Goal: Task Accomplishment & Management: Manage account settings

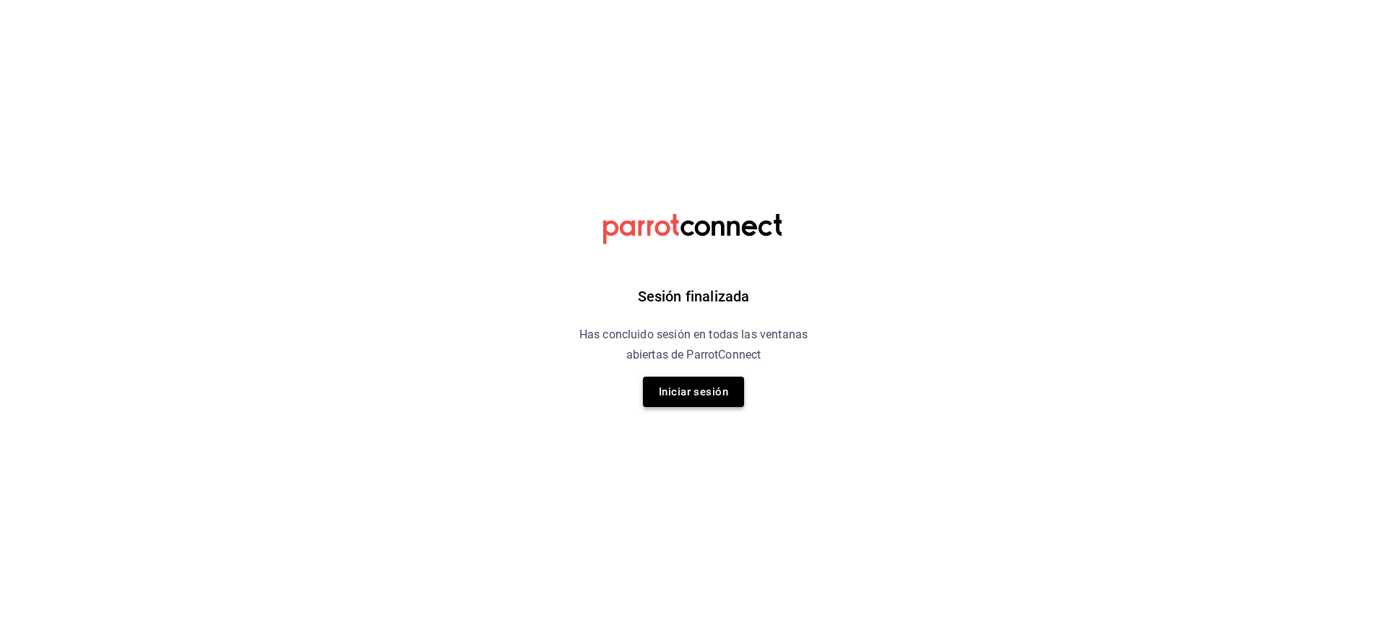
click at [717, 401] on button "Iniciar sesión" at bounding box center [693, 391] width 101 height 30
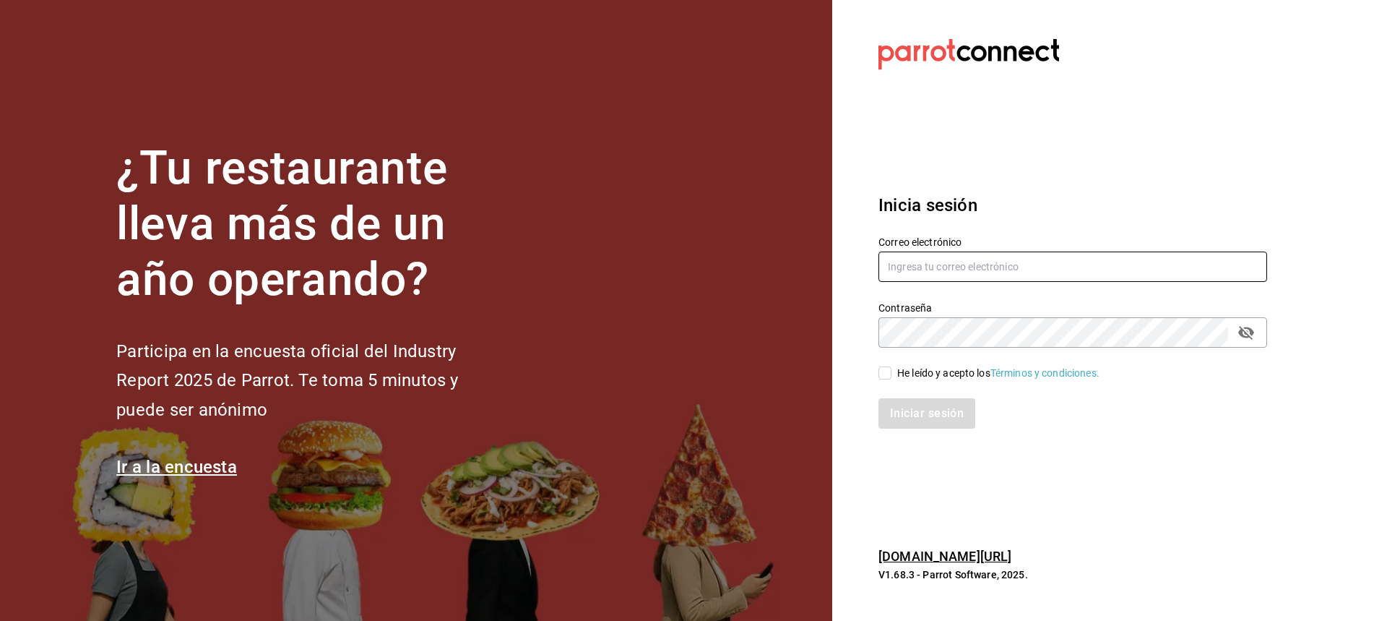
click at [1019, 260] on input "text" at bounding box center [1073, 266] width 389 height 30
type input "karolinabfelix@gmail.com"
click at [889, 366] on label "He leído y acepto los Términos y condiciones." at bounding box center [989, 373] width 221 height 15
click at [889, 366] on input "He leído y acepto los Términos y condiciones." at bounding box center [885, 372] width 13 height 13
checkbox input "true"
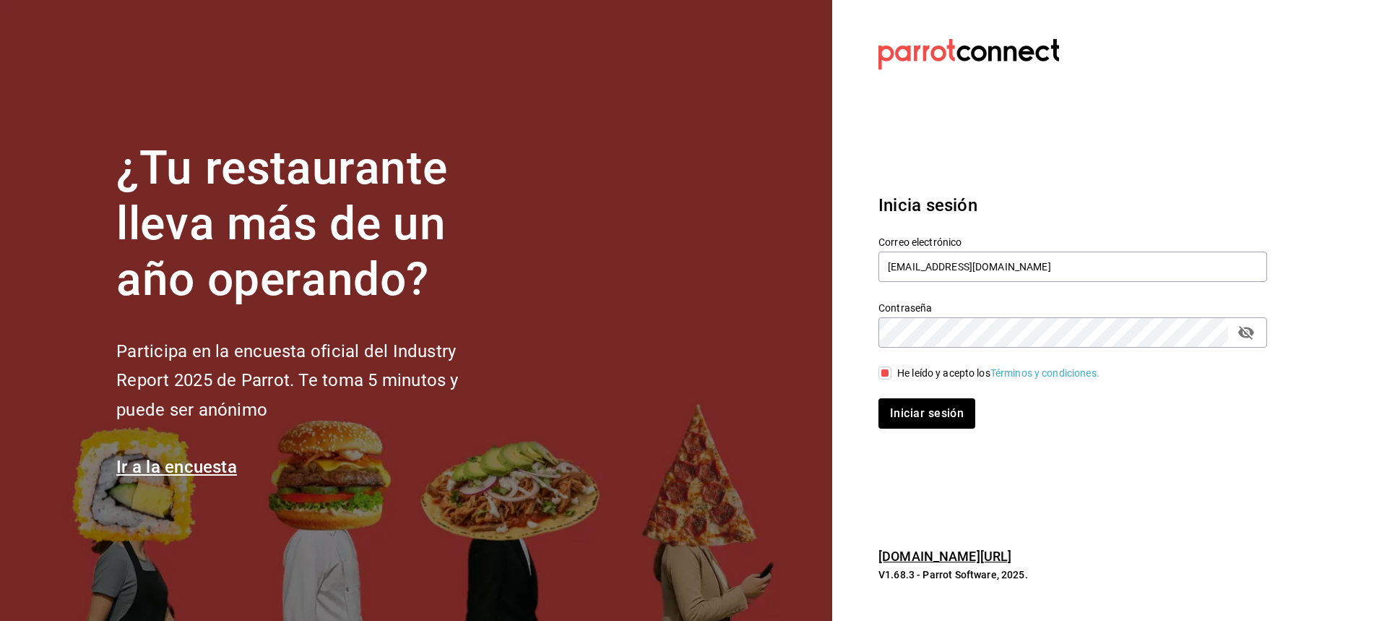
click at [1246, 339] on icon "passwordField" at bounding box center [1246, 332] width 17 height 17
click at [931, 408] on button "Iniciar sesión" at bounding box center [928, 413] width 98 height 30
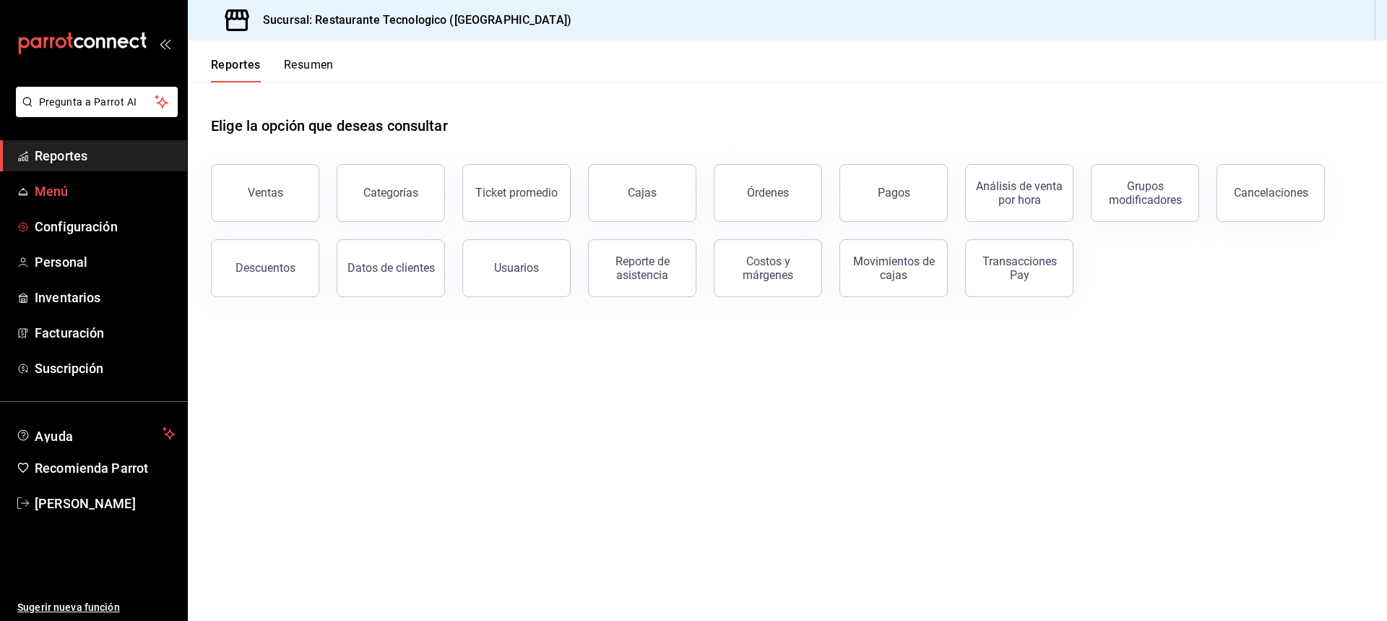
click at [89, 191] on span "Menú" at bounding box center [105, 191] width 141 height 20
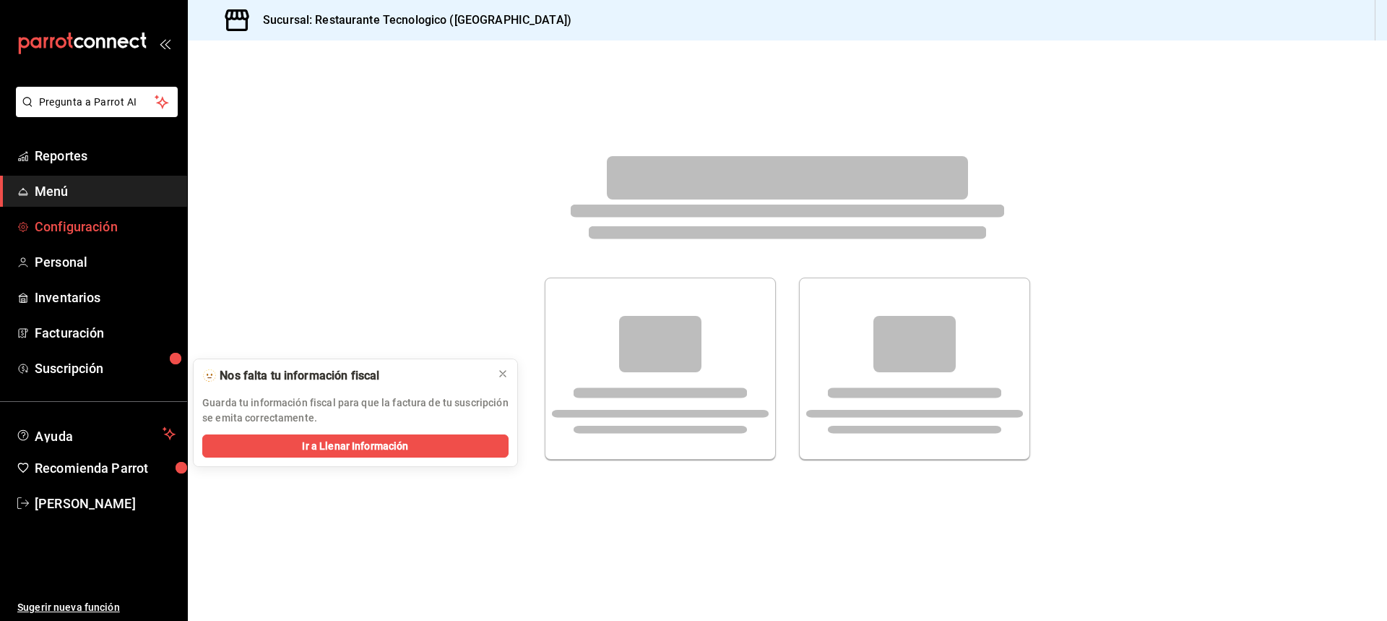
click at [122, 233] on span "Configuración" at bounding box center [105, 227] width 141 height 20
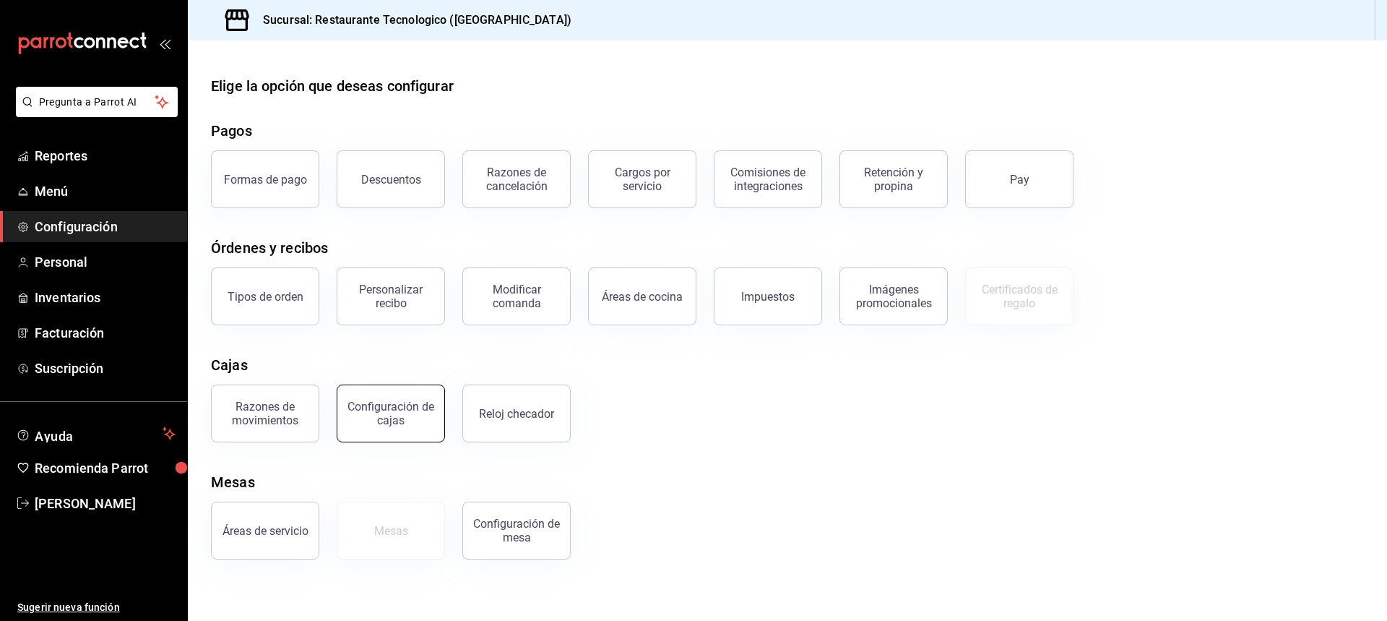
click at [418, 421] on div "Configuración de cajas" at bounding box center [391, 413] width 90 height 27
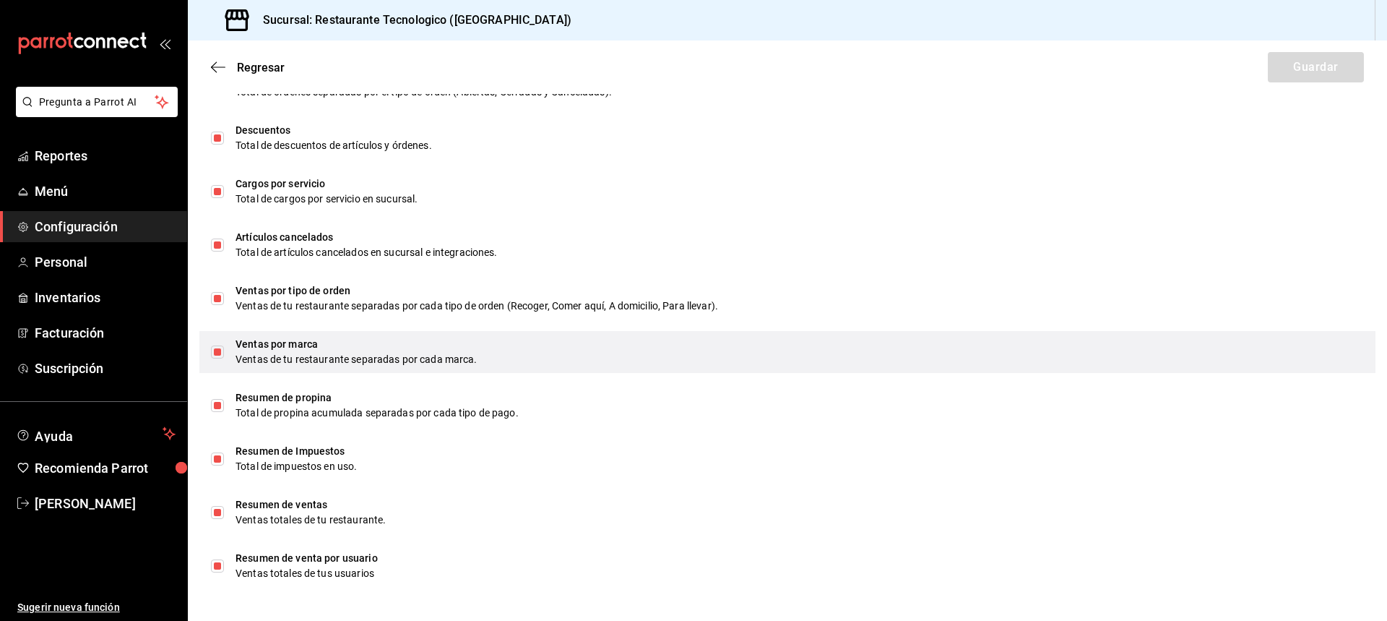
scroll to position [807, 0]
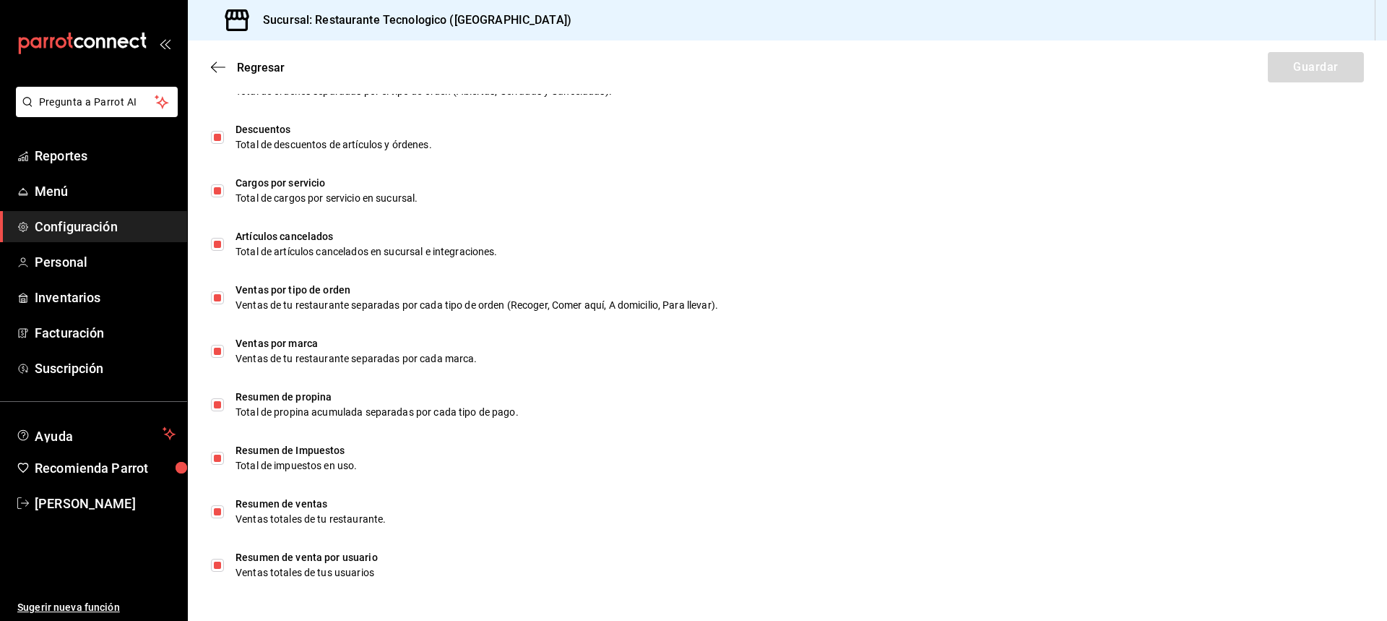
click at [158, 232] on span "Configuración" at bounding box center [105, 227] width 141 height 20
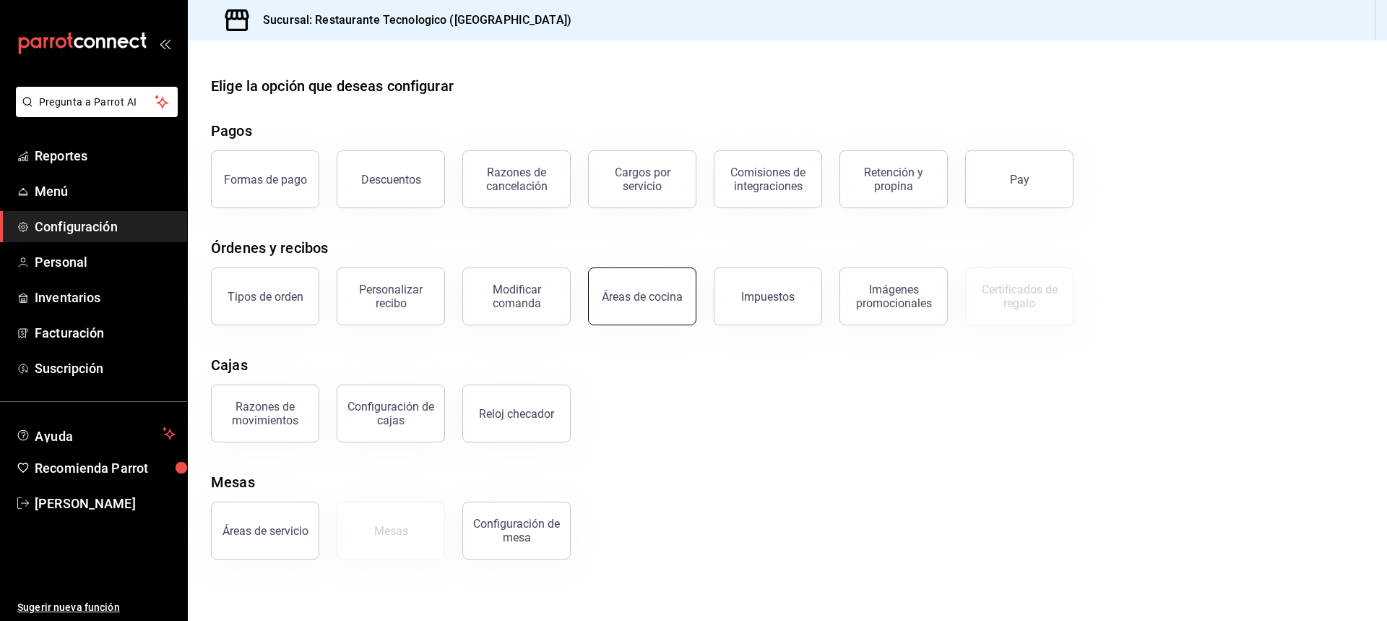
click at [611, 312] on button "Áreas de cocina" at bounding box center [642, 296] width 108 height 58
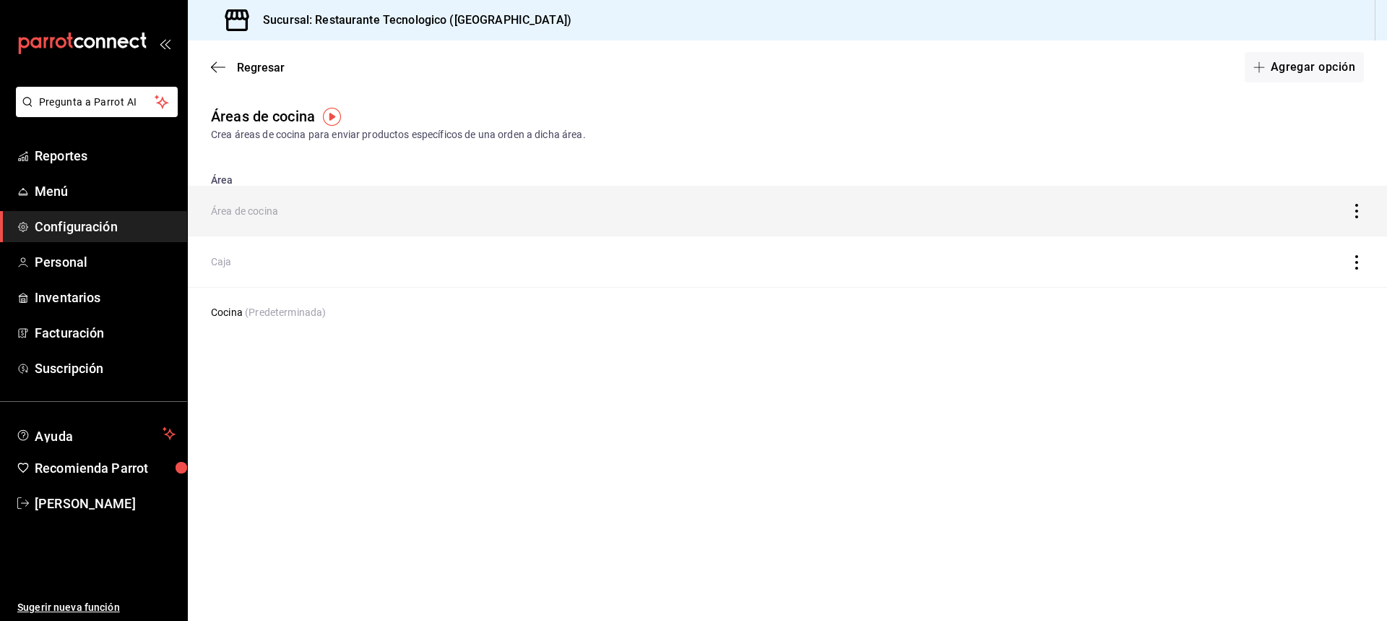
click at [272, 205] on td "Área de cocina" at bounding box center [631, 211] width 887 height 51
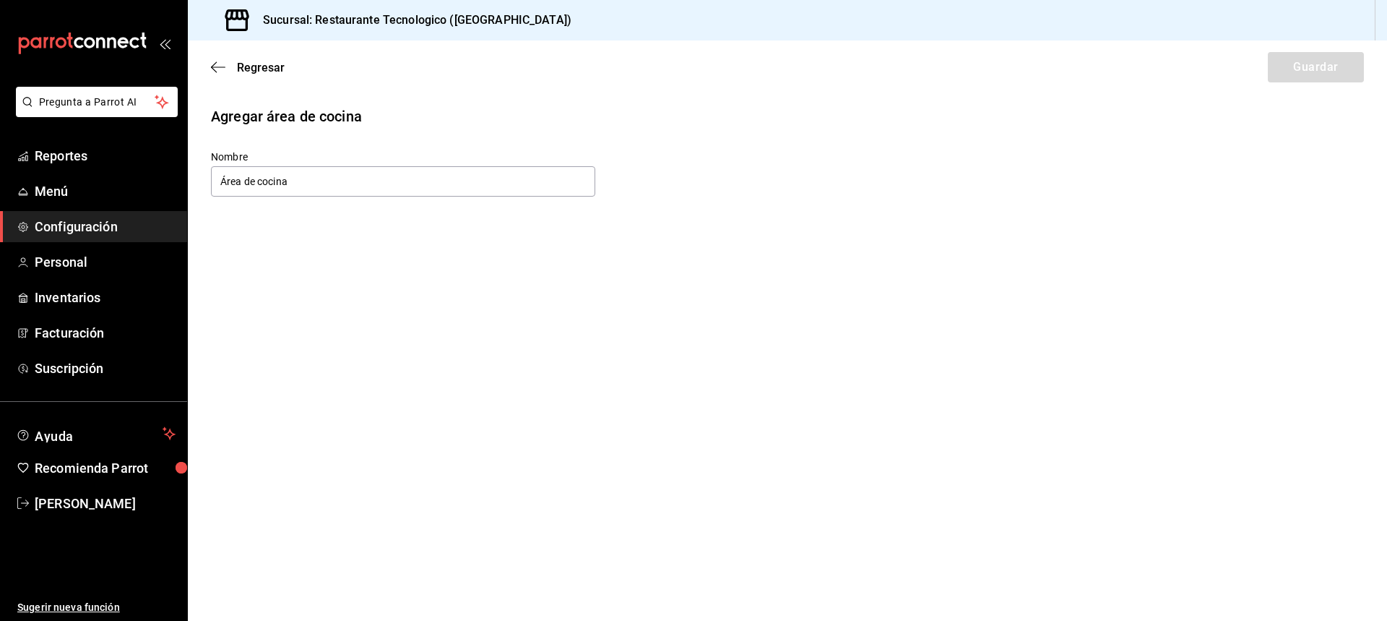
click at [223, 59] on div "Regresar Guardar" at bounding box center [787, 66] width 1199 height 53
click at [272, 68] on span "Regresar" at bounding box center [261, 68] width 48 height 14
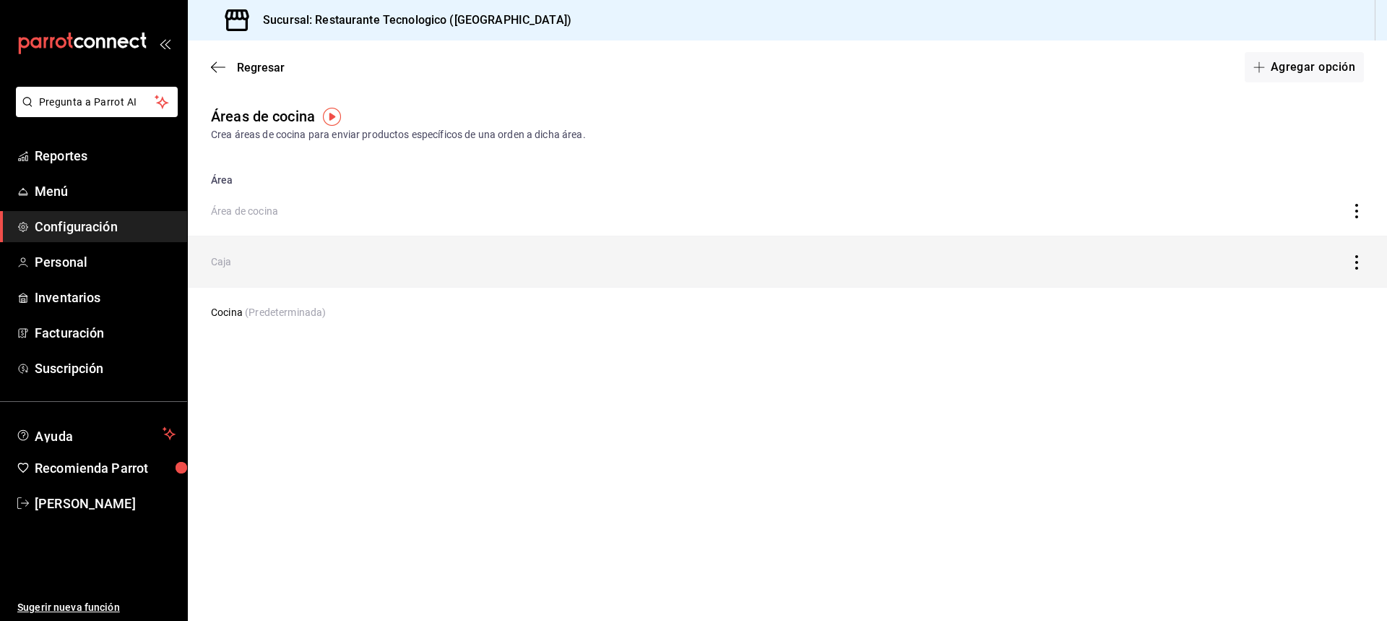
click at [267, 254] on td "Caja" at bounding box center [631, 261] width 887 height 51
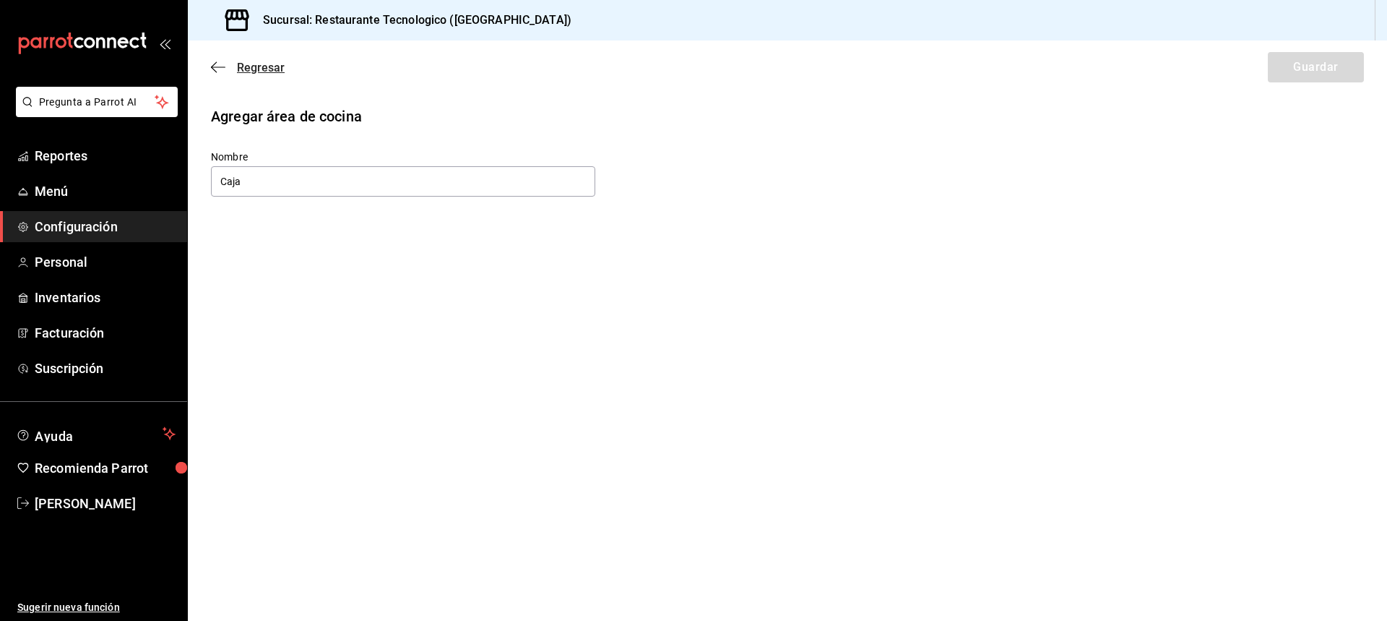
click at [226, 68] on span "Regresar" at bounding box center [248, 68] width 74 height 14
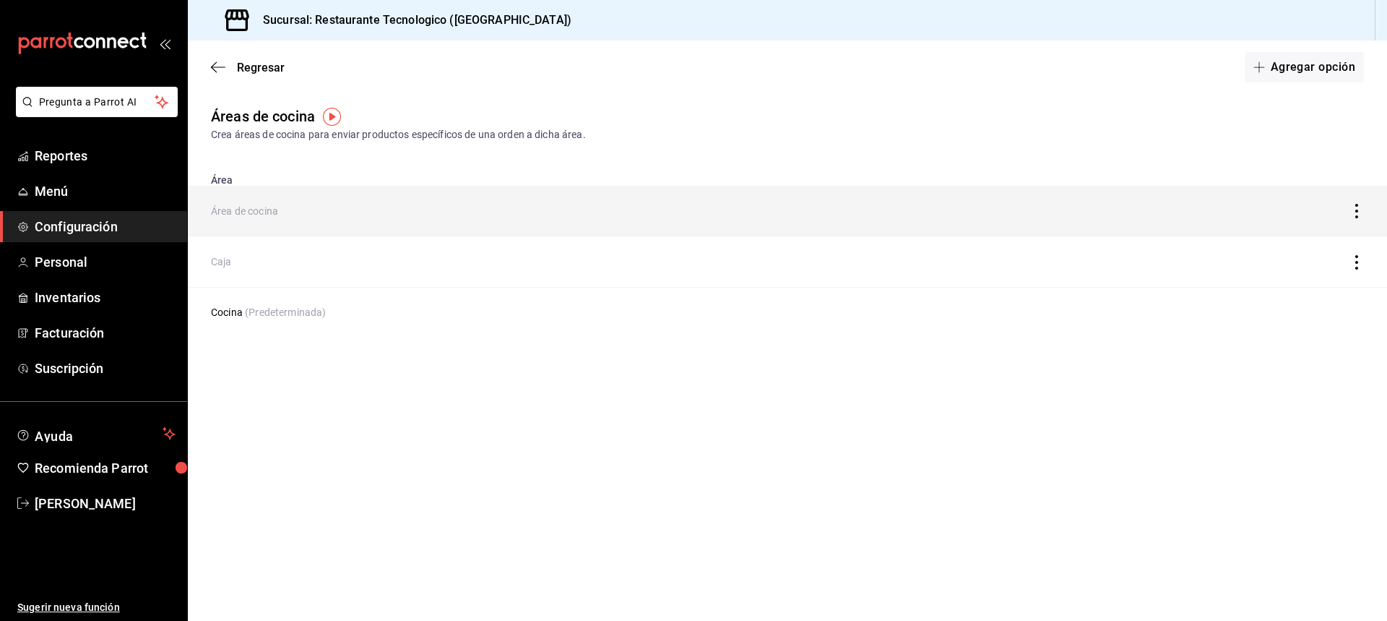
click at [271, 206] on td "Área de cocina" at bounding box center [631, 211] width 887 height 51
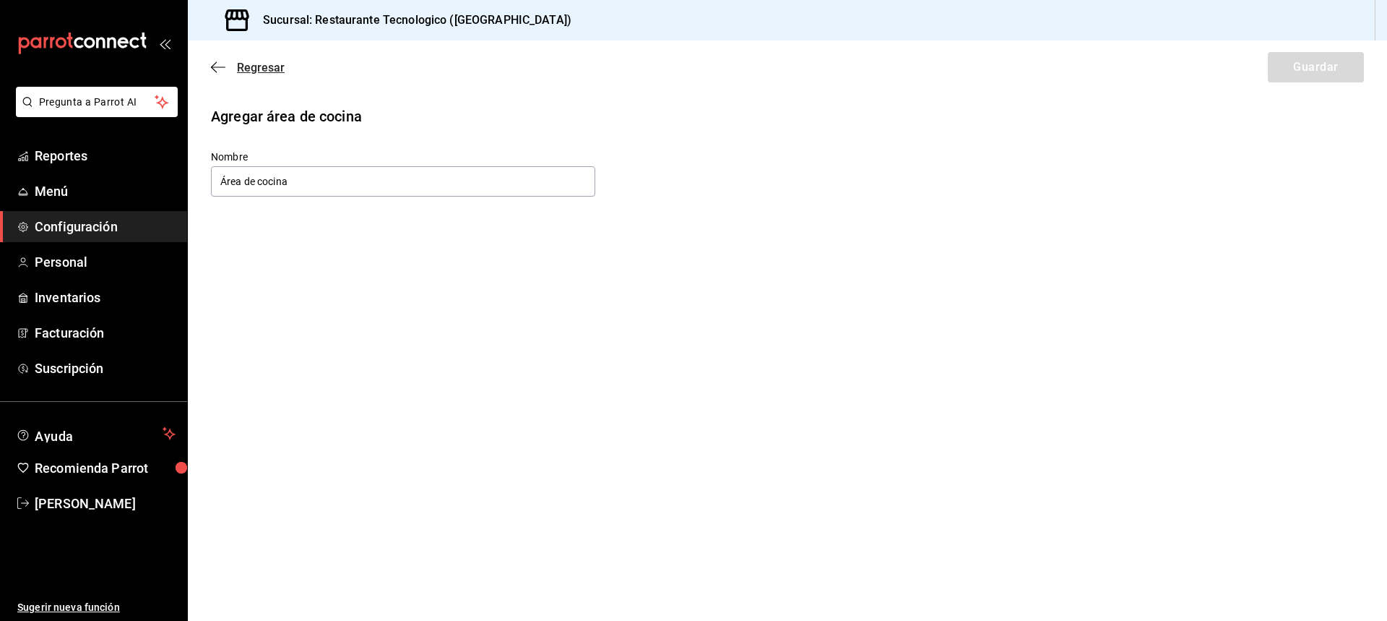
click at [223, 61] on span "Regresar" at bounding box center [248, 68] width 74 height 14
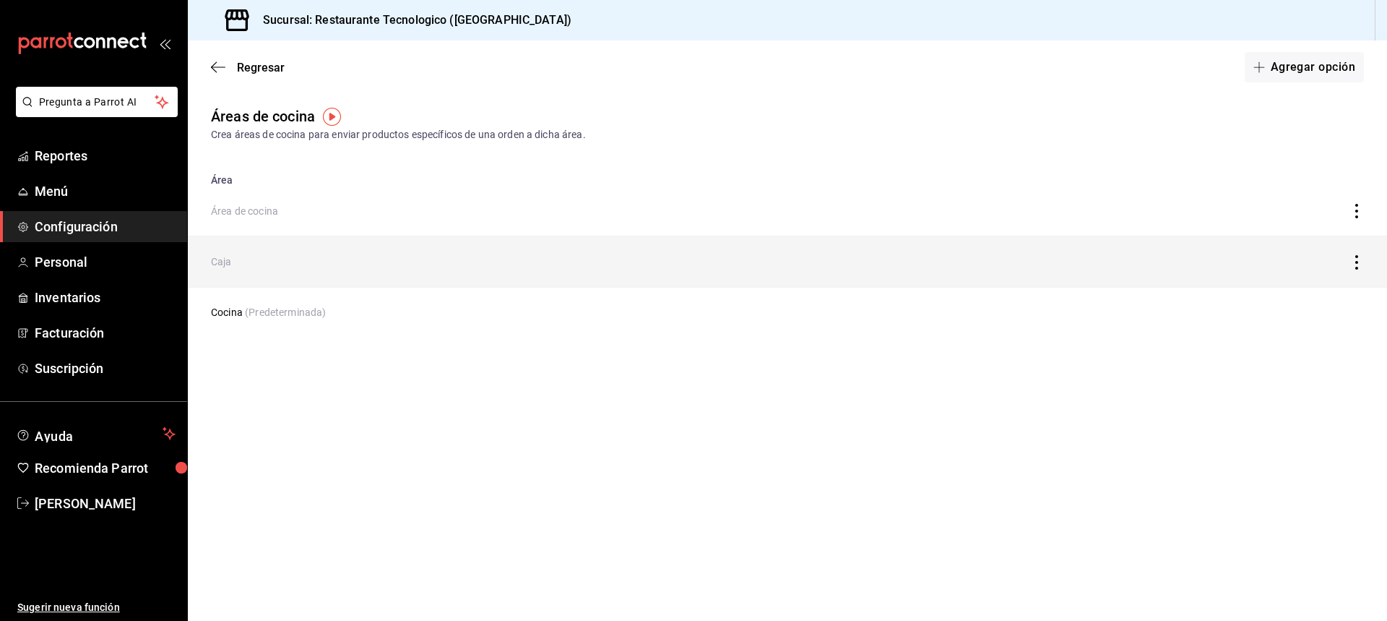
click at [1360, 261] on icon "discountsTable" at bounding box center [1357, 262] width 14 height 14
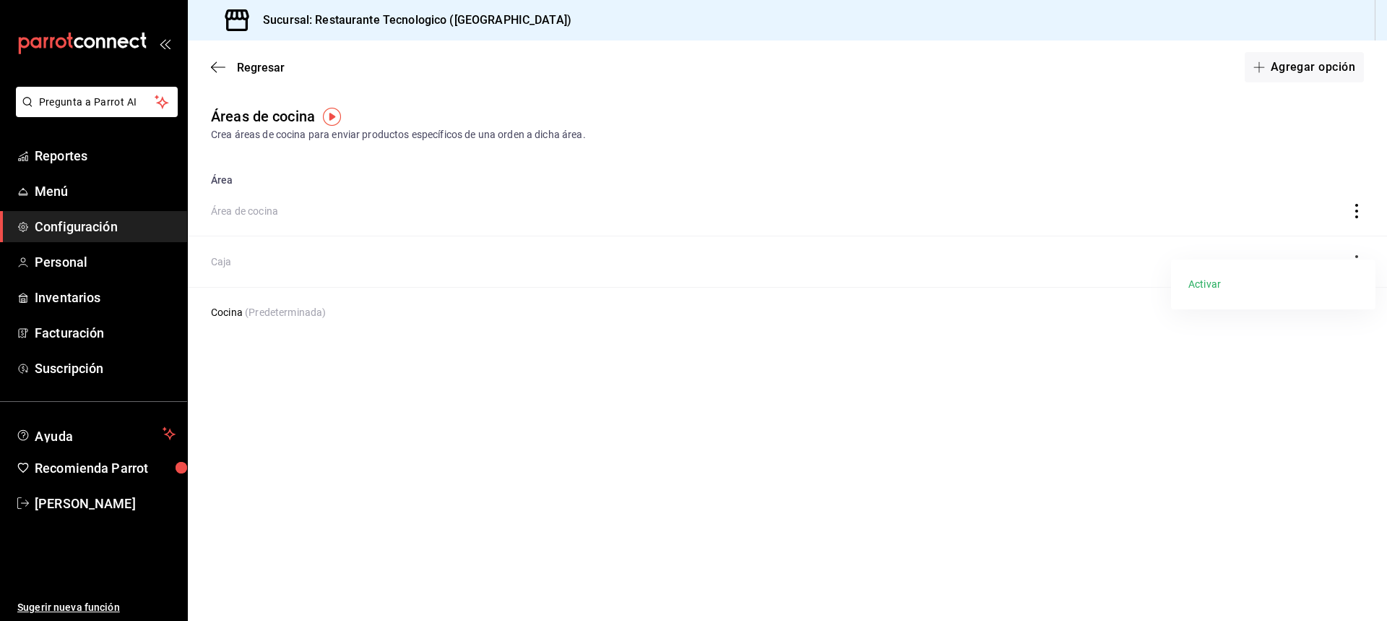
click at [1223, 287] on li "Activar" at bounding box center [1273, 284] width 204 height 38
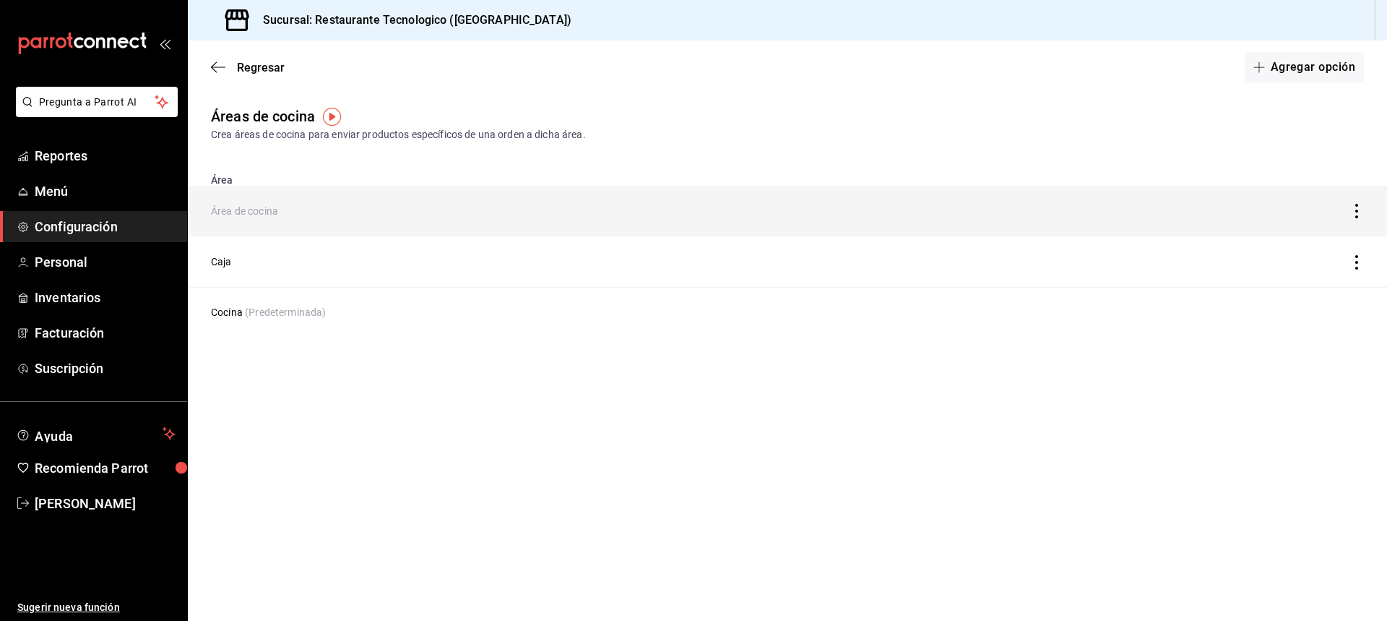
click at [1360, 216] on td "discountsTable" at bounding box center [1230, 211] width 313 height 51
click at [1355, 214] on icon "discountsTable" at bounding box center [1357, 211] width 14 height 14
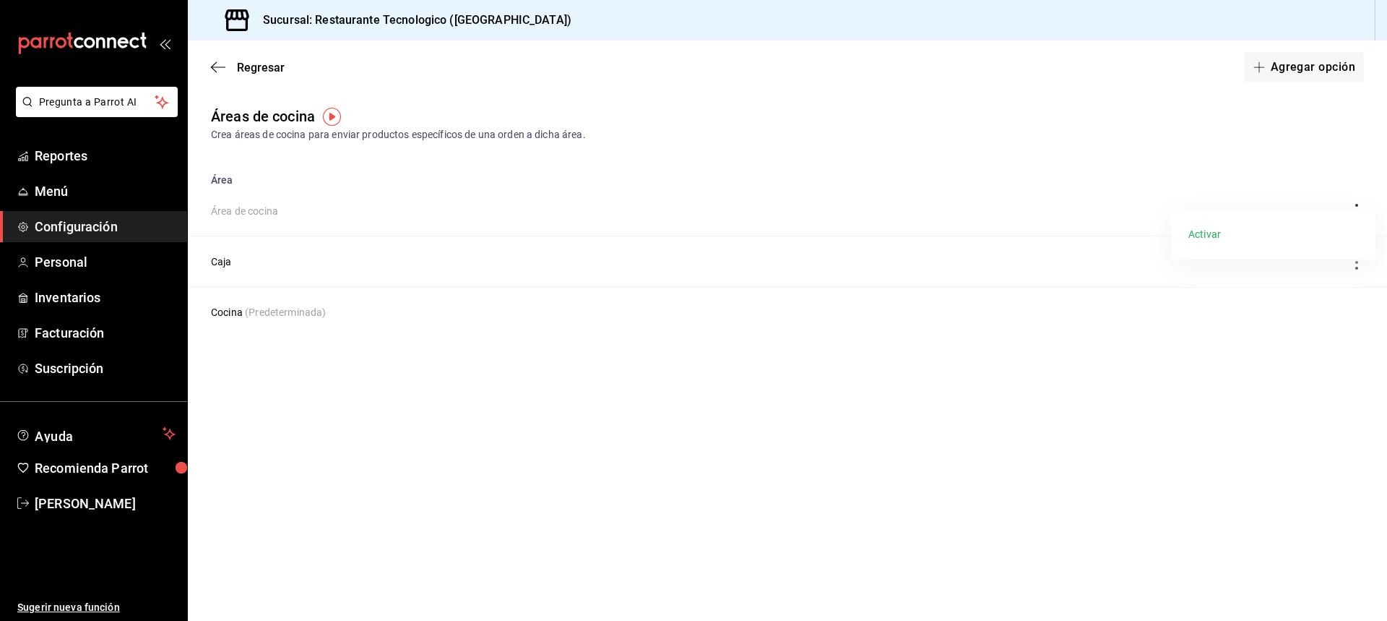
click at [1283, 248] on li "Activar" at bounding box center [1273, 234] width 204 height 38
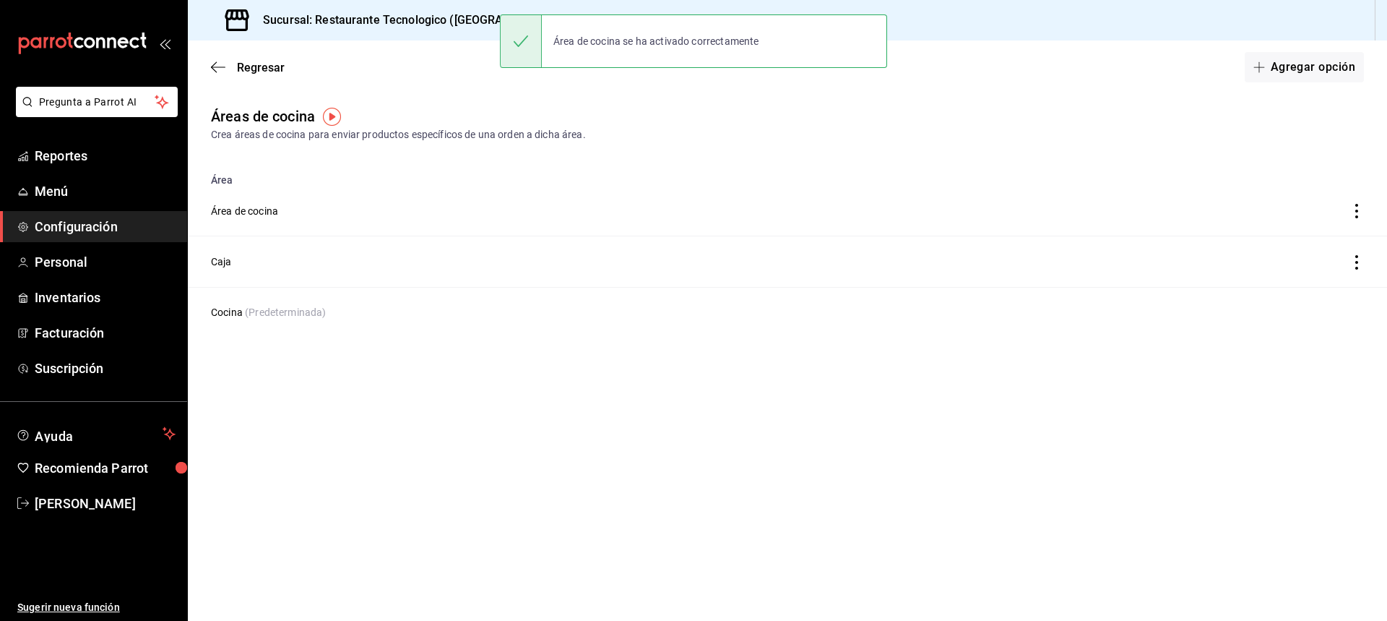
click at [128, 225] on span "Configuración" at bounding box center [105, 227] width 141 height 20
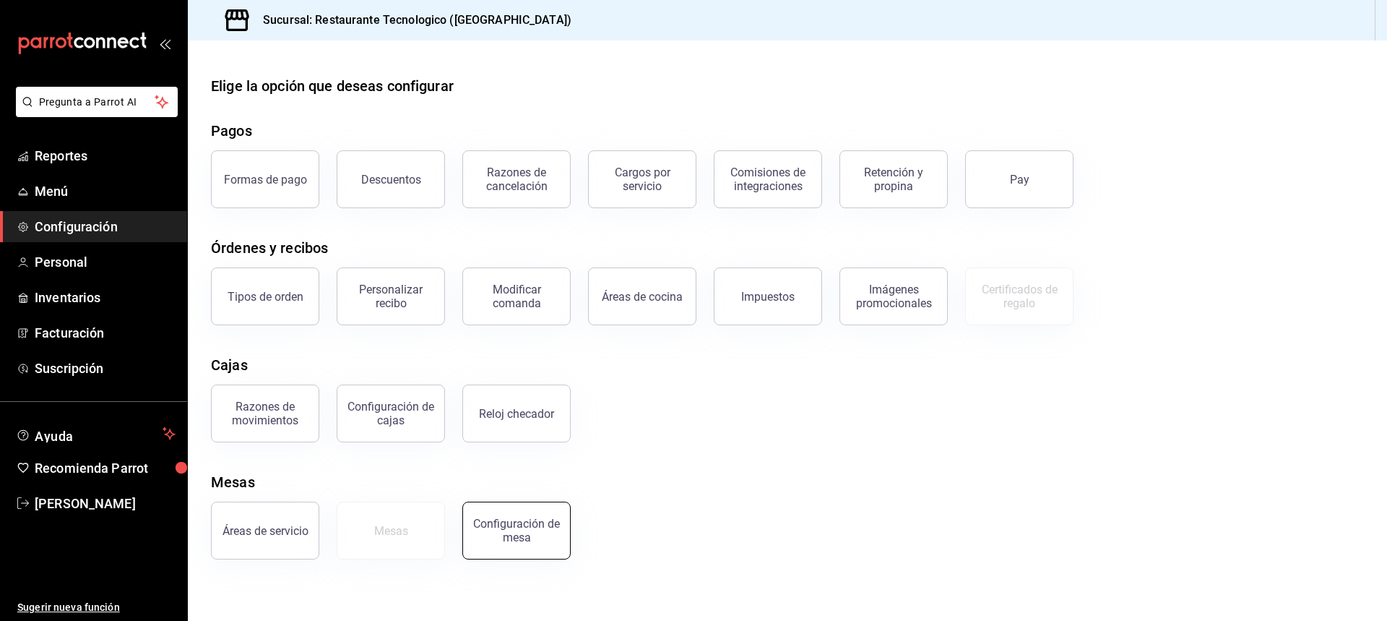
click at [534, 546] on button "Configuración de mesa" at bounding box center [516, 530] width 108 height 58
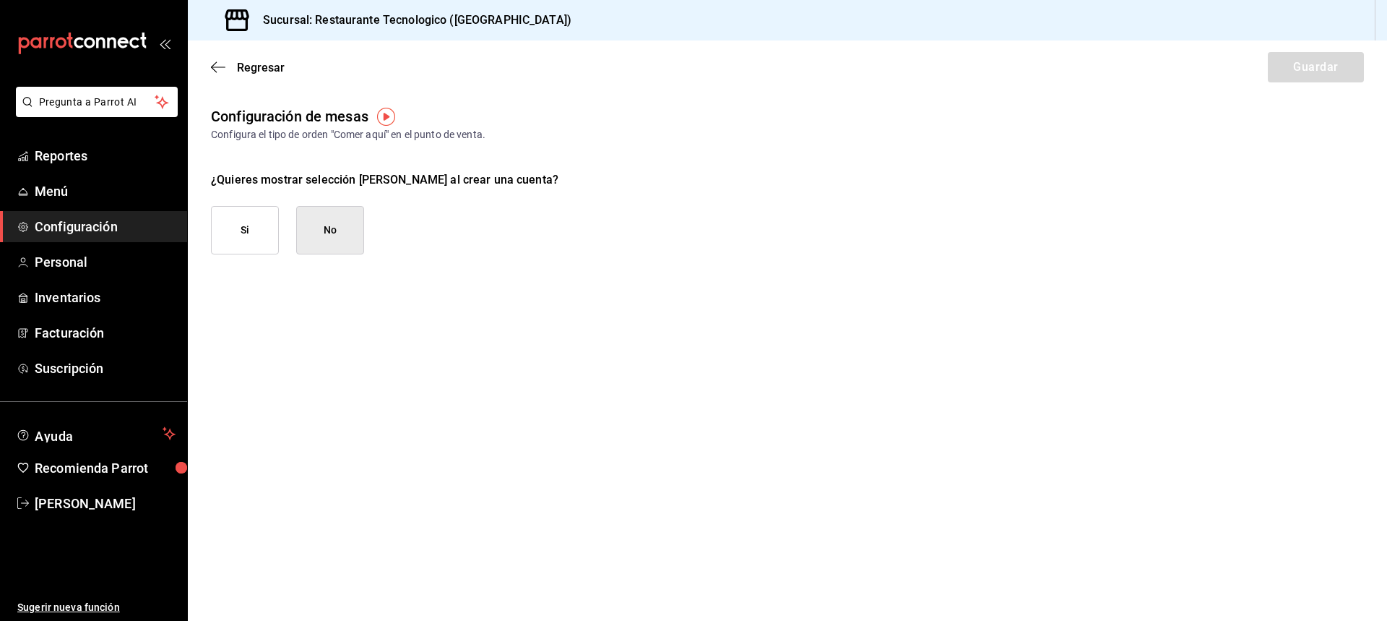
click at [207, 69] on div "Regresar Guardar" at bounding box center [787, 66] width 1199 height 53
click at [223, 58] on div "Regresar Guardar" at bounding box center [787, 66] width 1199 height 53
click at [221, 62] on icon "button" at bounding box center [218, 67] width 14 height 13
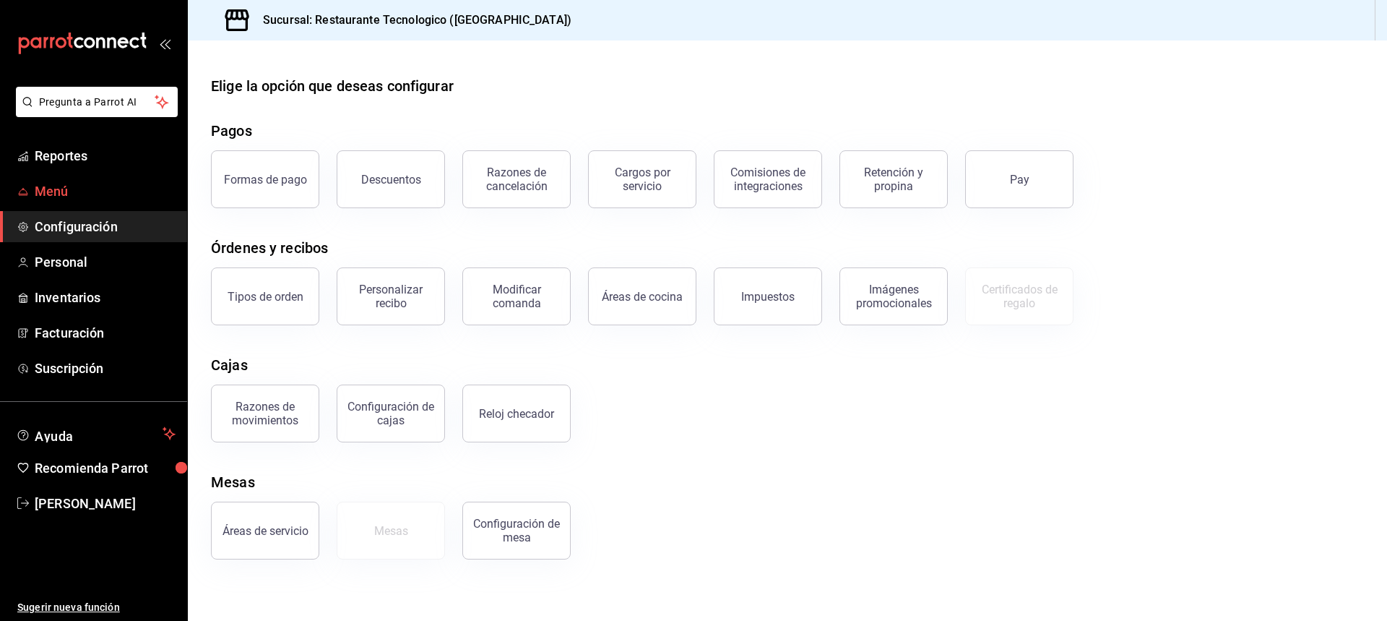
click at [117, 196] on span "Menú" at bounding box center [105, 191] width 141 height 20
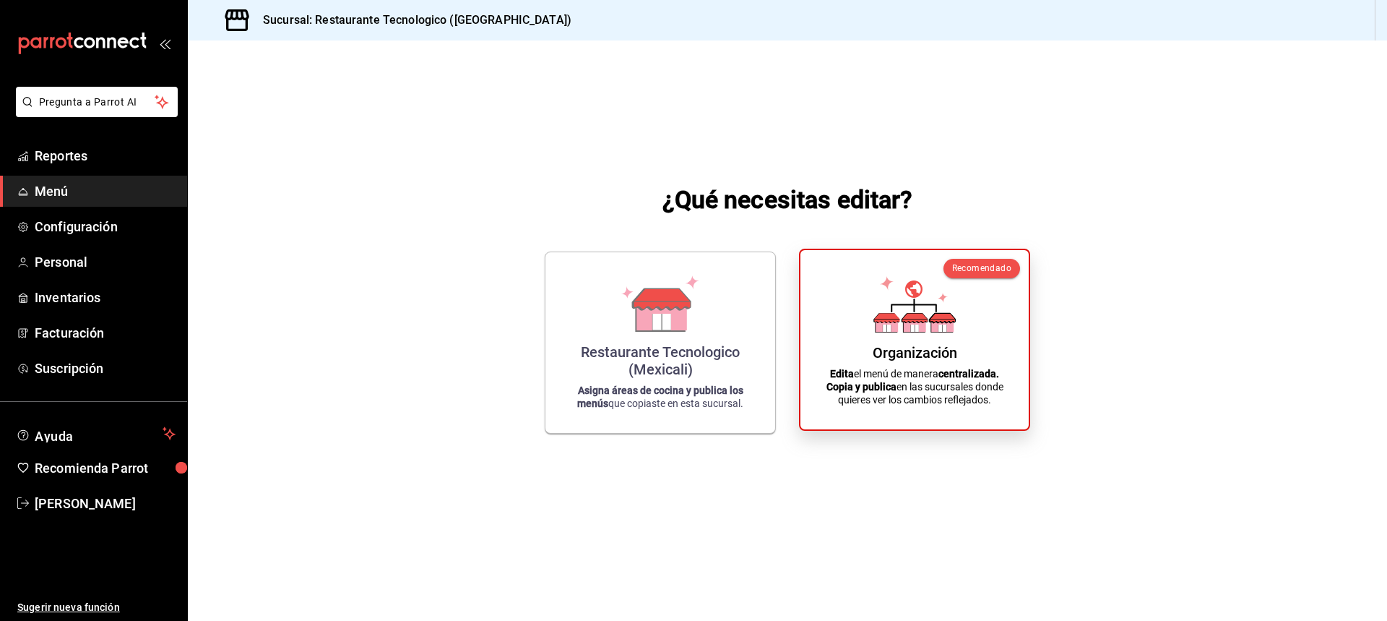
click at [954, 368] on strong "centralizada." at bounding box center [969, 374] width 61 height 12
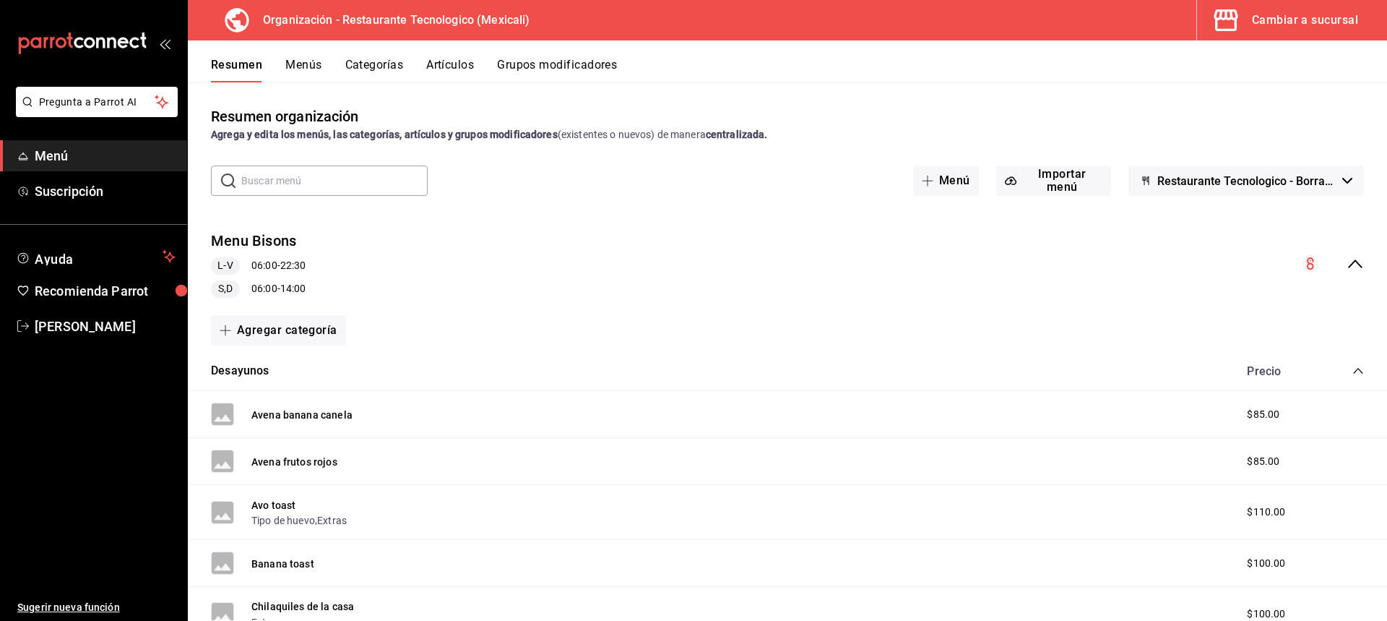
click at [564, 72] on button "Grupos modificadores" at bounding box center [557, 70] width 120 height 25
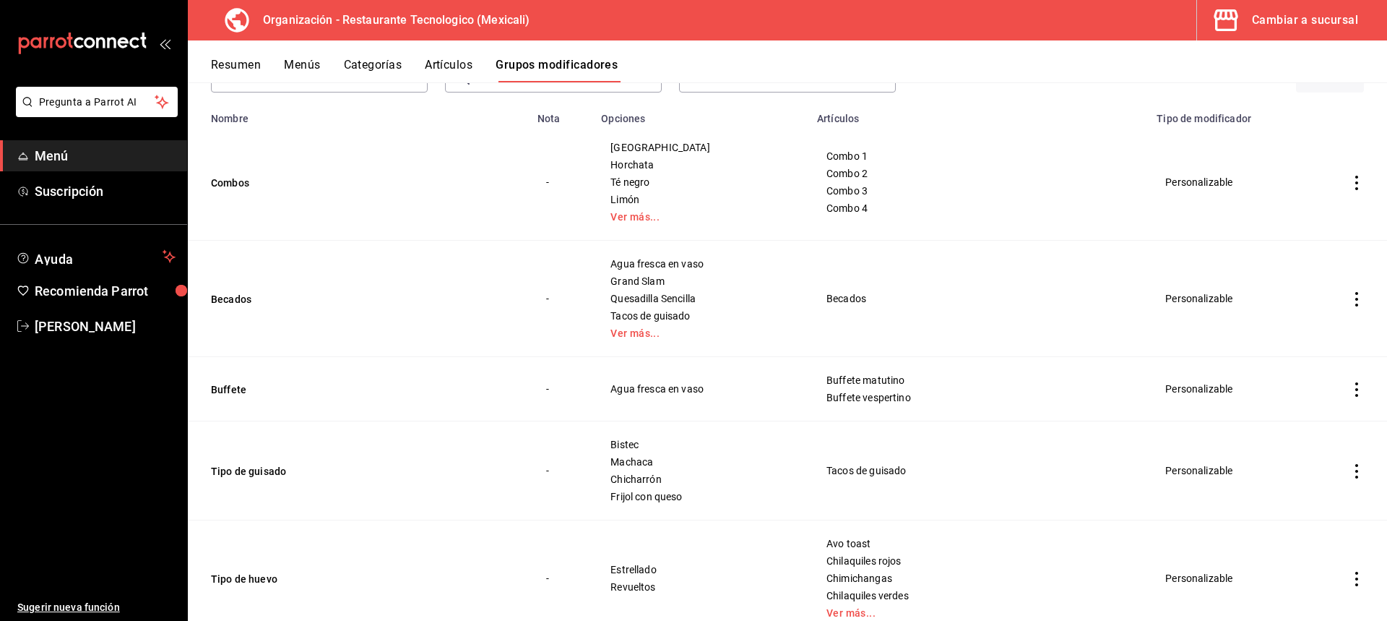
scroll to position [145, 0]
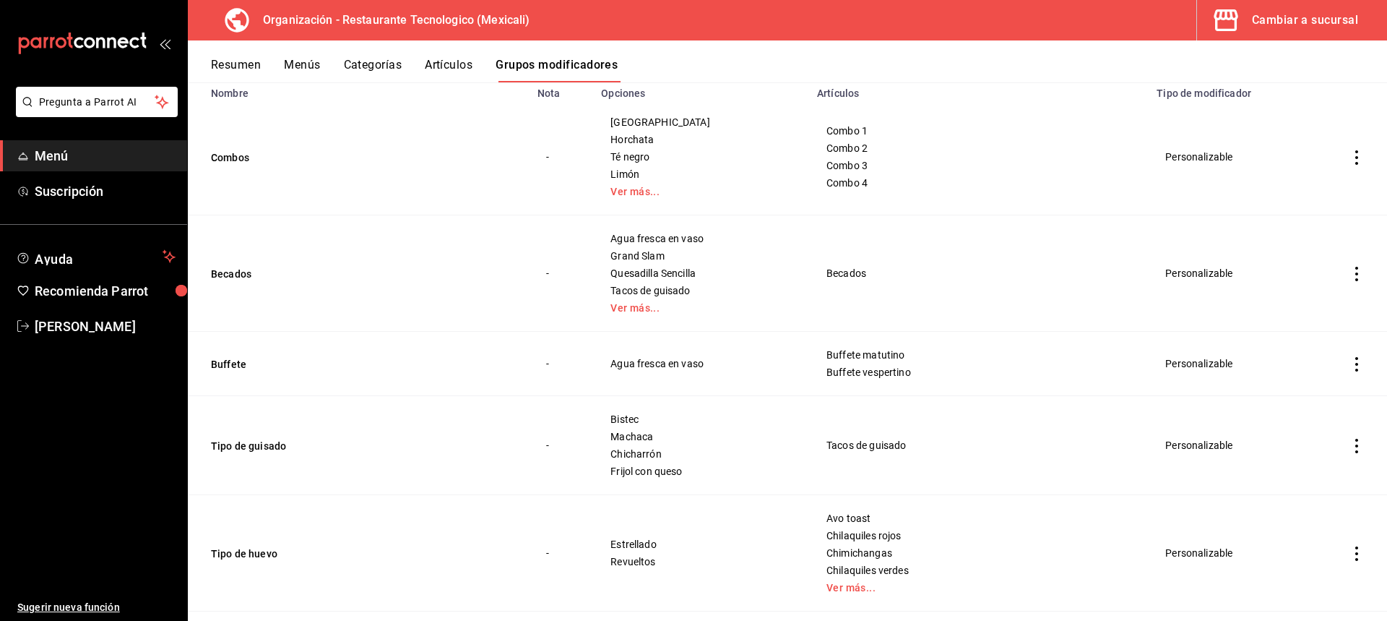
click at [672, 301] on div "Agua fresca en vaso Grand Slam Quesadilla Sencilla Tacos [PERSON_NAME] Ver más.…" at bounding box center [700, 273] width 181 height 81
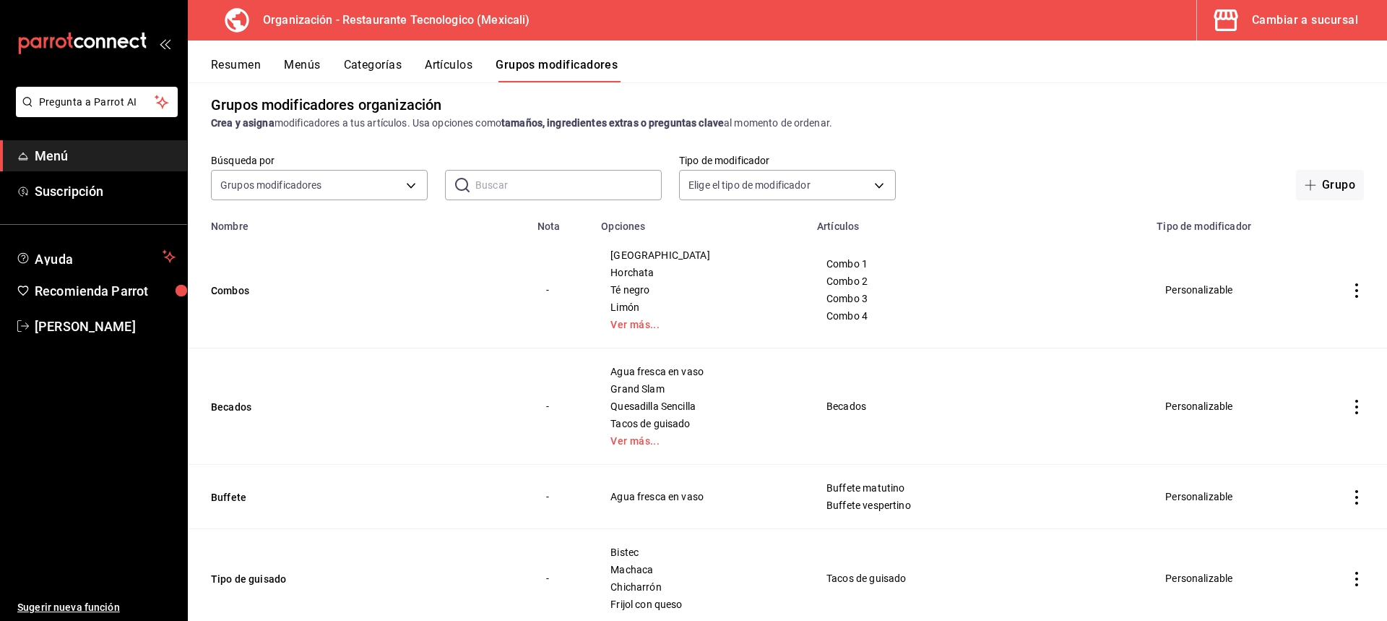
scroll to position [0, 0]
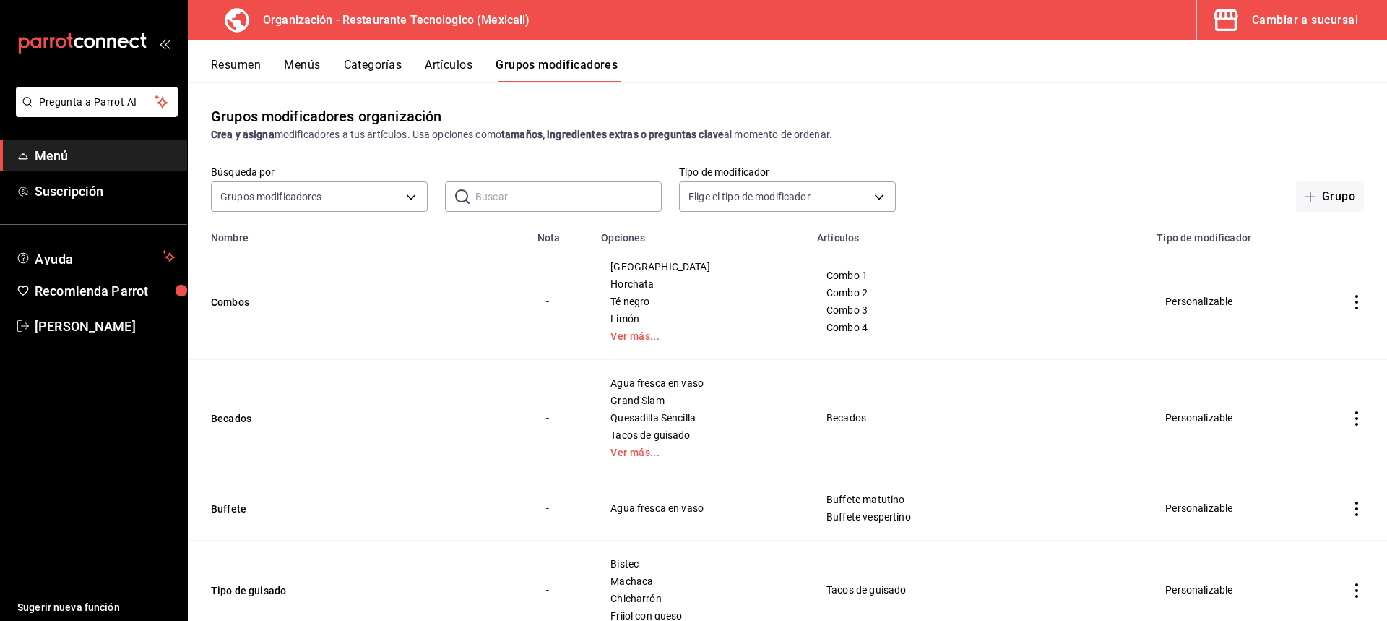
click at [473, 69] on button "Artículos" at bounding box center [449, 70] width 48 height 25
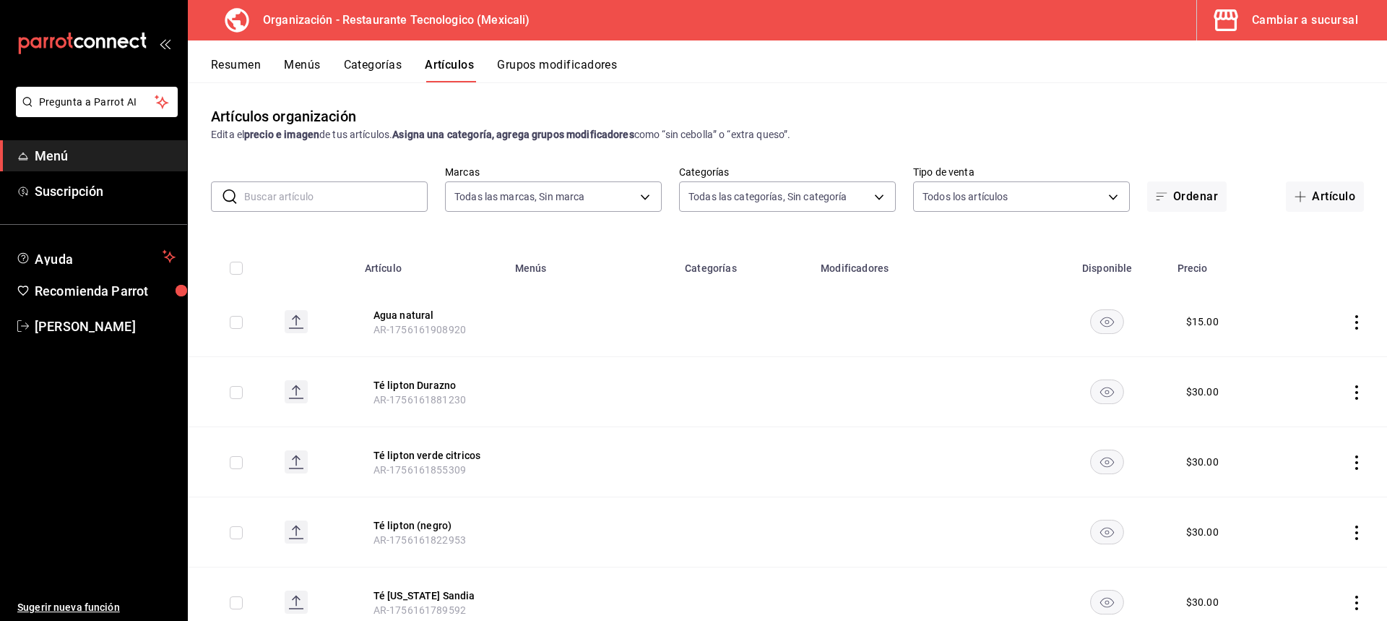
type input "781de6e5-5afb-4e7a-ac37-61d8477f1fc7"
type input "d27bfef7-5a41-4a0a-8979-bed2b2b7709a,8c5700f1-b53d-4b98-9f9d-444e89469eba,63c57…"
click at [1301, 200] on button "Artículo" at bounding box center [1325, 196] width 78 height 30
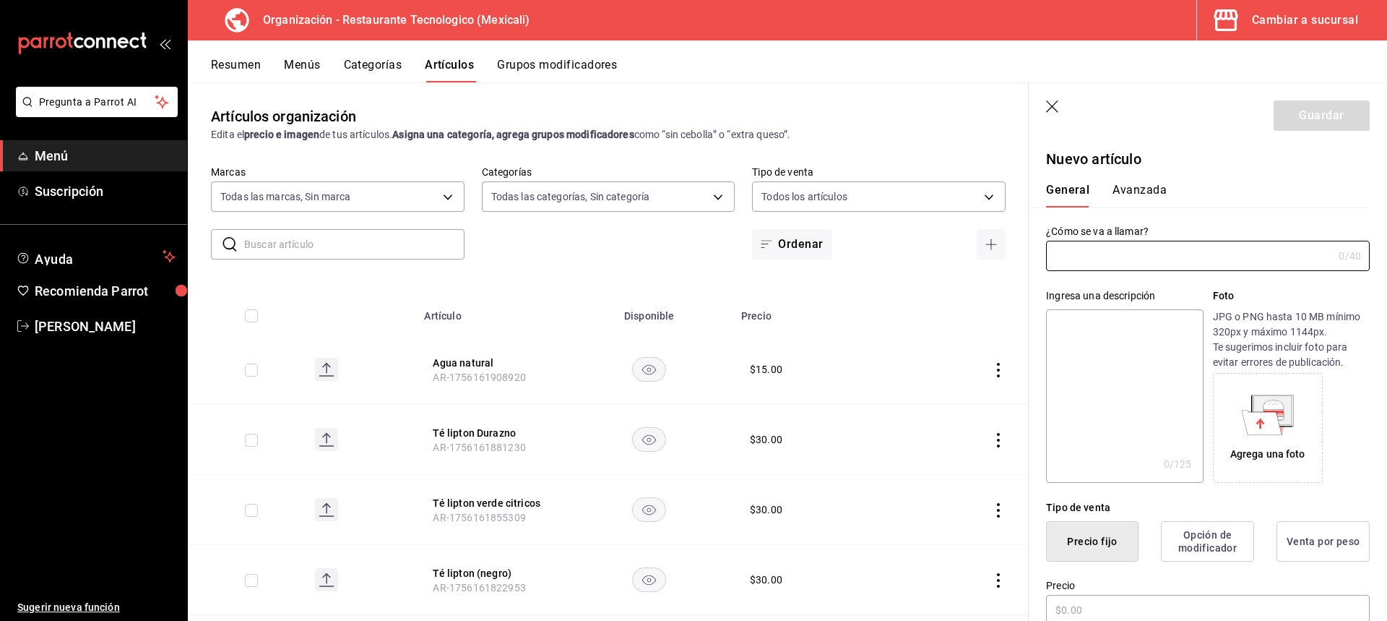
radio input "true"
click at [1165, 171] on div "General [PERSON_NAME]" at bounding box center [1199, 189] width 341 height 38
click at [1160, 189] on button "Avanzada" at bounding box center [1140, 195] width 54 height 25
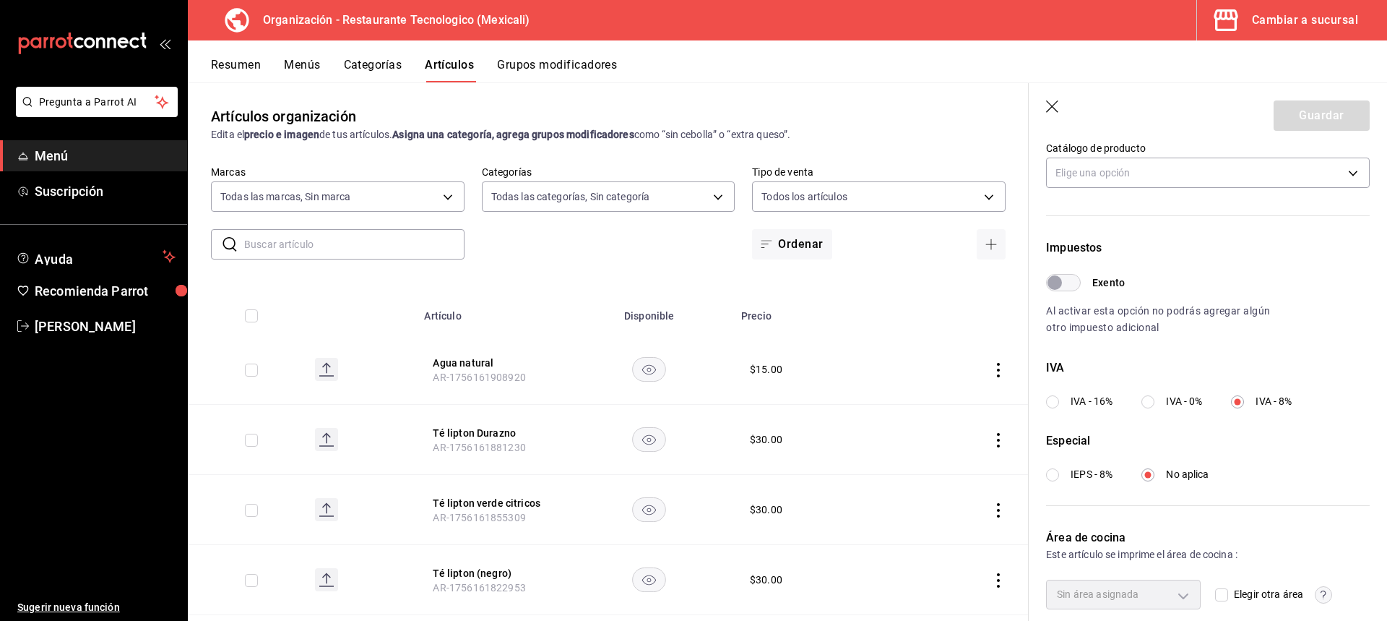
scroll to position [400, 0]
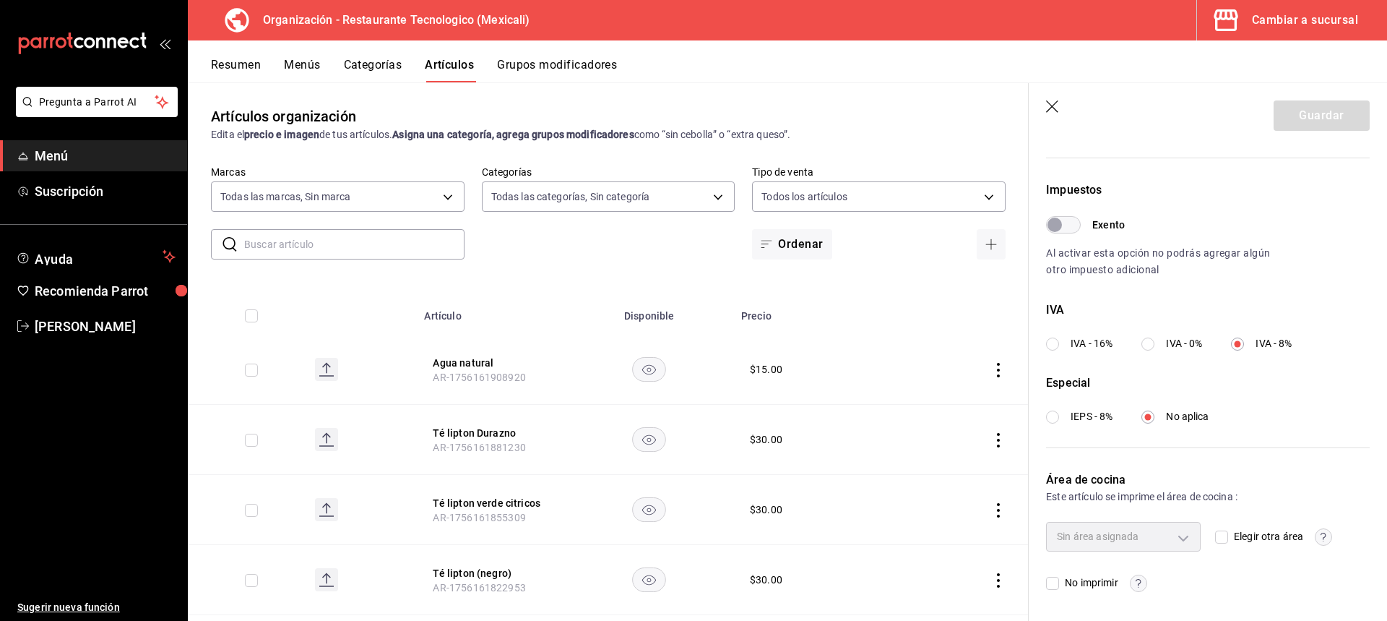
click at [1158, 543] on div "Sin área asignada" at bounding box center [1123, 536] width 155 height 29
click at [1223, 536] on input "Elegir otra área" at bounding box center [1221, 536] width 13 height 13
click at [1160, 535] on body "Pregunta a Parrot AI Menú Suscripción Ayuda Recomienda Parrot [PERSON_NAME] Sug…" at bounding box center [693, 310] width 1387 height 621
click at [1168, 536] on div at bounding box center [693, 310] width 1387 height 621
click at [1217, 538] on input "Elegir otra área" at bounding box center [1221, 536] width 13 height 13
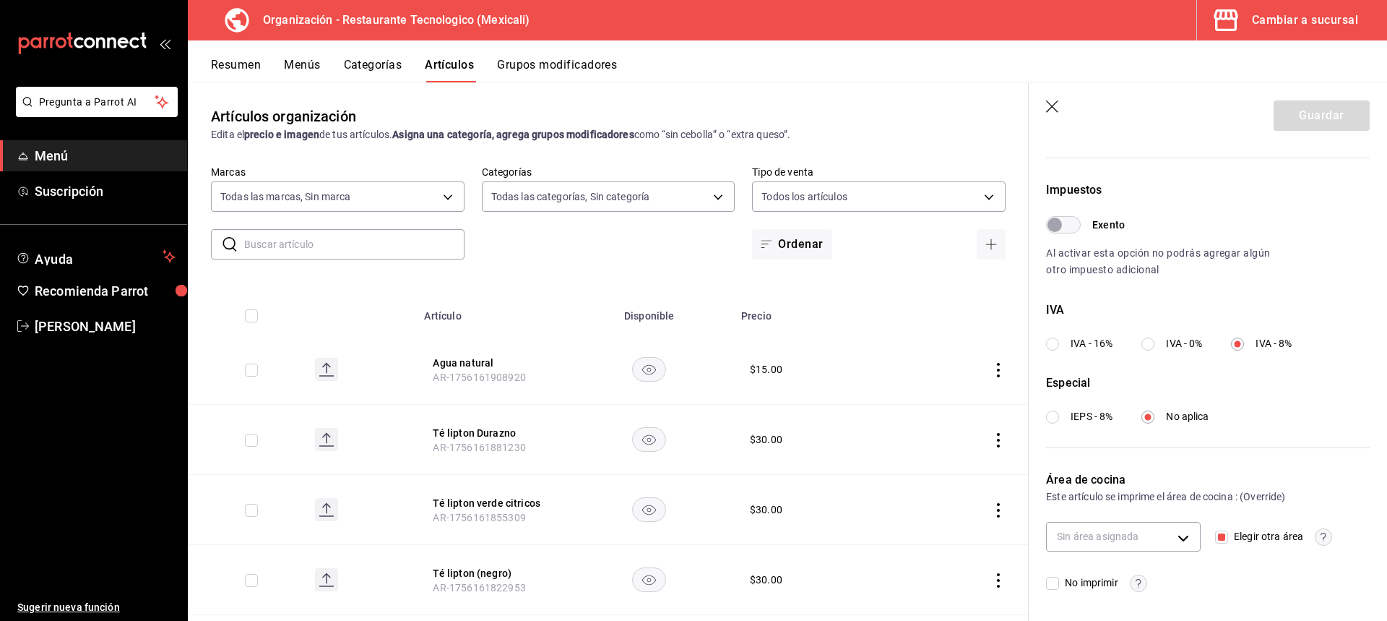
checkbox input "false"
click at [1053, 103] on icon "button" at bounding box center [1053, 107] width 14 height 14
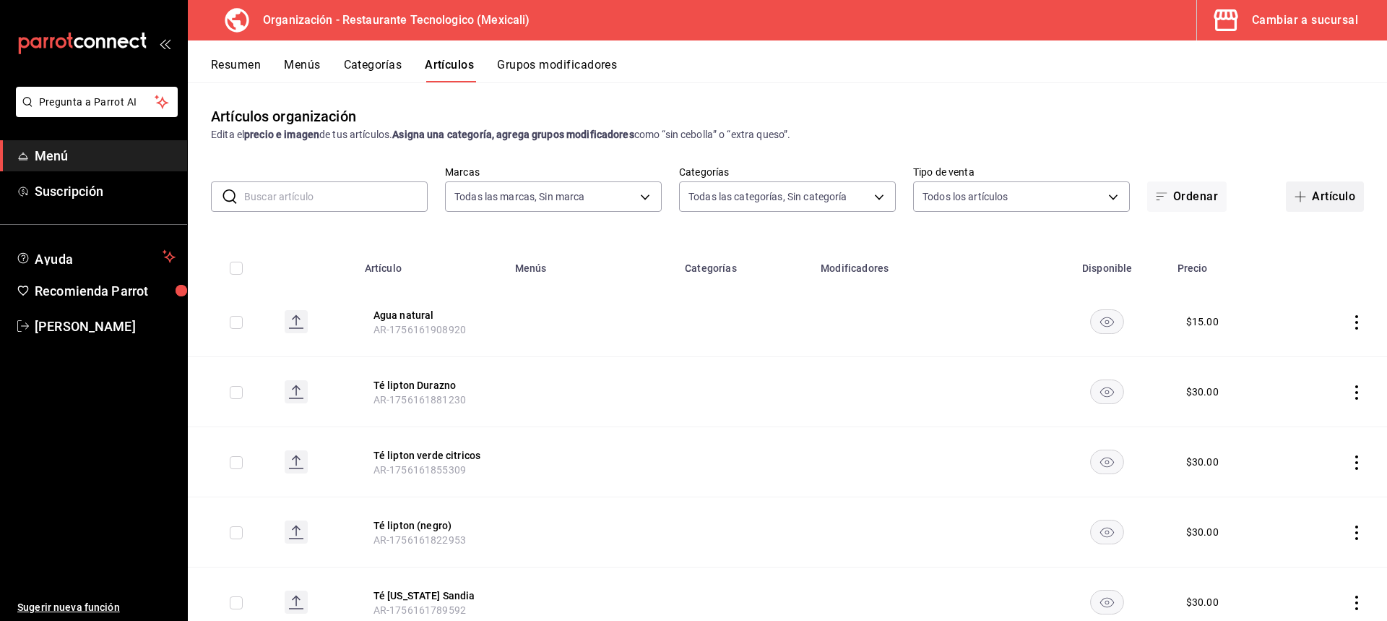
click at [1295, 194] on icon "button" at bounding box center [1301, 197] width 12 height 12
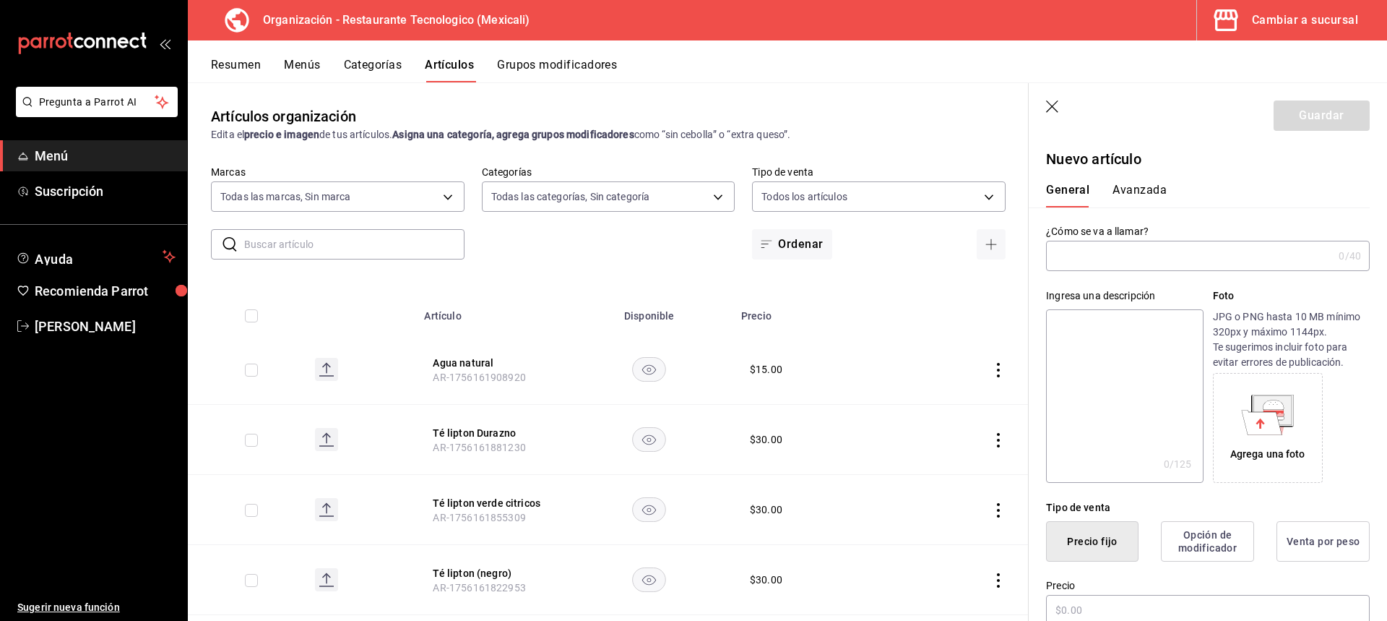
click at [1139, 266] on input "text" at bounding box center [1189, 255] width 287 height 29
type input "J"
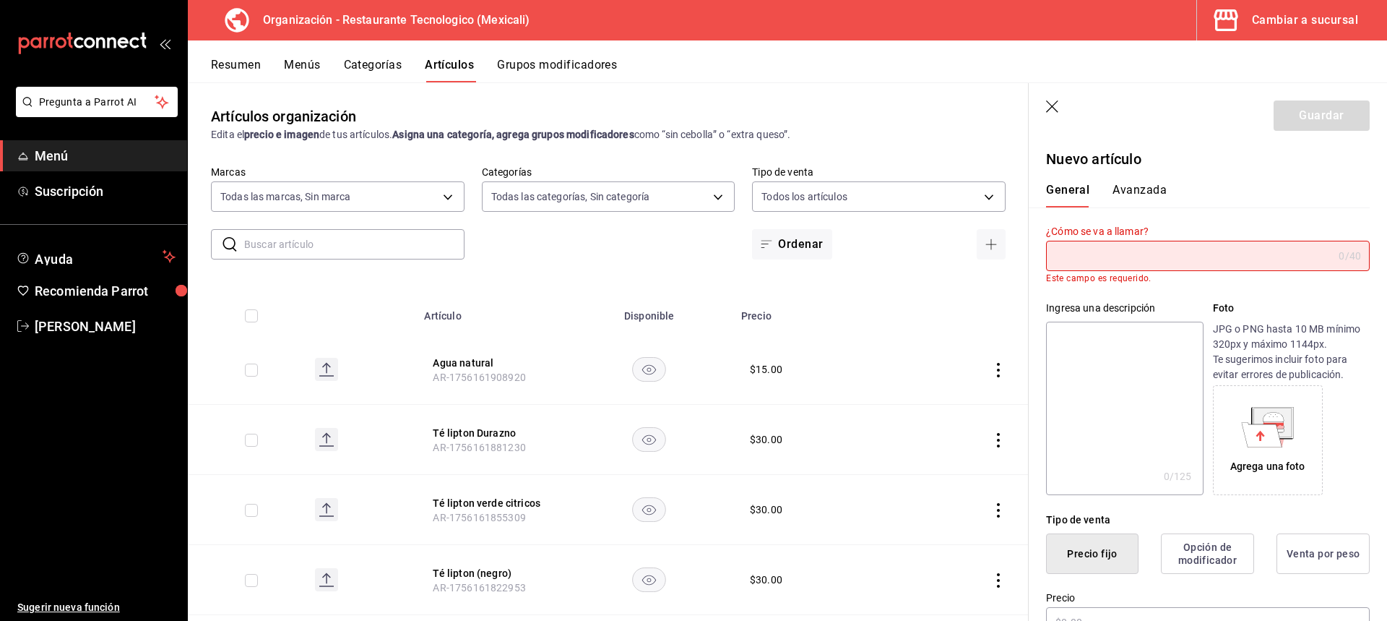
type input "K"
type input "C"
type input "Q"
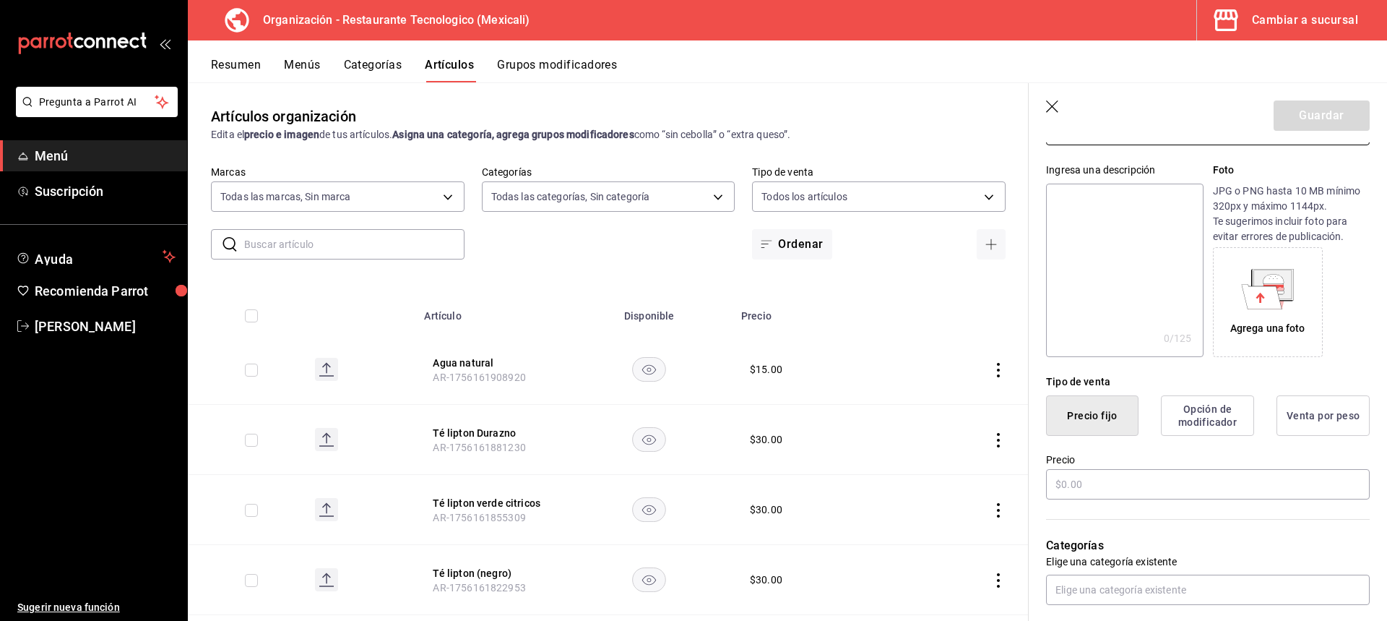
scroll to position [217, 0]
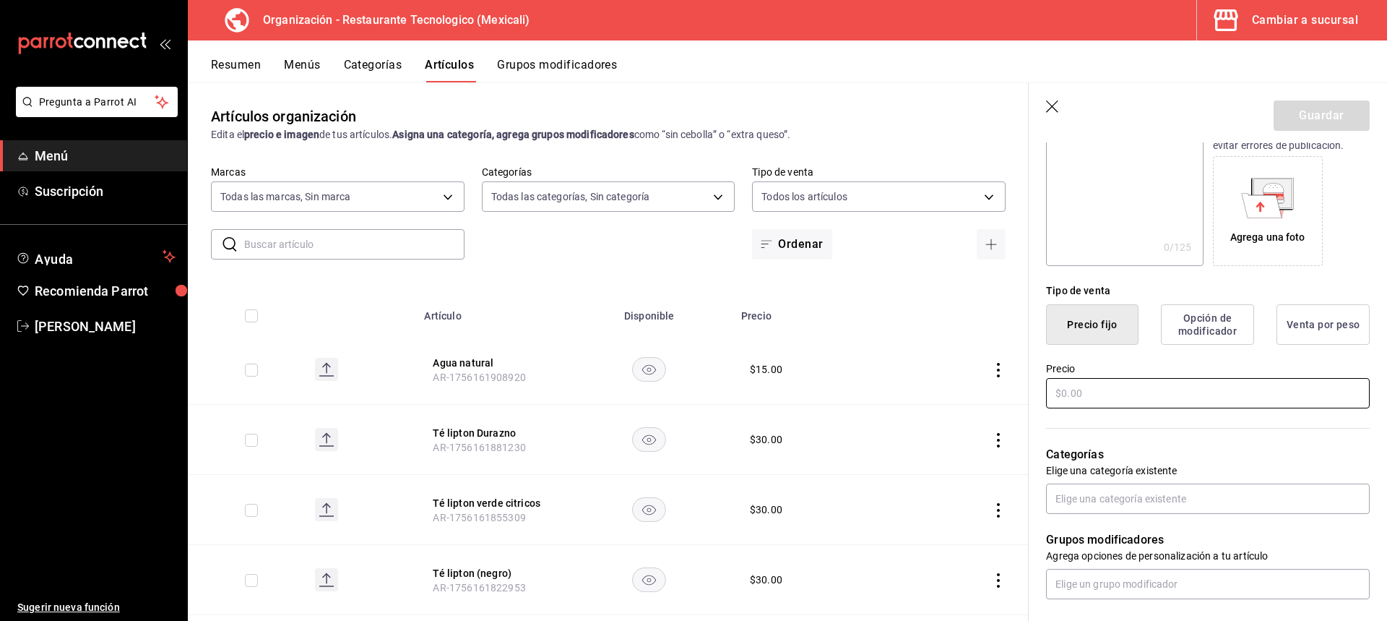
type input "Muffin chocolate"
click at [1132, 388] on input "text" at bounding box center [1208, 393] width 324 height 30
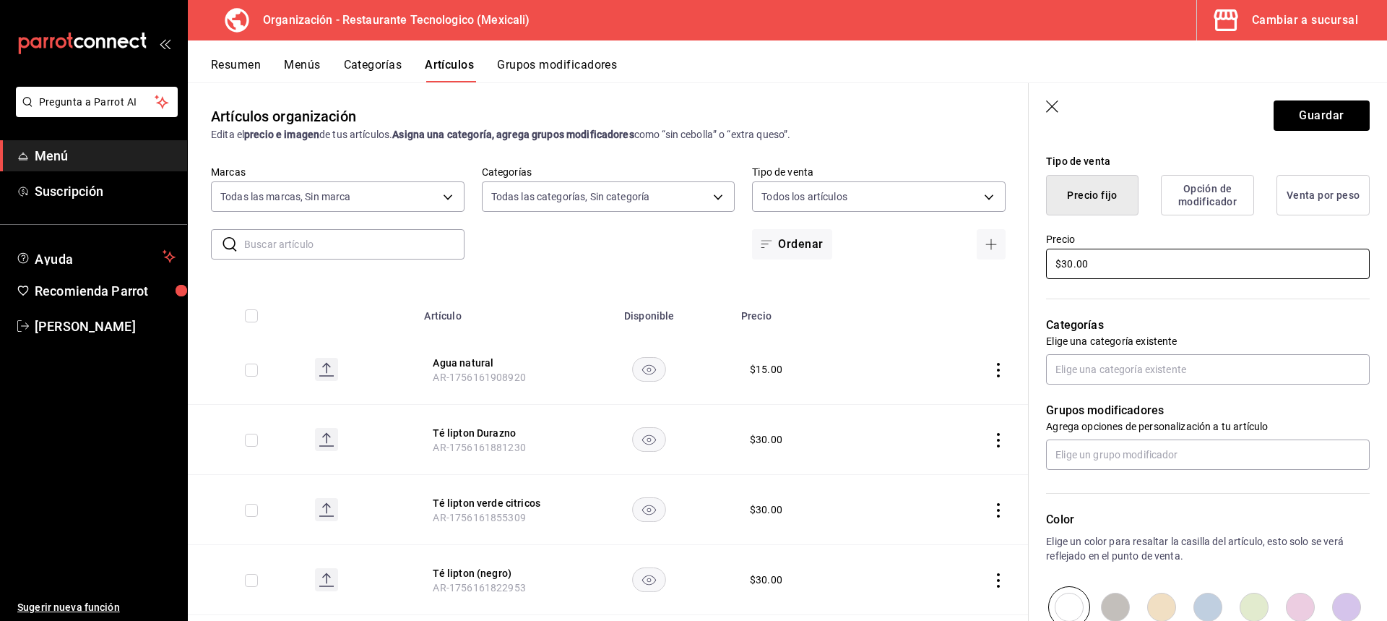
scroll to position [361, 0]
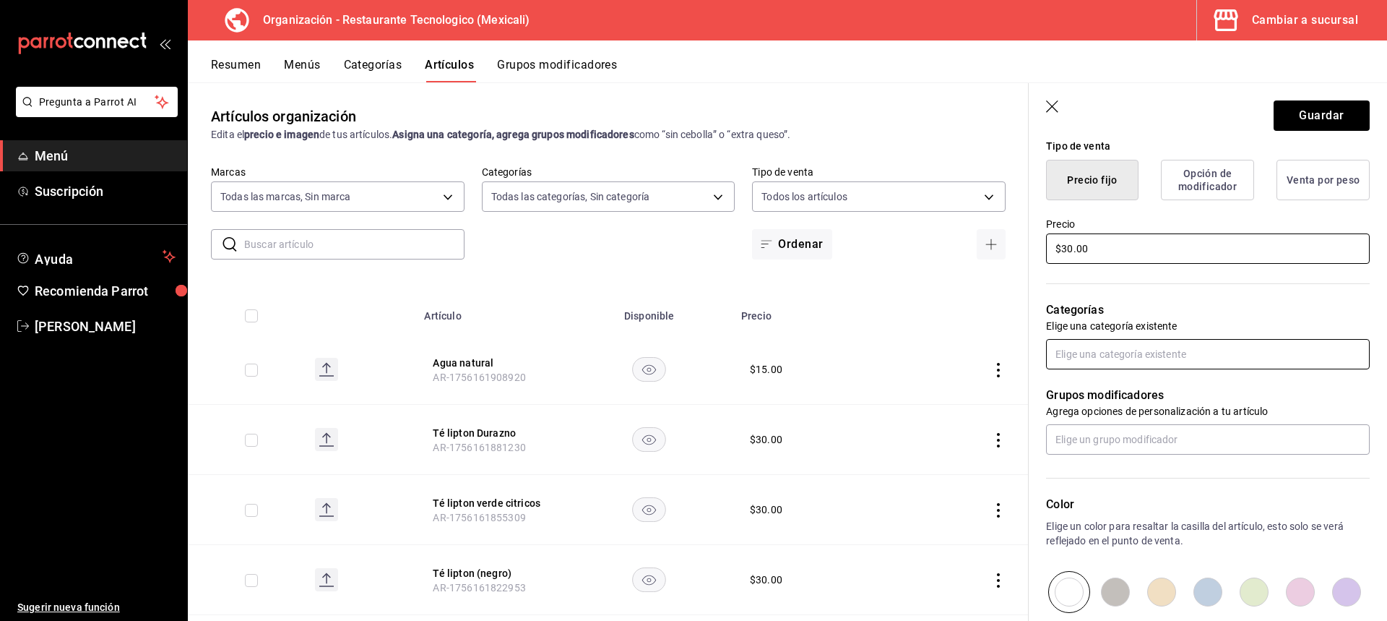
type input "$30.00"
click at [1081, 352] on input "text" at bounding box center [1208, 354] width 324 height 30
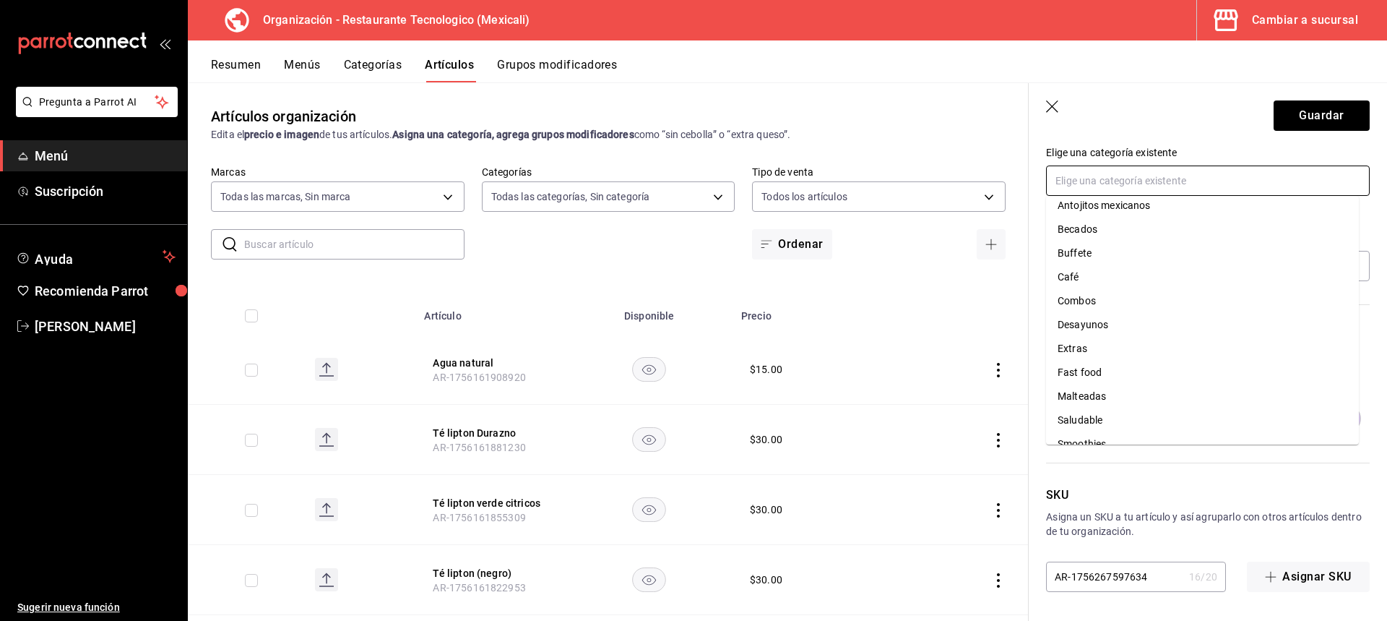
scroll to position [0, 0]
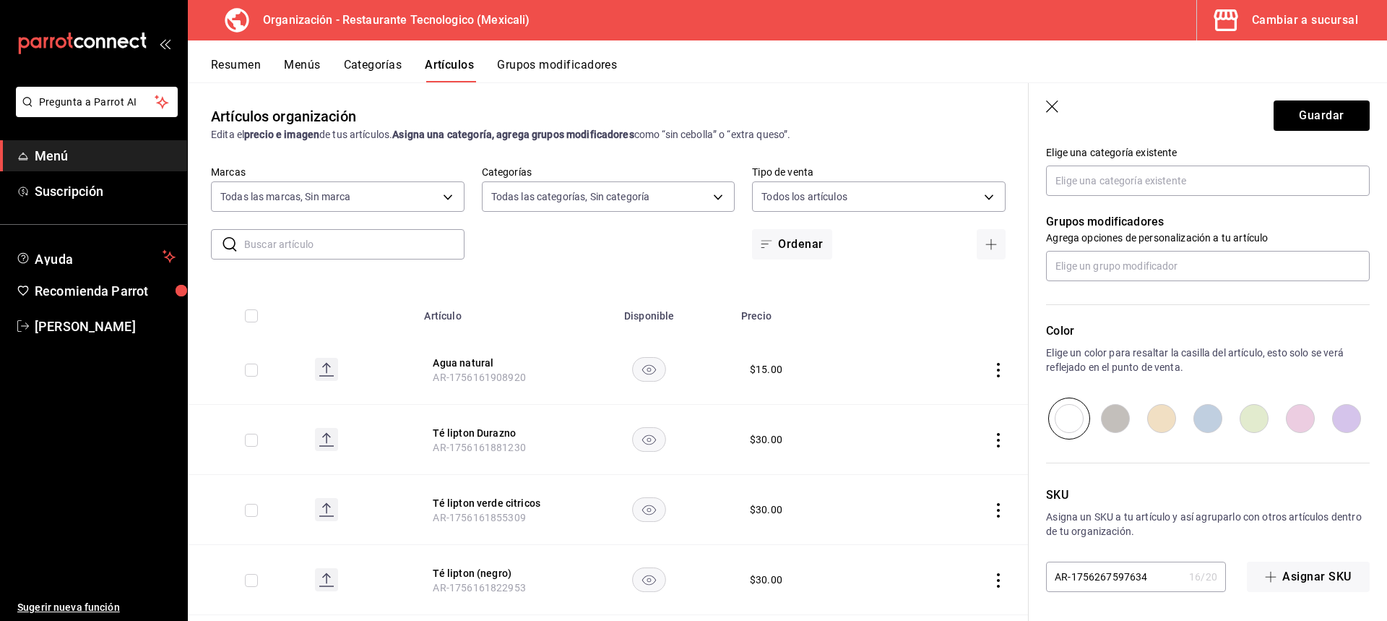
click at [1166, 129] on header "Guardar" at bounding box center [1208, 112] width 358 height 59
click at [1132, 267] on input "text" at bounding box center [1208, 266] width 324 height 30
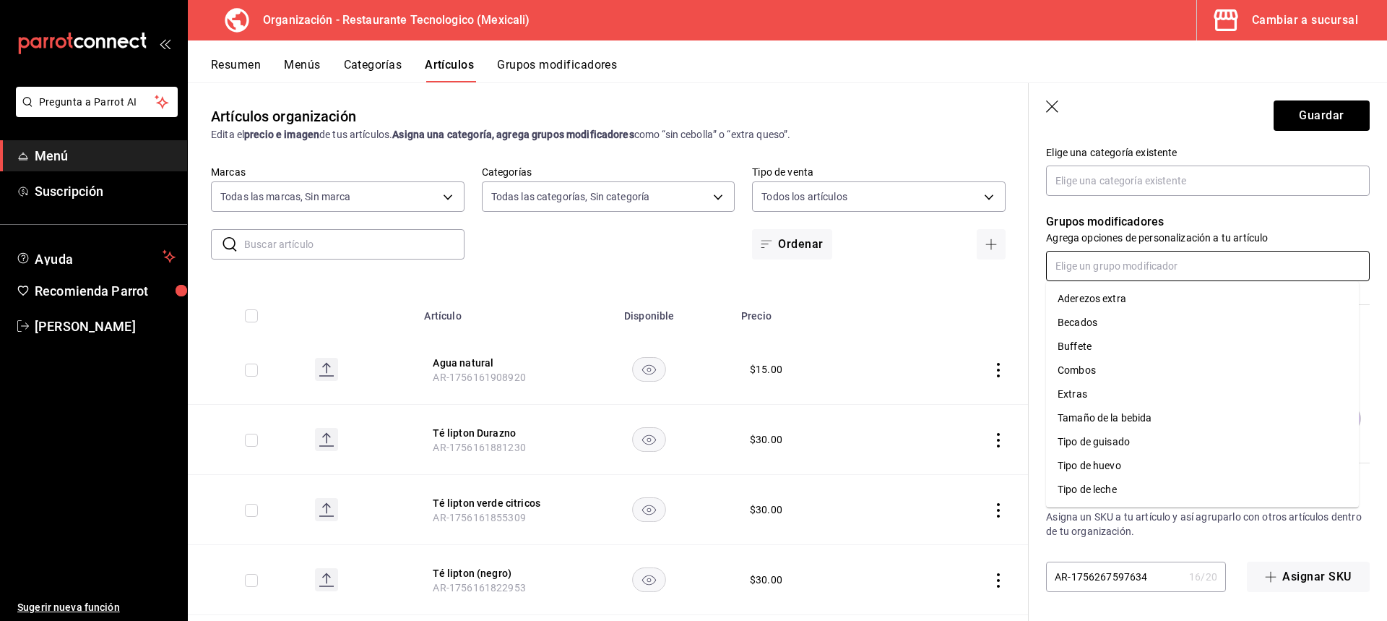
click at [1214, 266] on input "text" at bounding box center [1208, 266] width 324 height 30
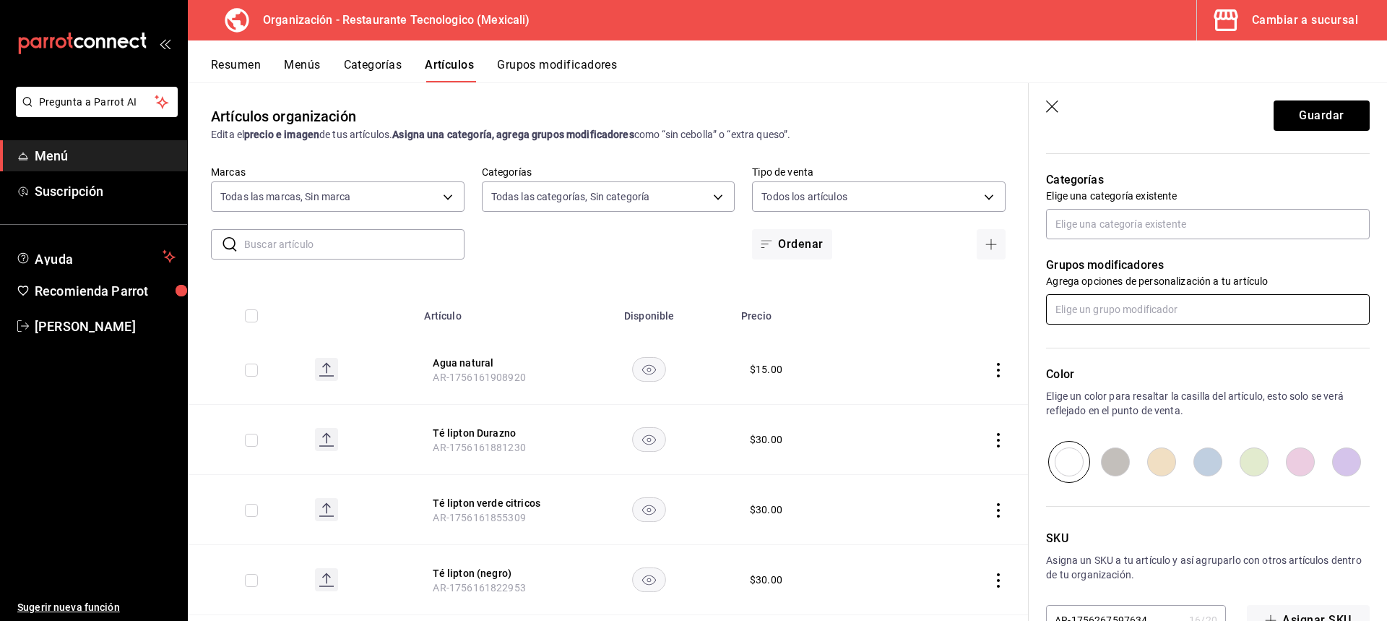
scroll to position [535, 0]
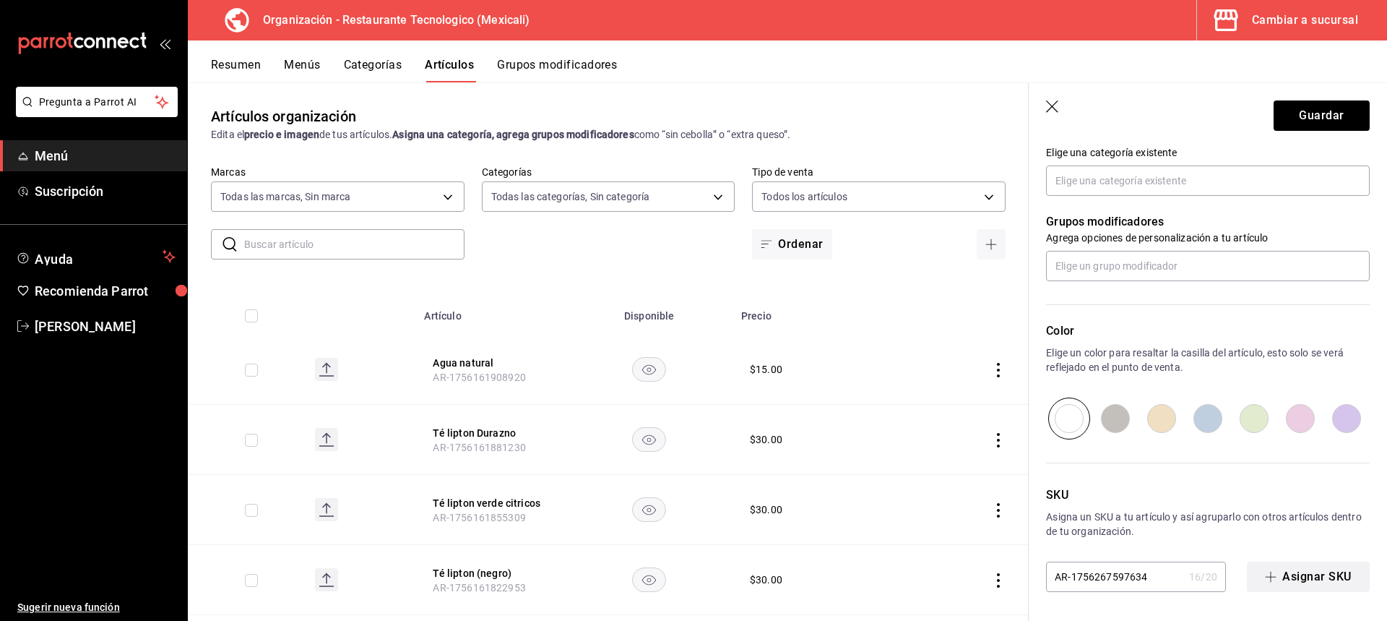
click at [1247, 585] on button "Asignar SKU" at bounding box center [1308, 576] width 123 height 30
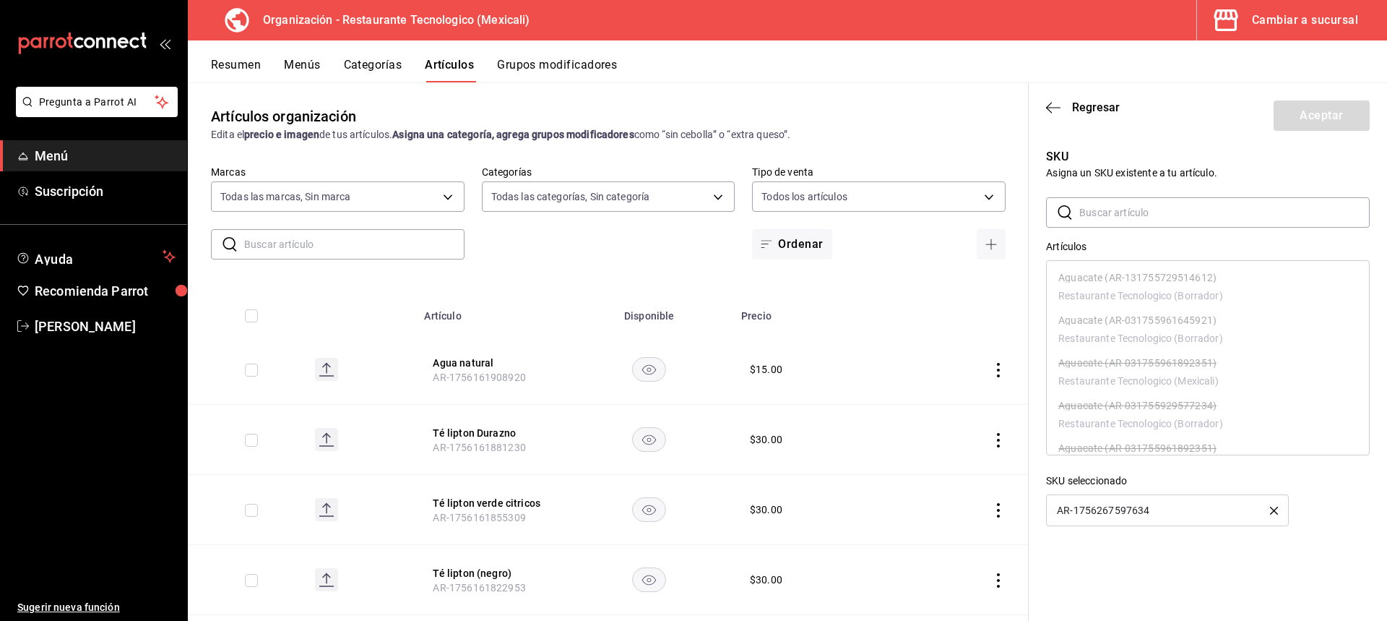
click at [1054, 111] on icon "button" at bounding box center [1053, 107] width 14 height 13
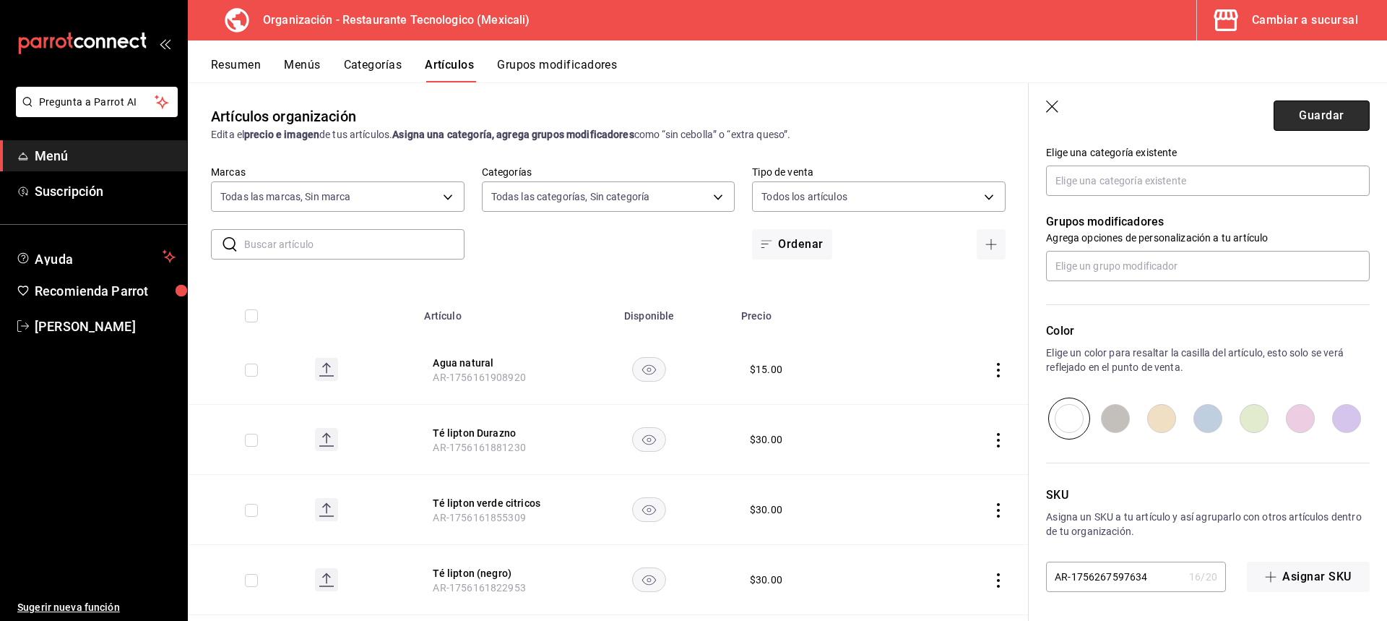
click at [1340, 120] on button "Guardar" at bounding box center [1322, 115] width 96 height 30
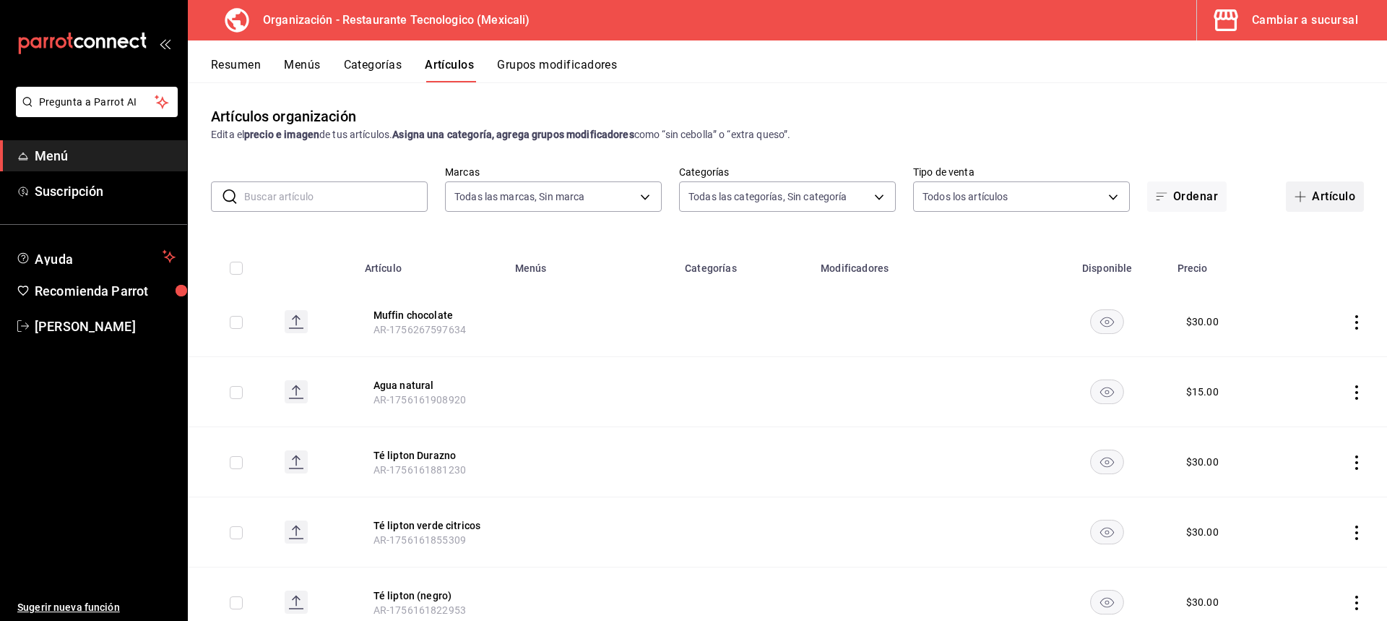
click at [1286, 195] on button "Artículo" at bounding box center [1325, 196] width 78 height 30
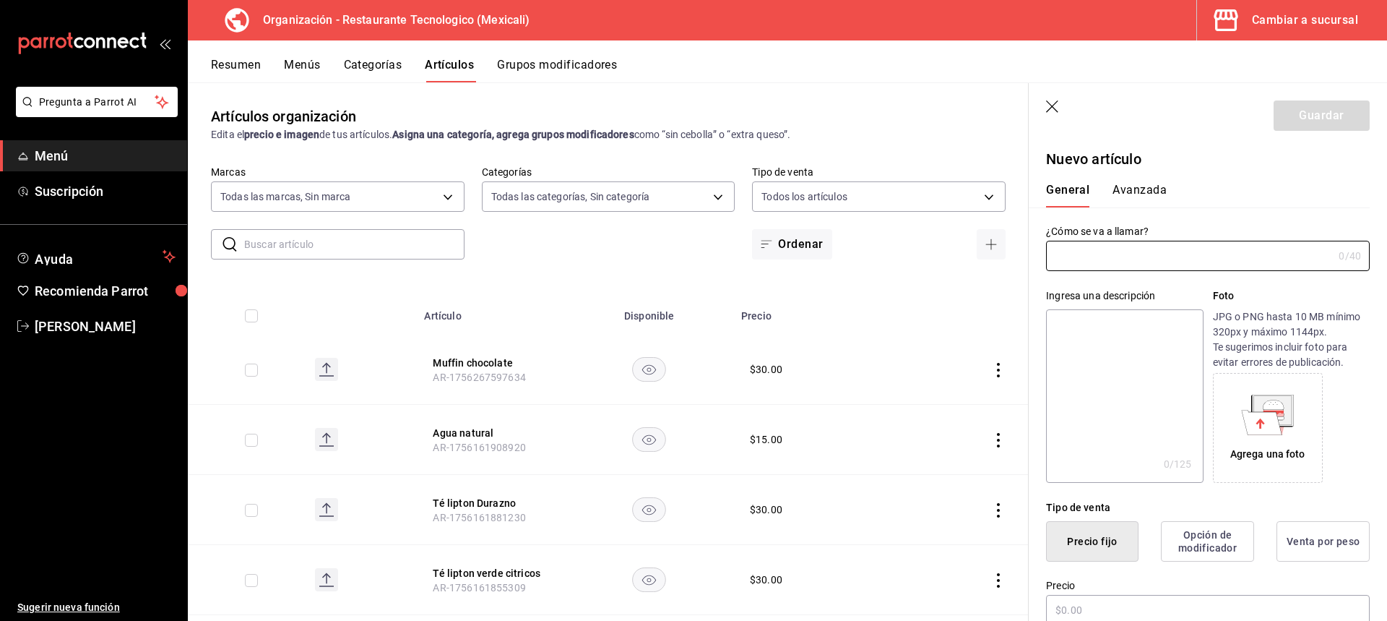
type input "AR-1756267655681"
type input "G"
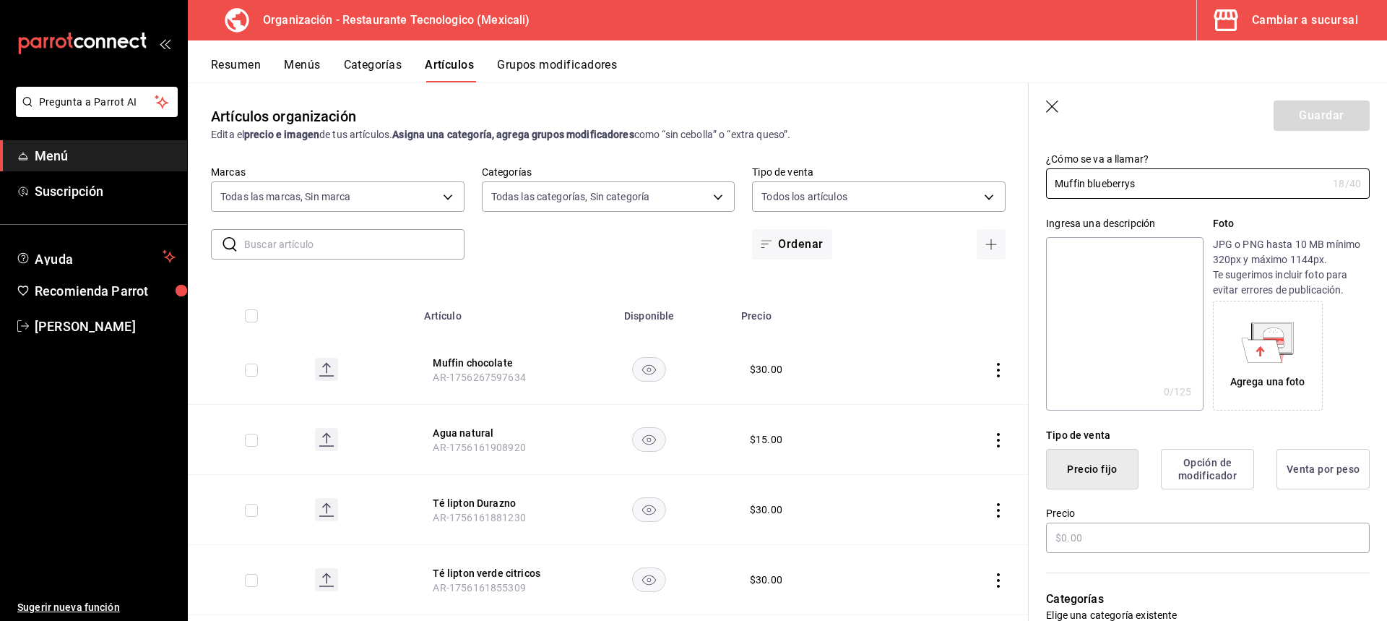
scroll to position [145, 0]
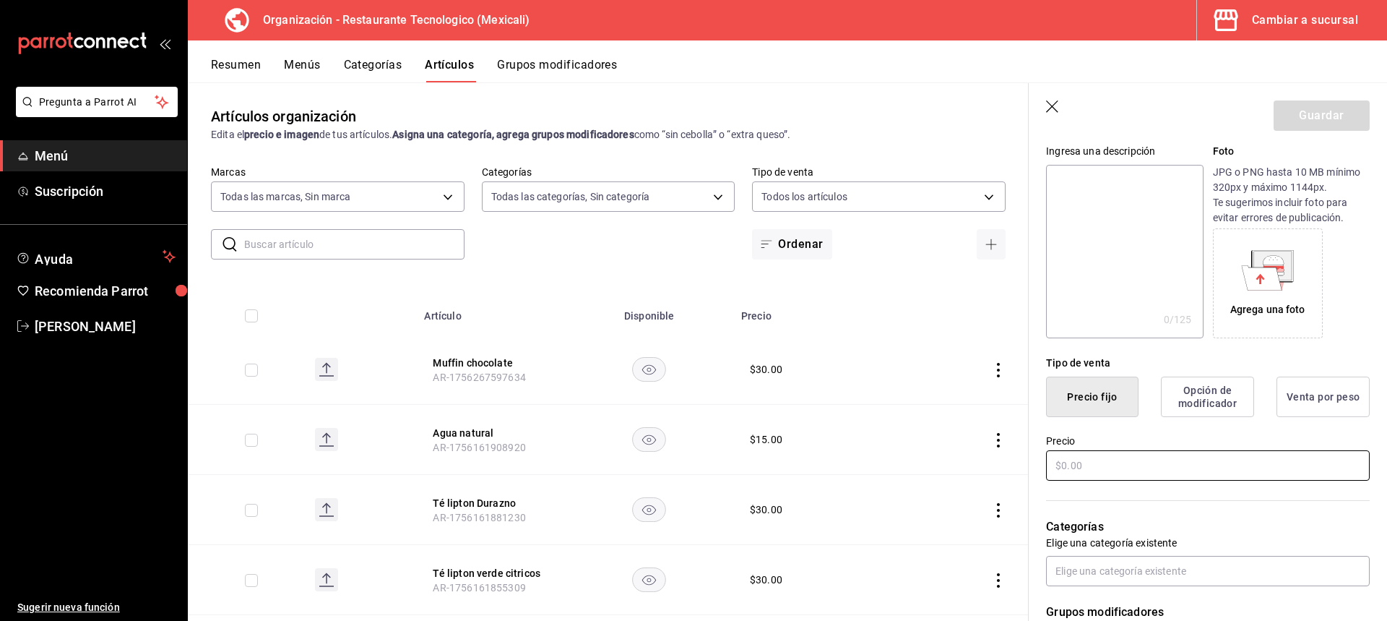
type input "Muffin blueberrys"
click at [1138, 457] on input "text" at bounding box center [1208, 465] width 324 height 30
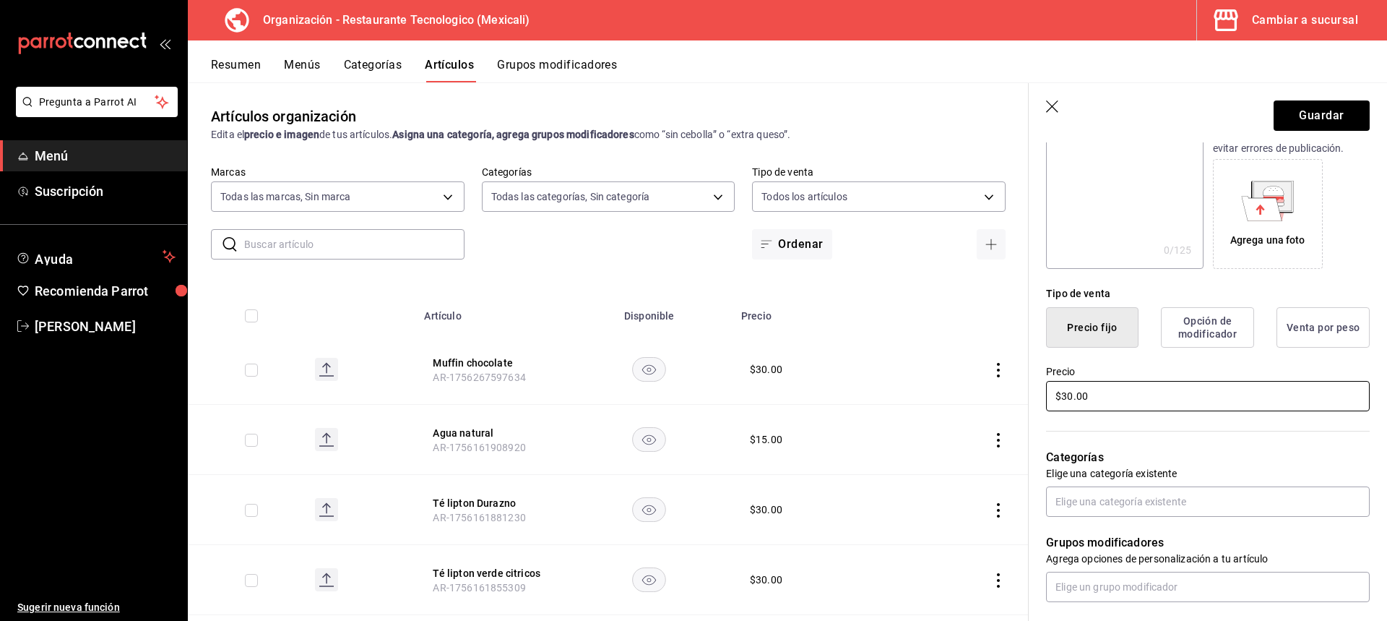
scroll to position [535, 0]
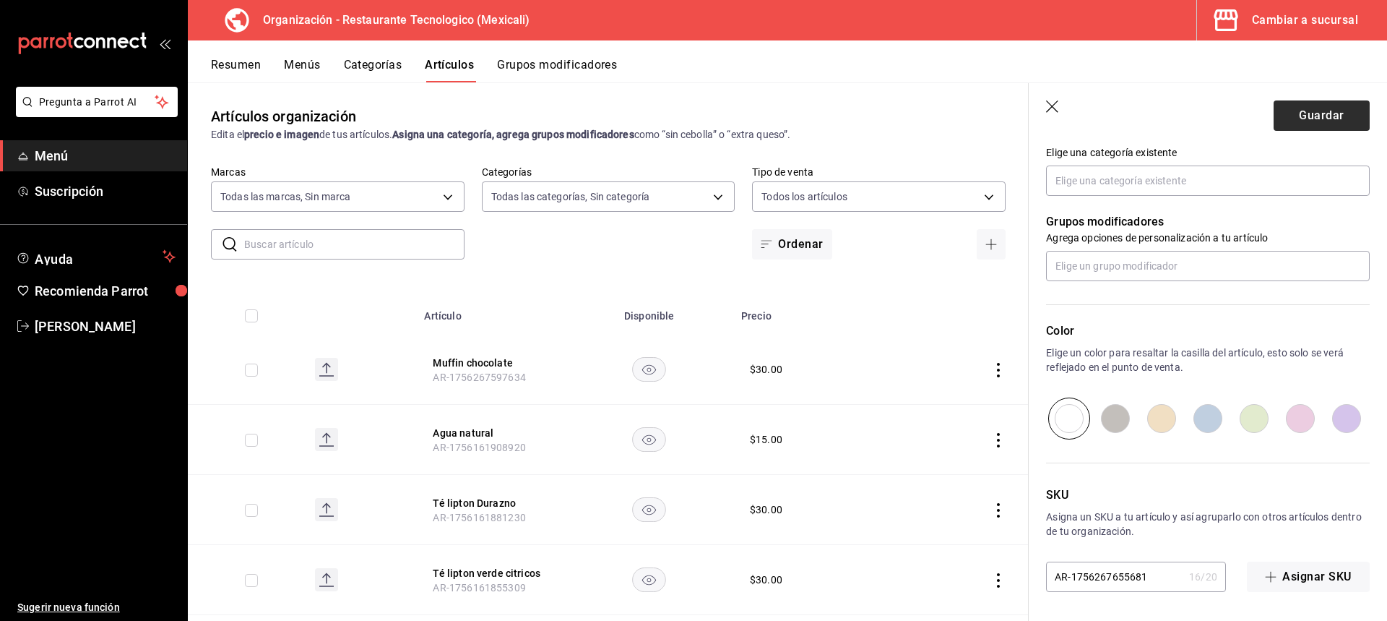
type input "$30.00"
click at [1283, 111] on button "Guardar" at bounding box center [1322, 115] width 96 height 30
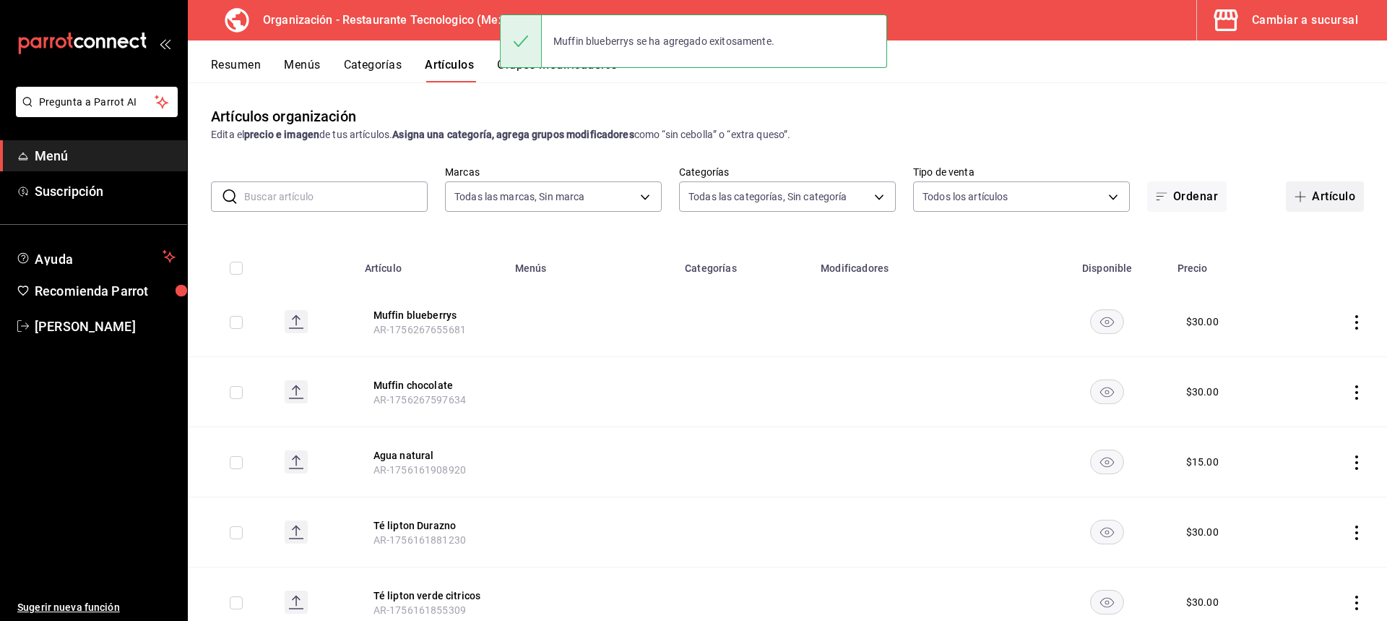
click at [1324, 197] on button "Artículo" at bounding box center [1325, 196] width 78 height 30
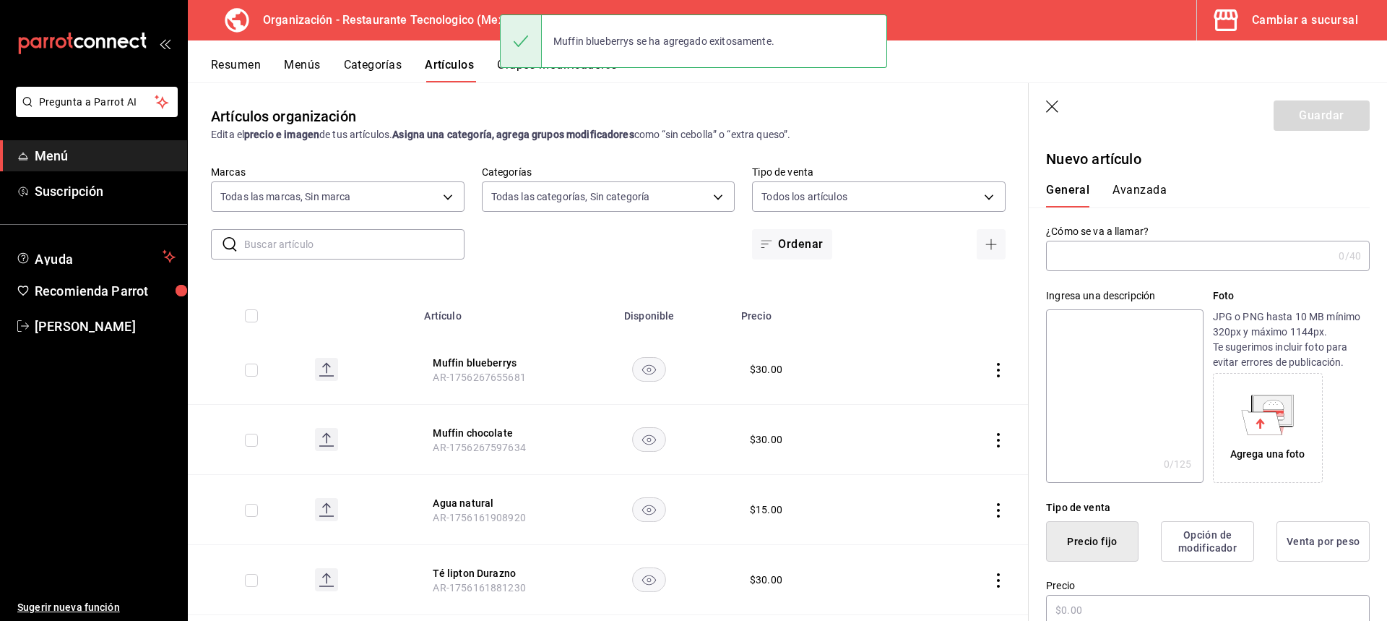
type input "AR-1756267684610"
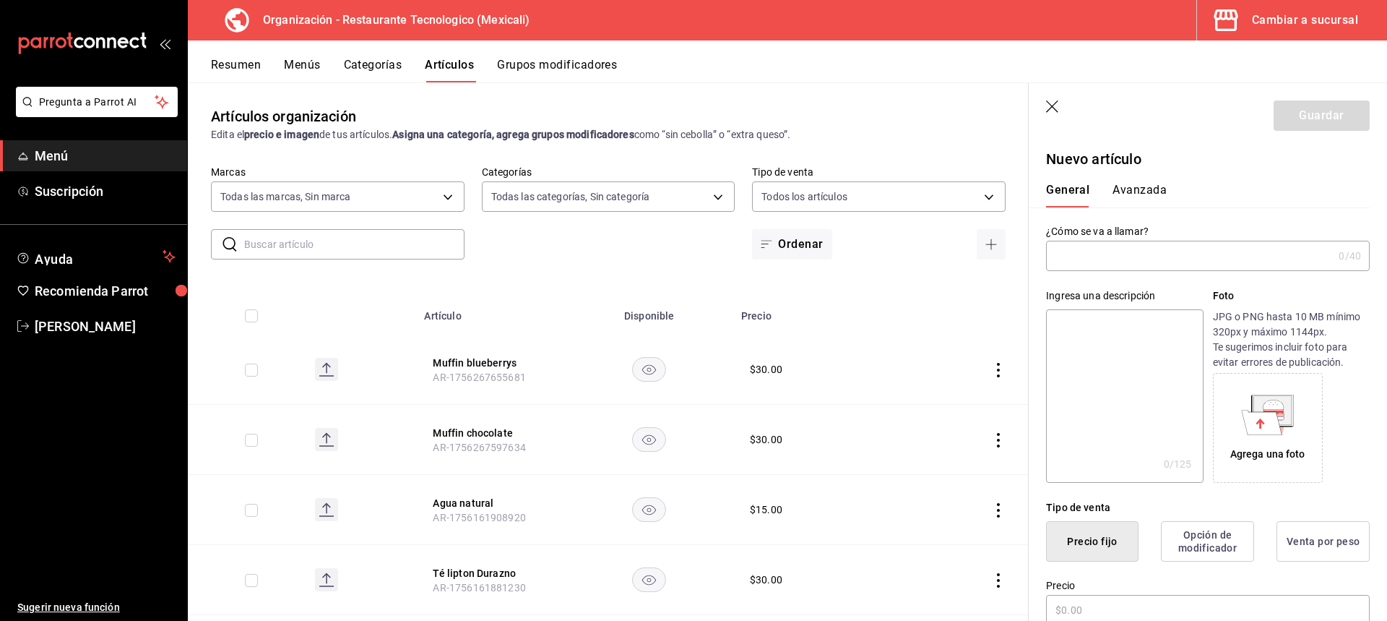
click at [1270, 262] on input "text" at bounding box center [1189, 255] width 287 height 29
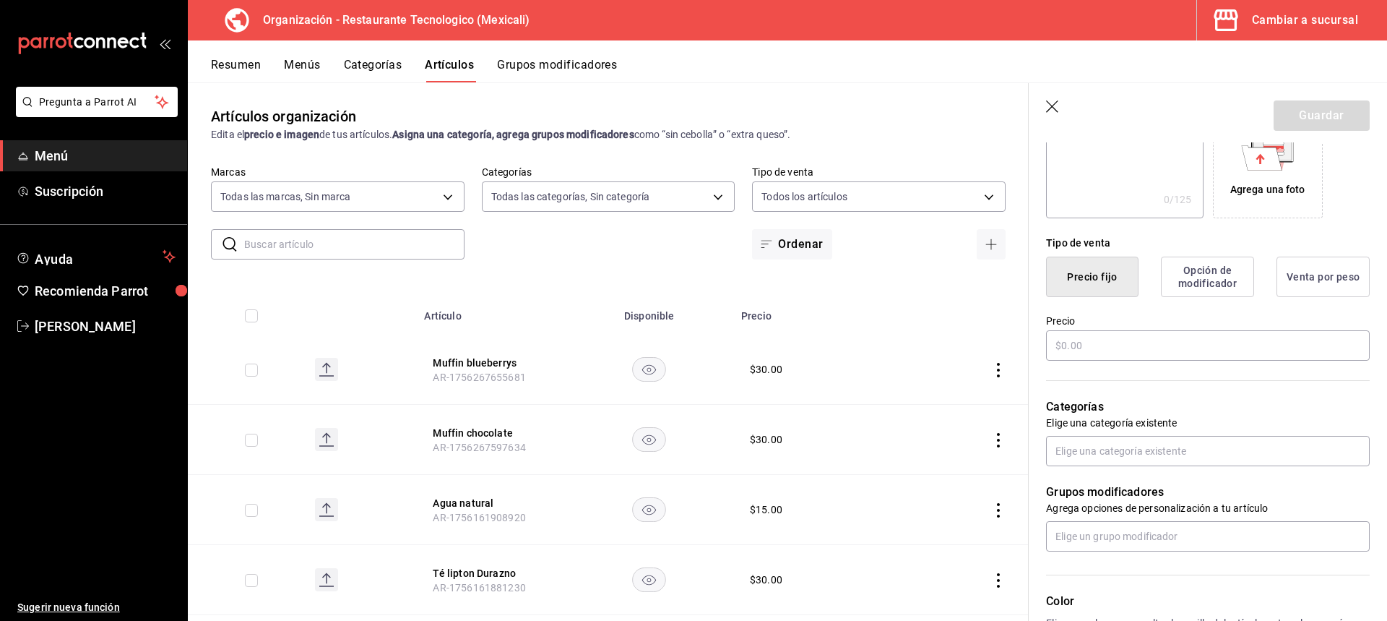
scroll to position [361, 0]
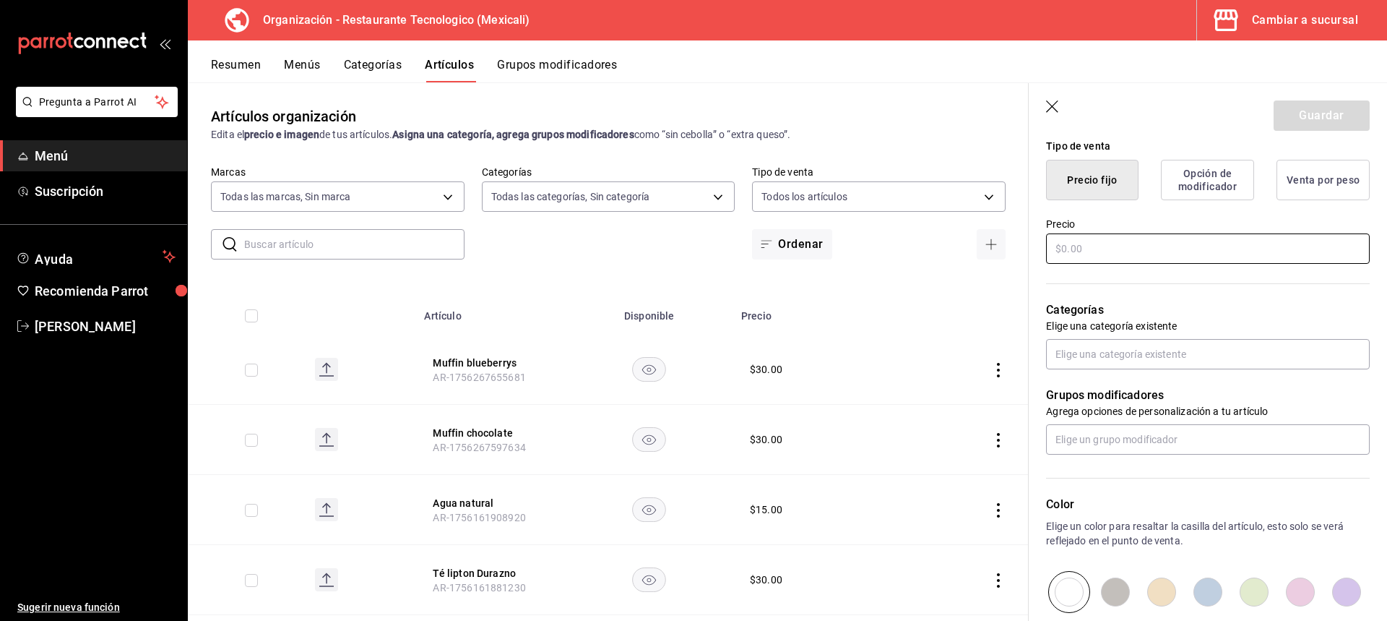
type input "Muffin chispas de chocolate"
click at [1136, 248] on input "text" at bounding box center [1208, 248] width 324 height 30
type input "$30.00"
click at [1345, 109] on button "Guardar" at bounding box center [1322, 115] width 96 height 30
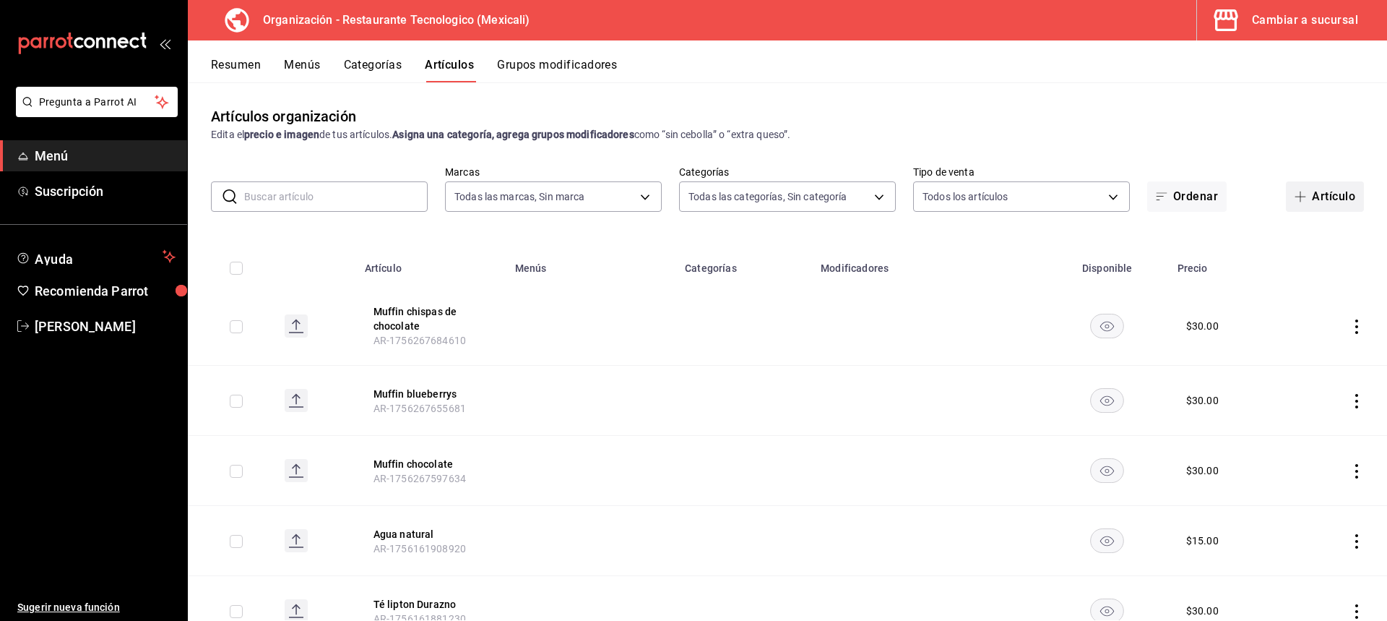
click at [1347, 195] on button "Artículo" at bounding box center [1325, 196] width 78 height 30
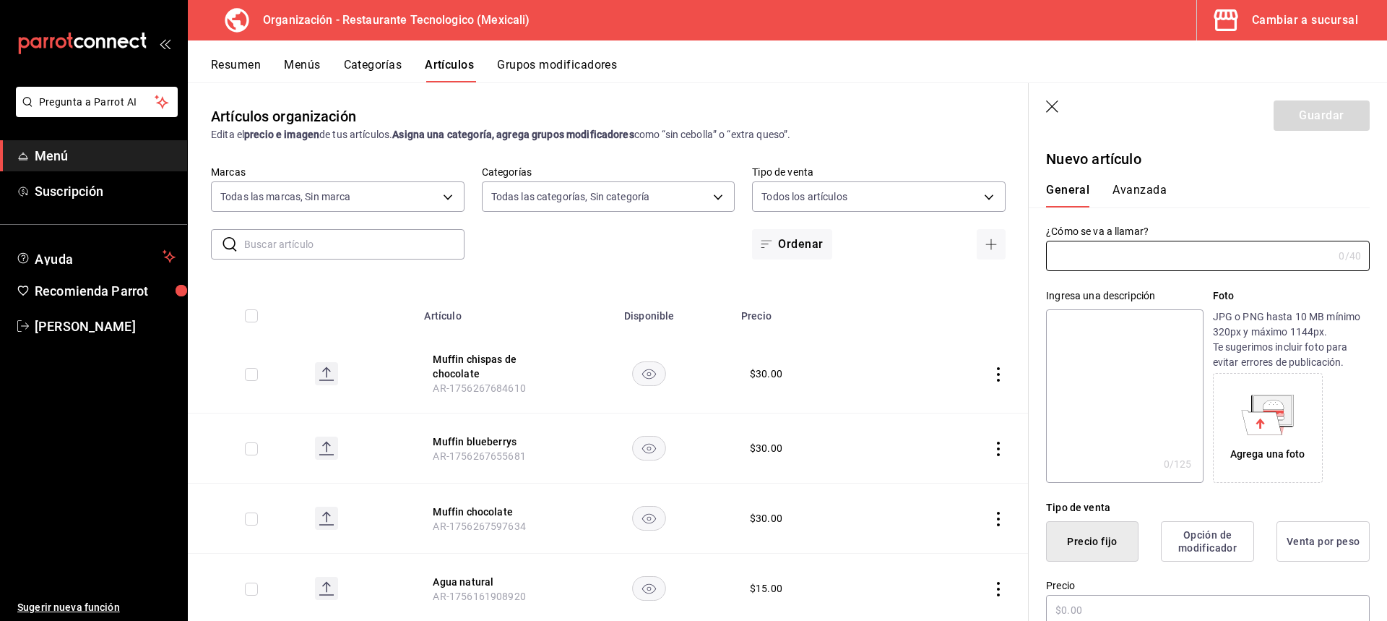
type input "AR-1756267786686"
click at [993, 374] on icon "actions" at bounding box center [998, 374] width 14 height 14
click at [989, 376] on div at bounding box center [693, 310] width 1387 height 621
click at [1205, 243] on input "text" at bounding box center [1189, 255] width 287 height 29
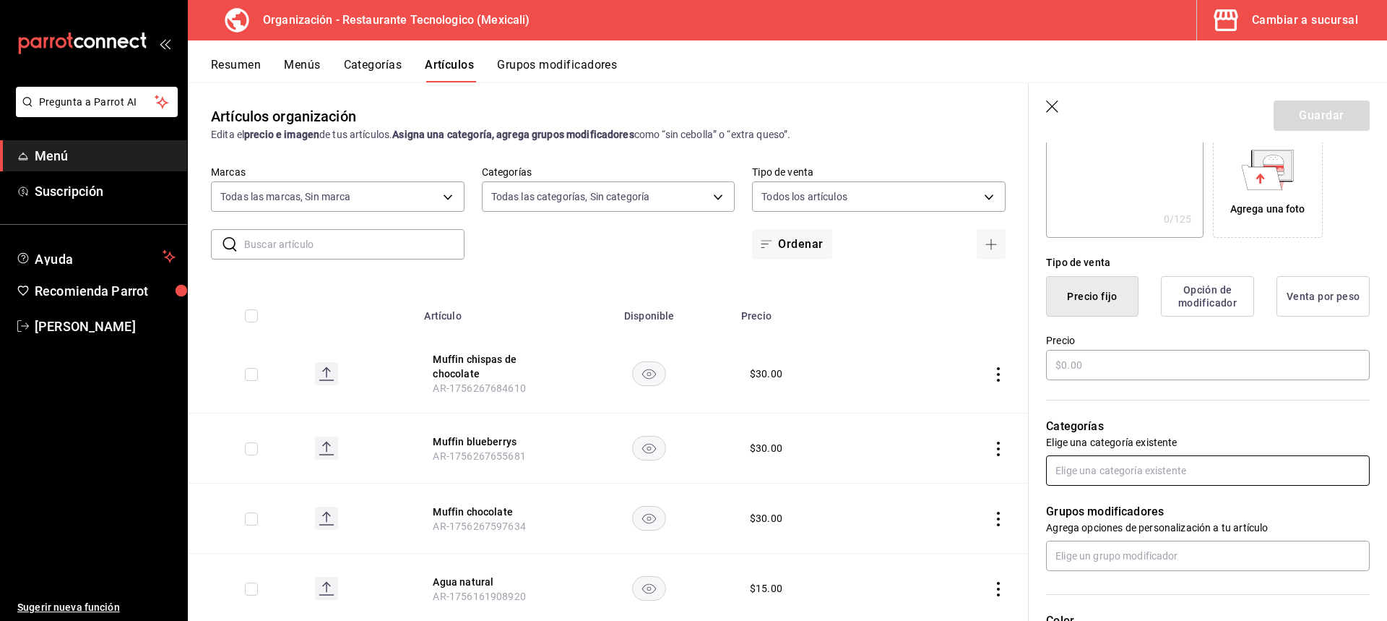
scroll to position [289, 0]
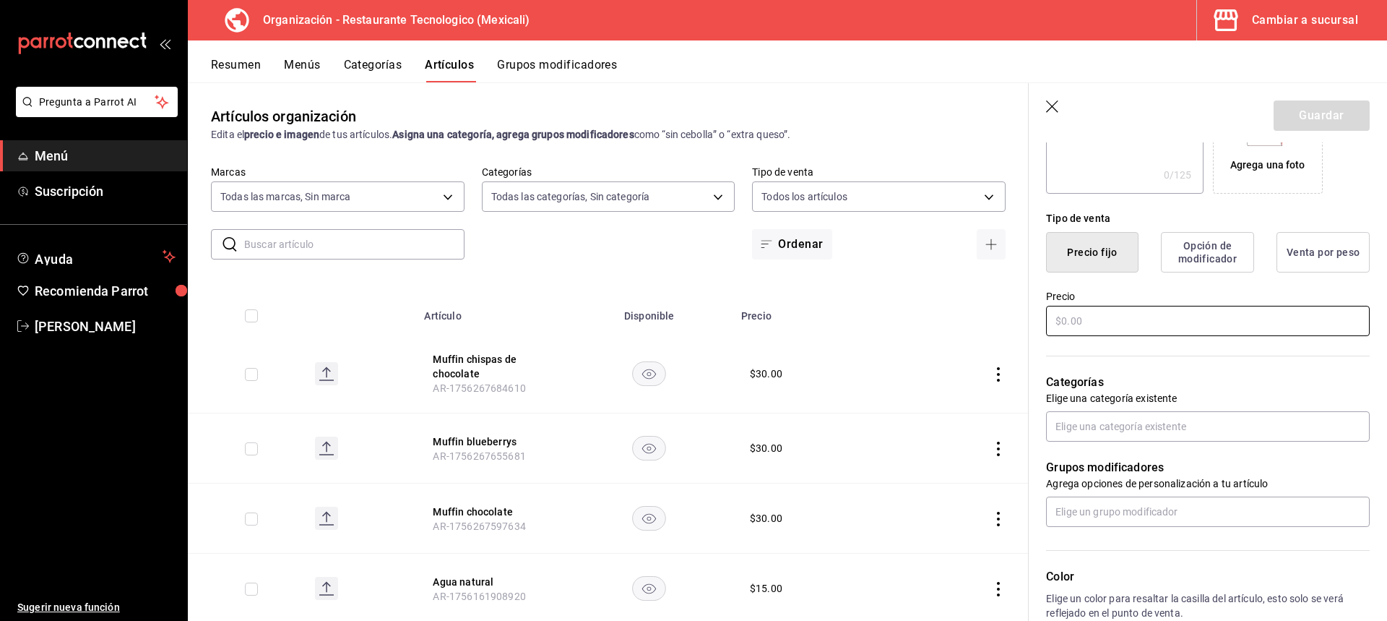
type input "Cheescake limón"
click at [1128, 321] on input "text" at bounding box center [1208, 321] width 324 height 30
type input "$50.00"
click at [1342, 107] on button "Guardar" at bounding box center [1322, 115] width 96 height 30
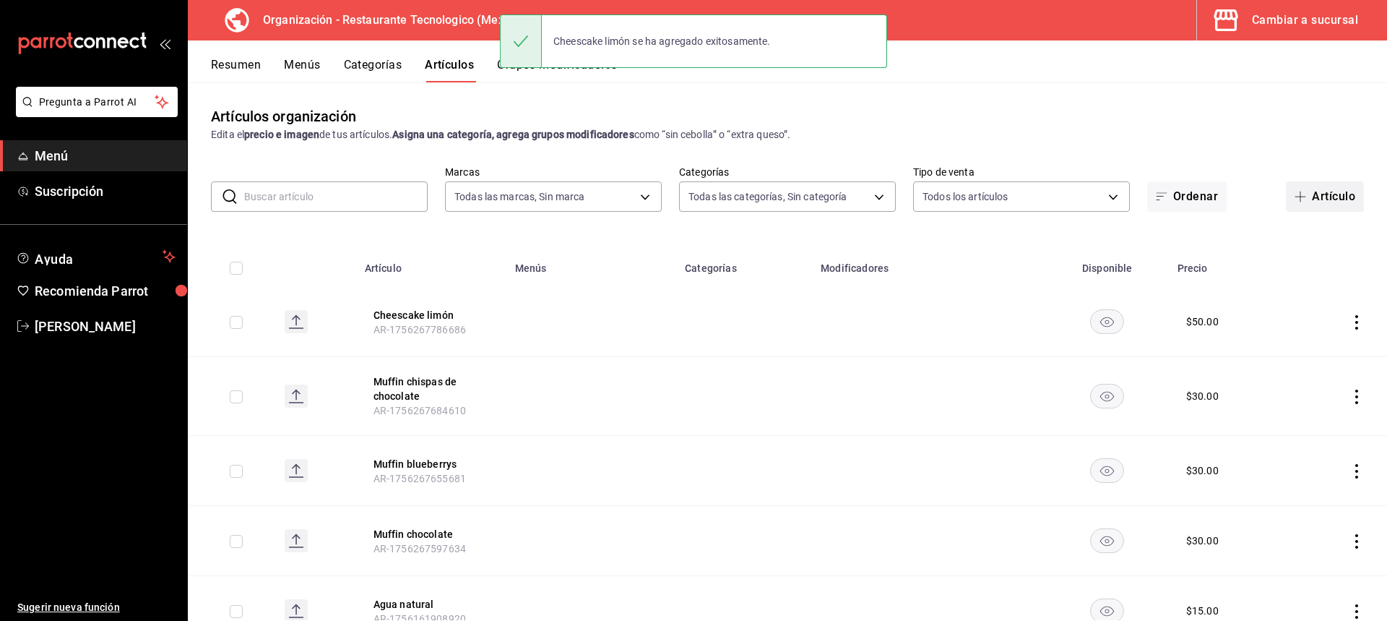
click at [1345, 197] on button "Artículo" at bounding box center [1325, 196] width 78 height 30
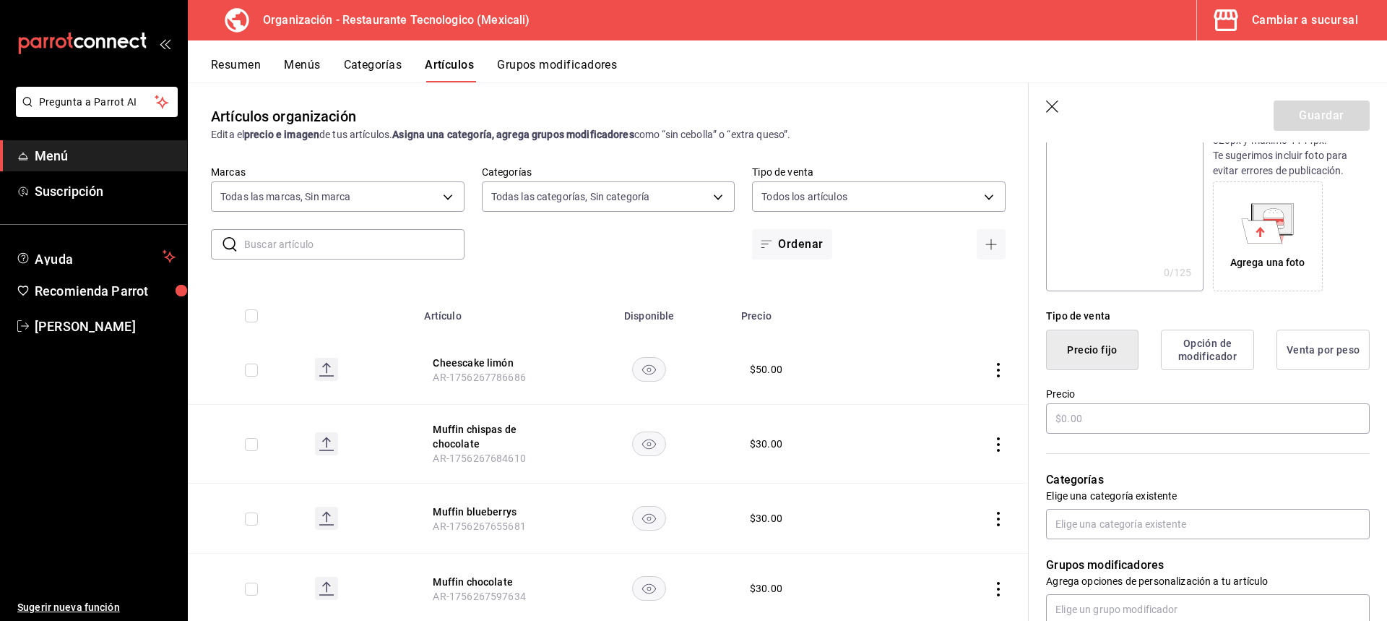
scroll to position [217, 0]
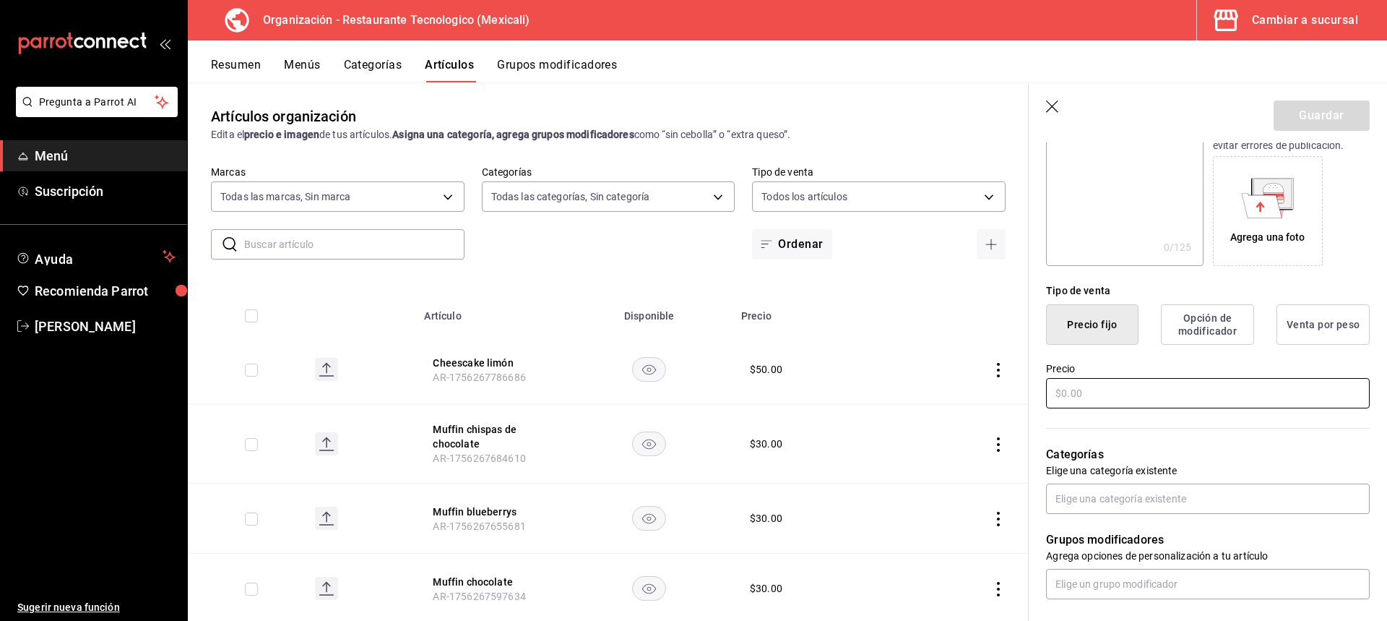
type input "Chocoflan"
click at [1137, 395] on input "text" at bounding box center [1208, 393] width 324 height 30
type input "$50.00"
click at [1359, 108] on header "Guardar" at bounding box center [1208, 112] width 358 height 59
click at [1351, 109] on button "Guardar" at bounding box center [1322, 115] width 96 height 30
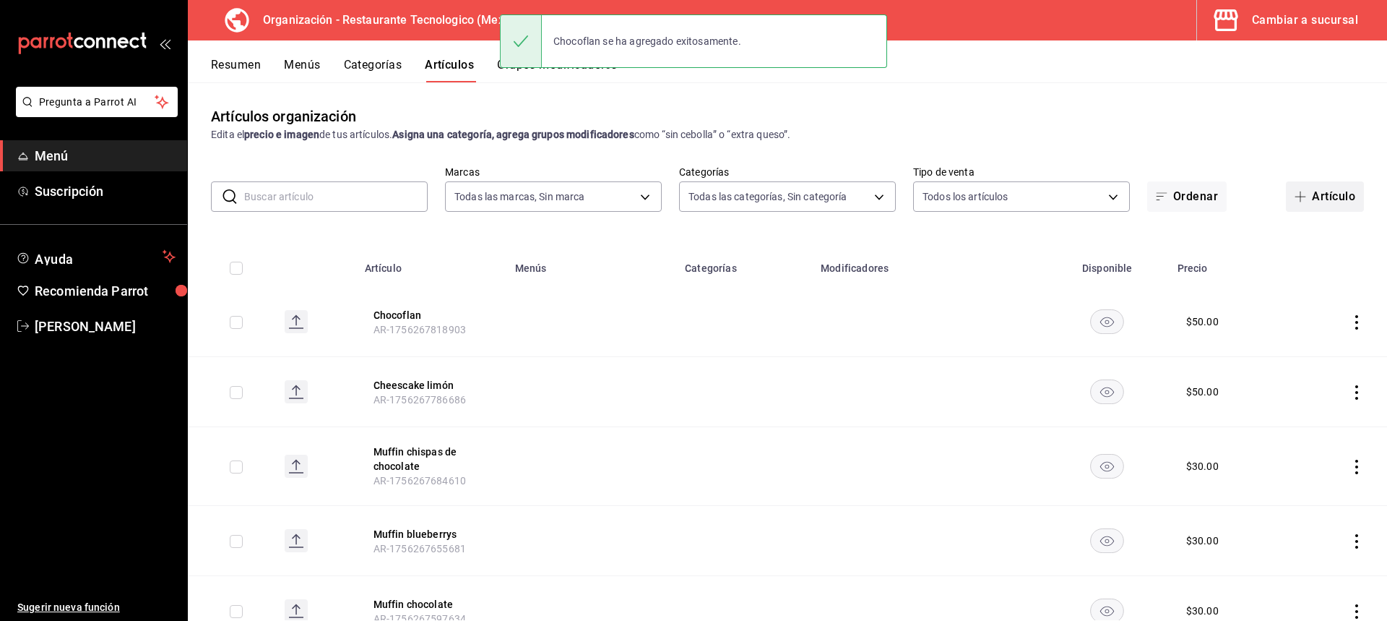
click at [1353, 197] on button "Artículo" at bounding box center [1325, 196] width 78 height 30
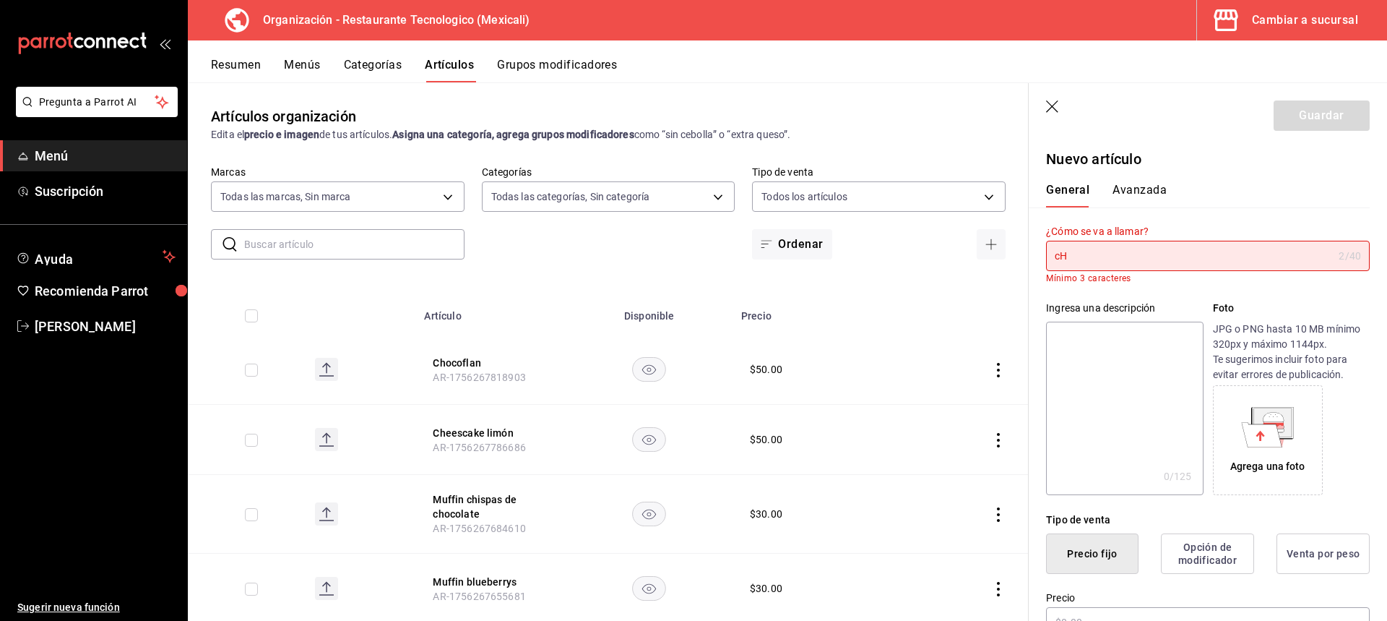
type input "c"
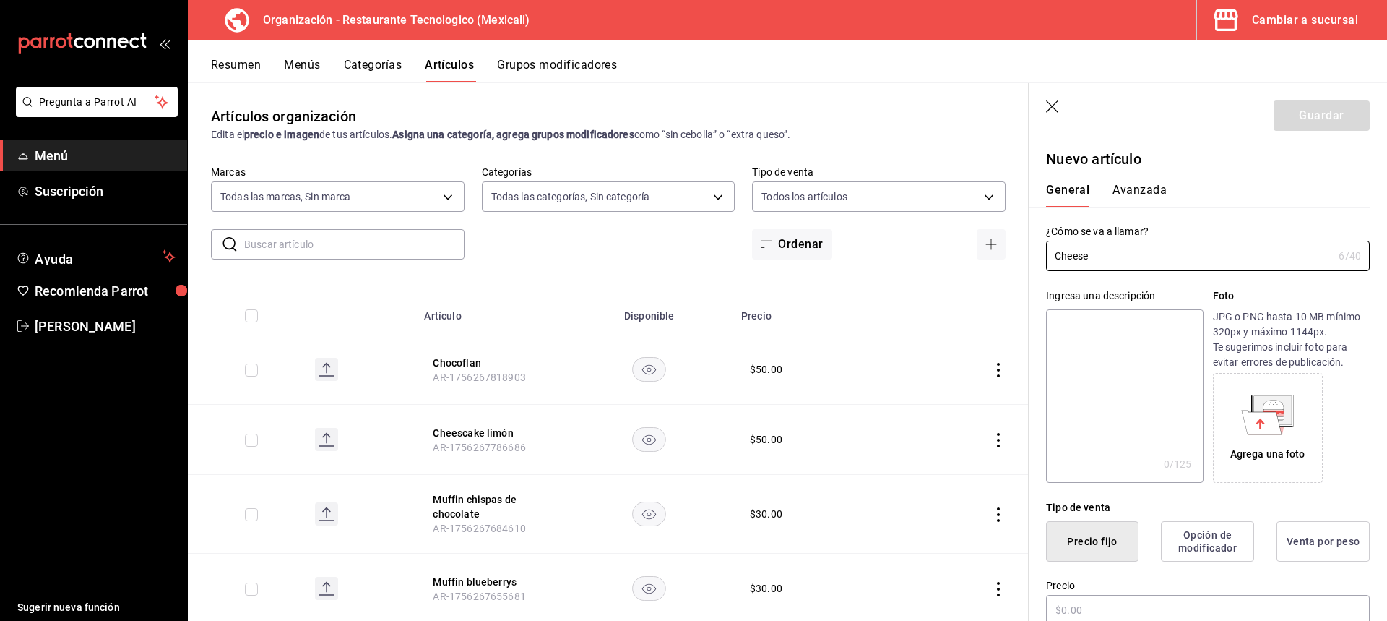
drag, startPoint x: 874, startPoint y: 236, endPoint x: 846, endPoint y: 233, distance: 27.5
click at [846, 233] on main "Artículos organización Edita el precio e imagen de tus artículos. Asigna una ca…" at bounding box center [787, 351] width 1199 height 538
paste input "cheesecak"
click at [1057, 255] on input "cheesecake" at bounding box center [1186, 255] width 281 height 29
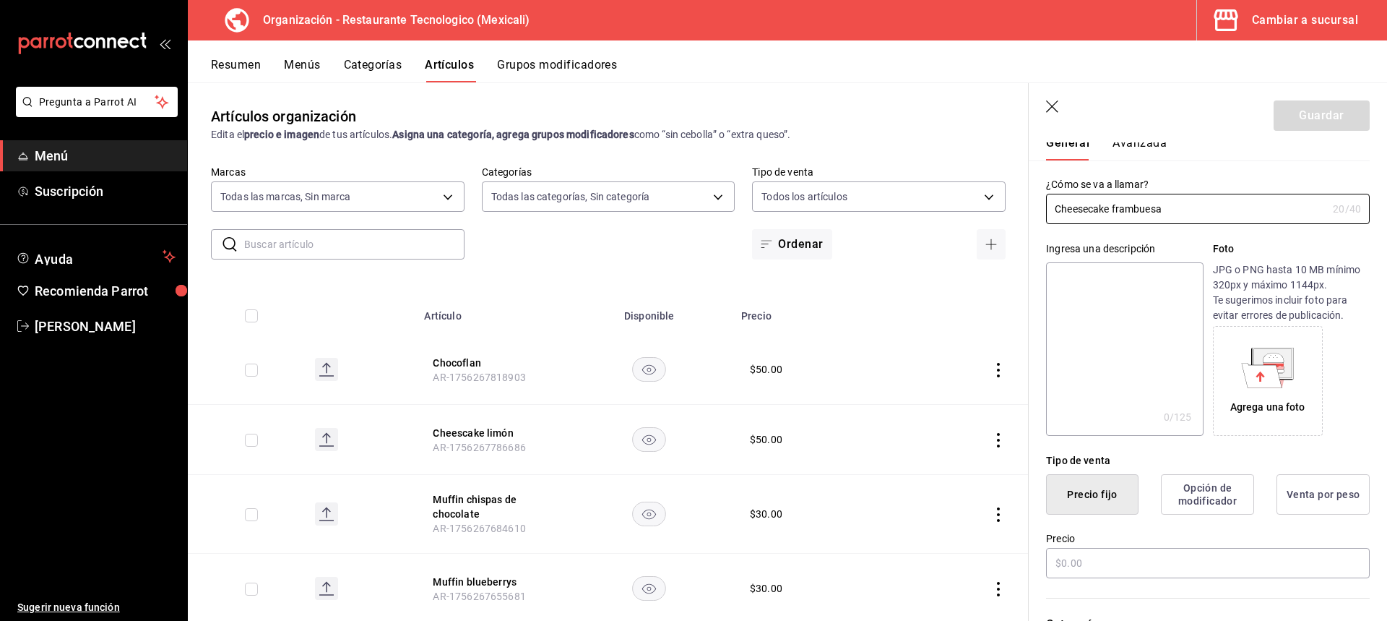
scroll to position [72, 0]
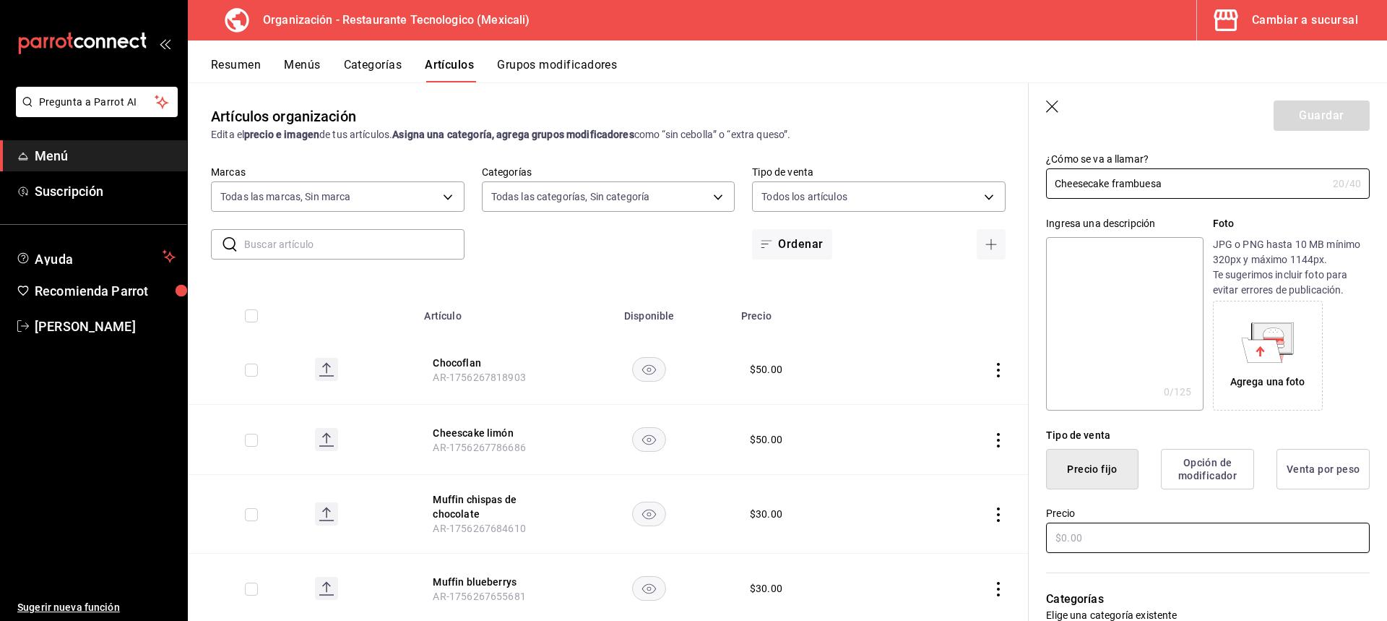
type input "Cheesecake frambuesa"
click at [1150, 548] on input "text" at bounding box center [1208, 537] width 324 height 30
type input "$50.00"
click at [1343, 120] on button "Guardar" at bounding box center [1322, 115] width 96 height 30
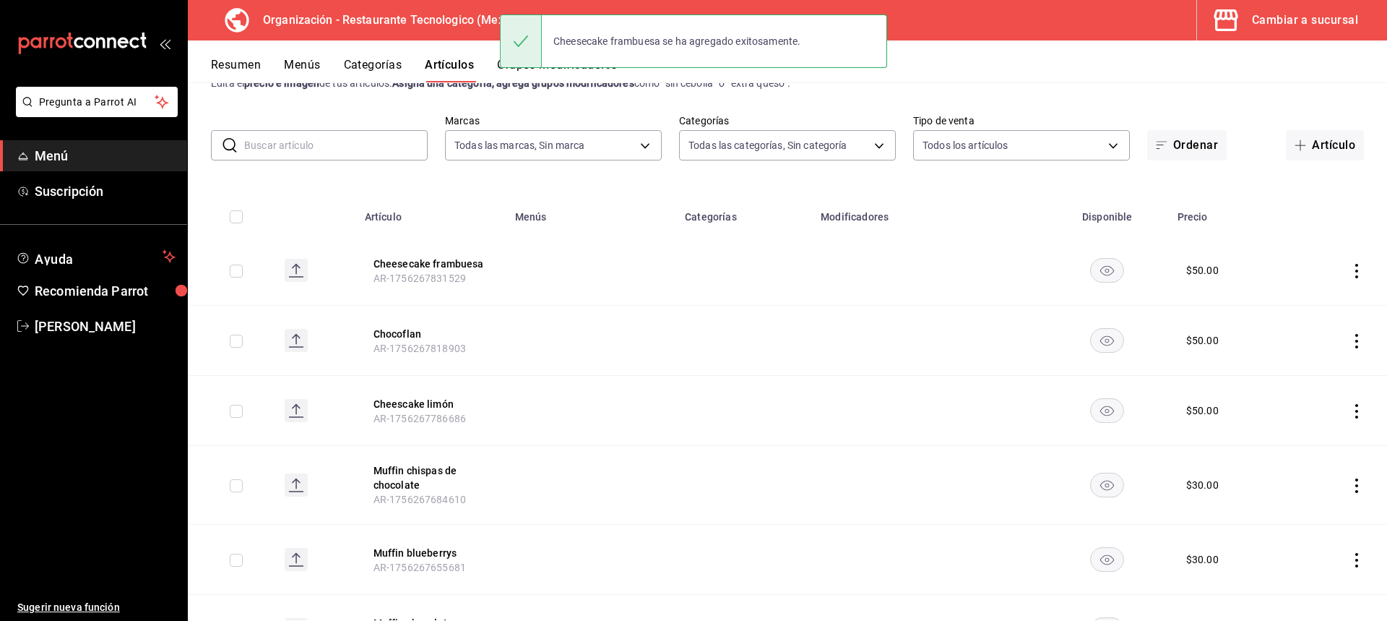
scroll to position [72, 0]
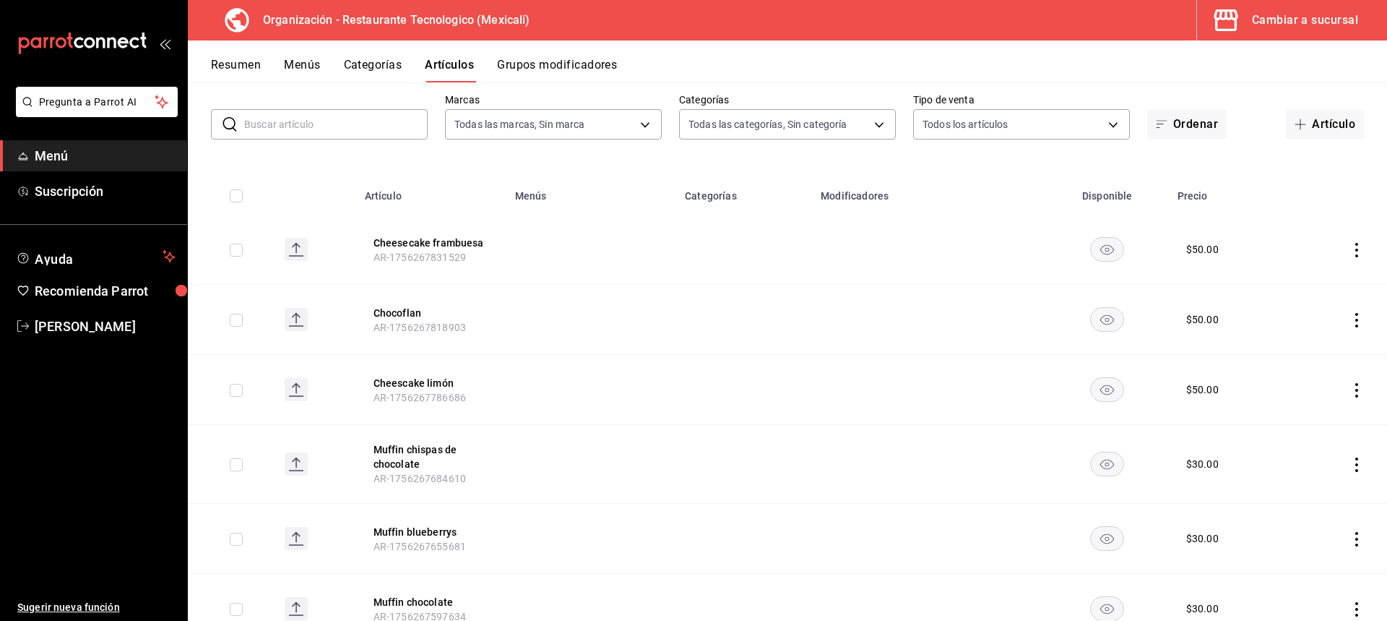
click at [1350, 386] on icon "actions" at bounding box center [1357, 390] width 14 height 14
click at [1324, 421] on li "Editar" at bounding box center [1289, 423] width 87 height 30
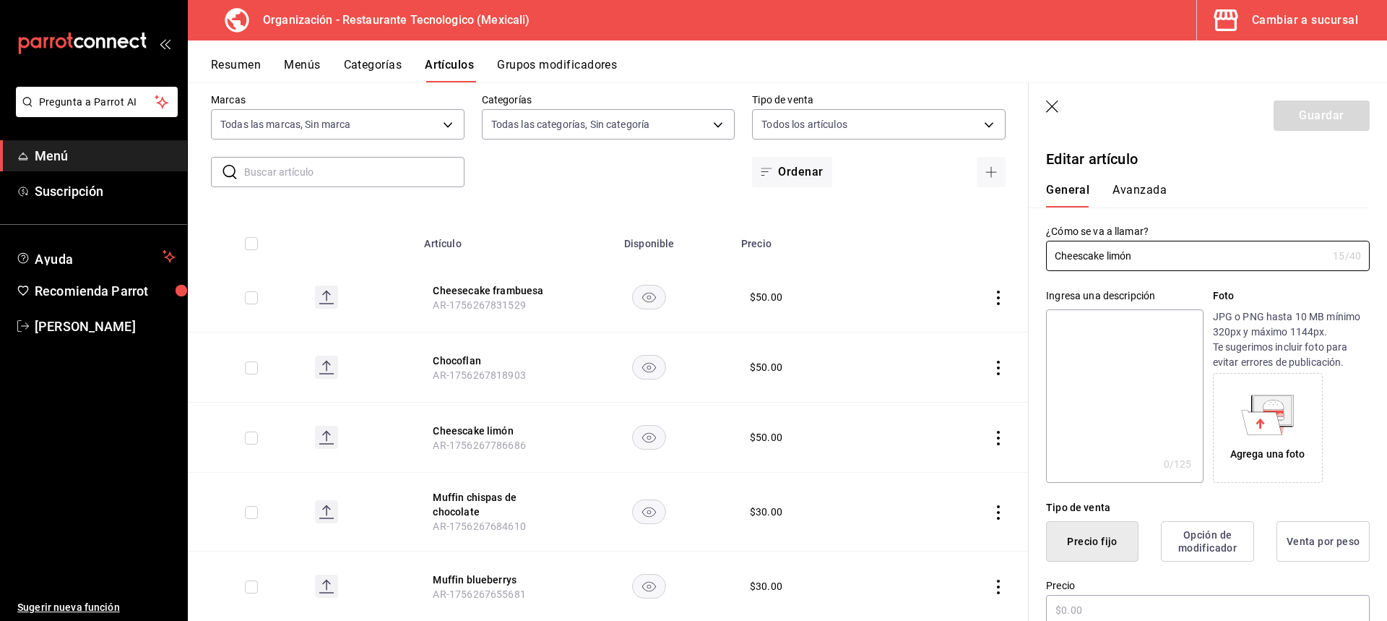
type input "$50.00"
click at [1085, 252] on input "Cheescake limón" at bounding box center [1186, 255] width 281 height 29
type input "Cheesecake limón"
click at [1354, 117] on button "Guardar" at bounding box center [1322, 115] width 96 height 30
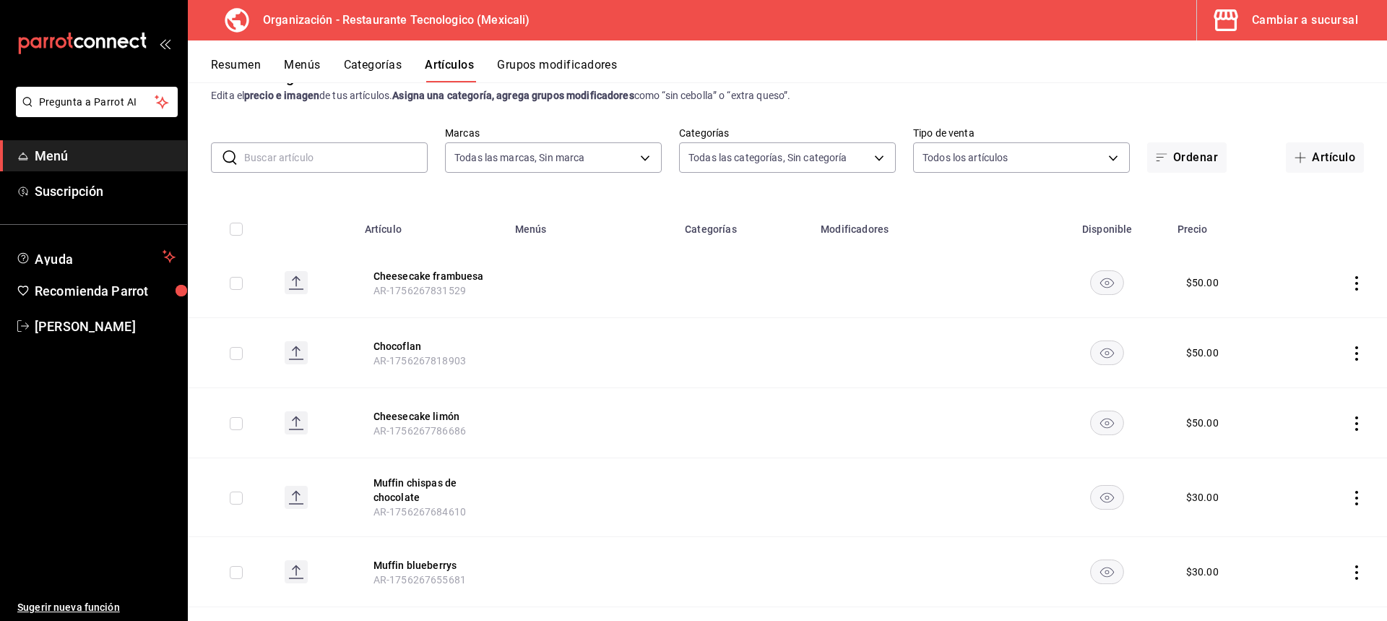
scroll to position [72, 0]
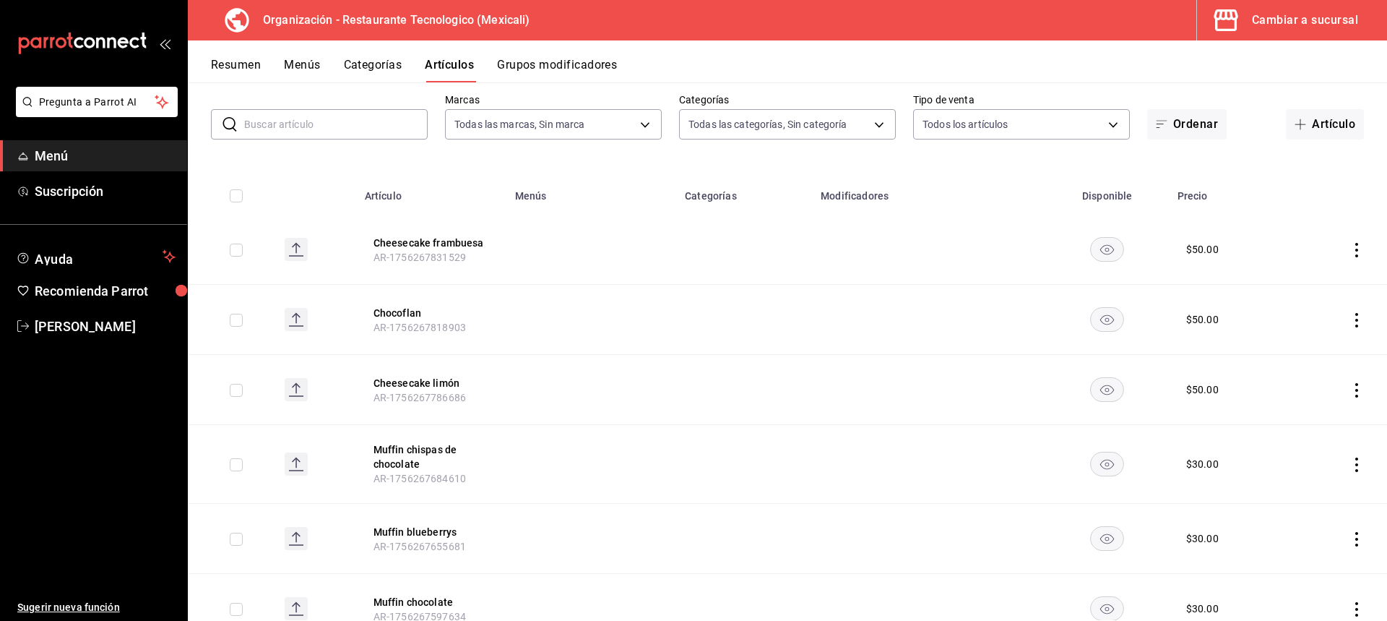
click at [240, 249] on input "checkbox" at bounding box center [236, 249] width 13 height 13
checkbox input "true"
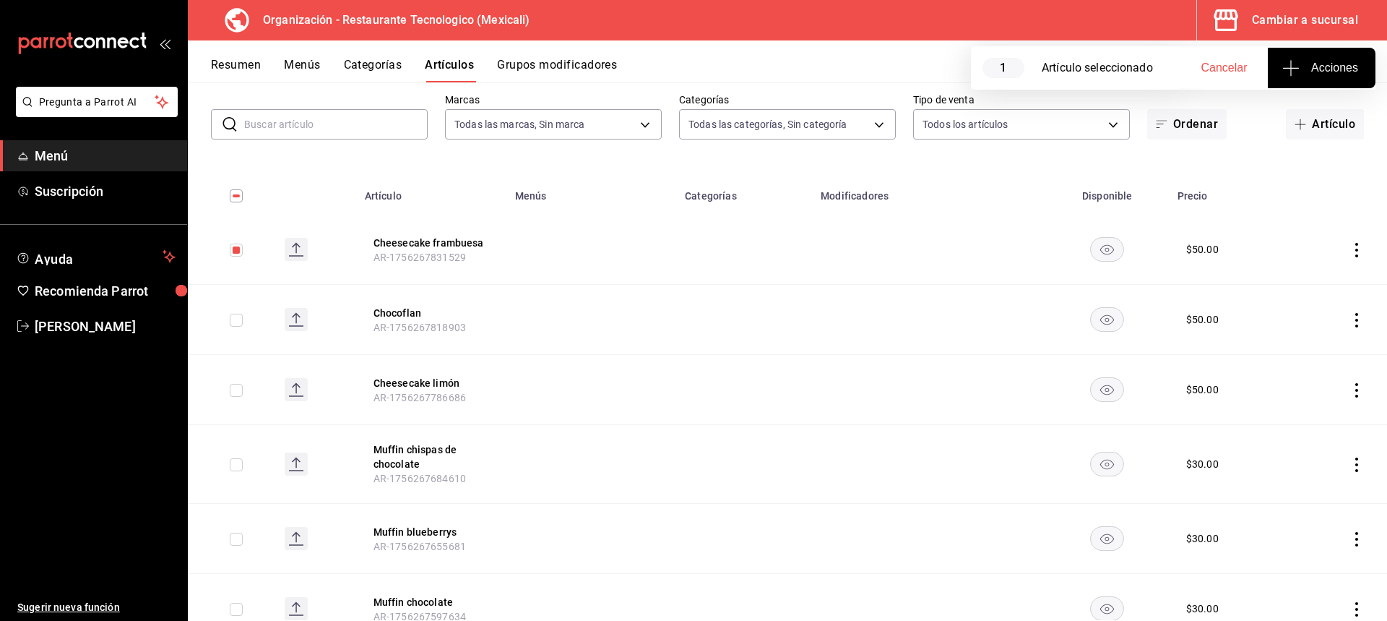
click at [235, 319] on input "checkbox" at bounding box center [236, 320] width 13 height 13
checkbox input "true"
click at [236, 394] on input "checkbox" at bounding box center [236, 390] width 13 height 13
checkbox input "true"
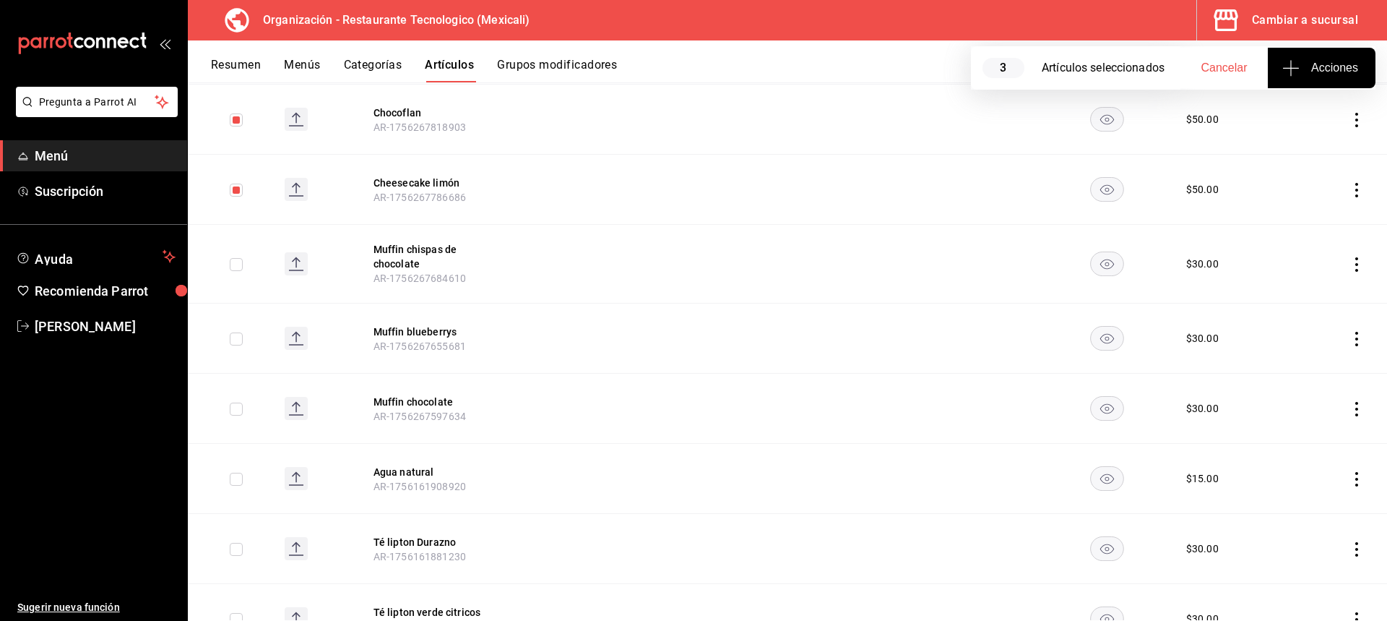
scroll to position [289, 0]
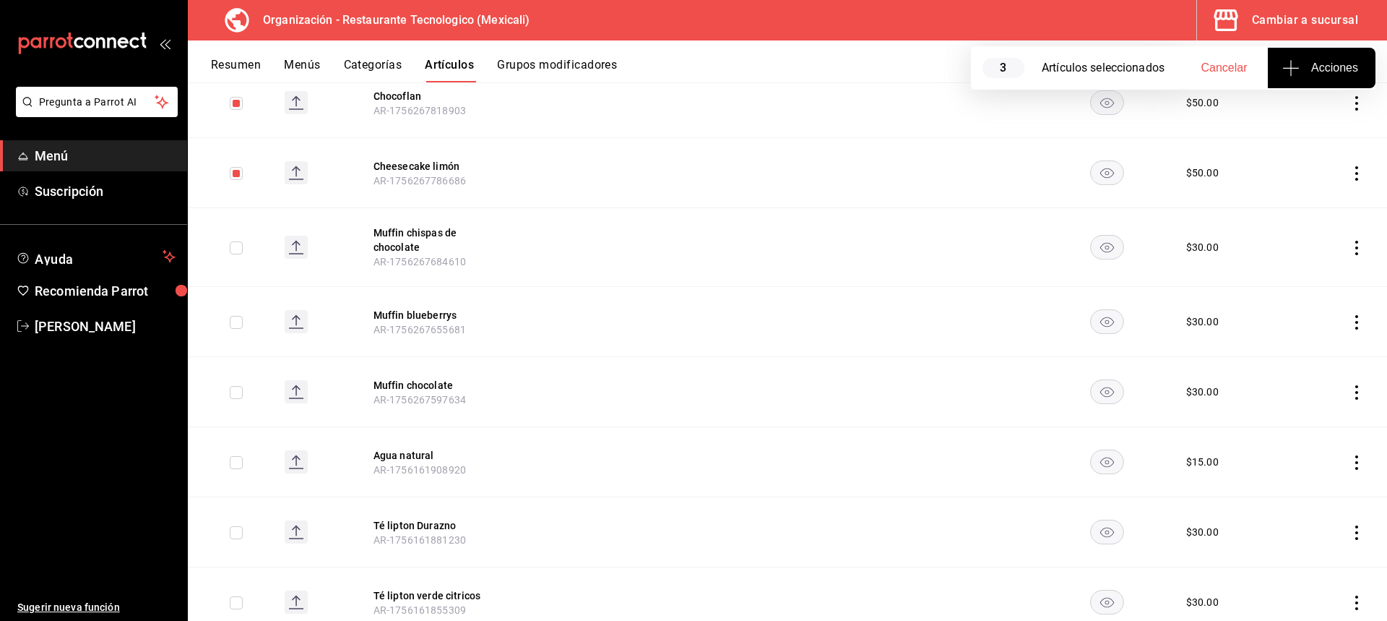
click at [231, 240] on td at bounding box center [230, 247] width 85 height 79
click at [231, 243] on input "checkbox" at bounding box center [236, 247] width 13 height 13
checkbox input "true"
drag, startPoint x: 239, startPoint y: 317, endPoint x: 238, endPoint y: 328, distance: 10.9
click at [238, 317] on input "checkbox" at bounding box center [236, 322] width 13 height 13
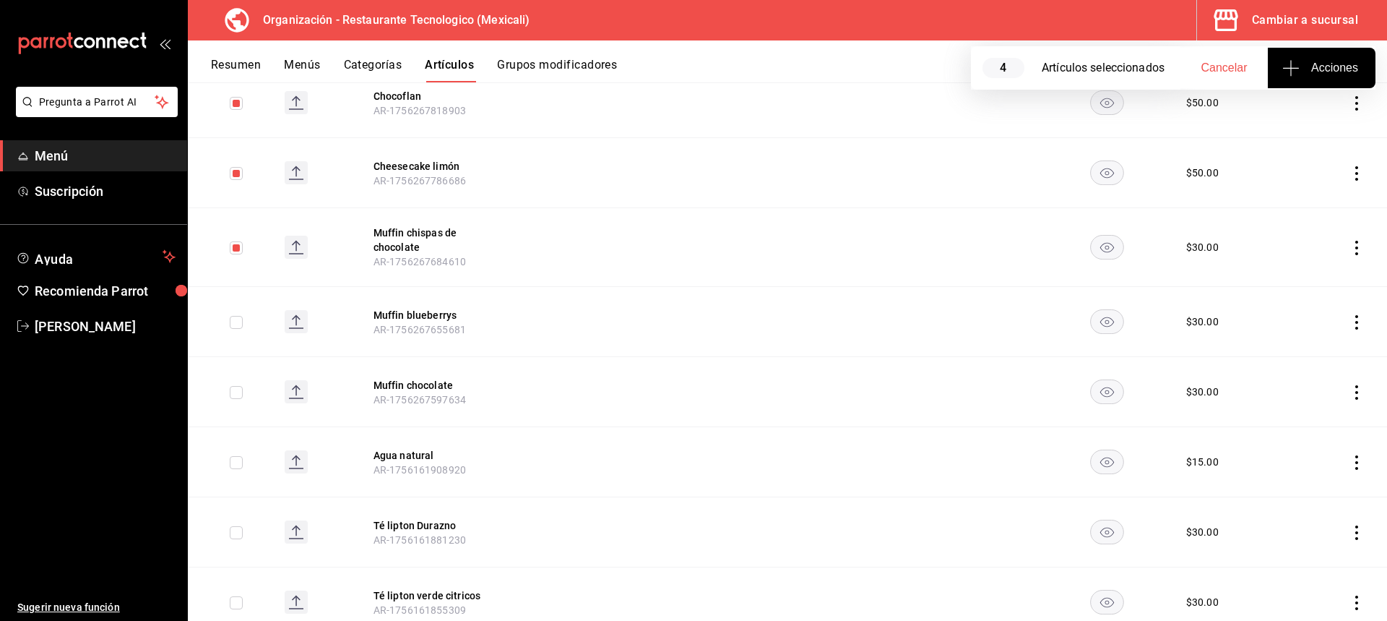
checkbox input "true"
click at [234, 389] on input "checkbox" at bounding box center [236, 392] width 13 height 13
checkbox input "true"
click at [231, 387] on input "checkbox" at bounding box center [236, 390] width 13 height 13
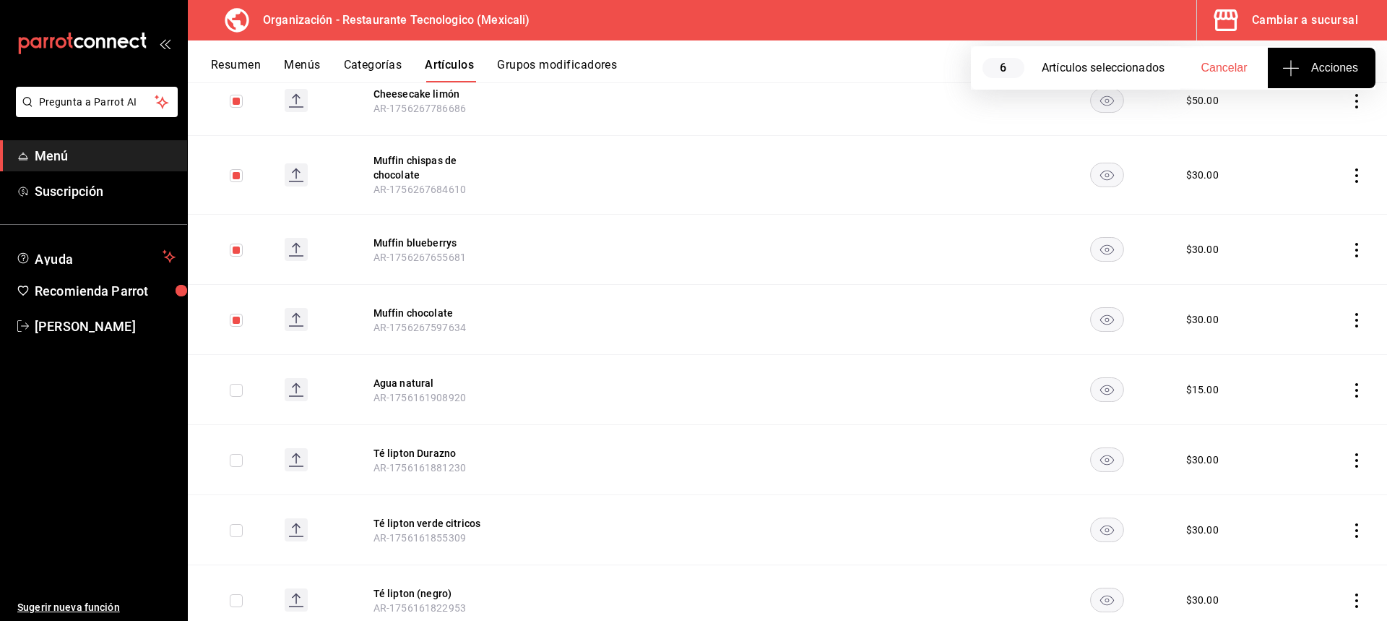
checkbox input "true"
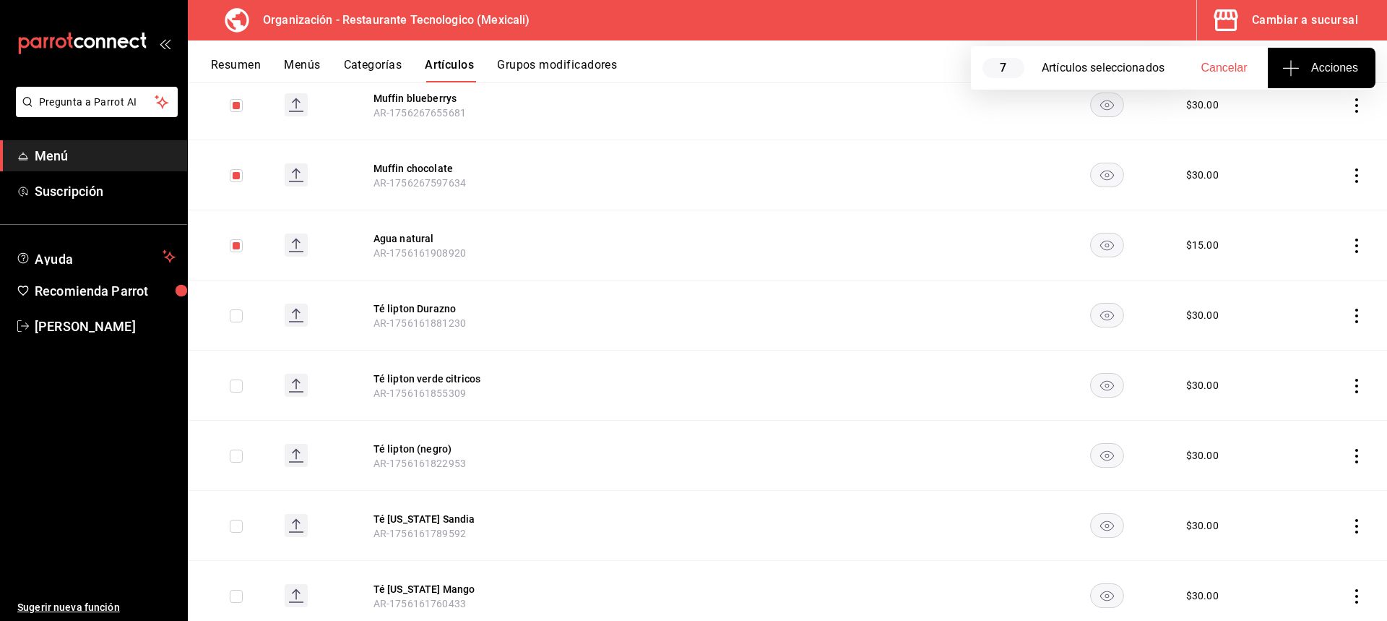
click at [238, 321] on input "checkbox" at bounding box center [236, 315] width 13 height 13
checkbox input "true"
drag, startPoint x: 250, startPoint y: 370, endPoint x: 241, endPoint y: 382, distance: 15.5
click at [249, 373] on td at bounding box center [230, 385] width 85 height 70
drag, startPoint x: 240, startPoint y: 383, endPoint x: 235, endPoint y: 406, distance: 23.7
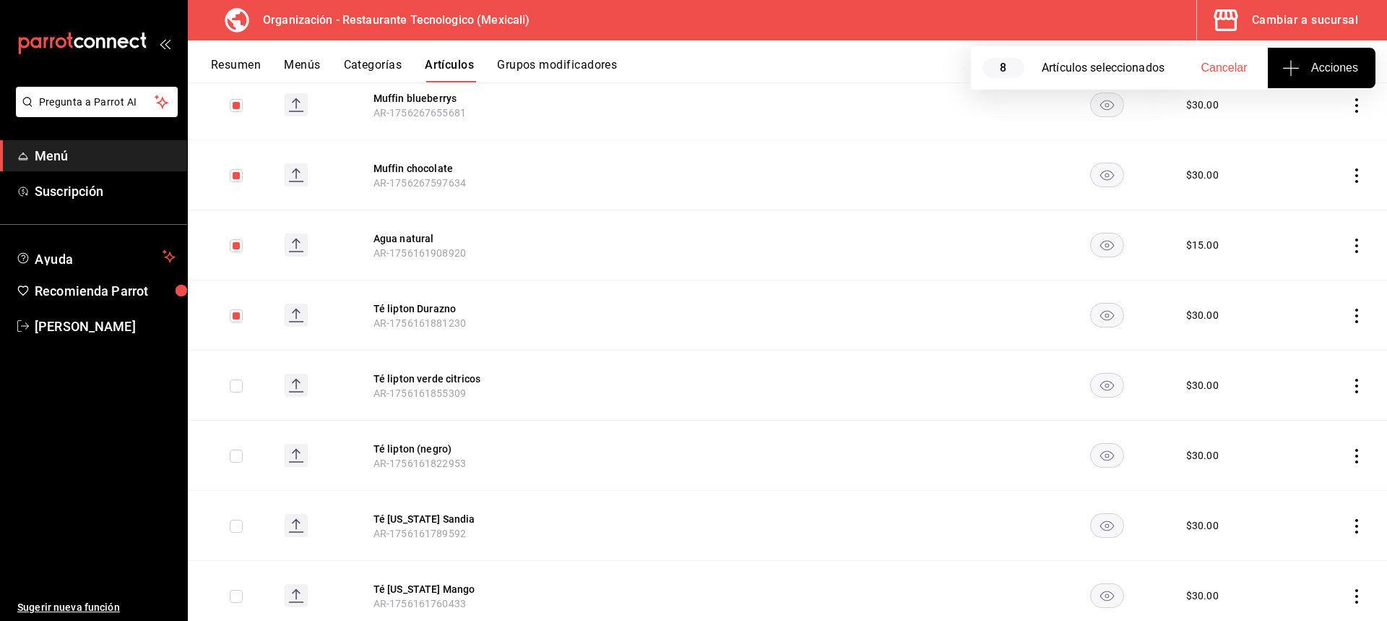
click at [240, 384] on input "checkbox" at bounding box center [236, 385] width 13 height 13
checkbox input "true"
drag, startPoint x: 236, startPoint y: 453, endPoint x: 234, endPoint y: 467, distance: 14.5
click at [233, 454] on input "checkbox" at bounding box center [236, 455] width 13 height 13
checkbox input "true"
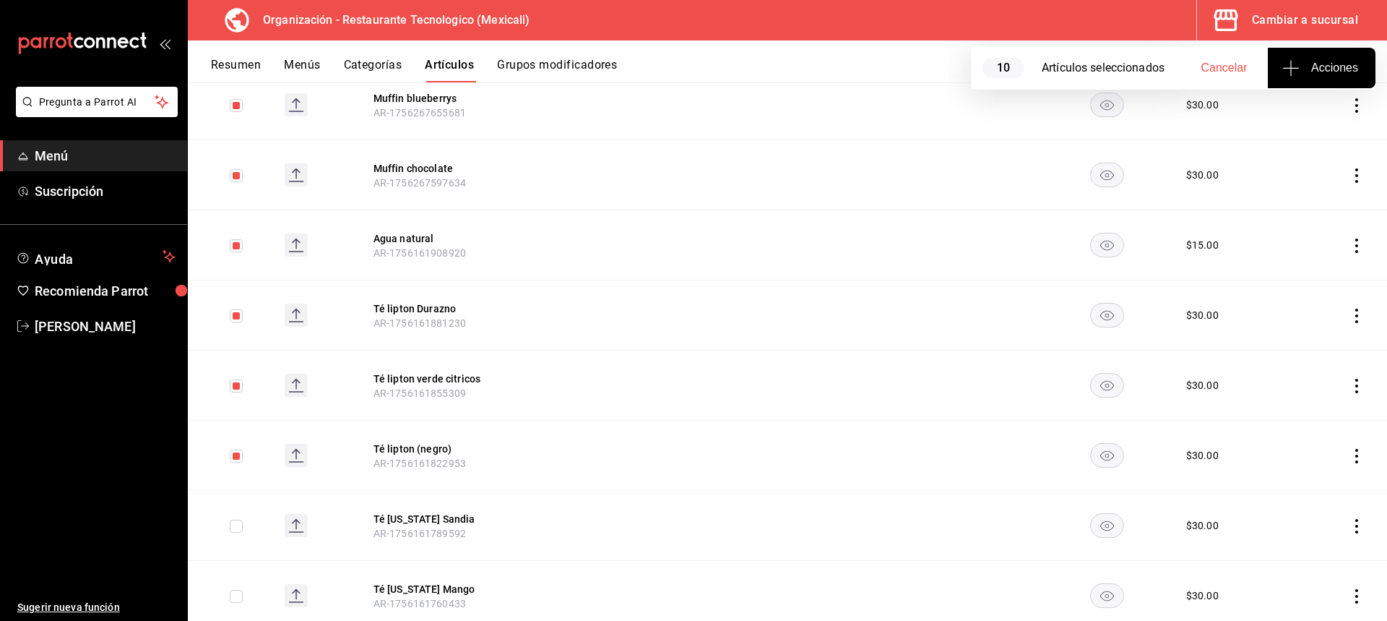
click at [233, 523] on input "checkbox" at bounding box center [236, 526] width 13 height 13
checkbox input "true"
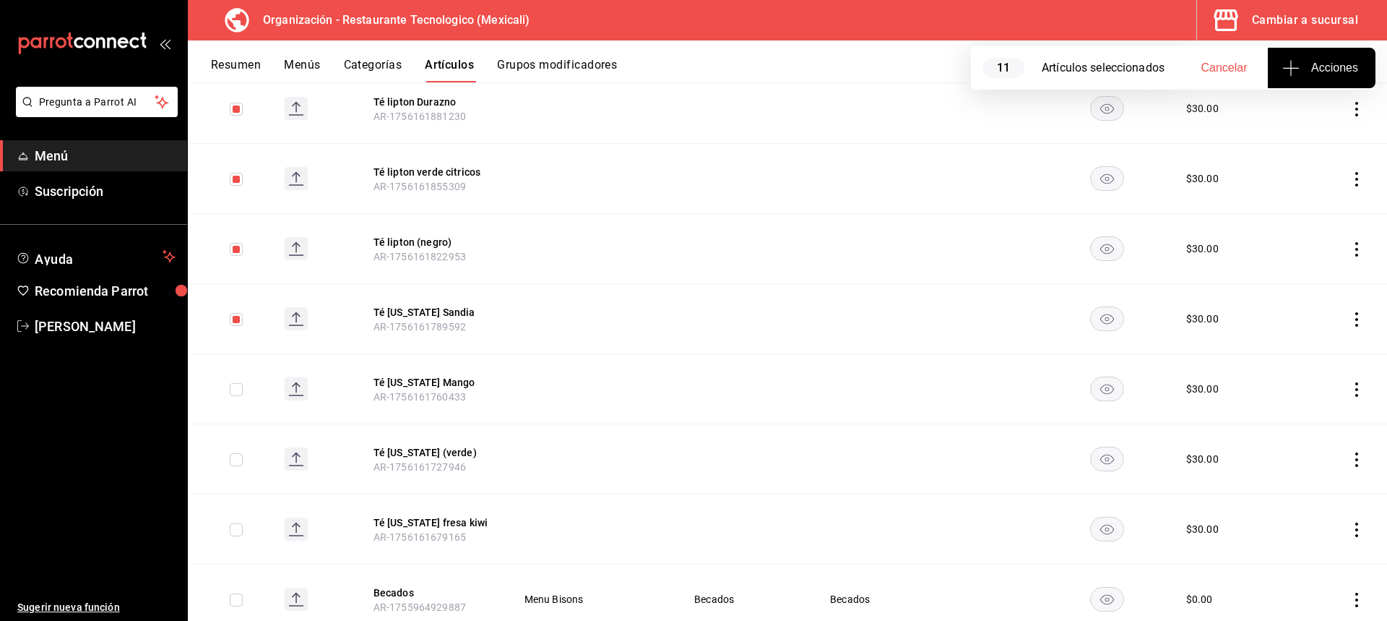
scroll to position [723, 0]
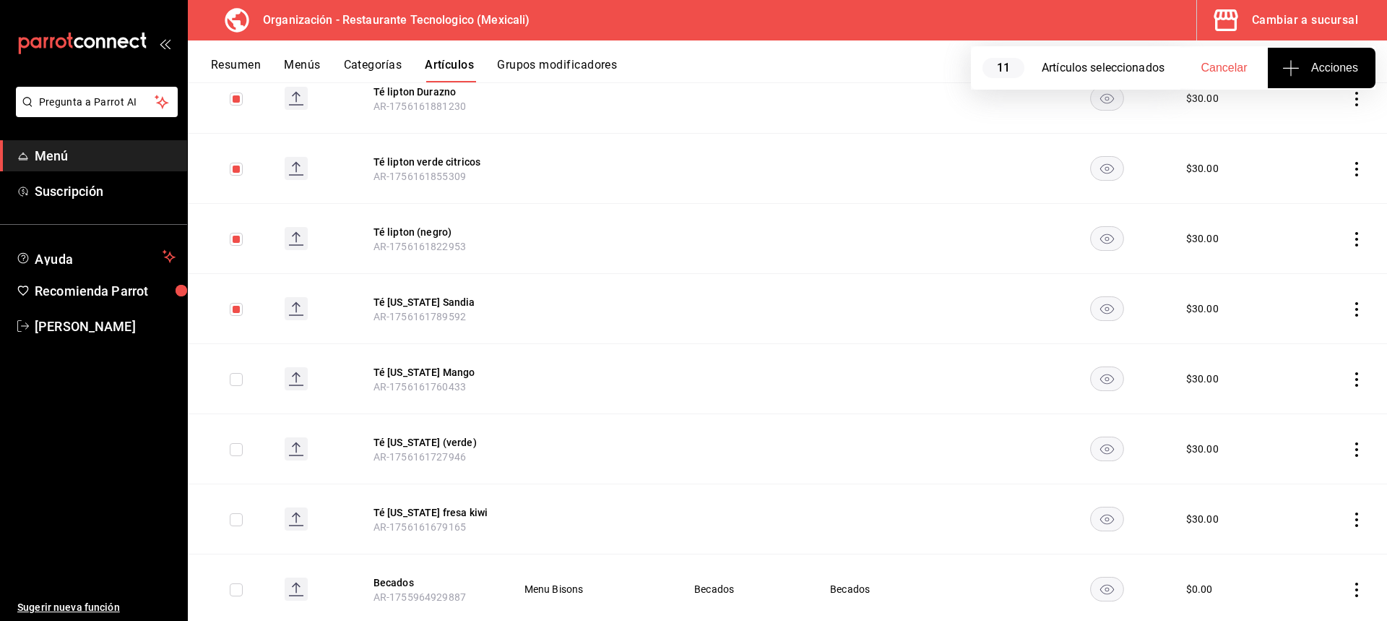
click at [237, 382] on input "checkbox" at bounding box center [236, 379] width 13 height 13
checkbox input "true"
click at [235, 454] on input "checkbox" at bounding box center [236, 449] width 13 height 13
checkbox input "true"
click at [233, 520] on input "checkbox" at bounding box center [236, 519] width 13 height 13
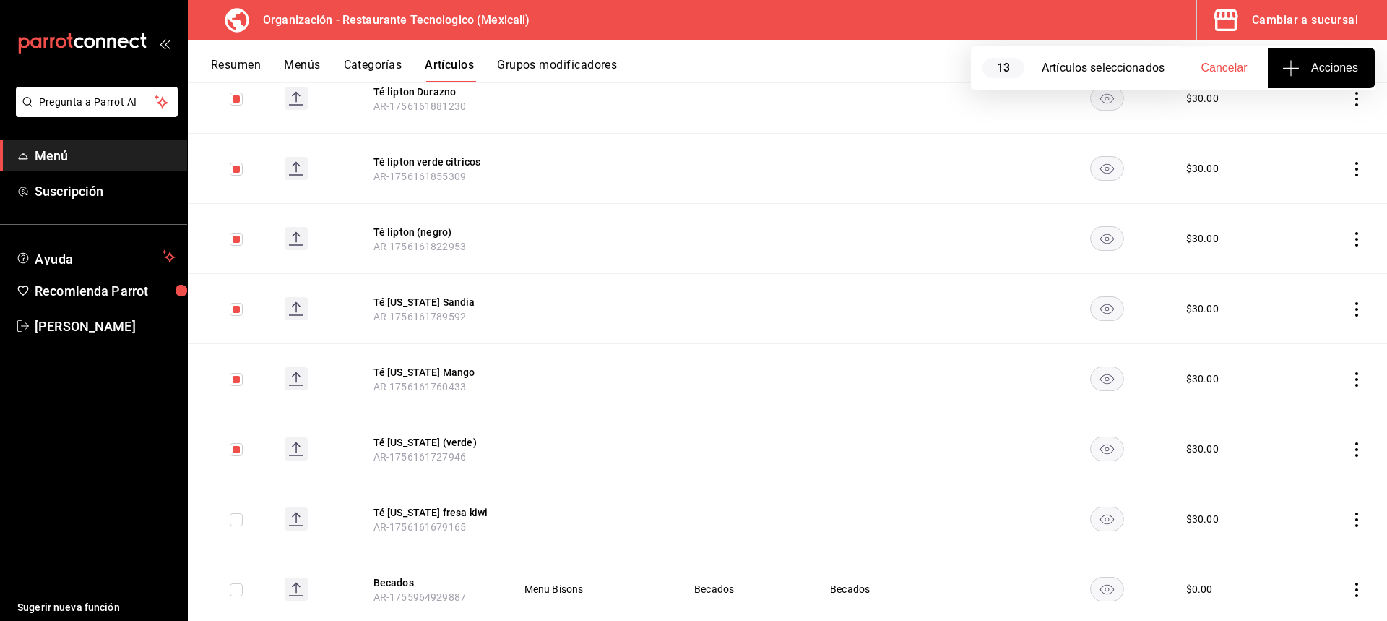
checkbox input "true"
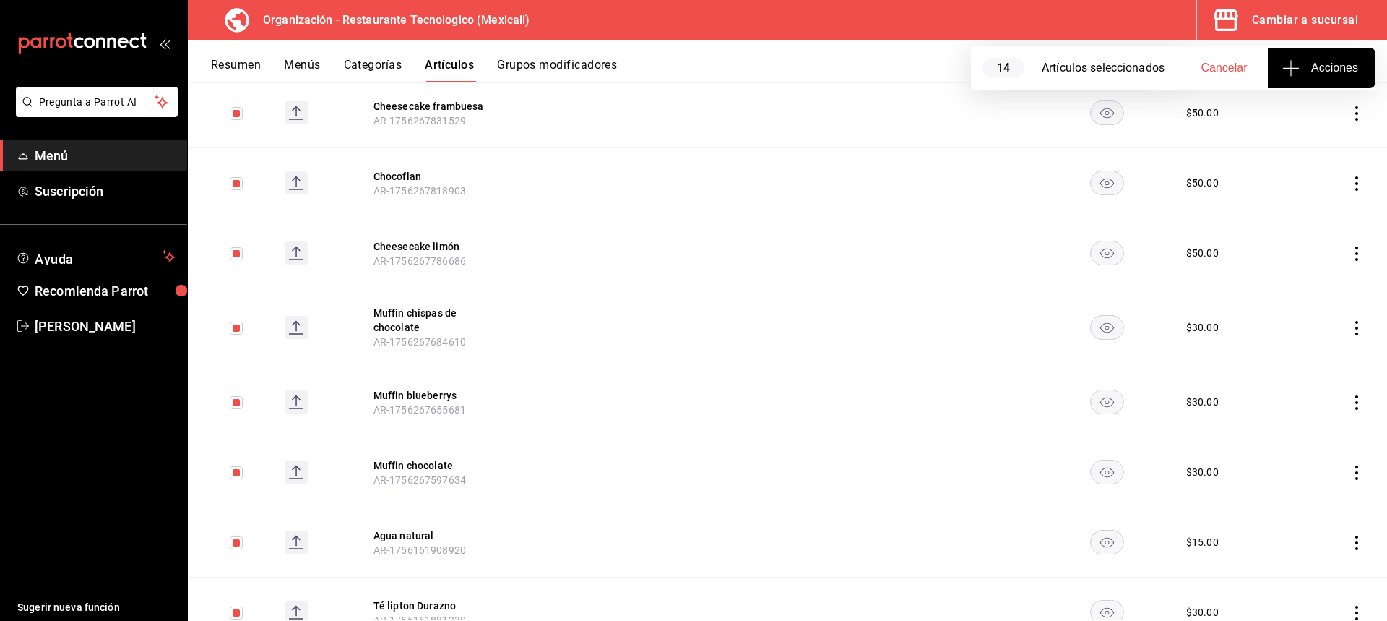
scroll to position [0, 0]
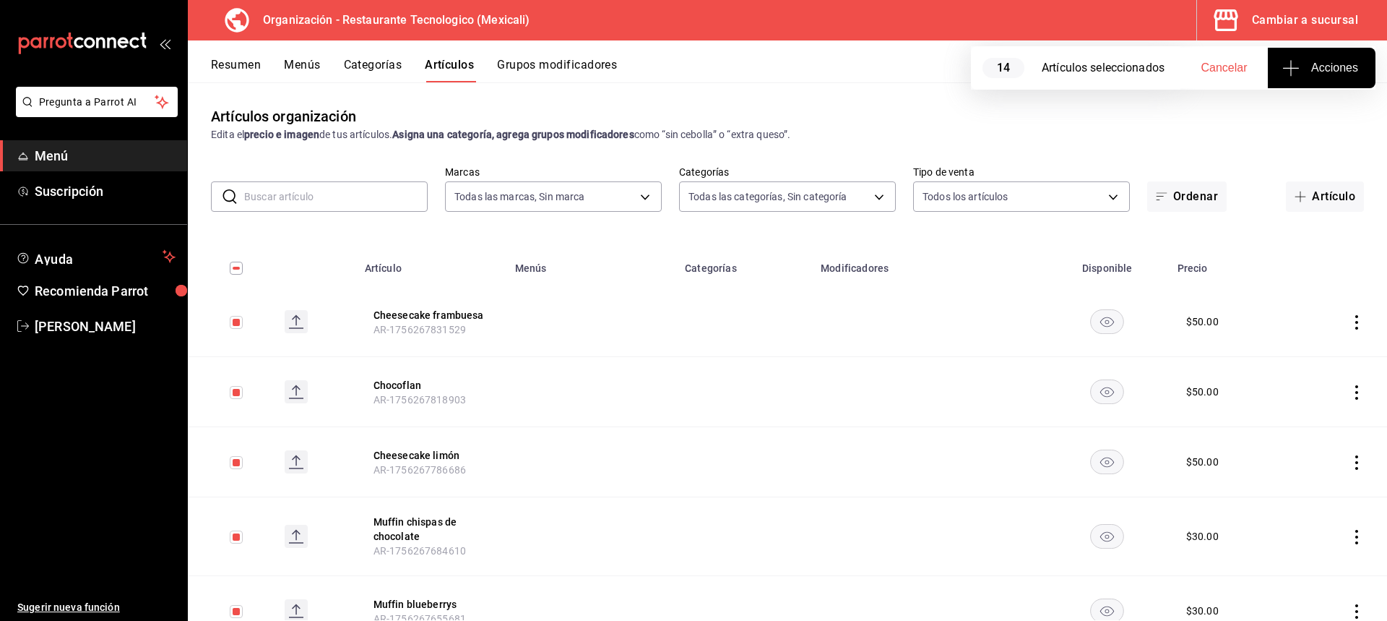
click at [1350, 324] on icon "actions" at bounding box center [1357, 322] width 14 height 14
click at [1315, 415] on span "Eliminar" at bounding box center [1302, 414] width 37 height 12
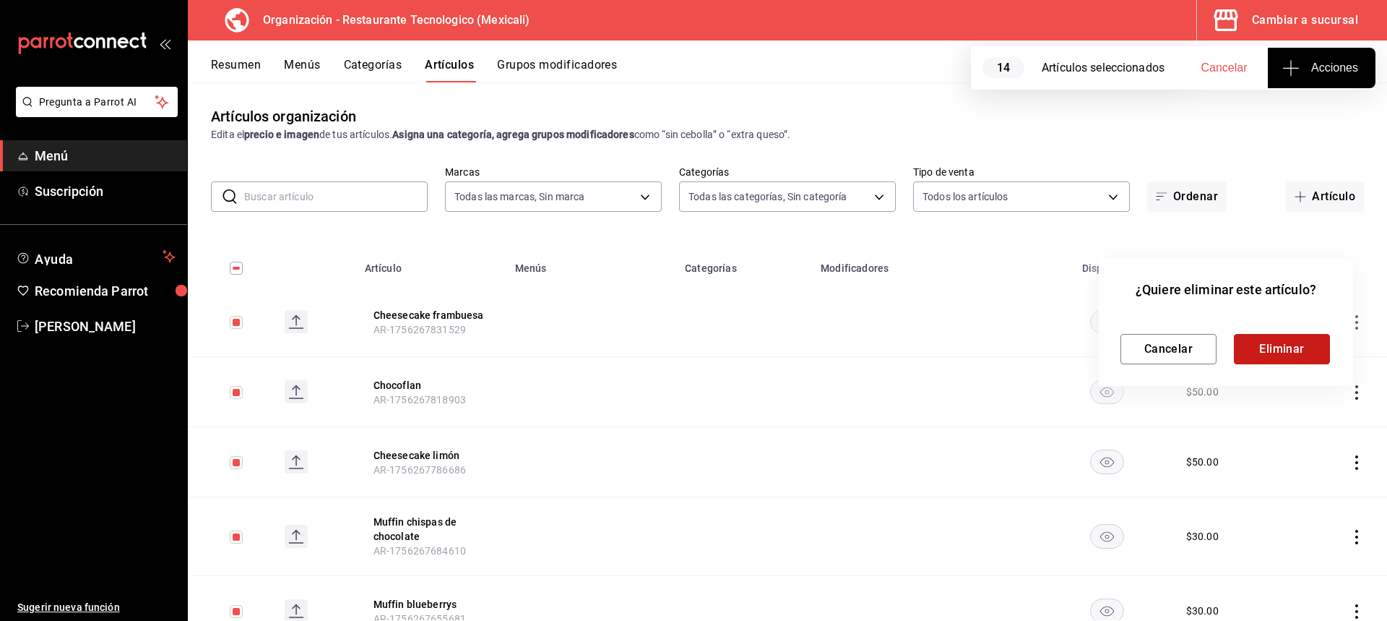
click at [1297, 344] on button "Eliminar" at bounding box center [1282, 349] width 96 height 30
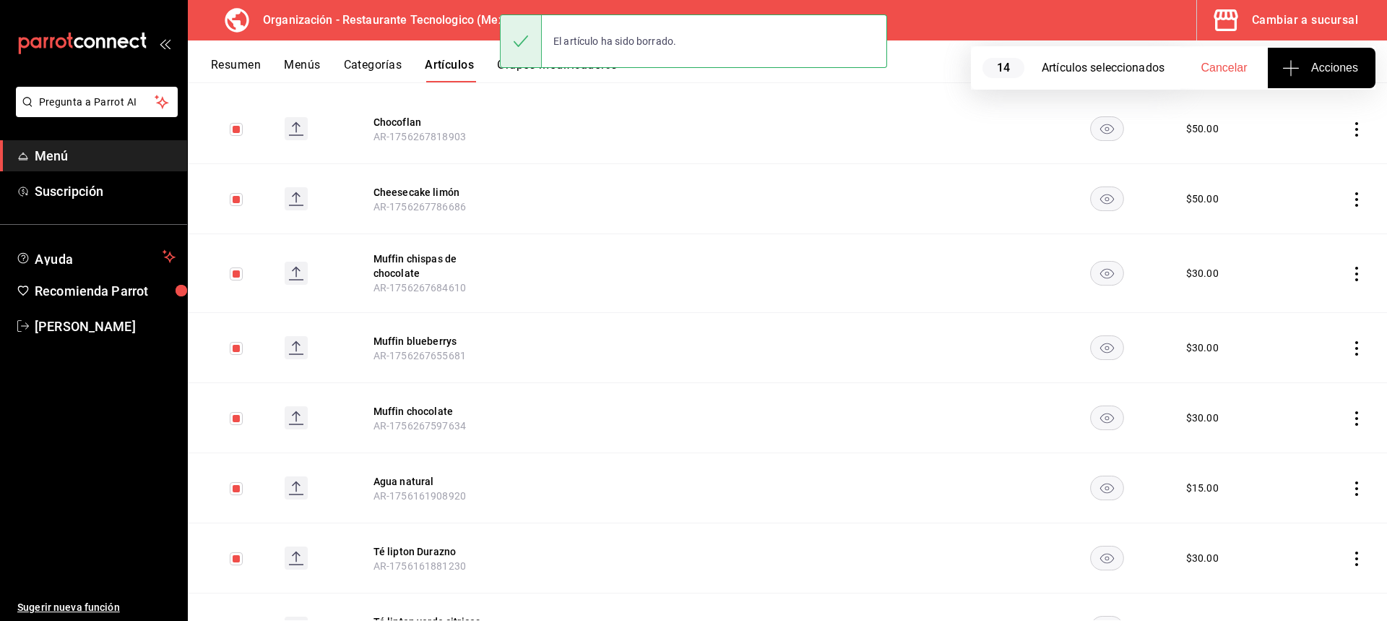
scroll to position [217, 0]
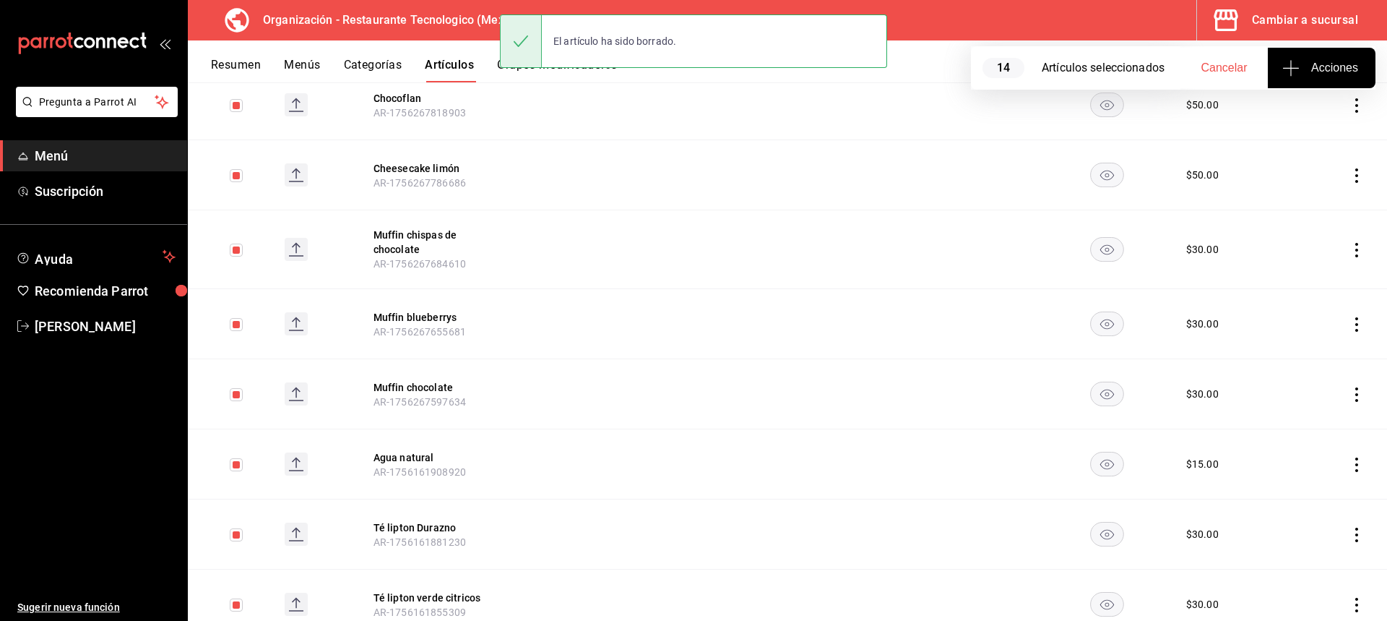
click at [1350, 107] on icon "actions" at bounding box center [1357, 105] width 14 height 14
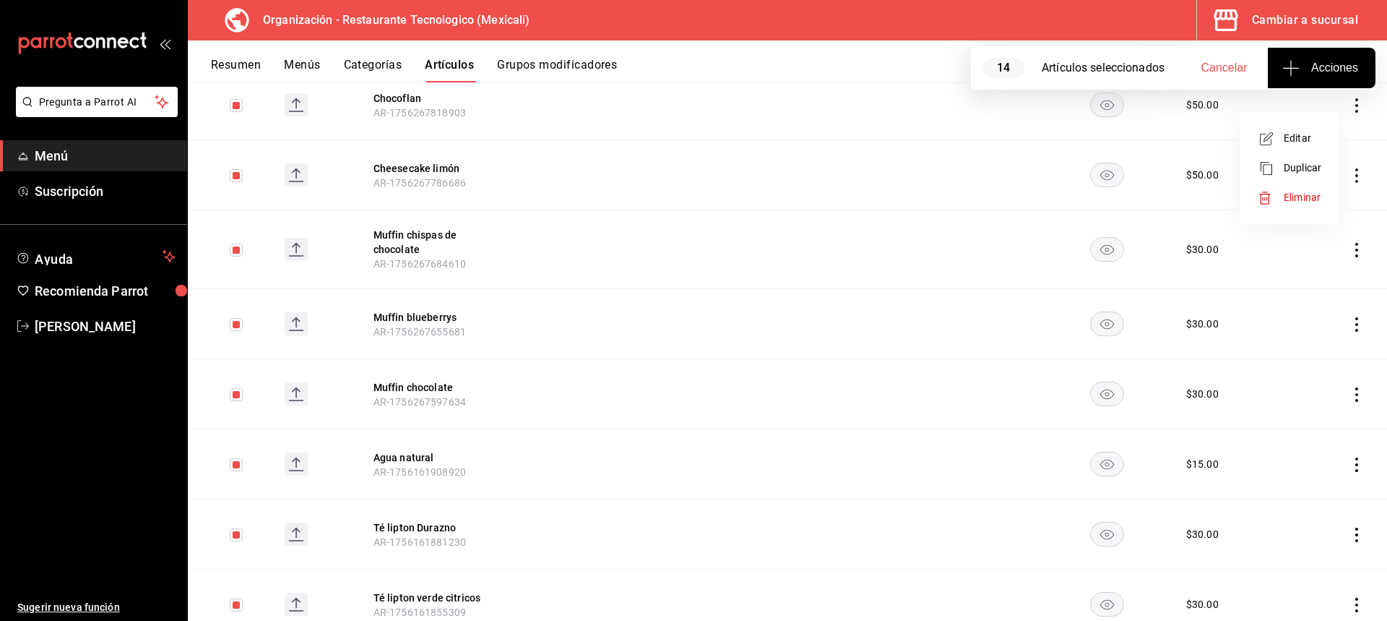
click at [1311, 202] on span "Eliminar" at bounding box center [1302, 197] width 37 height 12
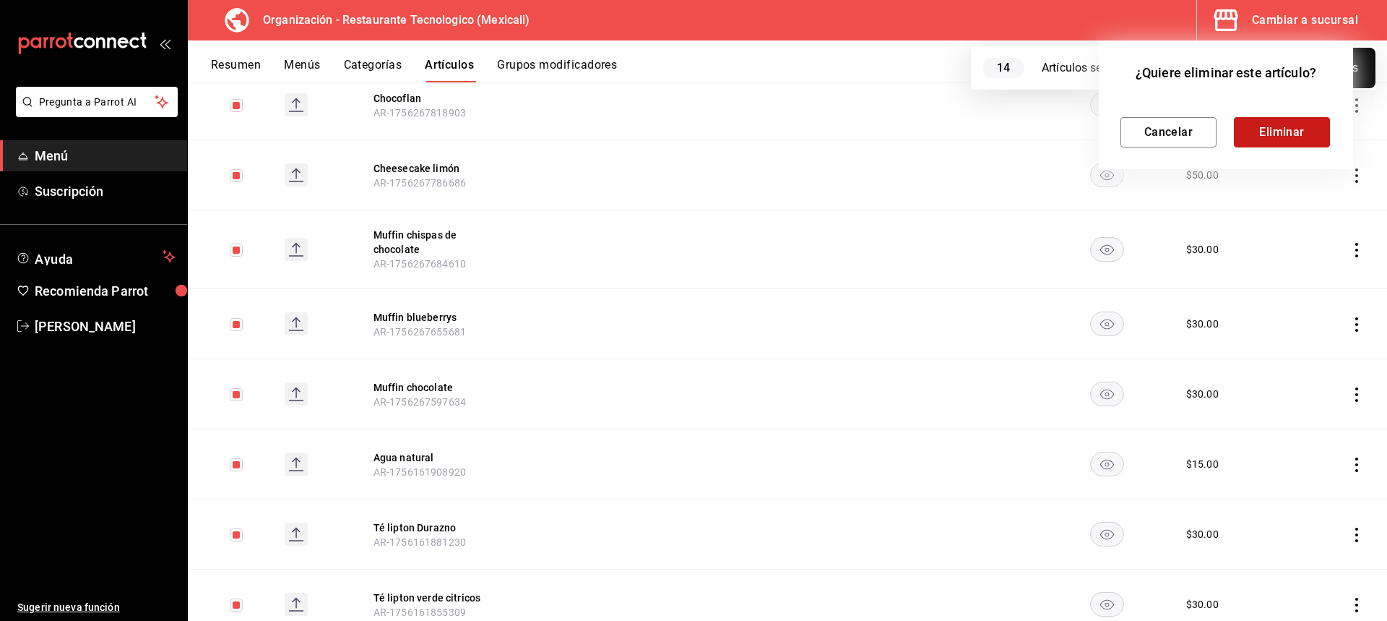
click at [1269, 138] on button "Eliminar" at bounding box center [1282, 132] width 96 height 30
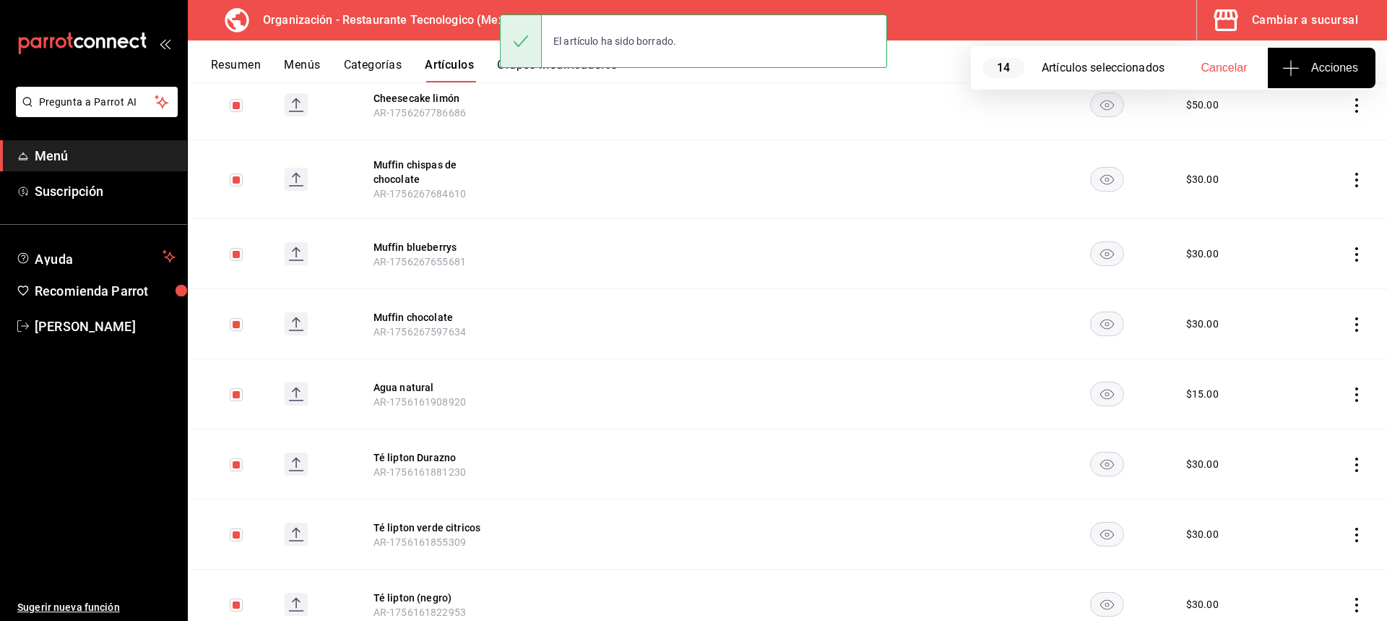
scroll to position [147, 0]
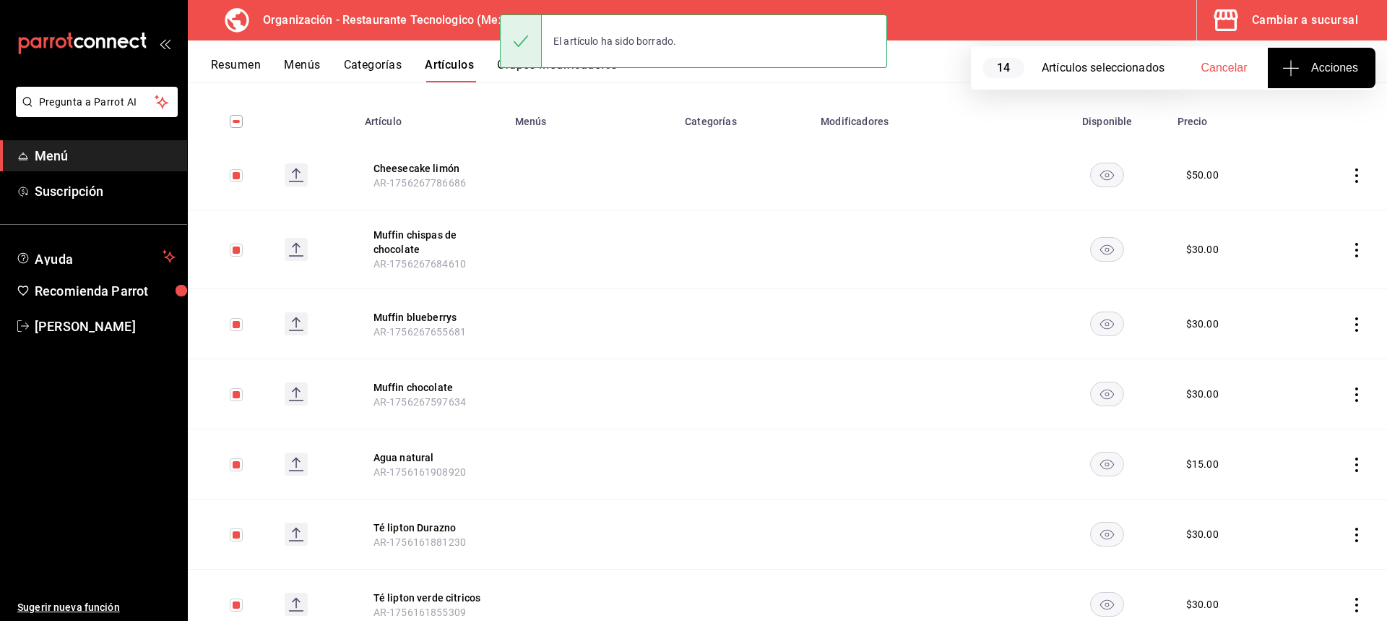
click at [1350, 174] on icon "actions" at bounding box center [1357, 175] width 14 height 14
click at [1314, 264] on span "Eliminar" at bounding box center [1302, 268] width 37 height 12
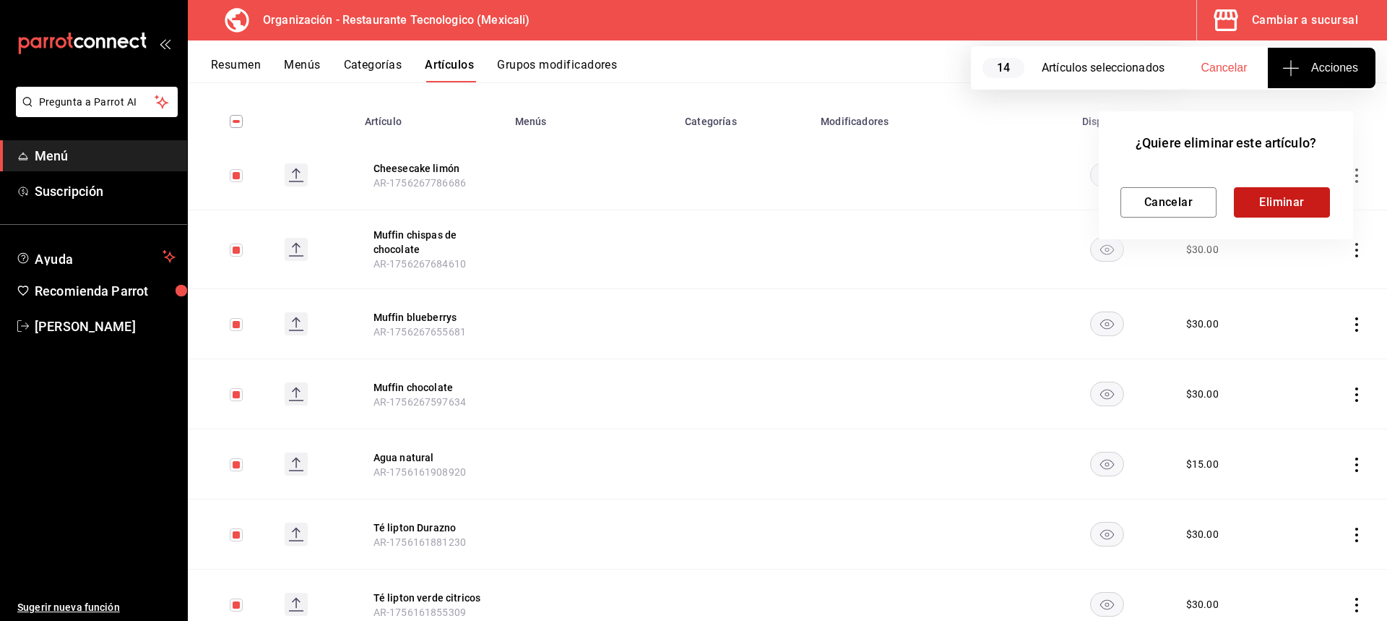
click at [1297, 212] on button "Eliminar" at bounding box center [1282, 202] width 96 height 30
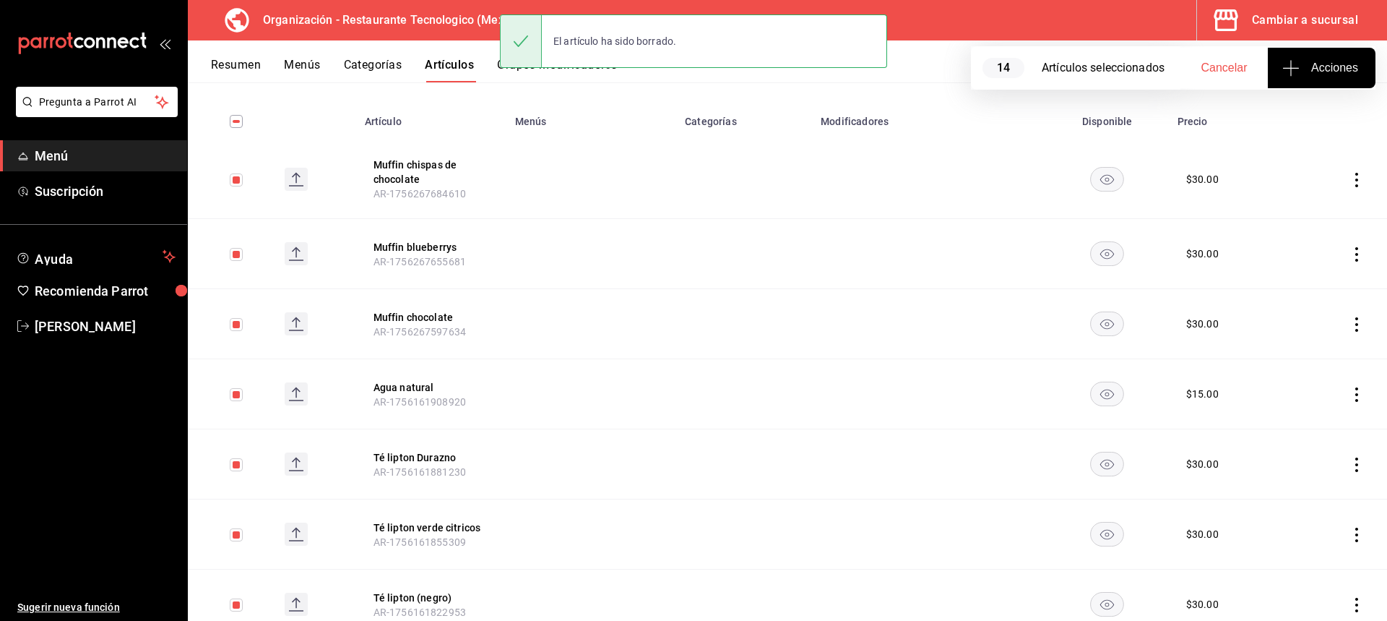
click at [1350, 185] on icon "actions" at bounding box center [1357, 180] width 14 height 14
click at [1303, 268] on span "Eliminar" at bounding box center [1302, 272] width 37 height 12
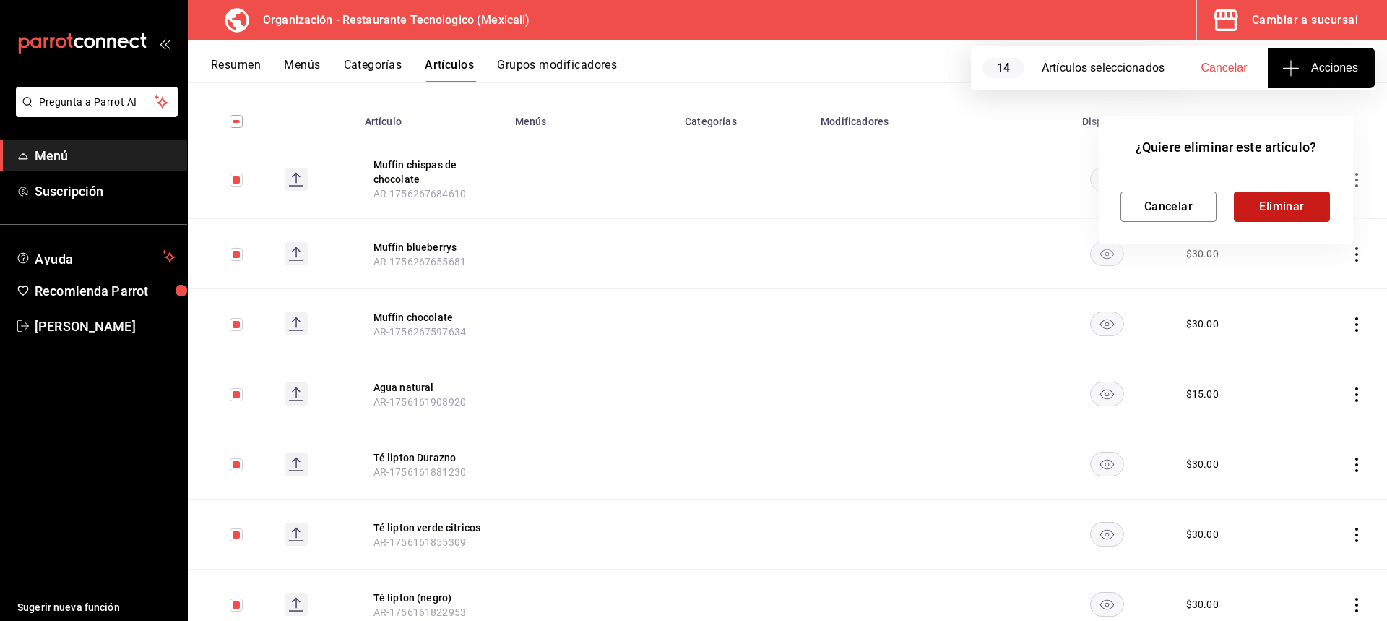
click at [1309, 196] on button "Eliminar" at bounding box center [1282, 206] width 96 height 30
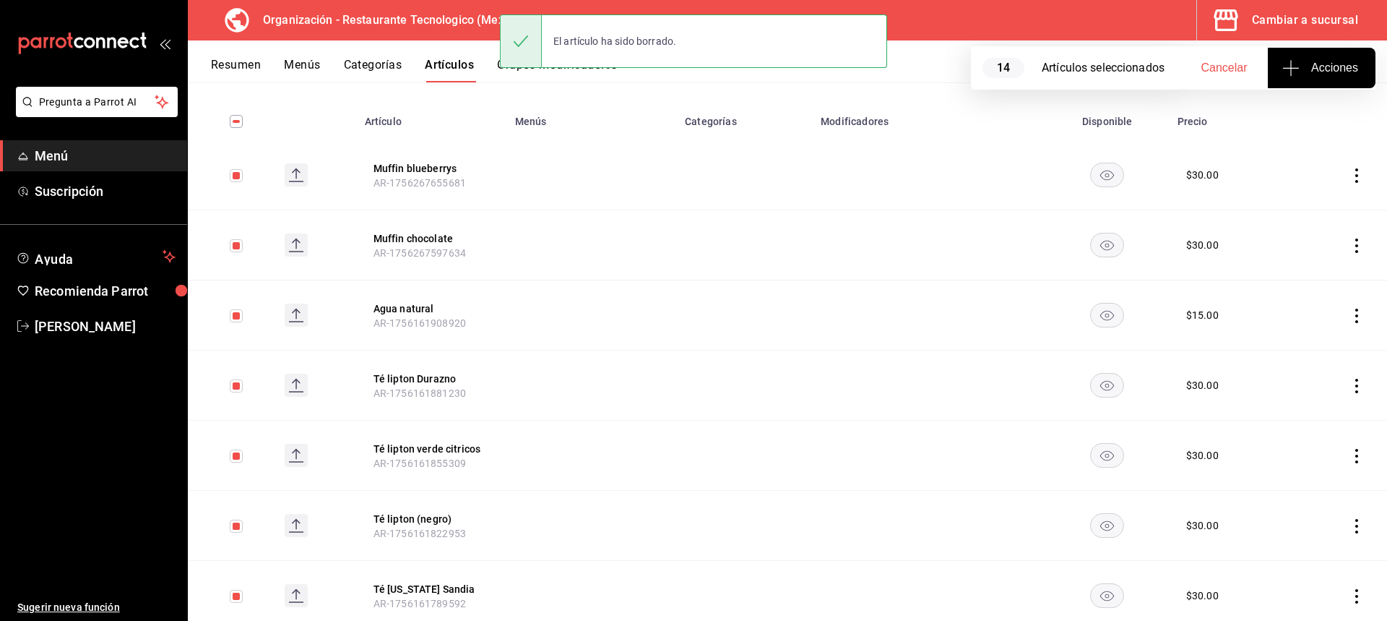
click at [1345, 183] on td at bounding box center [1338, 175] width 98 height 70
click at [1350, 169] on icon "actions" at bounding box center [1357, 175] width 14 height 14
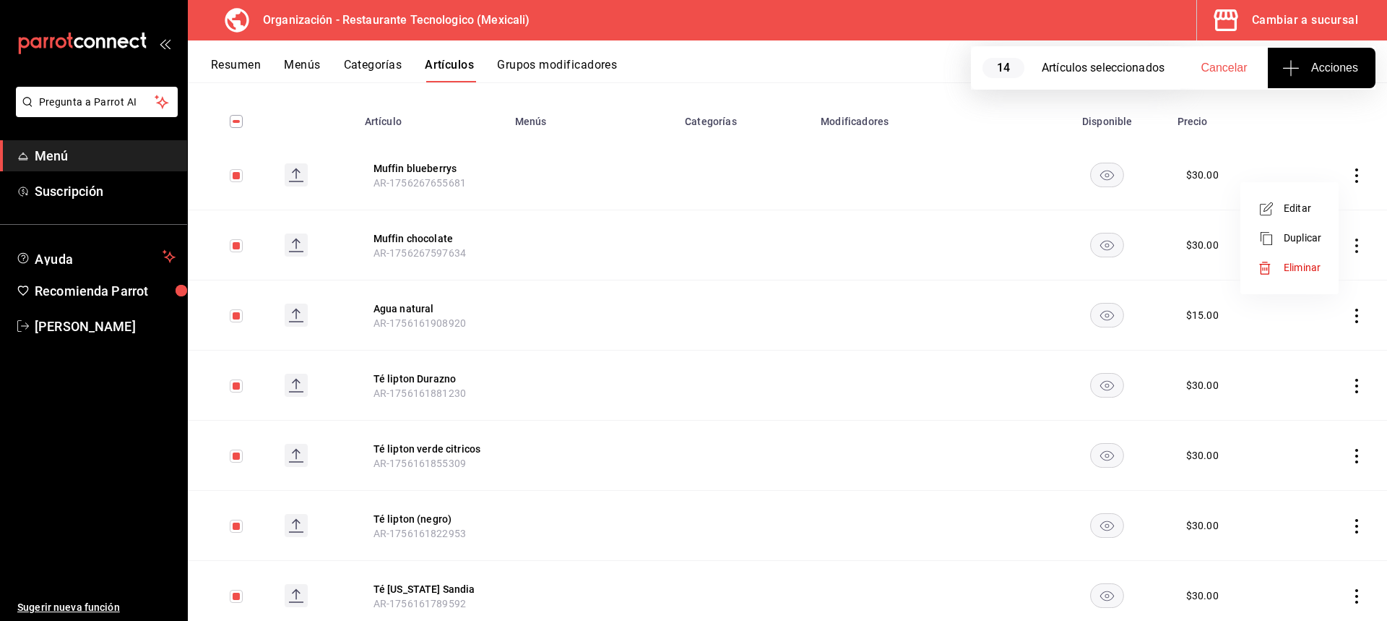
drag, startPoint x: 1314, startPoint y: 250, endPoint x: 1310, endPoint y: 259, distance: 10.1
click at [1310, 259] on ul "Editar Duplicar Eliminar" at bounding box center [1289, 238] width 87 height 100
click at [249, 74] on div at bounding box center [693, 310] width 1387 height 621
click at [250, 66] on body "Pregunta a Parrot AI Menú Suscripción Ayuda Recomienda Parrot [PERSON_NAME] Sug…" at bounding box center [693, 310] width 1387 height 621
click at [281, 65] on div "Resumen Menús Categorías Artículos Grupos modificadores" at bounding box center [799, 70] width 1176 height 25
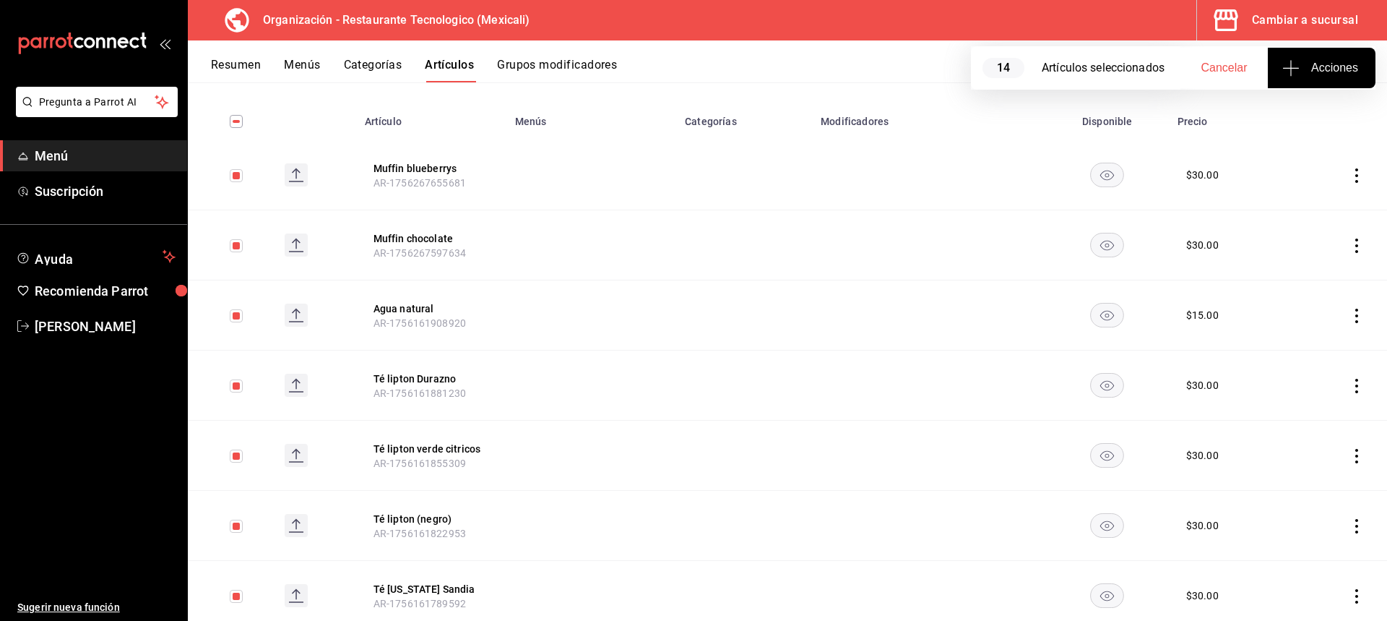
click at [300, 67] on button "Menús" at bounding box center [302, 70] width 36 height 25
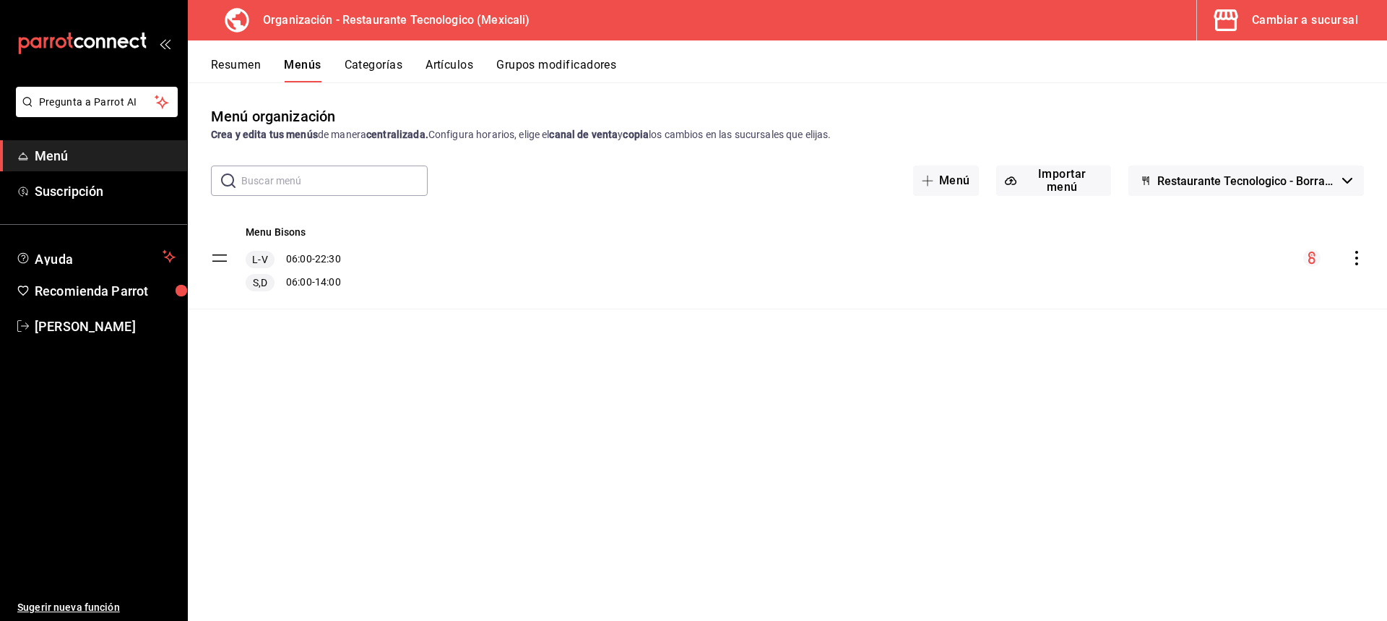
click at [1366, 262] on div "Menu Bisons L-V 06:00 - 22:30 S,D 06:00 - 14:00" at bounding box center [787, 257] width 1199 height 101
click at [1358, 264] on icon "actions" at bounding box center [1356, 258] width 3 height 14
click at [1284, 441] on span "Eliminar menú y contenido relacionado" at bounding box center [1243, 440] width 176 height 12
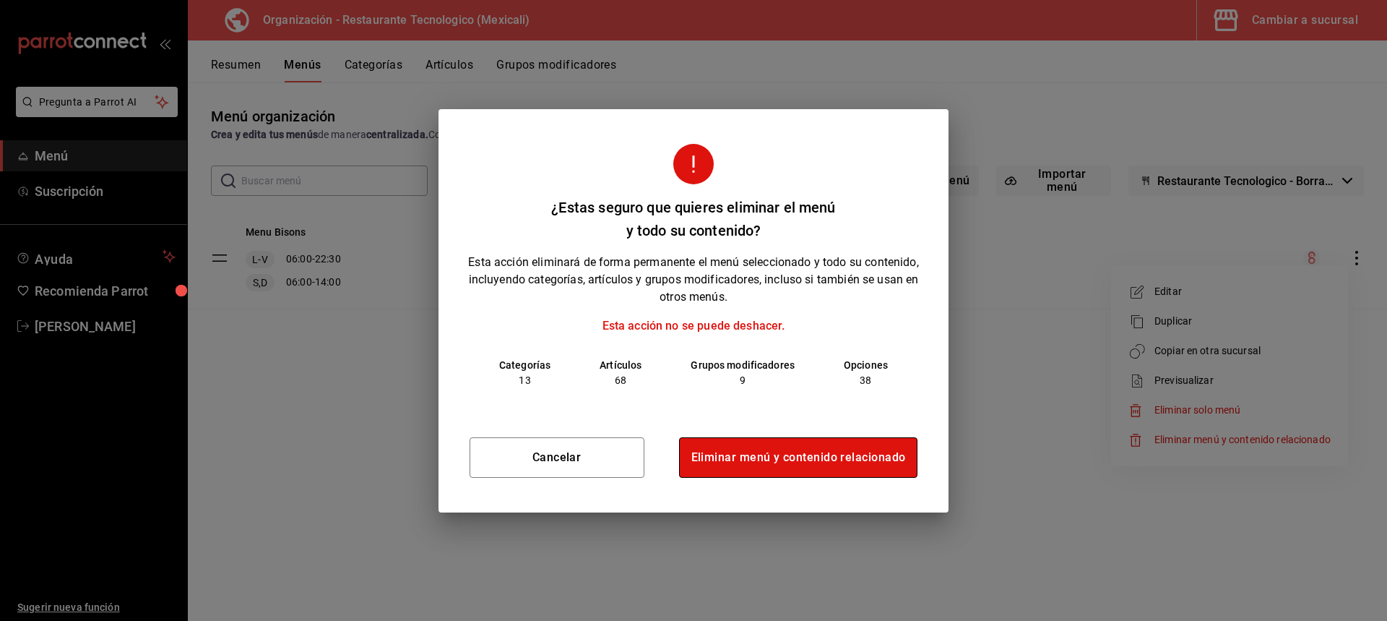
click at [805, 458] on button "Eliminar menú y contenido relacionado" at bounding box center [798, 457] width 239 height 40
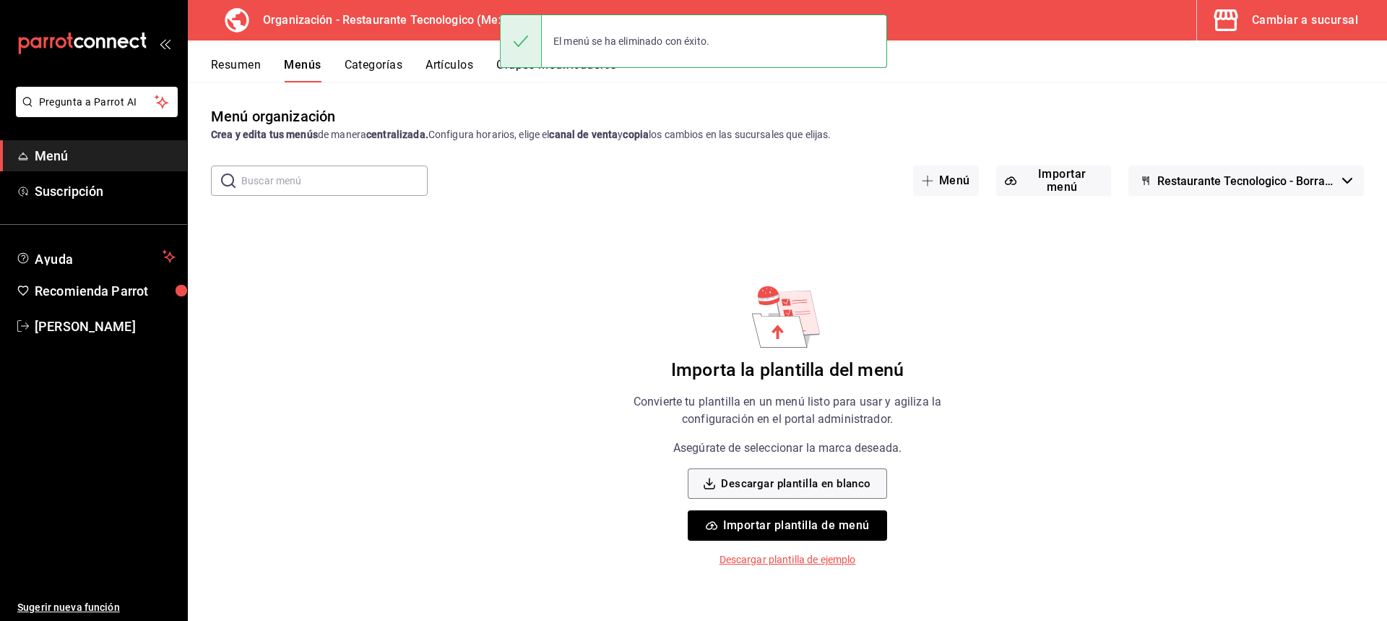
drag, startPoint x: 321, startPoint y: 53, endPoint x: 341, endPoint y: 67, distance: 24.4
click at [325, 56] on div "Resumen Menús Categorías Artículos Grupos modificadores" at bounding box center [787, 61] width 1199 height 42
click at [345, 69] on button "Categorías" at bounding box center [374, 70] width 59 height 25
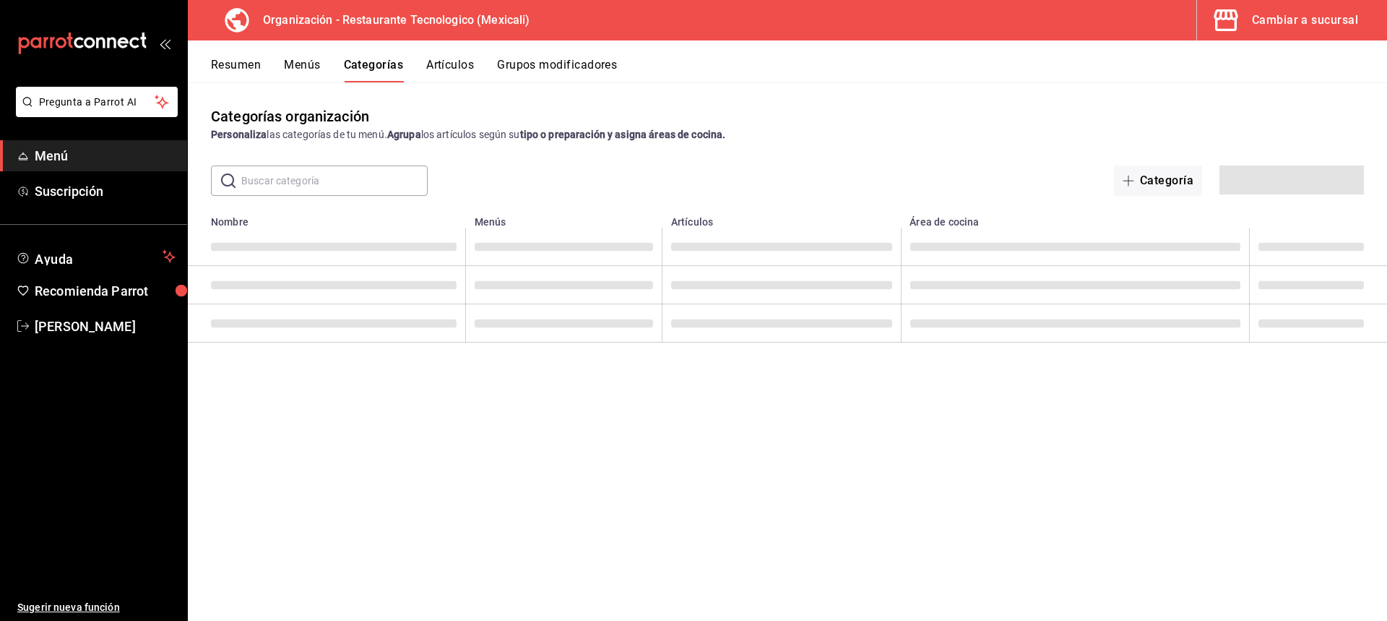
click at [469, 61] on button "Artículos" at bounding box center [450, 70] width 48 height 25
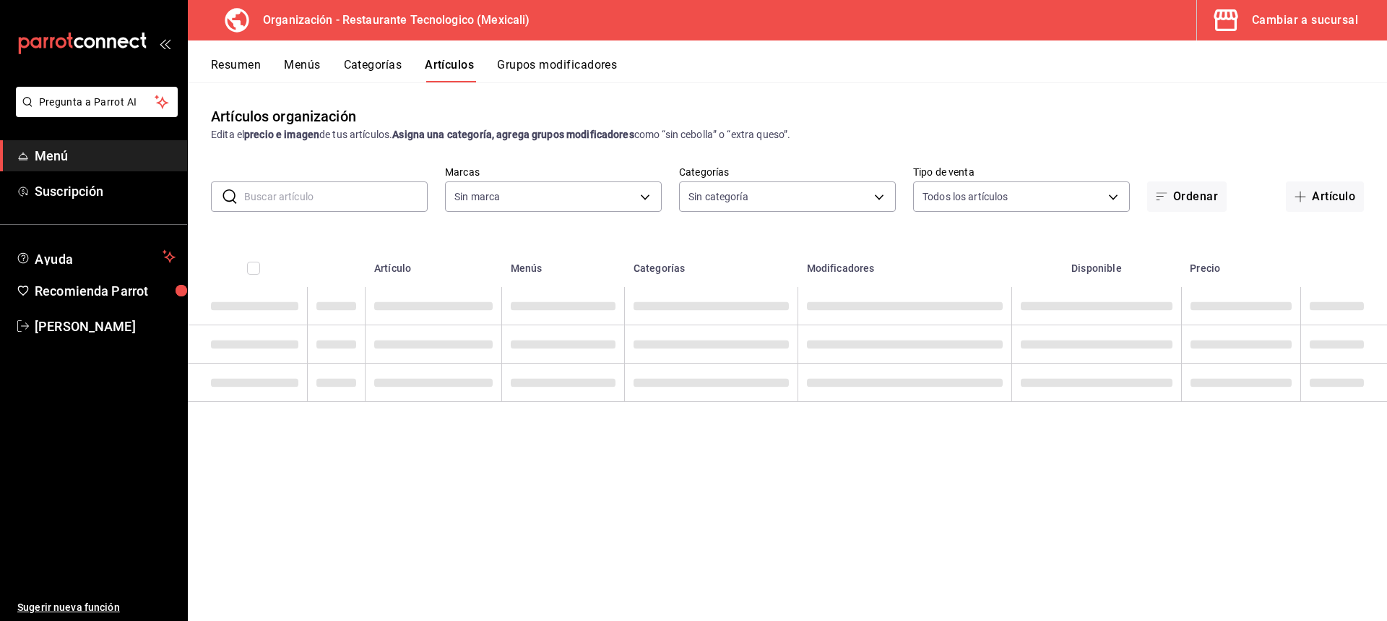
click at [556, 73] on button "Grupos modificadores" at bounding box center [557, 70] width 120 height 25
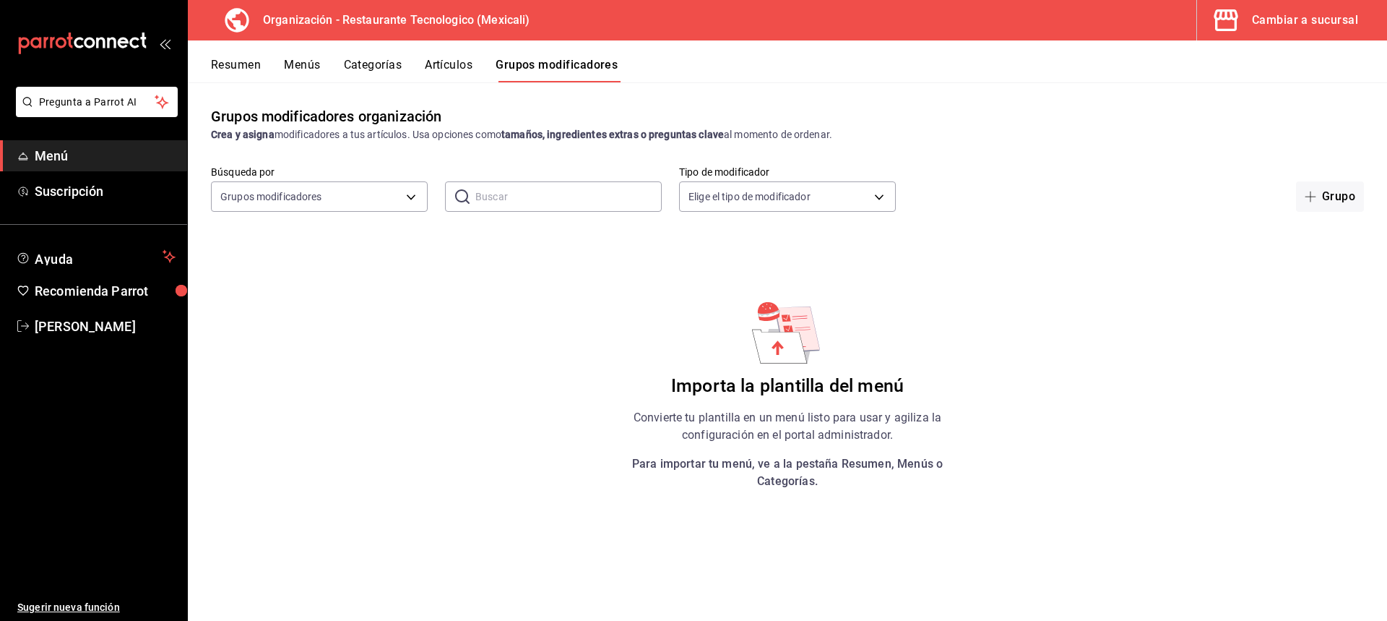
click at [457, 59] on button "Artículos" at bounding box center [449, 70] width 48 height 25
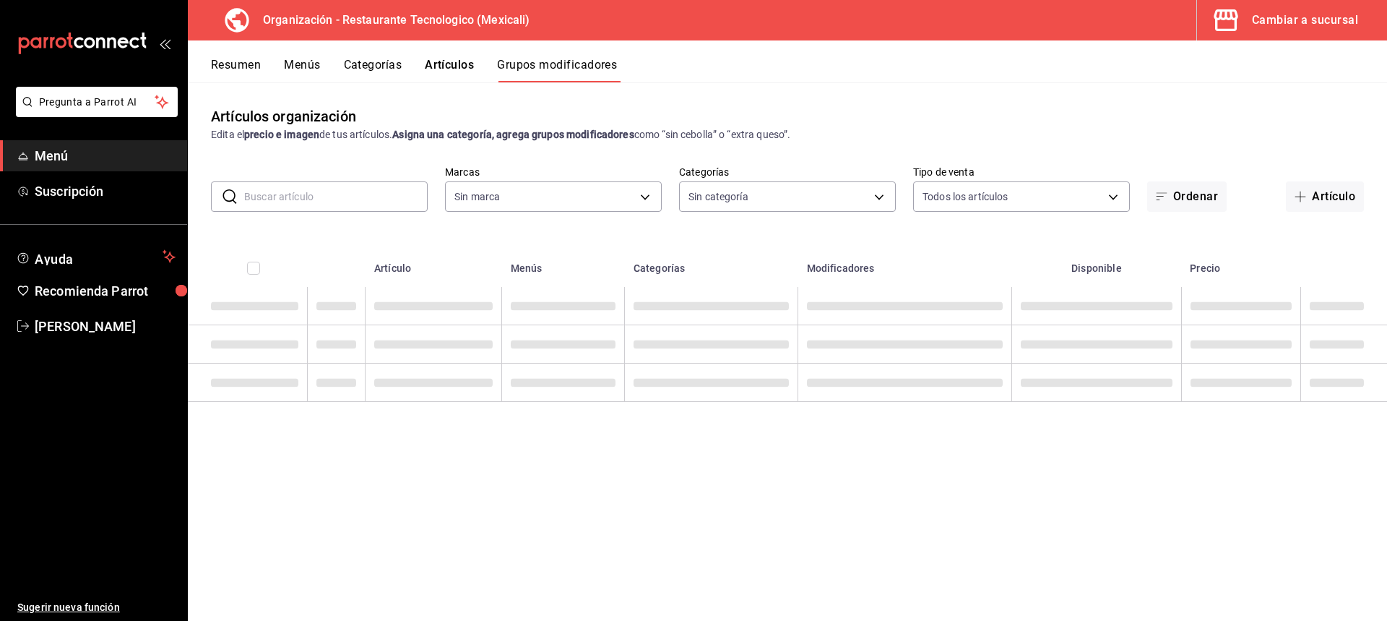
type input "781de6e5-5afb-4e7a-ac37-61d8477f1fc7"
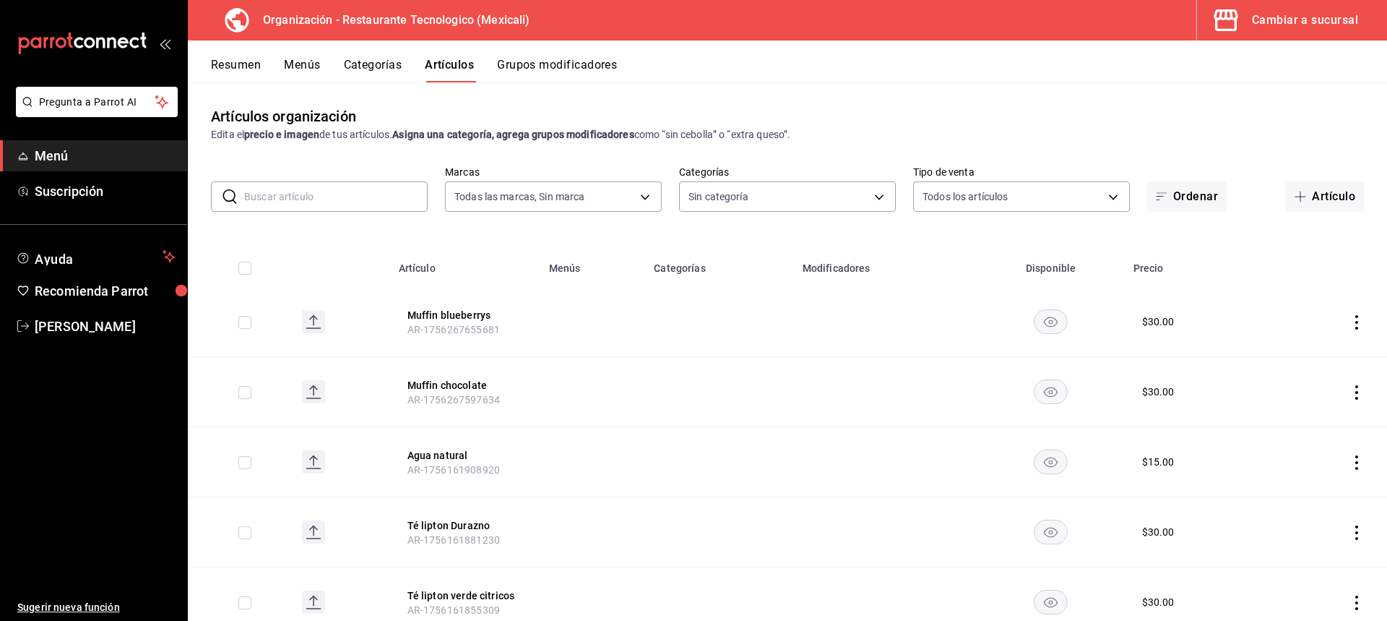
type input "781de6e5-5afb-4e7a-ac37-61d8477f1fc7"
click at [372, 71] on button "Categorías" at bounding box center [373, 70] width 59 height 25
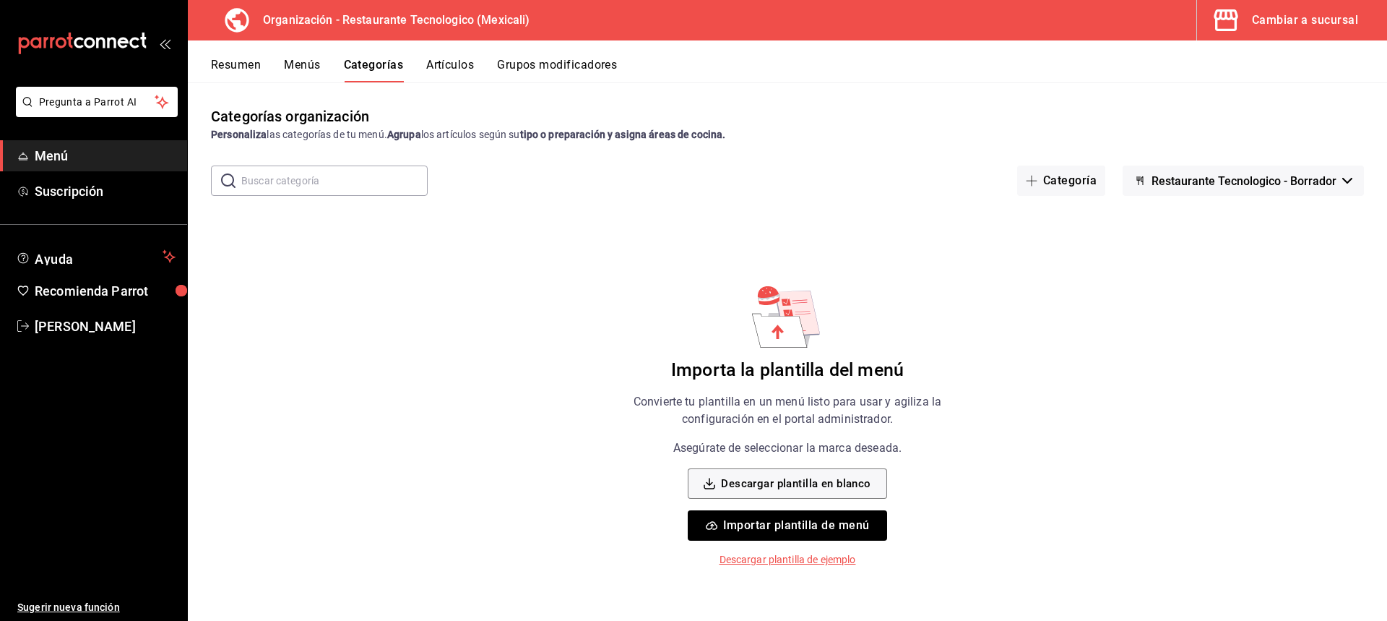
click at [432, 67] on button "Artículos" at bounding box center [450, 70] width 48 height 25
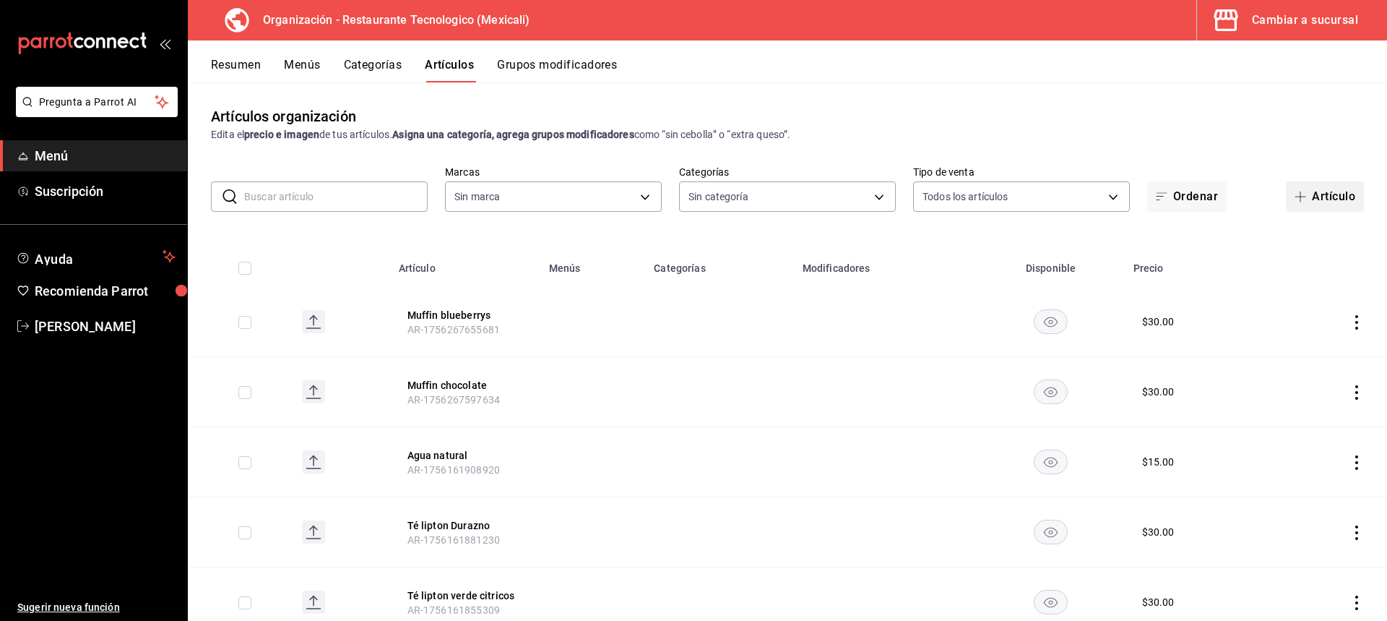
type input "781de6e5-5afb-4e7a-ac37-61d8477f1fc7"
click at [244, 267] on input "checkbox" at bounding box center [244, 268] width 13 height 13
checkbox input "true"
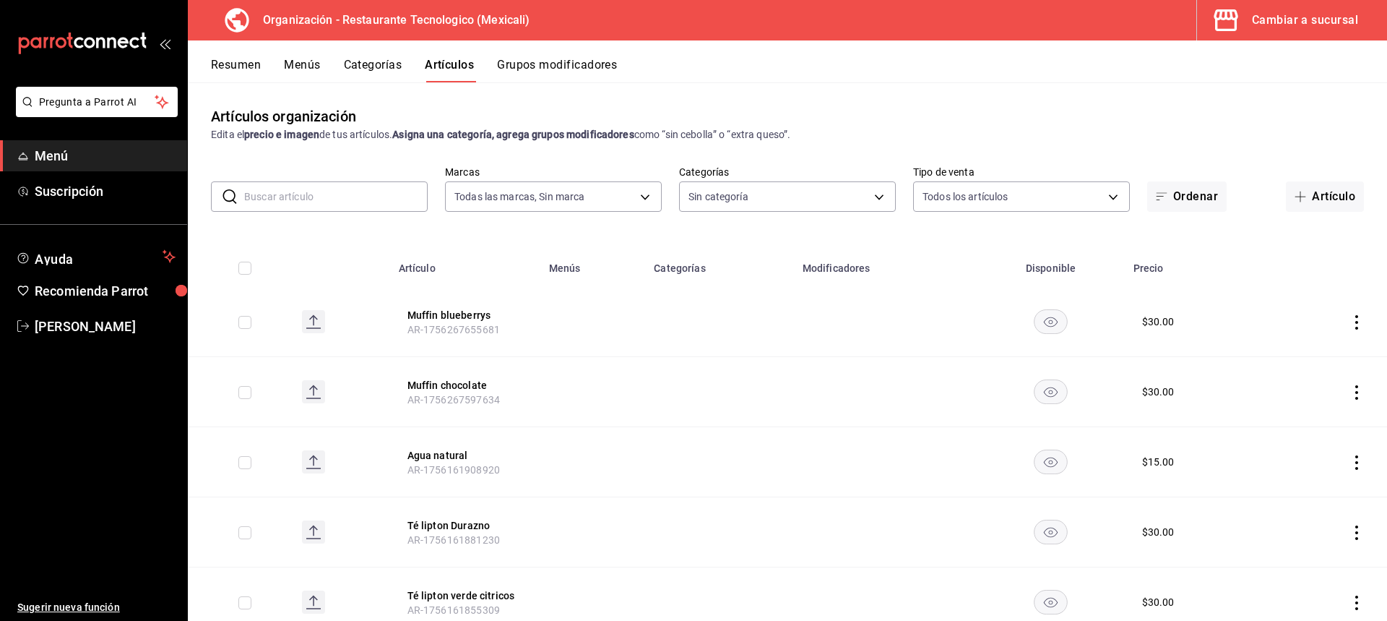
checkbox input "true"
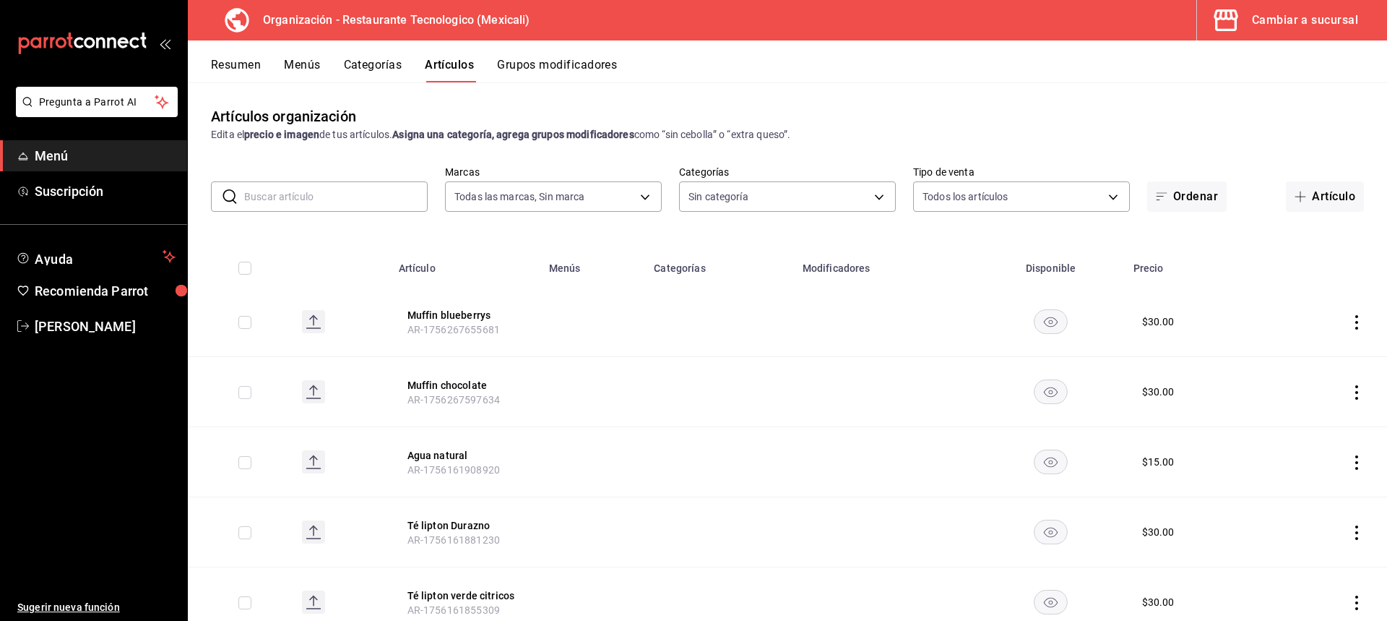
checkbox input "true"
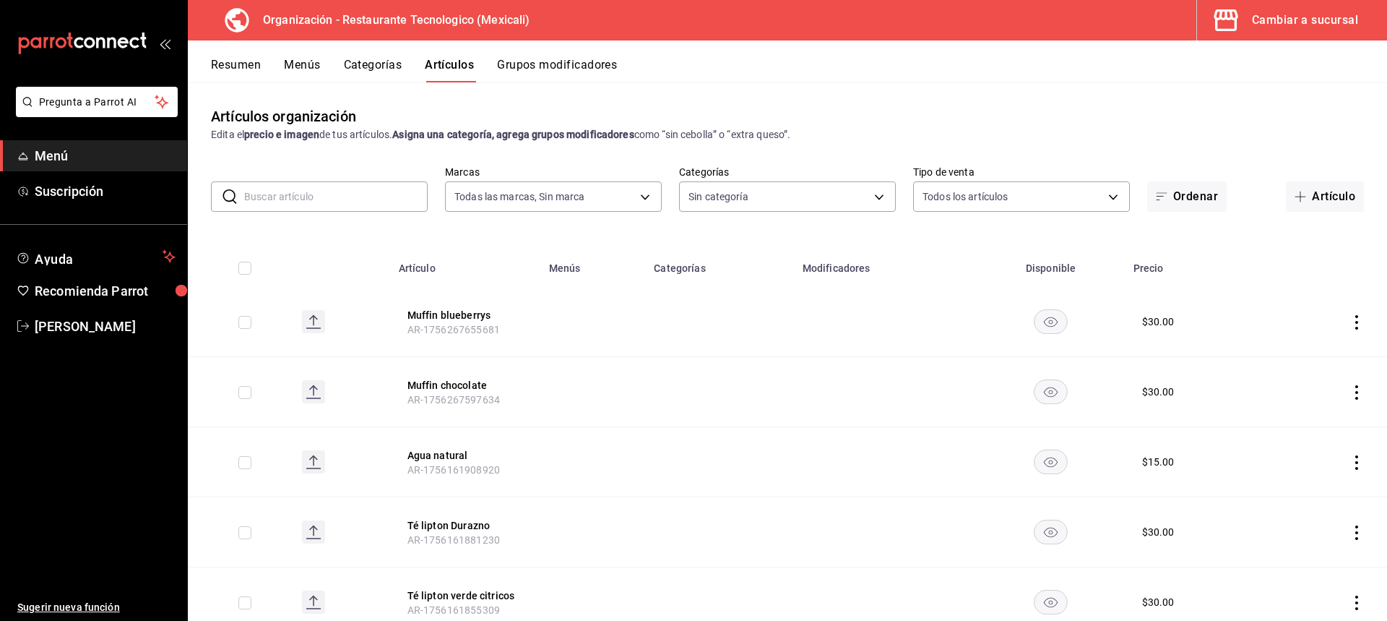
checkbox input "true"
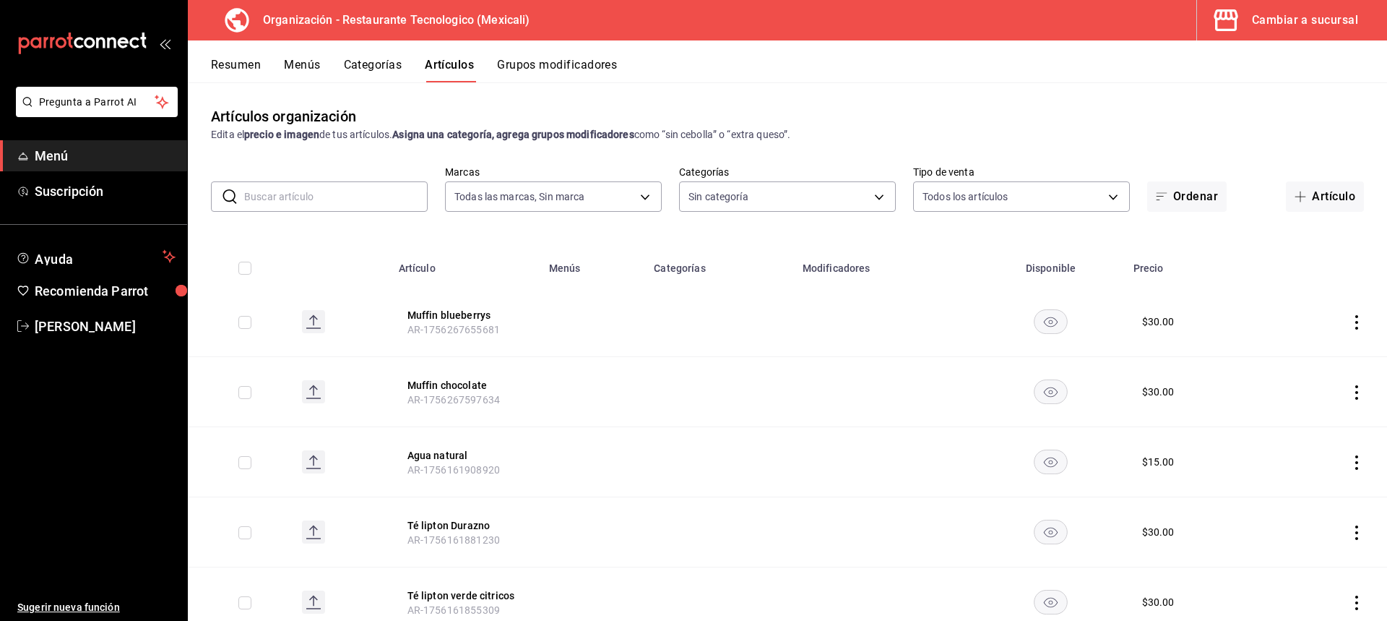
checkbox input "true"
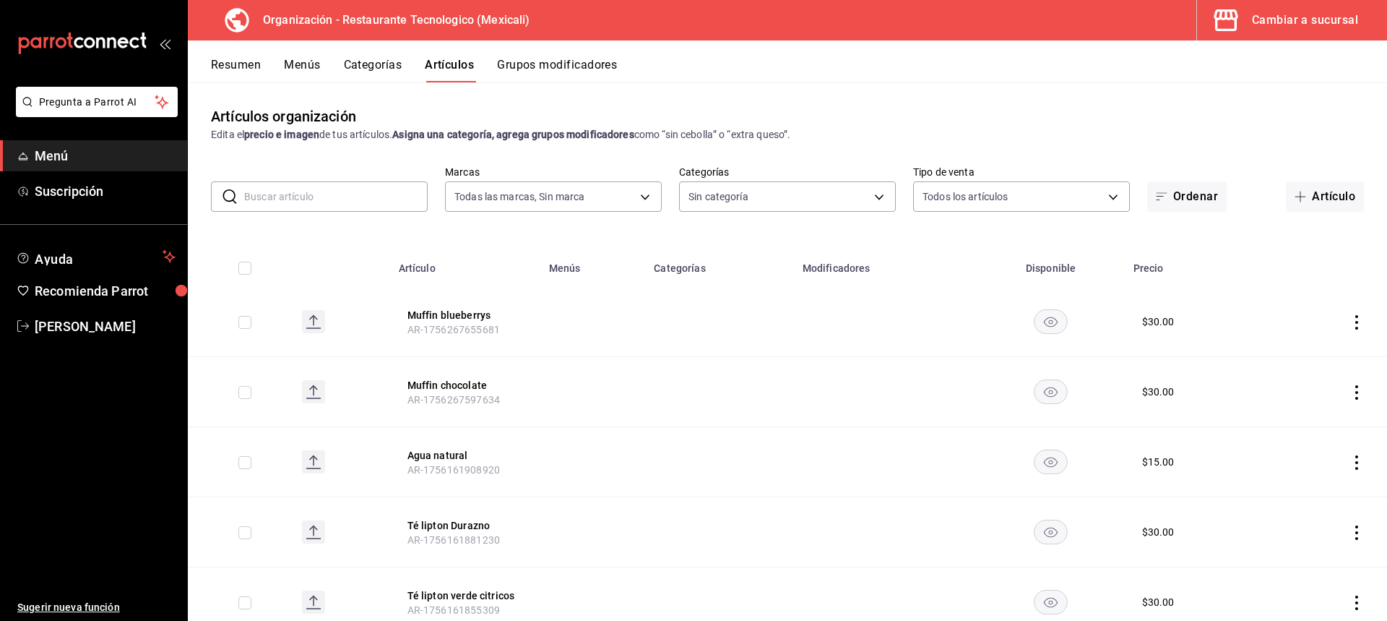
checkbox input "true"
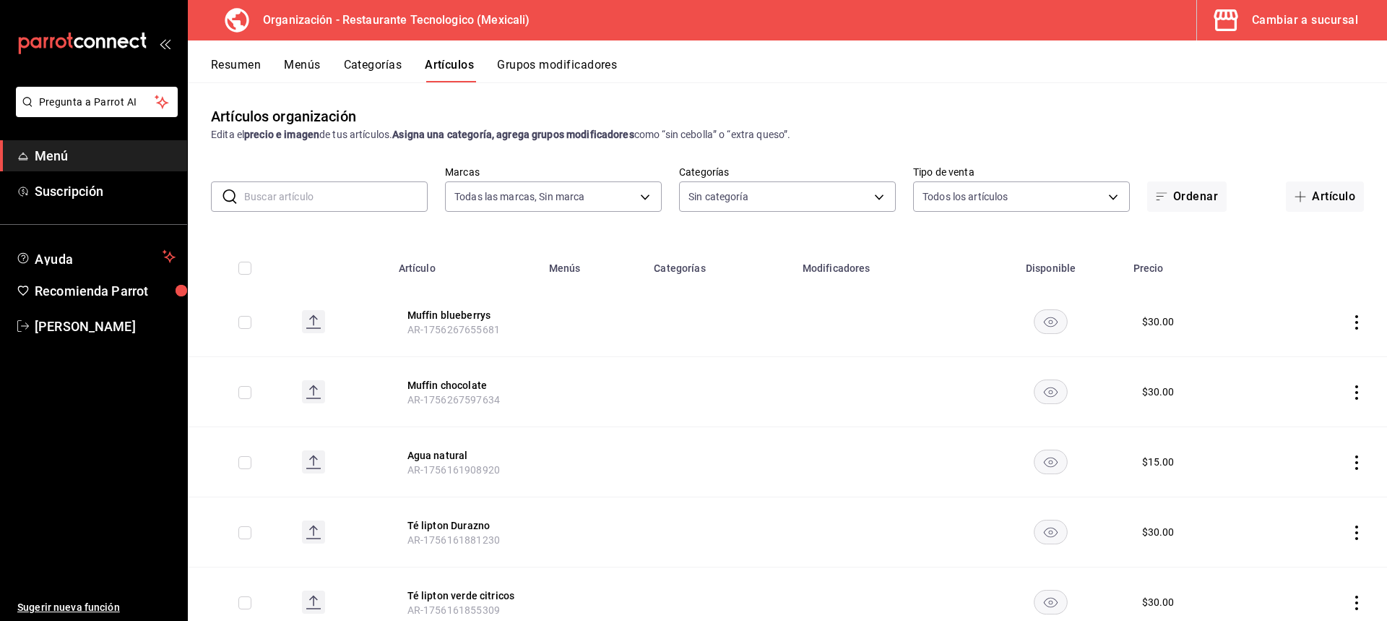
checkbox input "true"
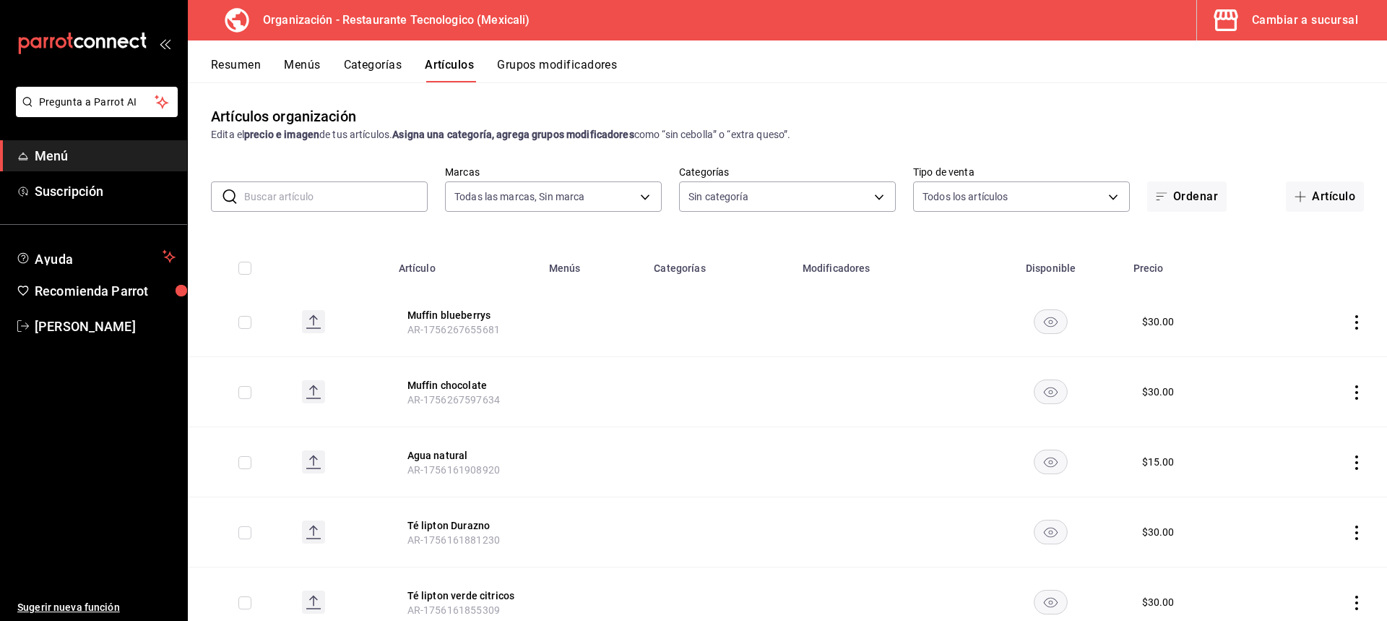
checkbox input "true"
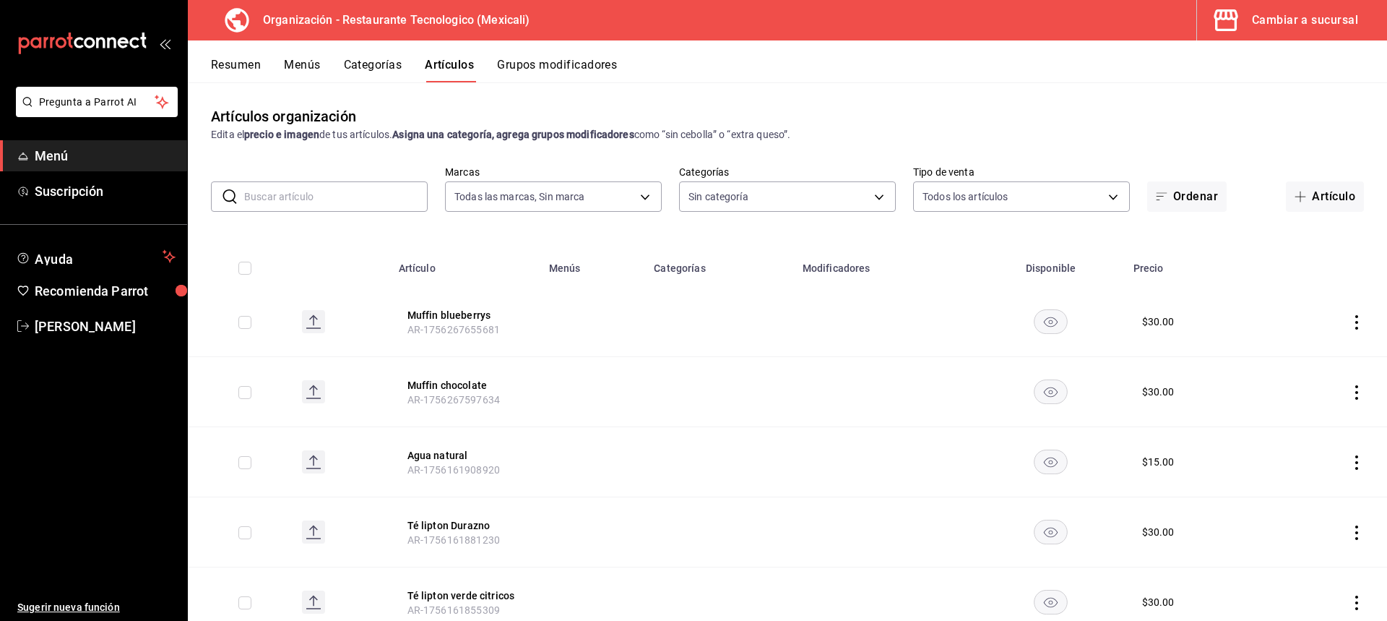
checkbox input "true"
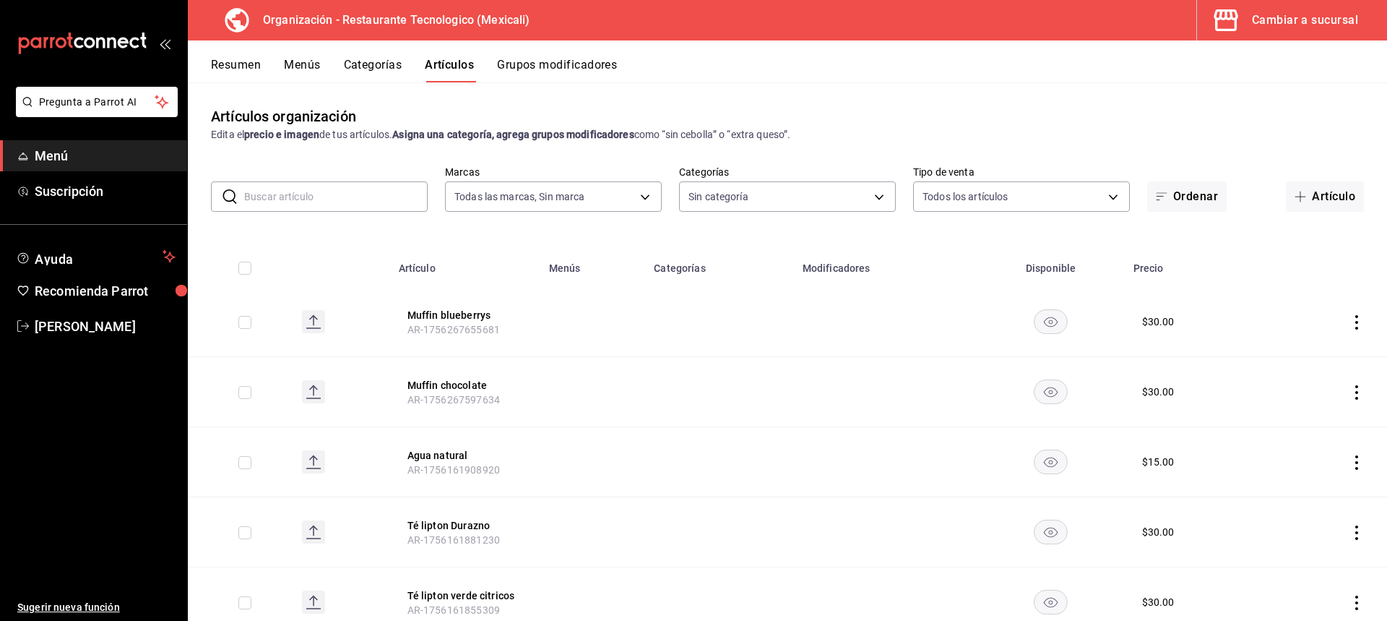
checkbox input "true"
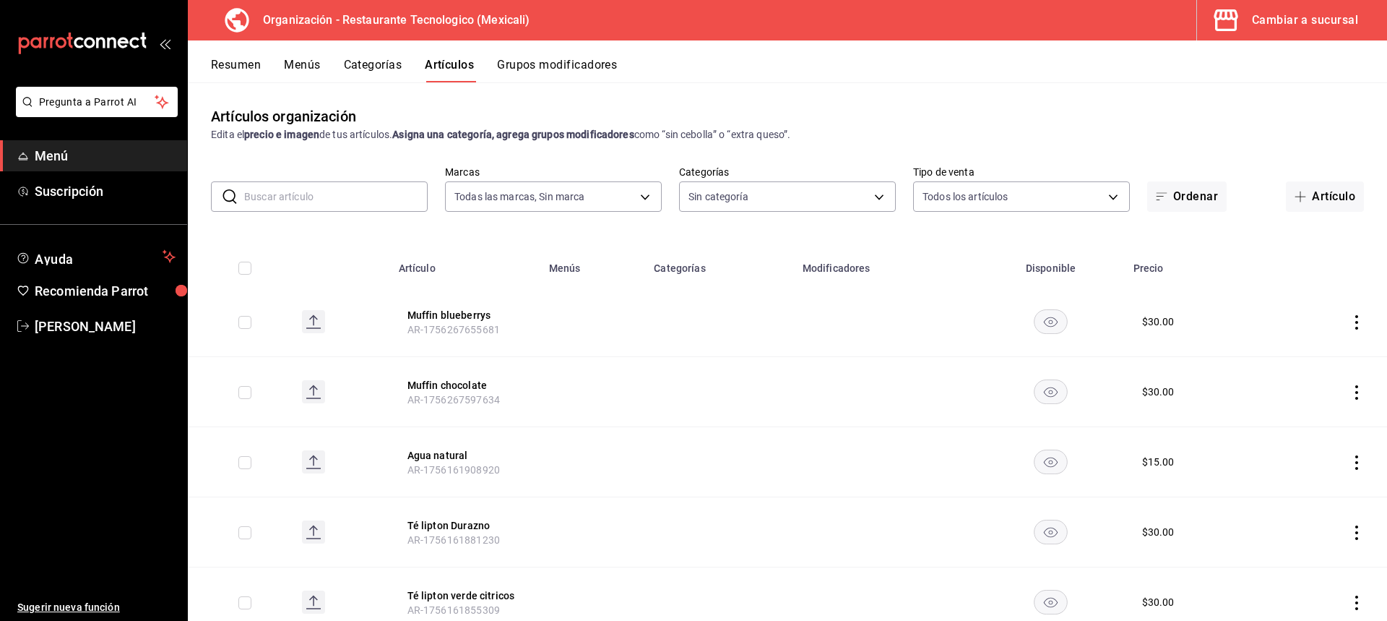
checkbox input "true"
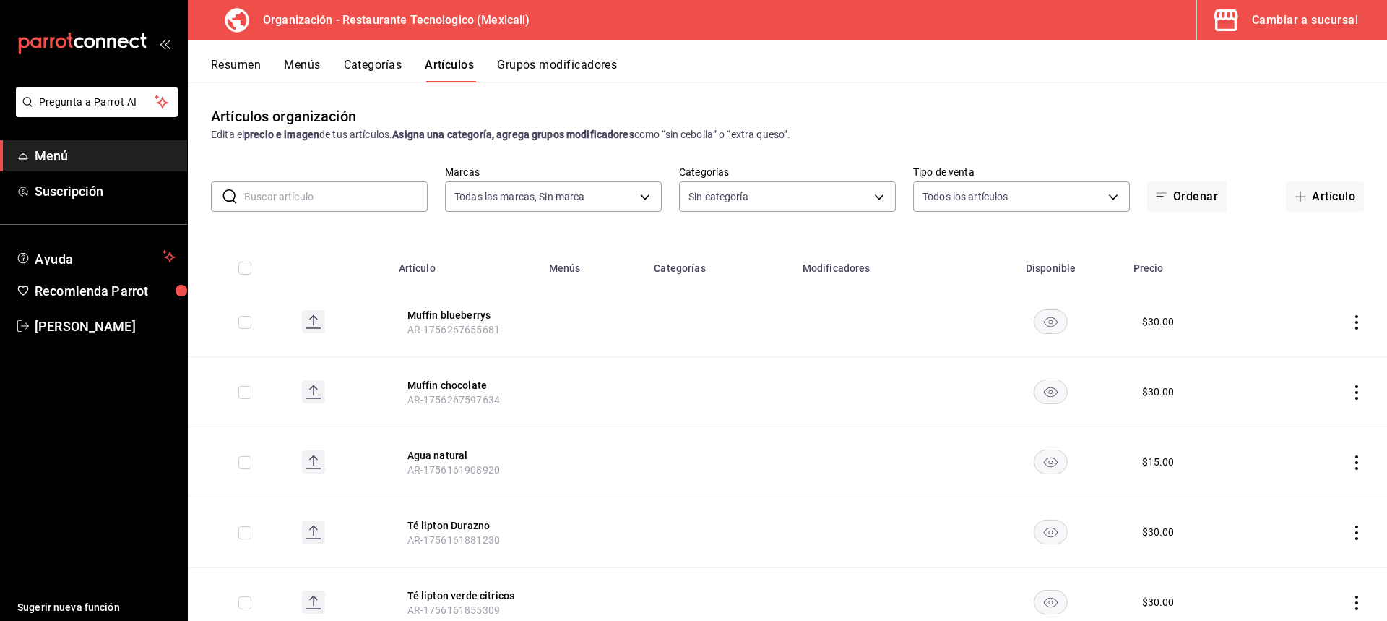
checkbox input "true"
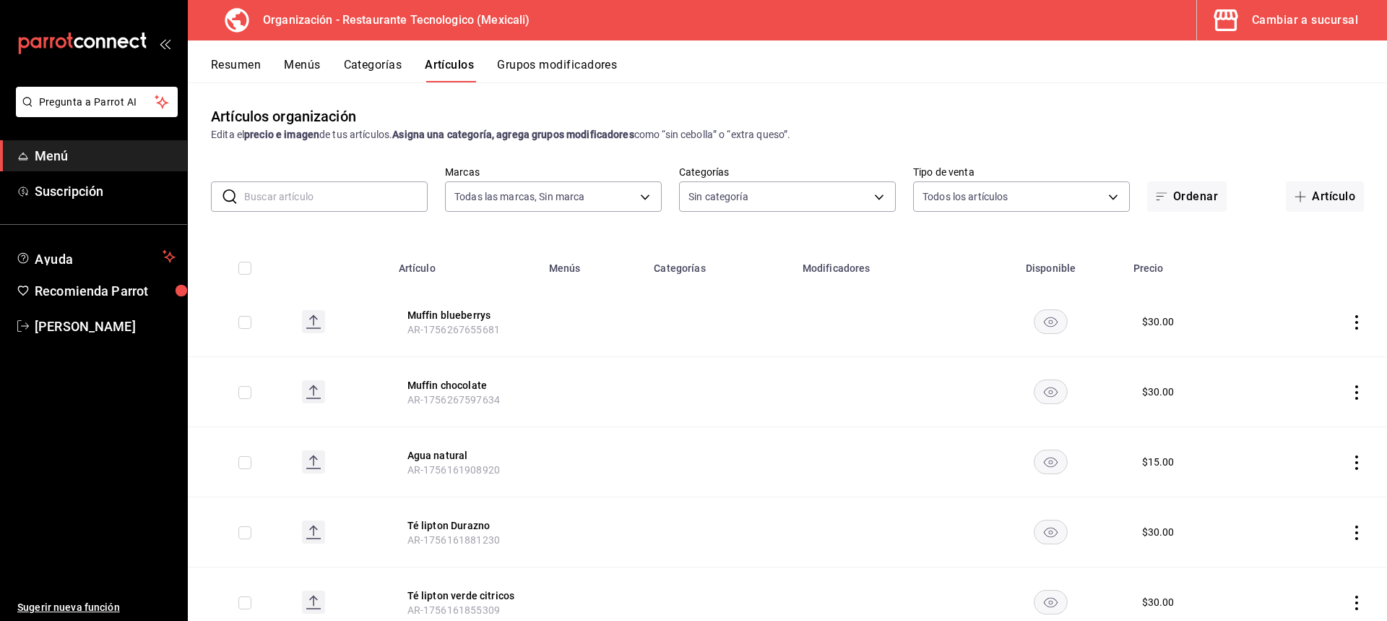
checkbox input "true"
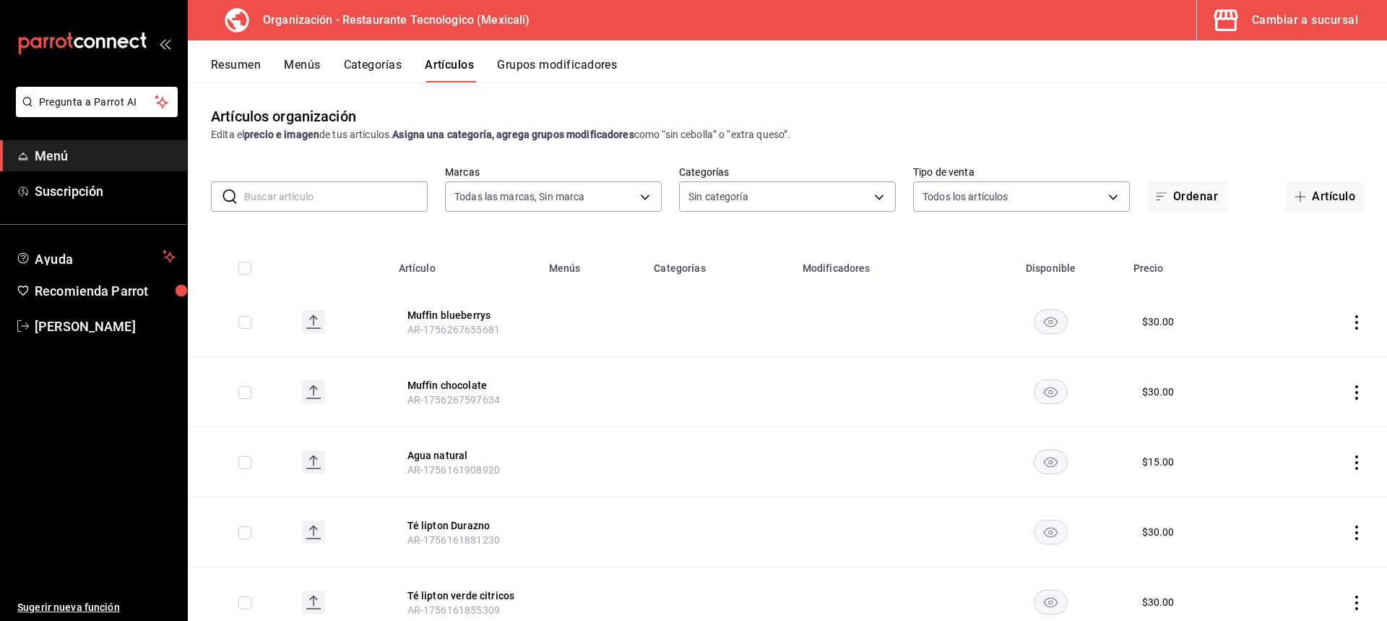
checkbox input "true"
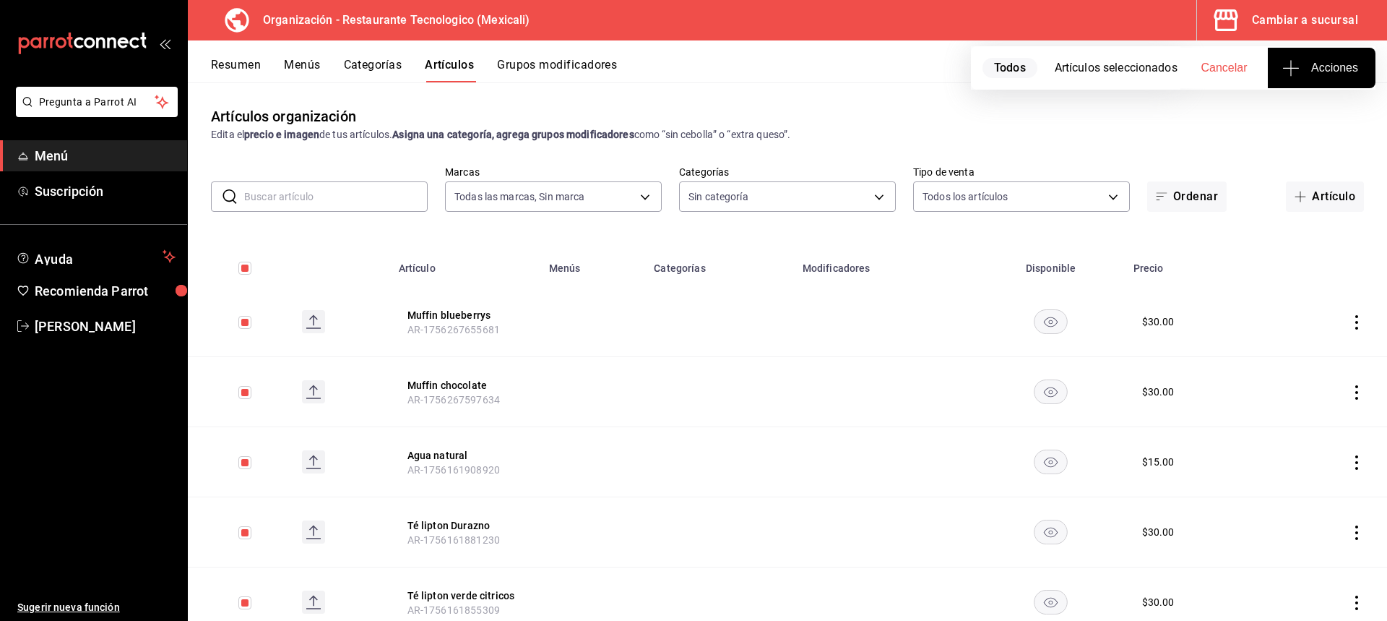
click at [1293, 69] on icon "button" at bounding box center [1291, 67] width 17 height 17
click at [1282, 66] on div at bounding box center [693, 310] width 1387 height 621
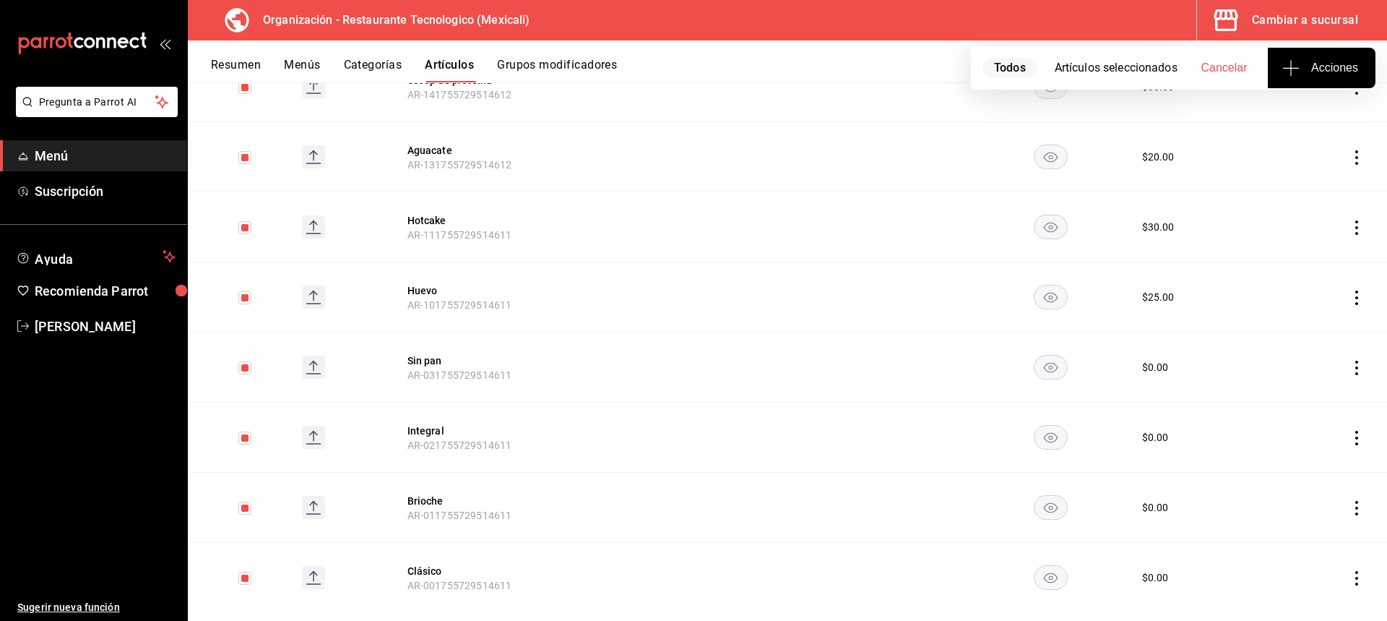
scroll to position [4134, 0]
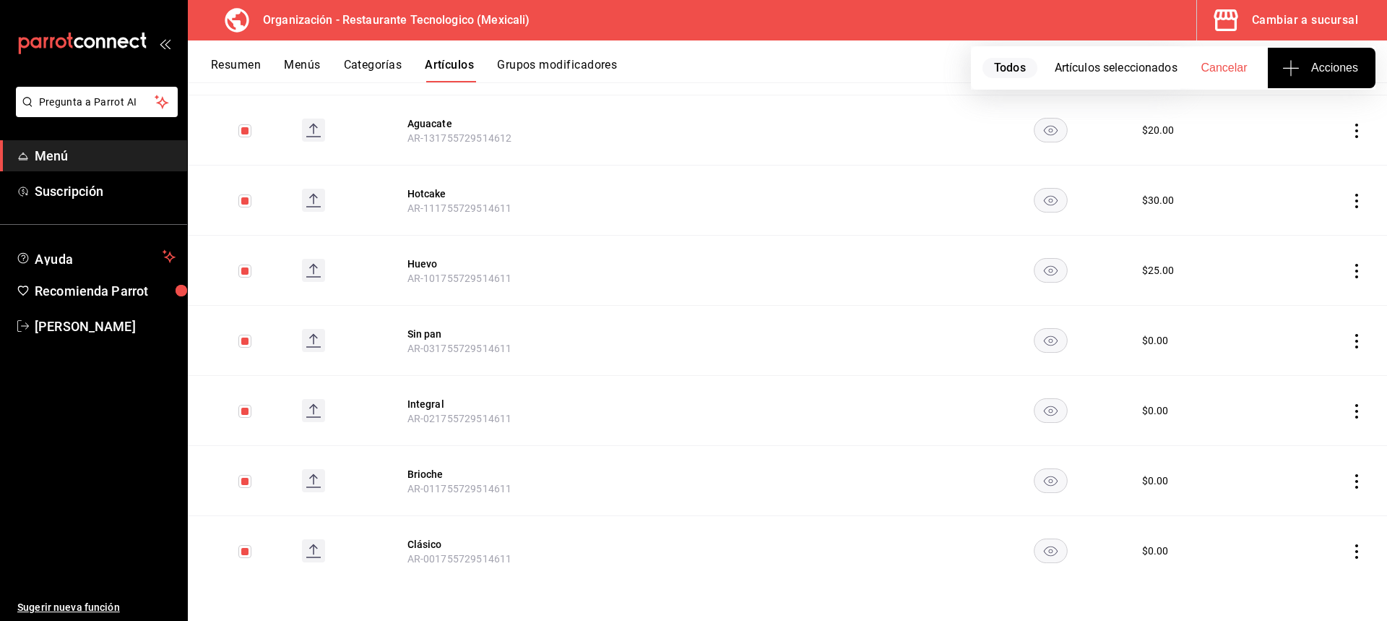
click at [1351, 544] on icon "actions" at bounding box center [1357, 551] width 14 height 14
click at [1298, 574] on li "Eliminar" at bounding box center [1289, 583] width 87 height 30
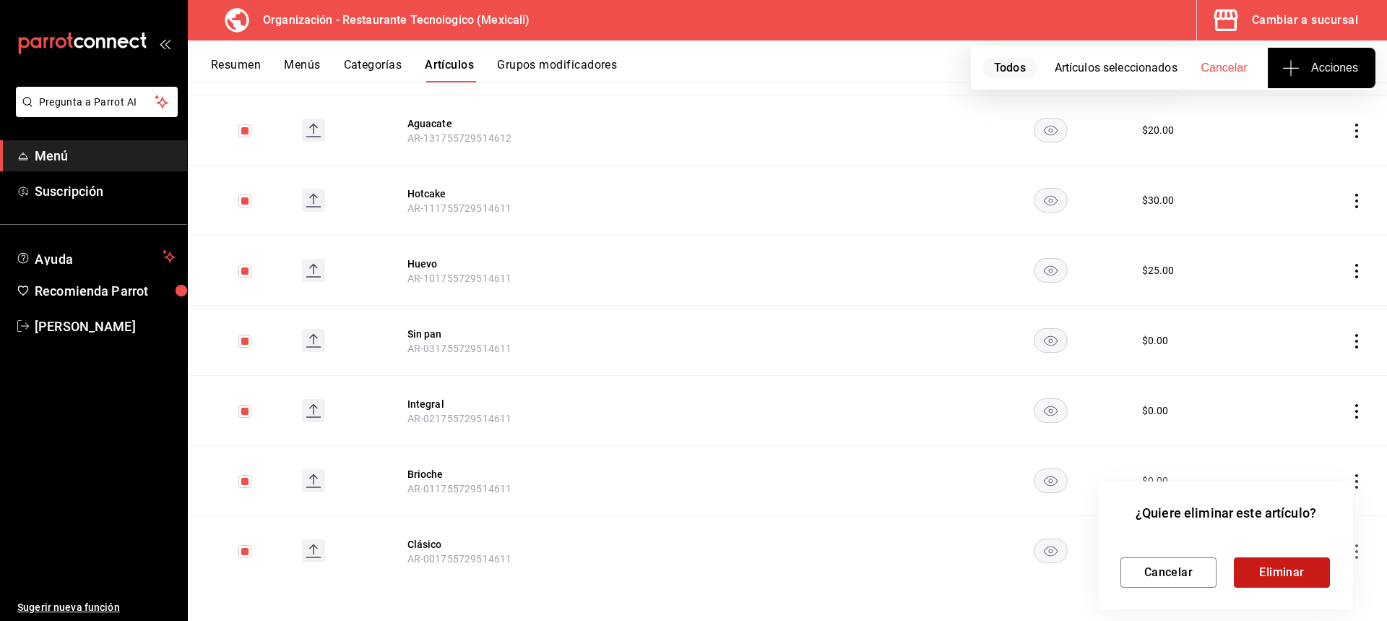
click at [1307, 578] on button "Eliminar" at bounding box center [1282, 572] width 96 height 30
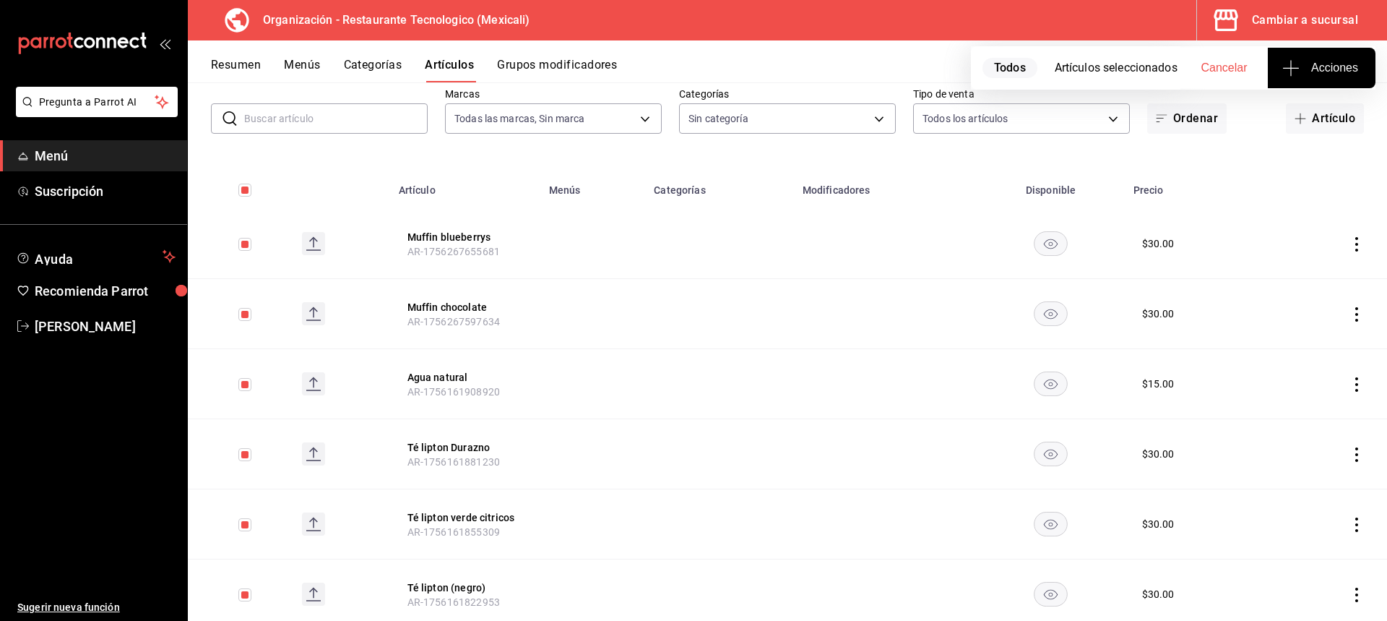
scroll to position [0, 0]
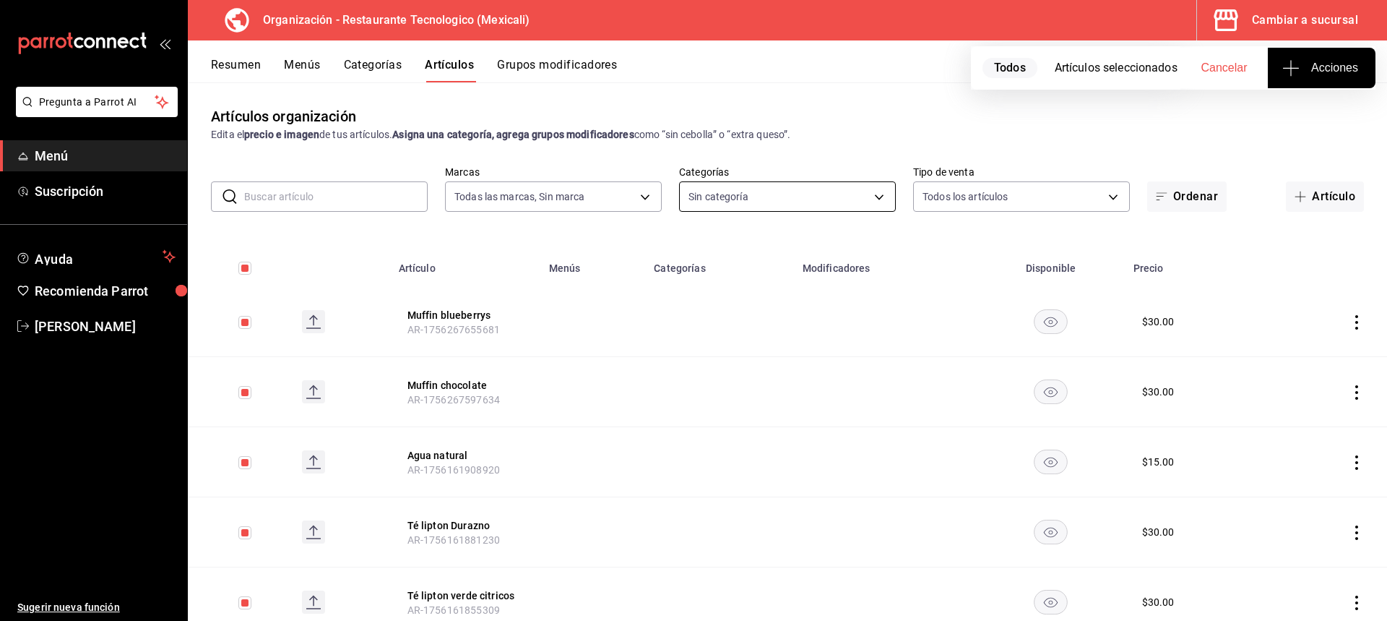
click at [858, 201] on body "Pregunta a Parrot AI Menú Suscripción Ayuda Recomienda Parrot [PERSON_NAME] Sug…" at bounding box center [693, 310] width 1387 height 621
click at [1306, 207] on div at bounding box center [693, 310] width 1387 height 621
click at [1351, 316] on icon "actions" at bounding box center [1357, 322] width 14 height 14
click at [1345, 335] on div at bounding box center [693, 310] width 1387 height 621
drag, startPoint x: 1339, startPoint y: 318, endPoint x: 1349, endPoint y: 320, distance: 10.3
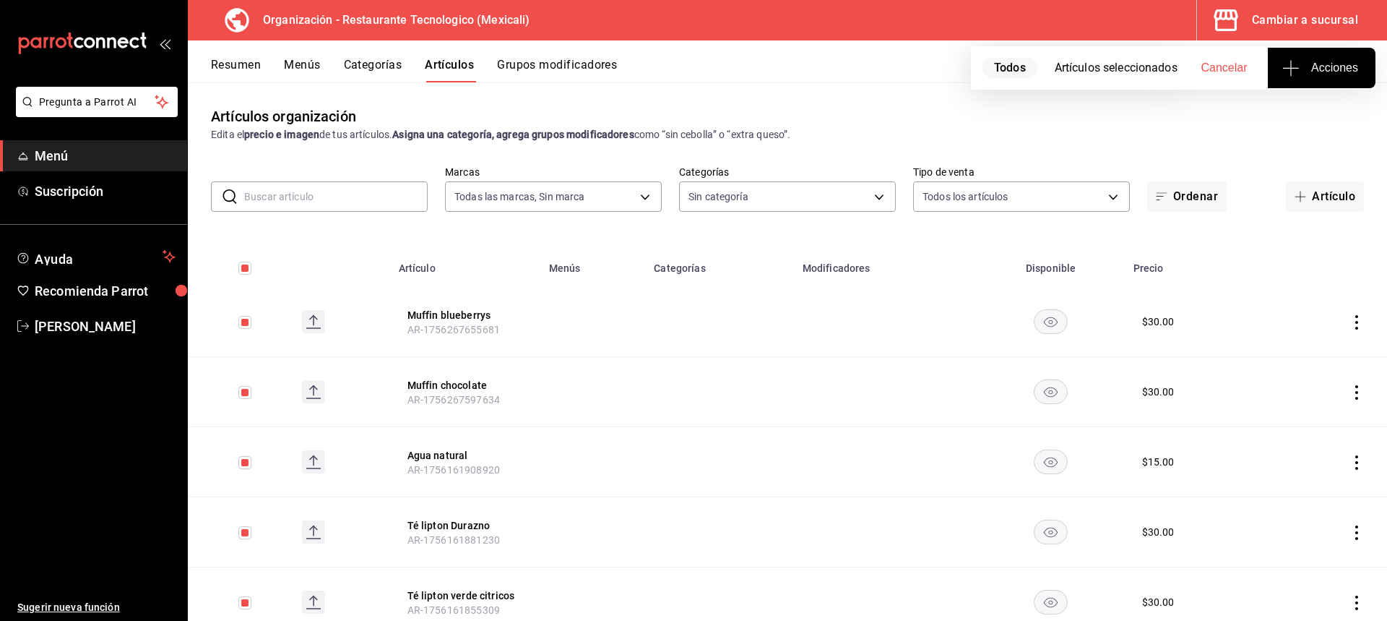
click at [1341, 316] on td at bounding box center [1328, 322] width 118 height 70
click at [1350, 321] on icon "actions" at bounding box center [1357, 322] width 14 height 14
click at [1320, 408] on span "Eliminar" at bounding box center [1302, 414] width 37 height 12
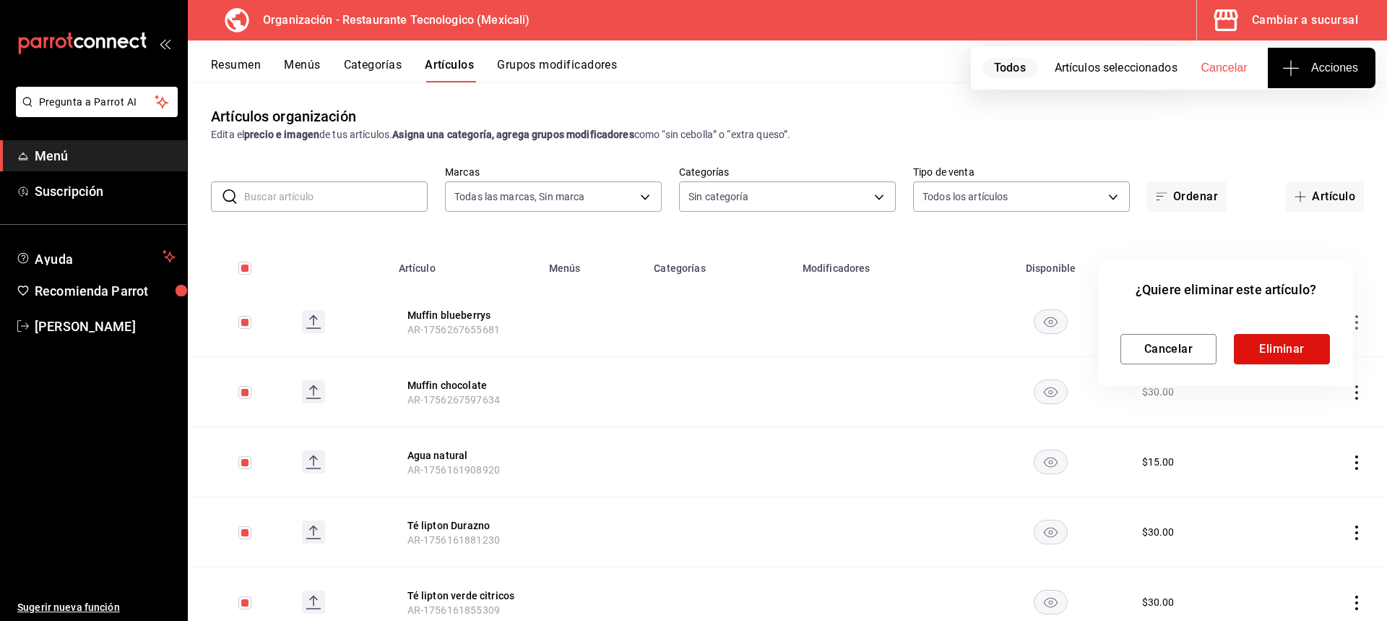
click at [1280, 341] on button "Eliminar" at bounding box center [1282, 349] width 96 height 30
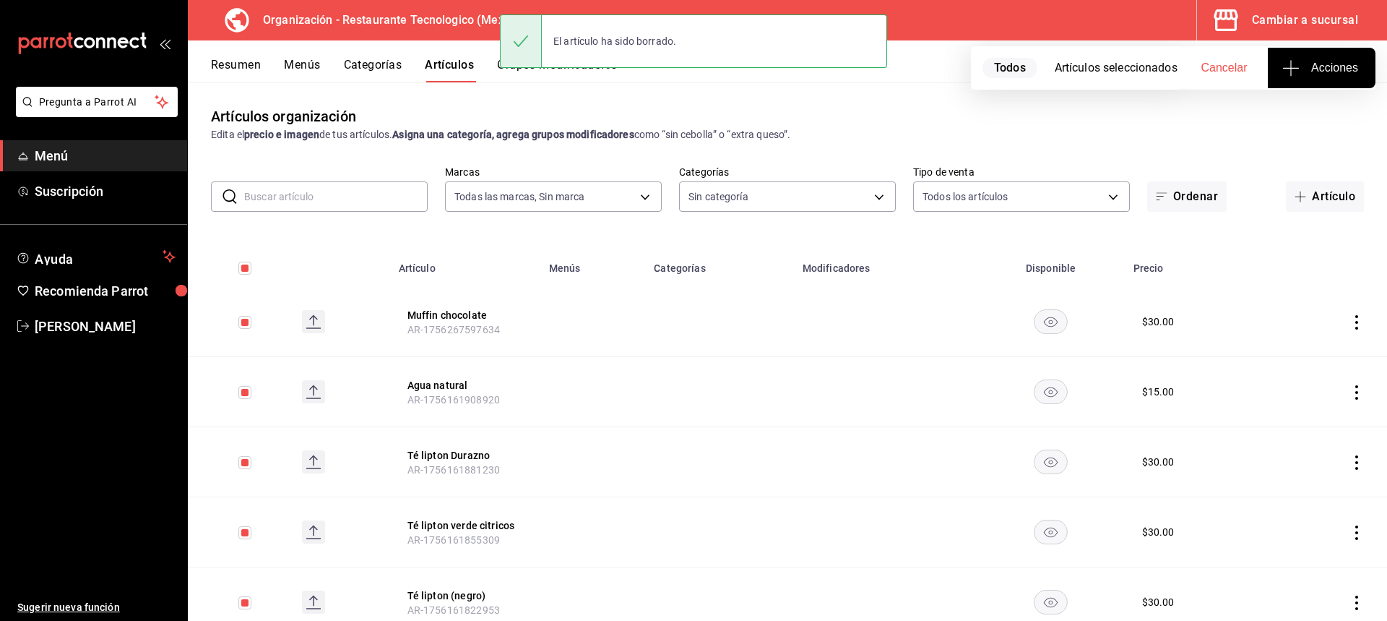
click at [1350, 324] on icon "actions" at bounding box center [1357, 322] width 14 height 14
click at [1293, 419] on span "Eliminar" at bounding box center [1302, 414] width 37 height 12
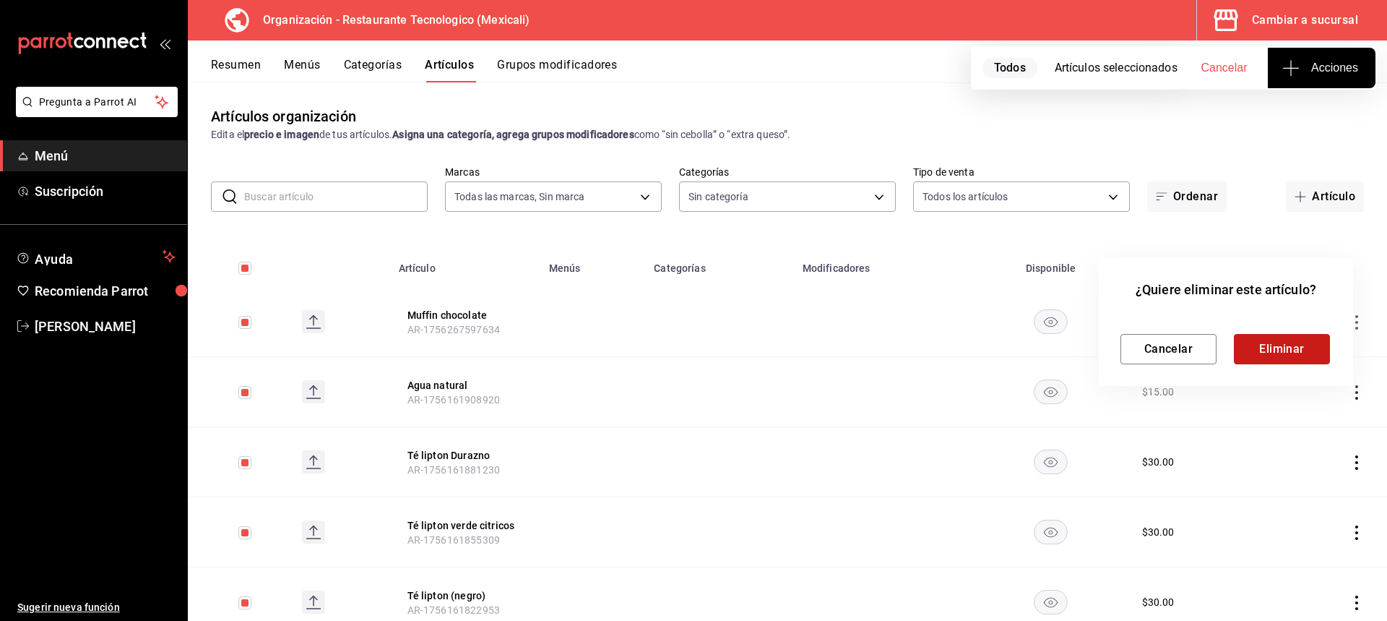
click at [1278, 355] on button "Eliminar" at bounding box center [1282, 349] width 96 height 30
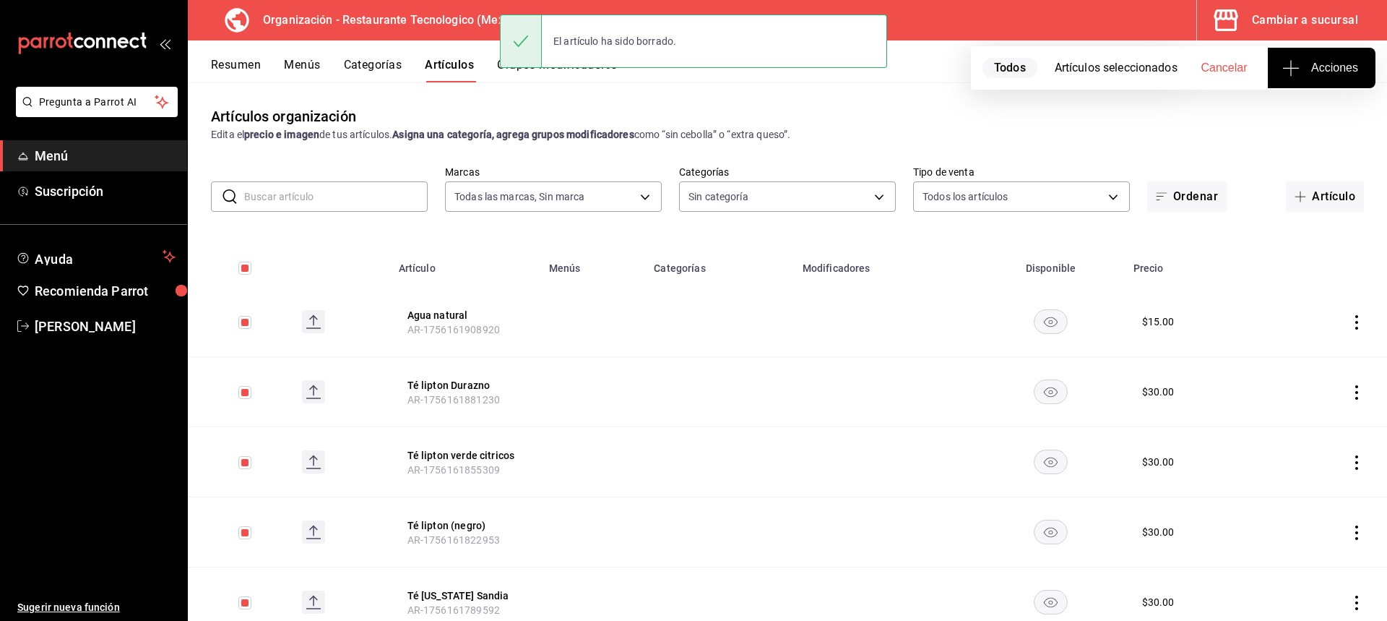
click at [1350, 322] on icon "actions" at bounding box center [1357, 322] width 14 height 14
click at [1296, 414] on span "Eliminar" at bounding box center [1302, 414] width 37 height 12
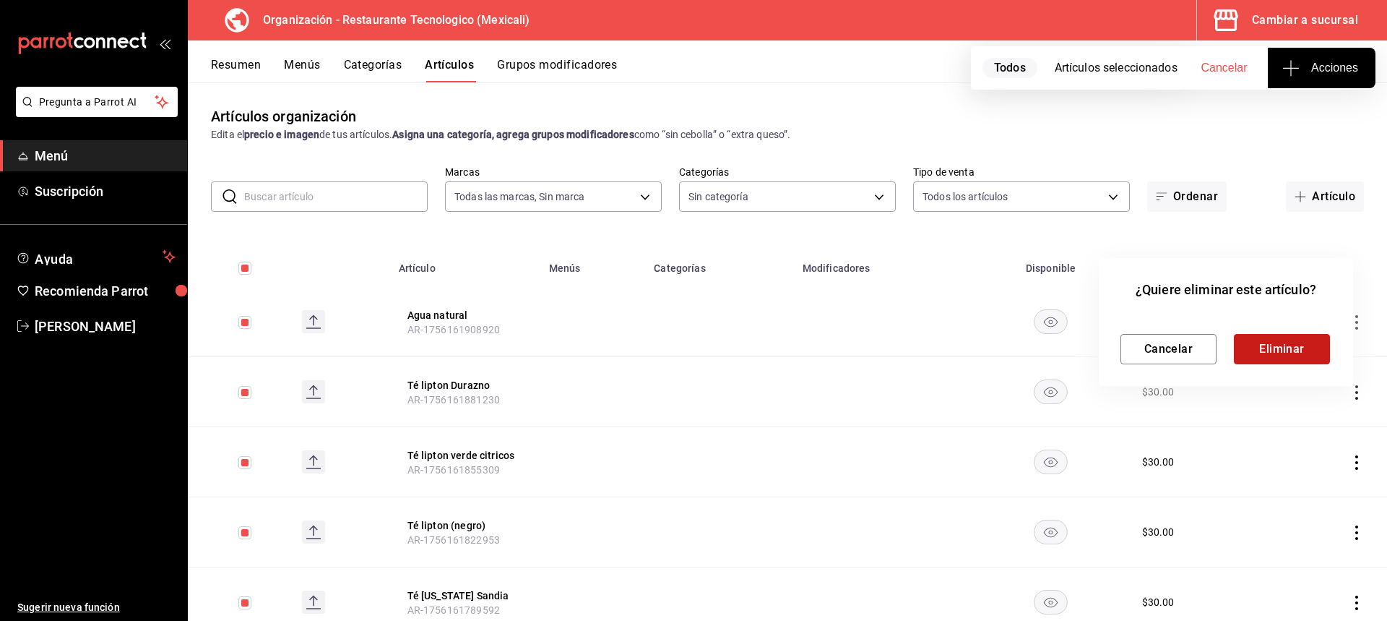
click at [1261, 348] on button "Eliminar" at bounding box center [1282, 349] width 96 height 30
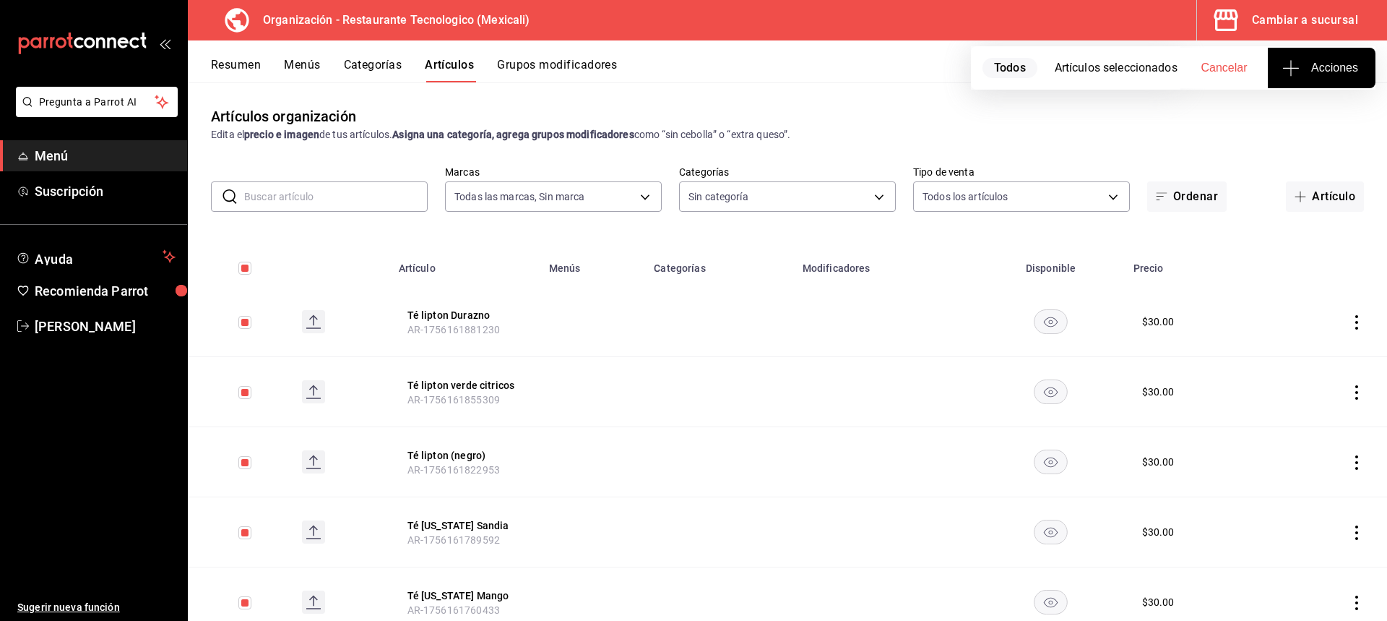
click at [549, 56] on div "Resumen Menús Categorías Artículos Grupos modificadores" at bounding box center [787, 61] width 1199 height 42
click at [545, 78] on button "Grupos modificadores" at bounding box center [557, 70] width 120 height 25
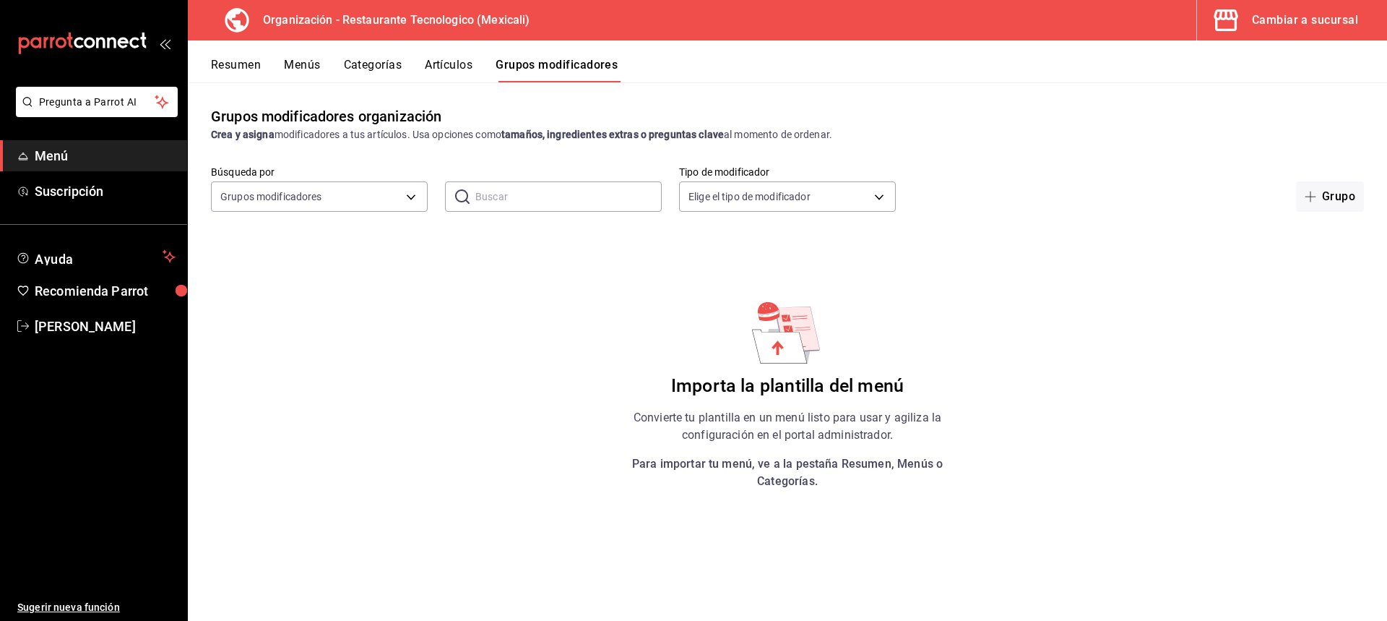
click at [434, 74] on button "Artículos" at bounding box center [449, 70] width 48 height 25
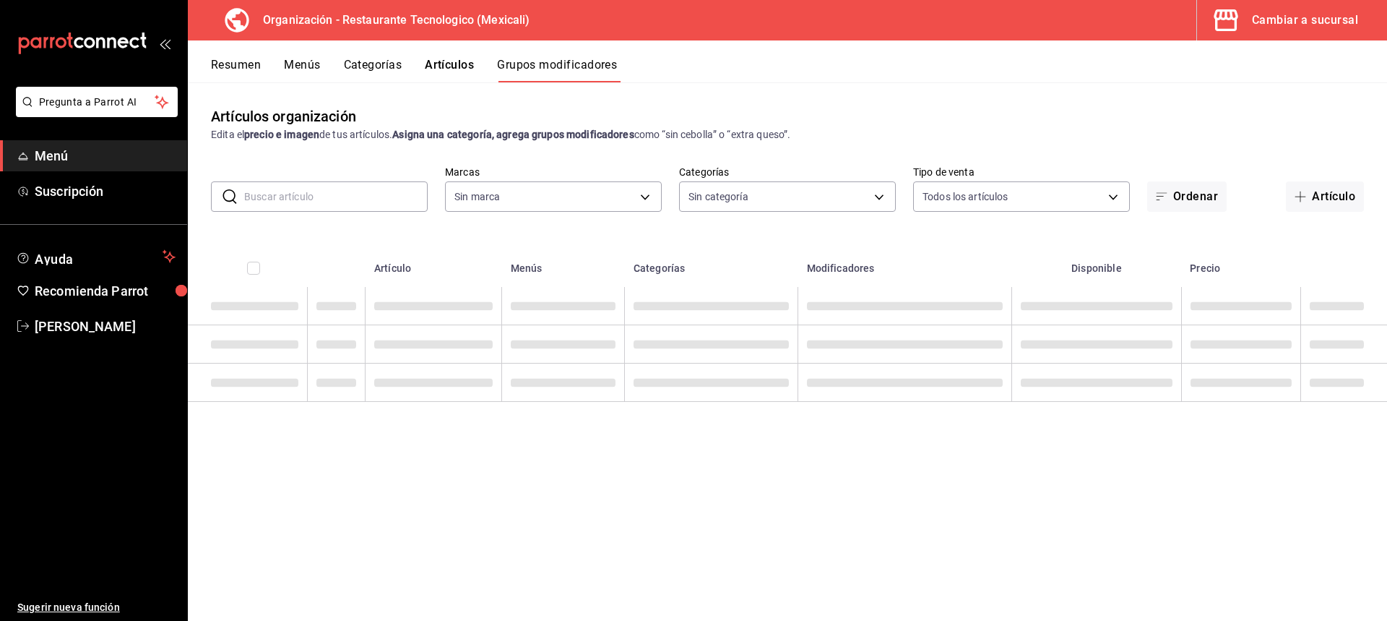
type input "781de6e5-5afb-4e7a-ac37-61d8477f1fc7"
drag, startPoint x: 405, startPoint y: 58, endPoint x: 402, endPoint y: 66, distance: 8.5
click at [403, 62] on div "Resumen Menús Categorías Artículos Grupos modificadores" at bounding box center [799, 70] width 1176 height 25
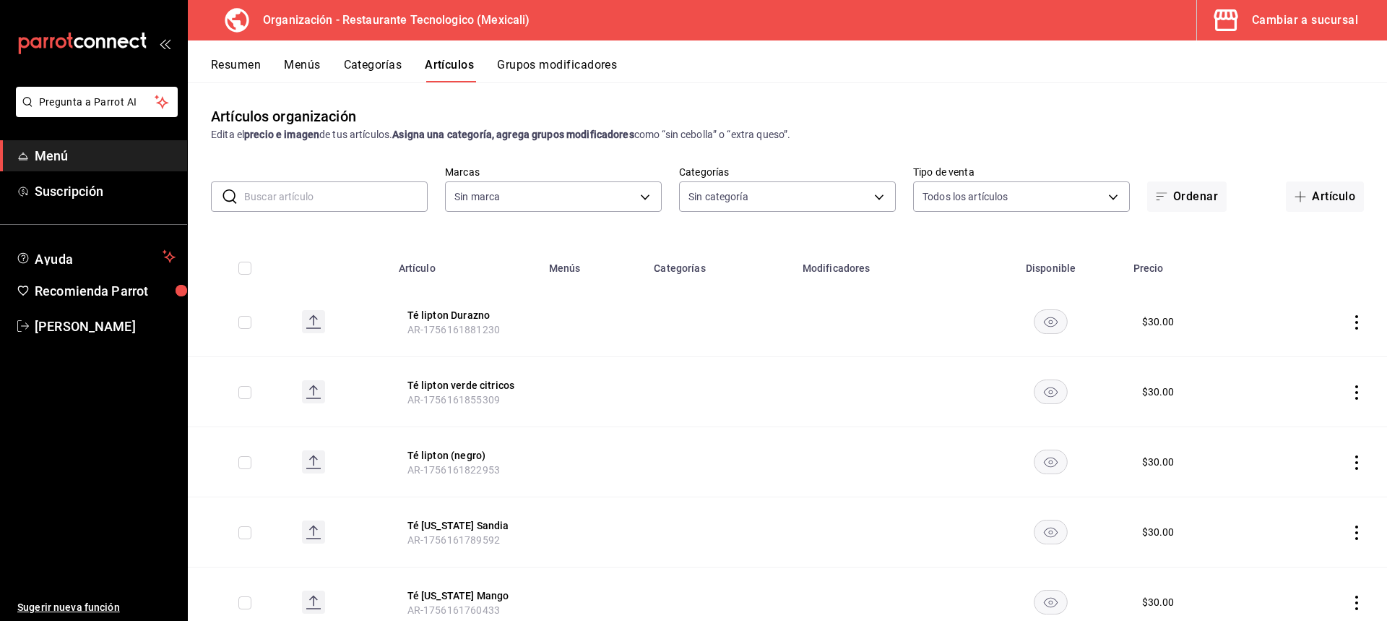
click at [400, 66] on button "Categorías" at bounding box center [373, 70] width 59 height 25
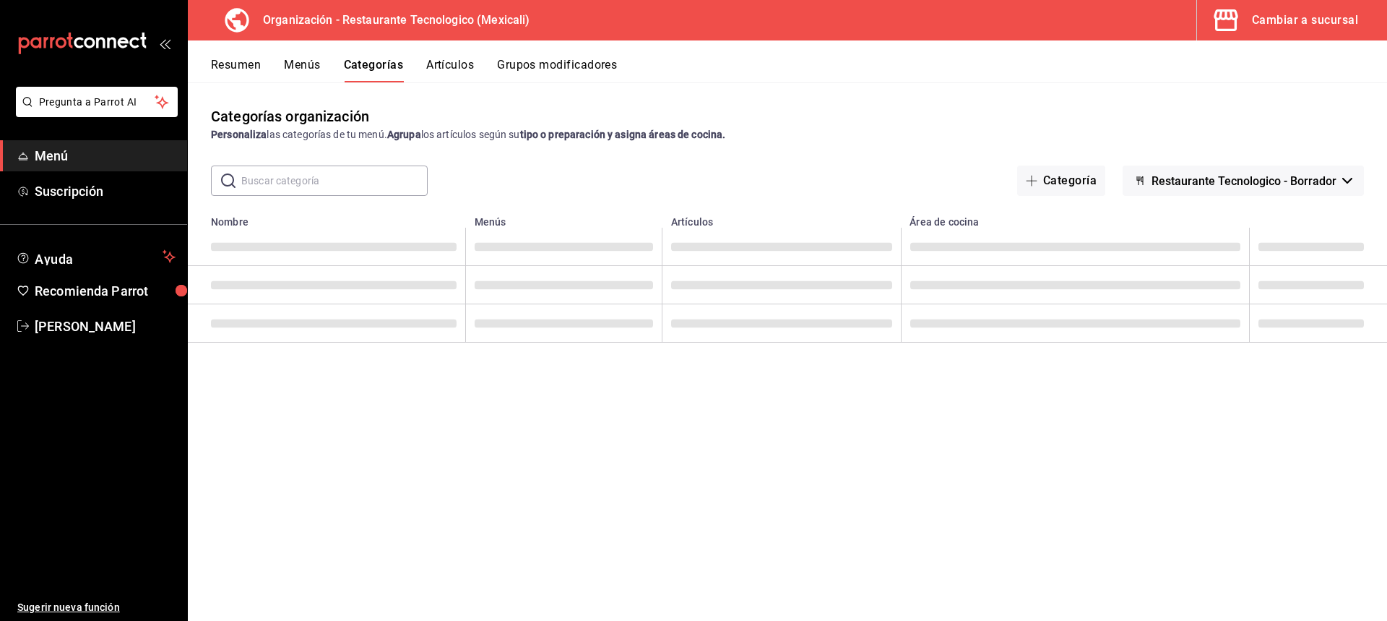
click at [596, 61] on button "Grupos modificadores" at bounding box center [557, 70] width 120 height 25
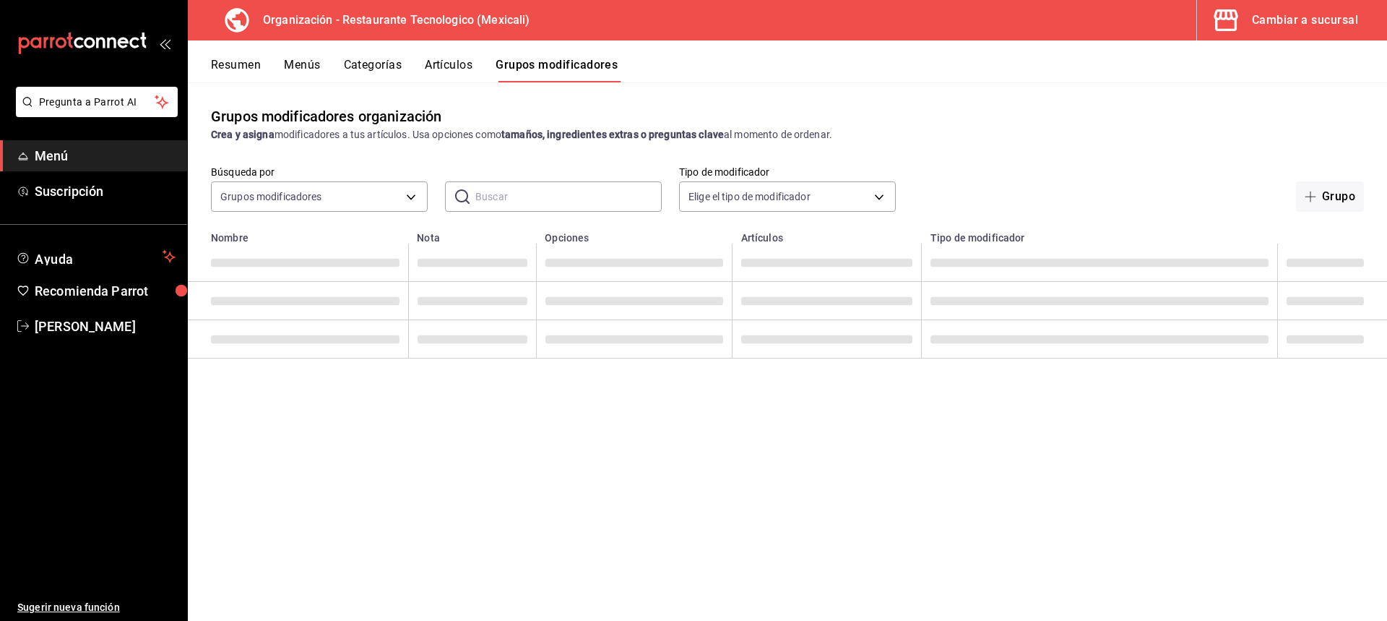
click at [353, 66] on button "Categorías" at bounding box center [373, 70] width 59 height 25
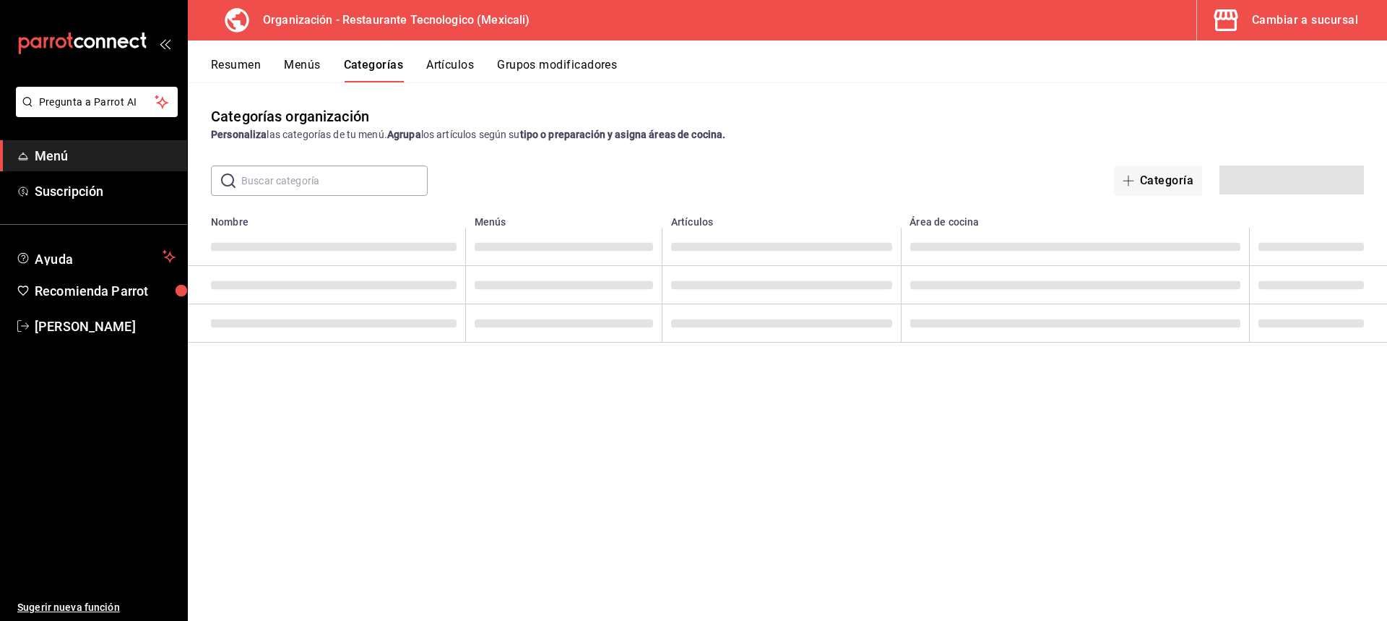
click at [298, 56] on div "Resumen Menús Categorías Artículos Grupos modificadores" at bounding box center [787, 61] width 1199 height 42
click at [307, 65] on button "Menús" at bounding box center [302, 70] width 36 height 25
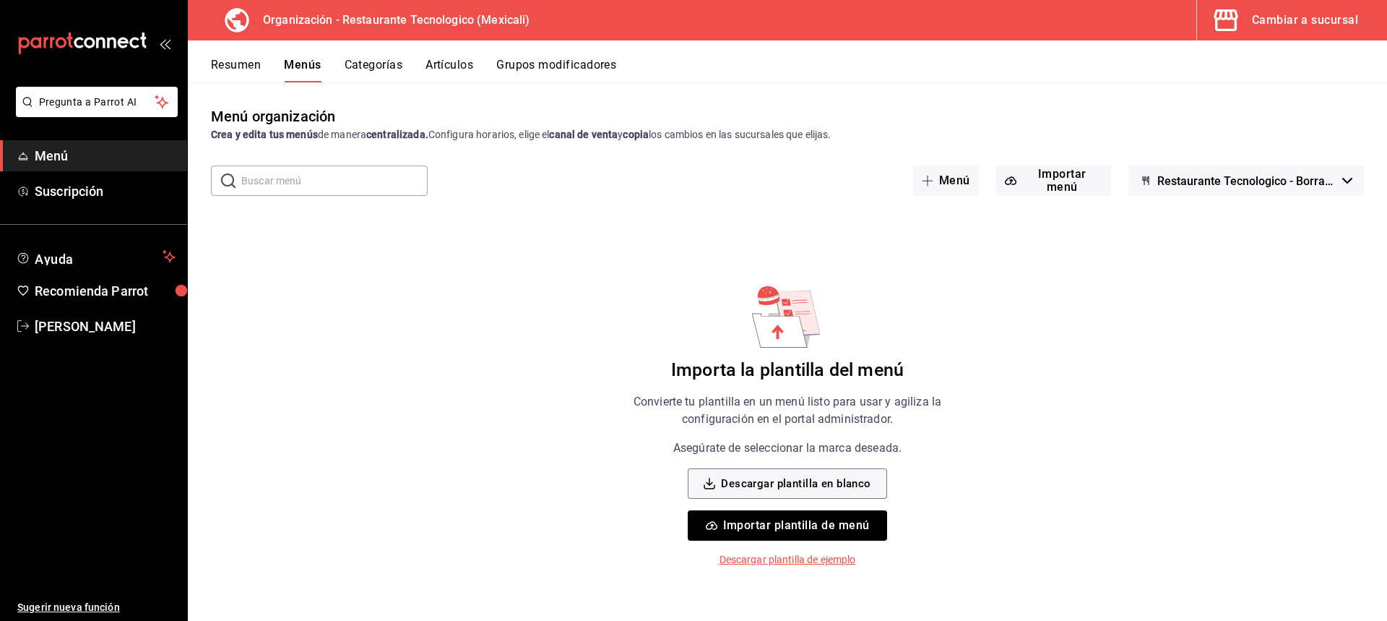
click at [835, 529] on button "Importar plantilla de menú" at bounding box center [787, 525] width 199 height 30
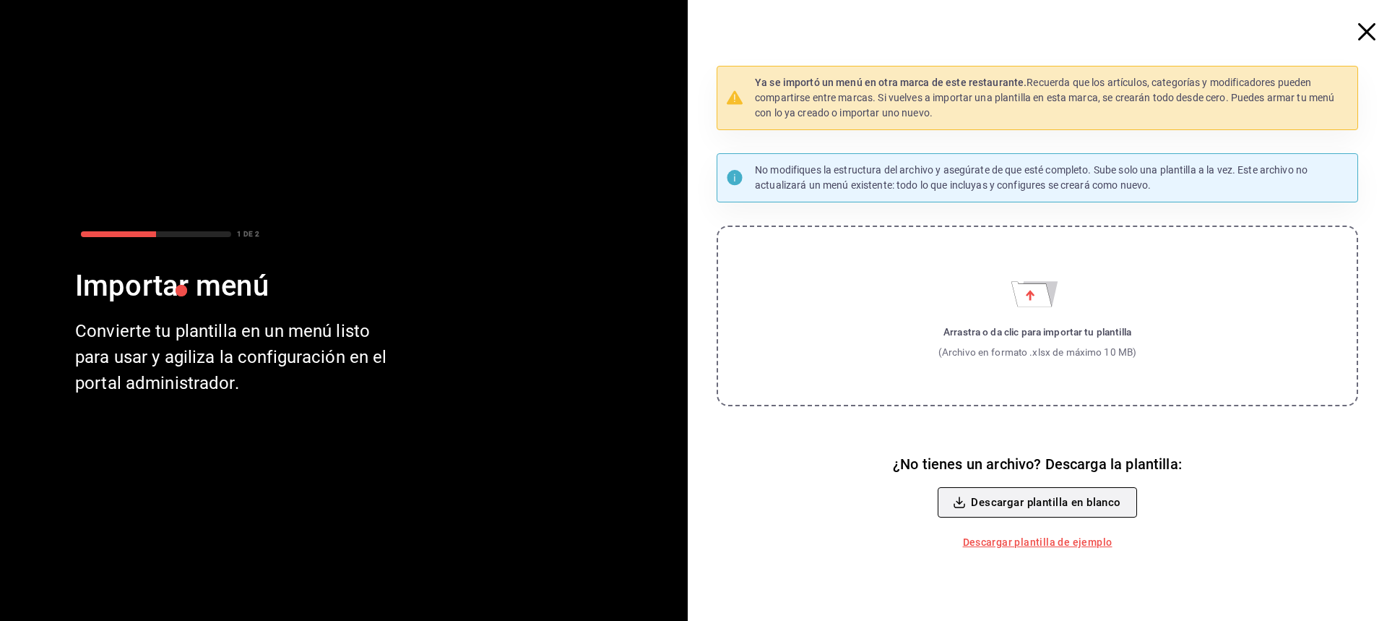
click at [1033, 495] on button "Descargar plantilla en blanco" at bounding box center [1037, 502] width 199 height 30
click at [1116, 376] on label "Arrastra o da clic para importar tu plantilla (Archivo en formato .xlsx de máxi…" at bounding box center [1038, 315] width 642 height 181
click at [0, 0] on input "Arrastra o da clic para importar tu plantilla (Archivo en formato .xlsx de máxi…" at bounding box center [0, 0] width 0 height 0
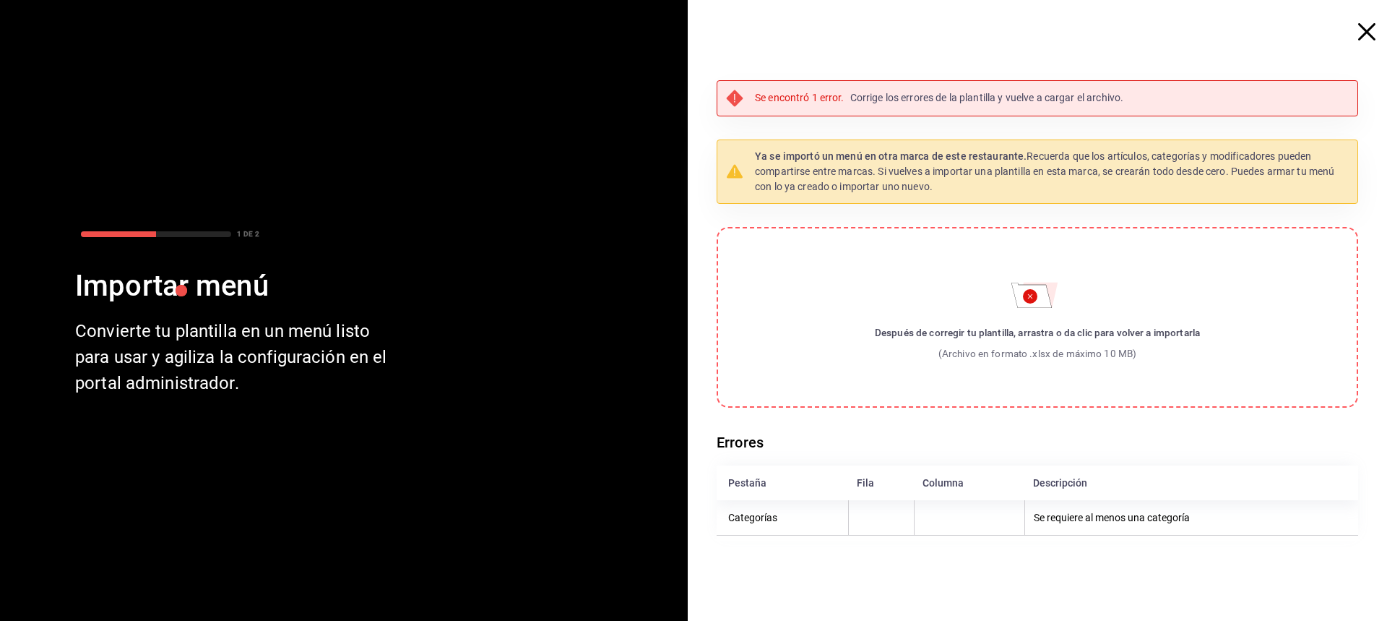
drag, startPoint x: 1046, startPoint y: 478, endPoint x: 1063, endPoint y: 509, distance: 35.6
click at [1048, 479] on div "Descripción" at bounding box center [1190, 483] width 314 height 12
click at [1111, 516] on th "Se requiere al menos una categoría" at bounding box center [1192, 517] width 334 height 35
click at [1032, 305] on icon "Importar menú" at bounding box center [1032, 295] width 40 height 25
click at [0, 0] on input "Después de corregir tu plantilla, arrastra o da clic para volver a importarla (…" at bounding box center [0, 0] width 0 height 0
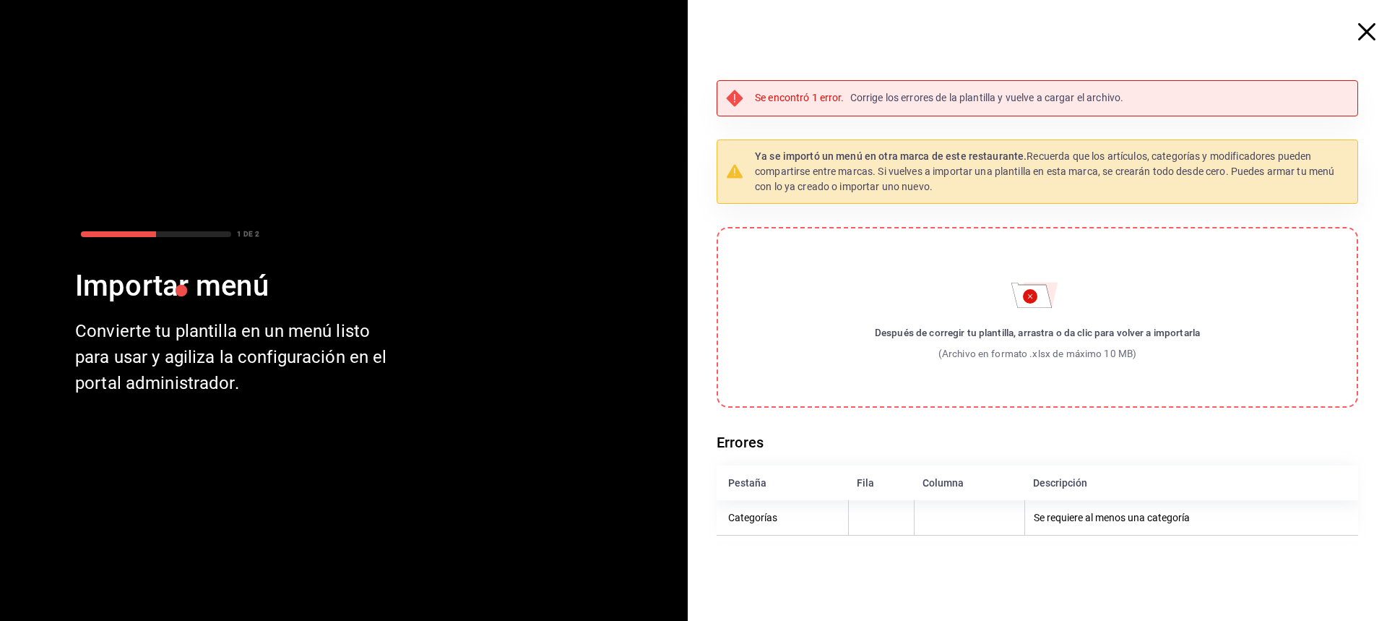
click at [1359, 14] on div "Se encontró 1 error. Corrige los errores de la plantilla y vuelve a cargar el a…" at bounding box center [1043, 310] width 688 height 621
click at [1379, 26] on span "button" at bounding box center [1374, 31] width 26 height 17
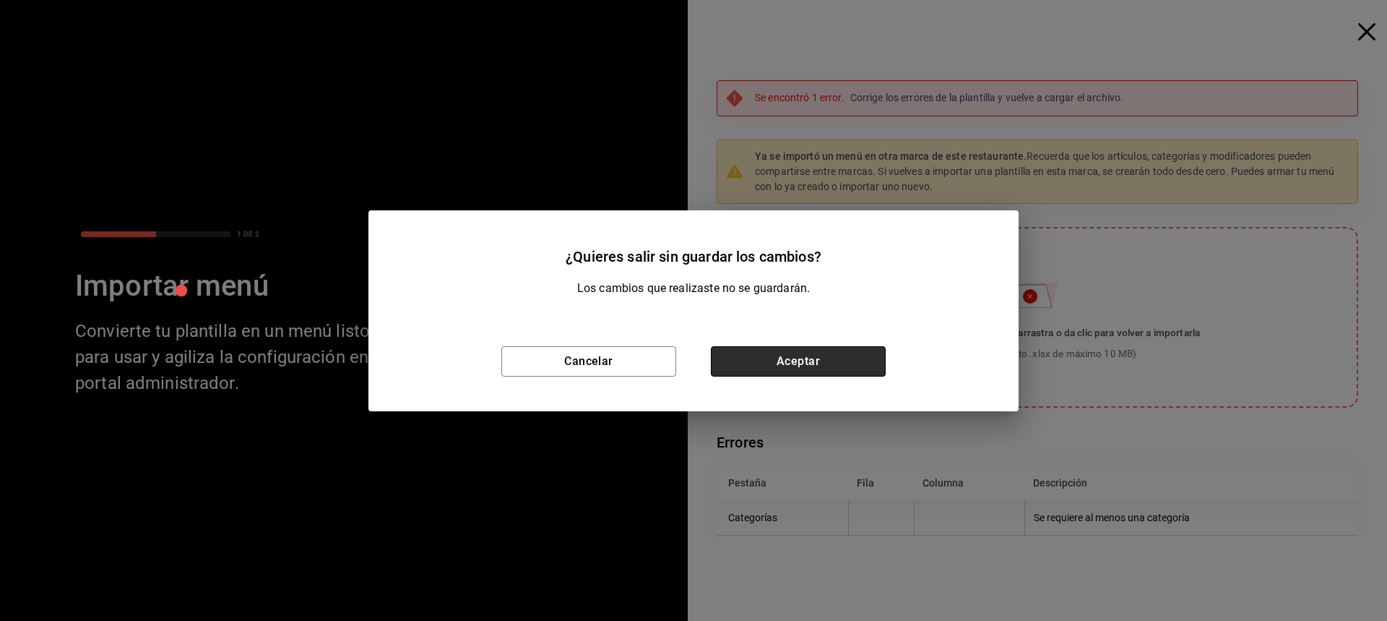
click at [765, 349] on button "Aceptar" at bounding box center [798, 361] width 175 height 30
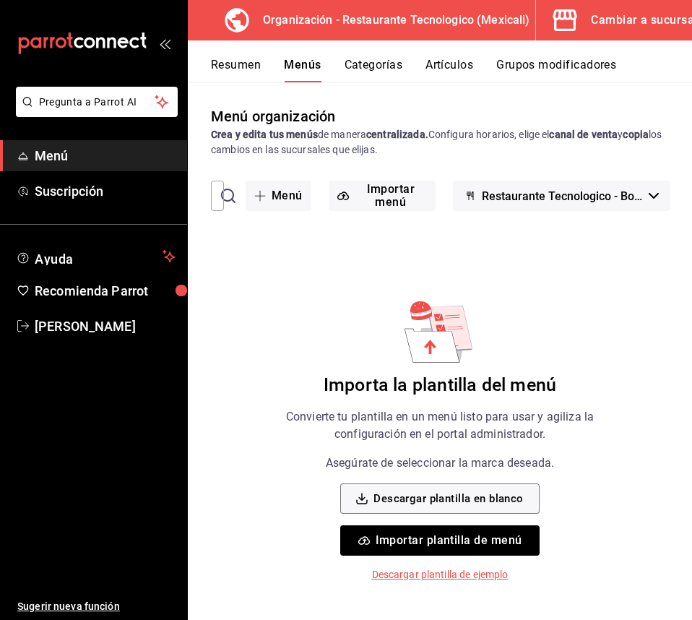
click at [508, 538] on button "Importar plantilla de menú" at bounding box center [439, 540] width 199 height 30
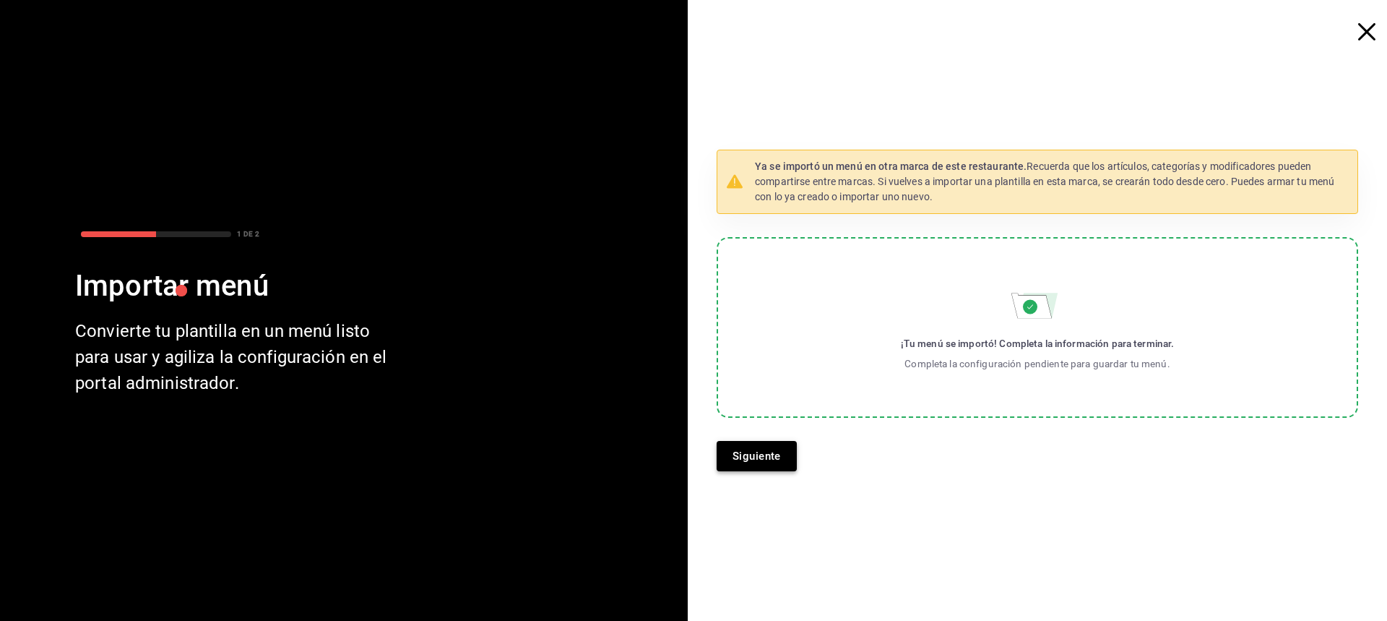
click at [788, 452] on button "Siguiente" at bounding box center [757, 456] width 80 height 30
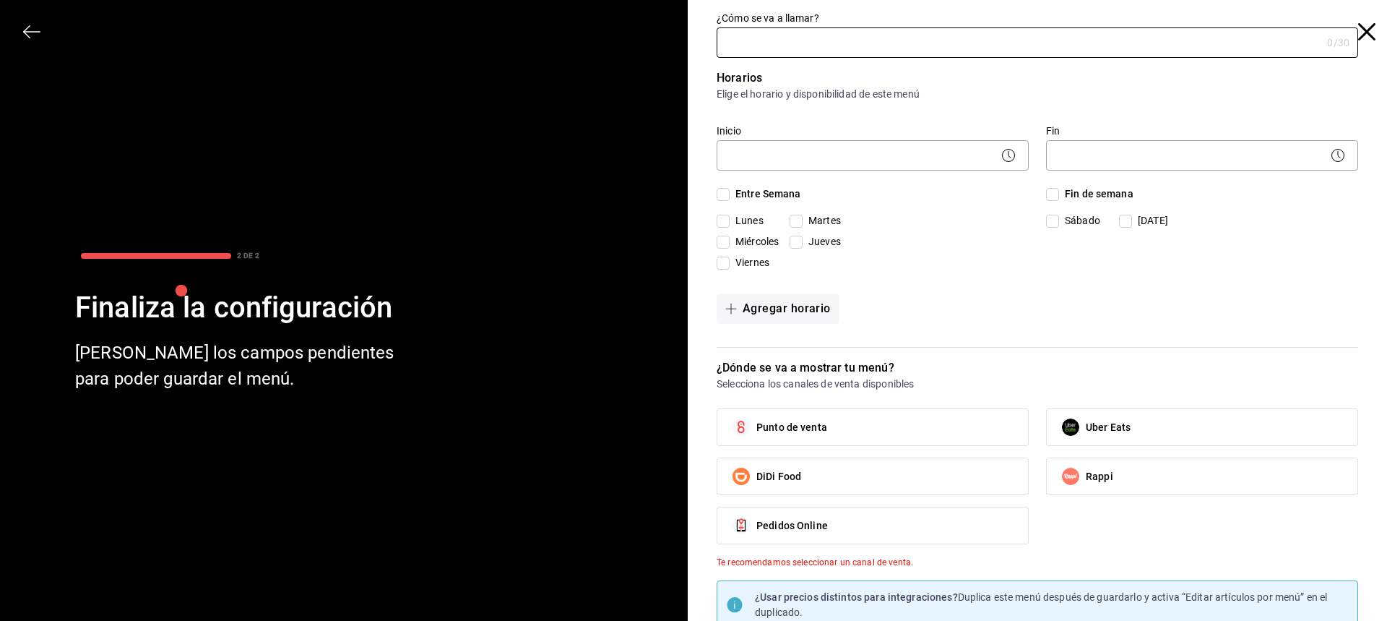
click at [772, 191] on span "Entre Semana" at bounding box center [766, 193] width 72 height 15
click at [730, 191] on input "Entre Semana" at bounding box center [723, 194] width 13 height 13
checkbox input "true"
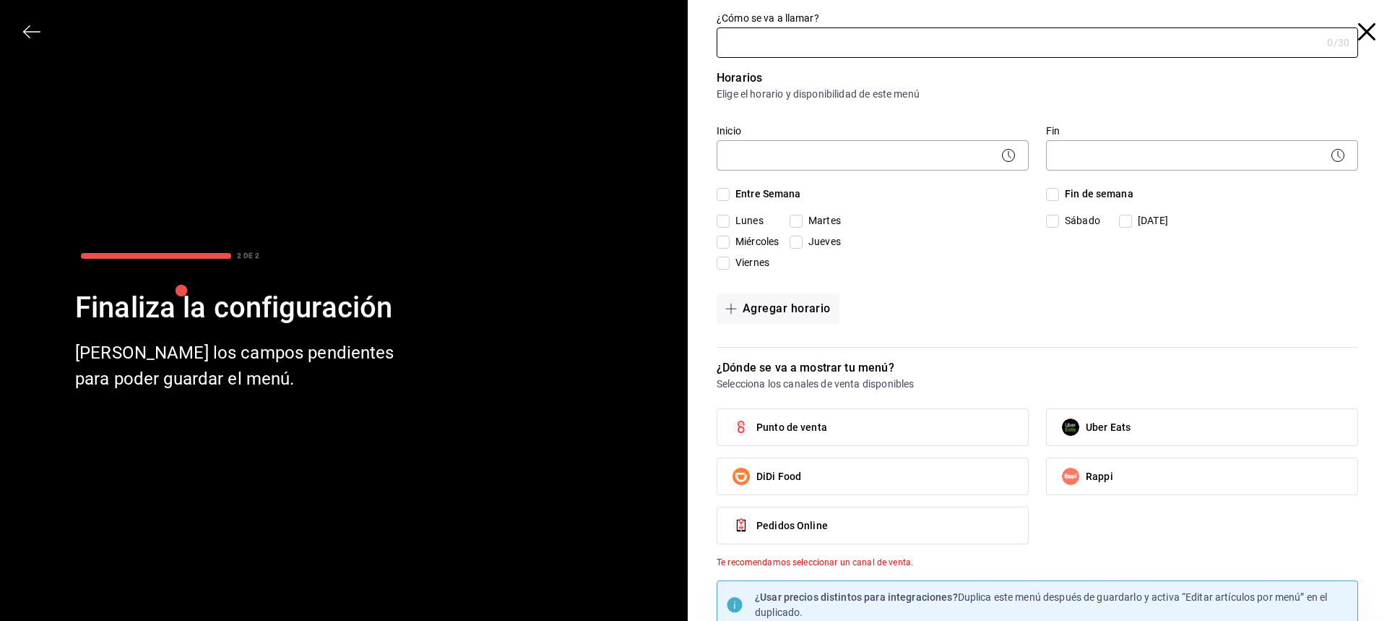
checkbox input "true"
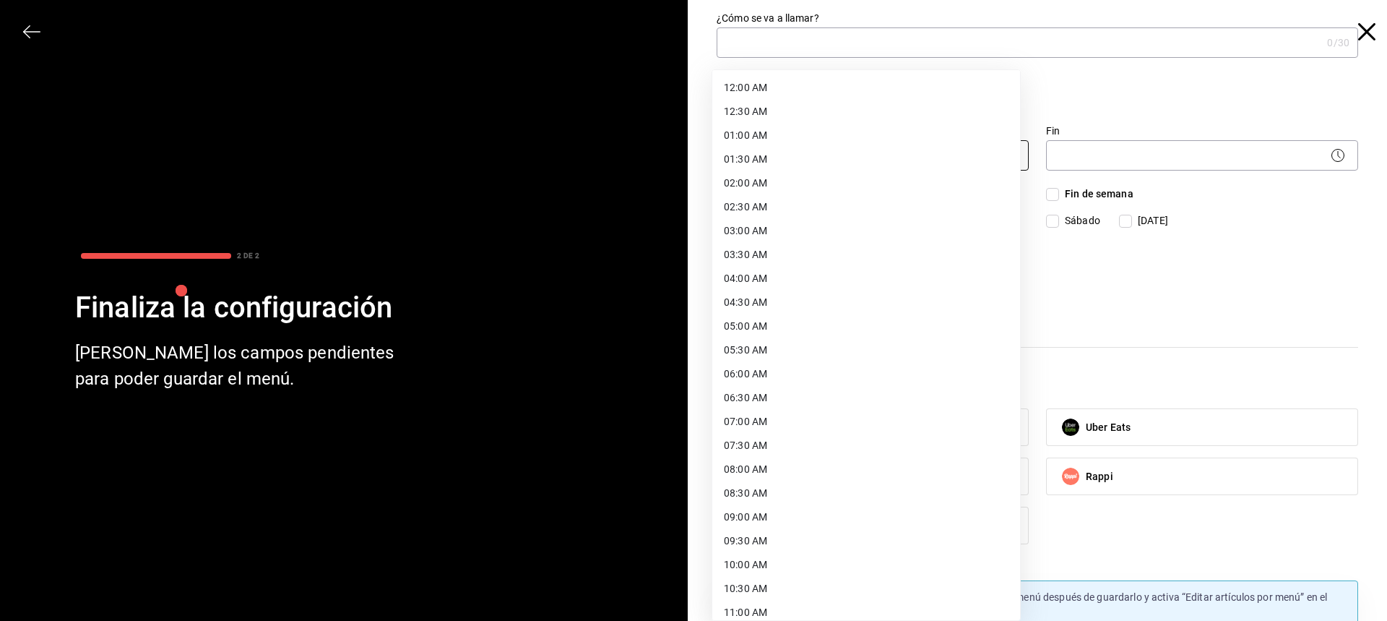
click at [962, 155] on body "Pregunta a Parrot AI Menú Suscripción Ayuda Recomienda Parrot [PERSON_NAME] Sug…" at bounding box center [693, 310] width 1387 height 621
click at [803, 306] on li "06:00 AM" at bounding box center [866, 302] width 308 height 24
type input "06:00"
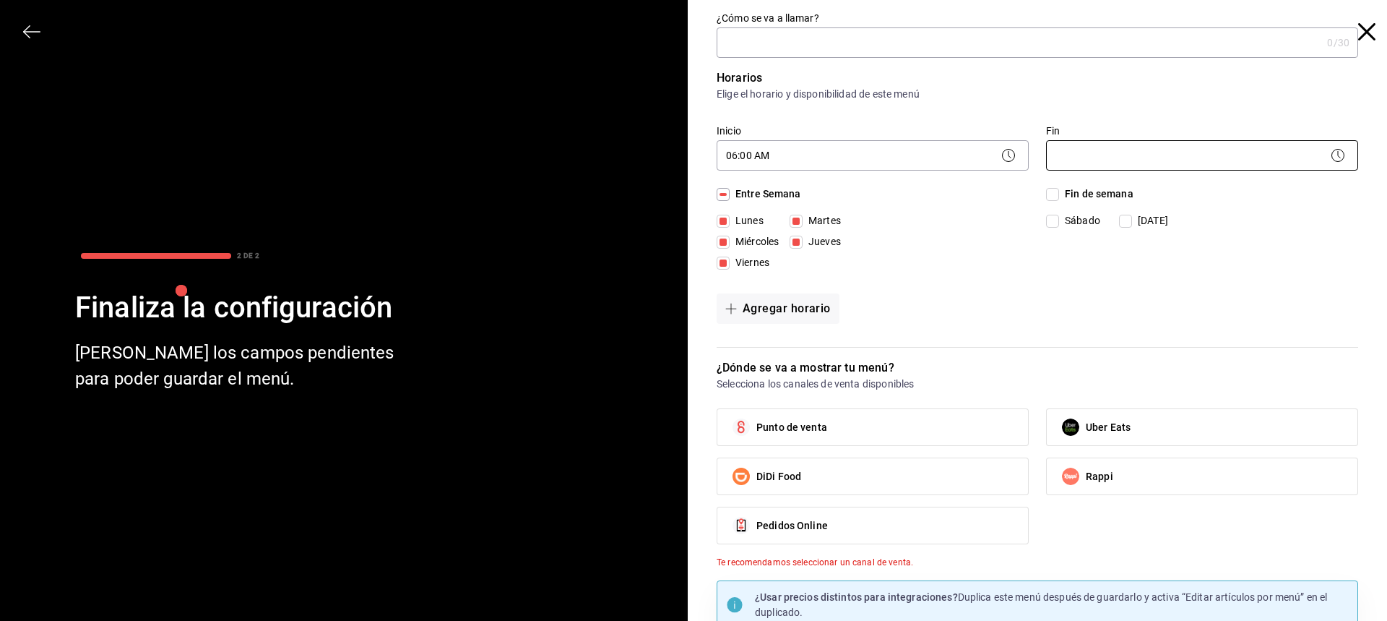
click at [1138, 150] on body "Pregunta a Parrot AI Menú Suscripción Ayuda Recomienda Parrot [PERSON_NAME] Sug…" at bounding box center [693, 310] width 1387 height 621
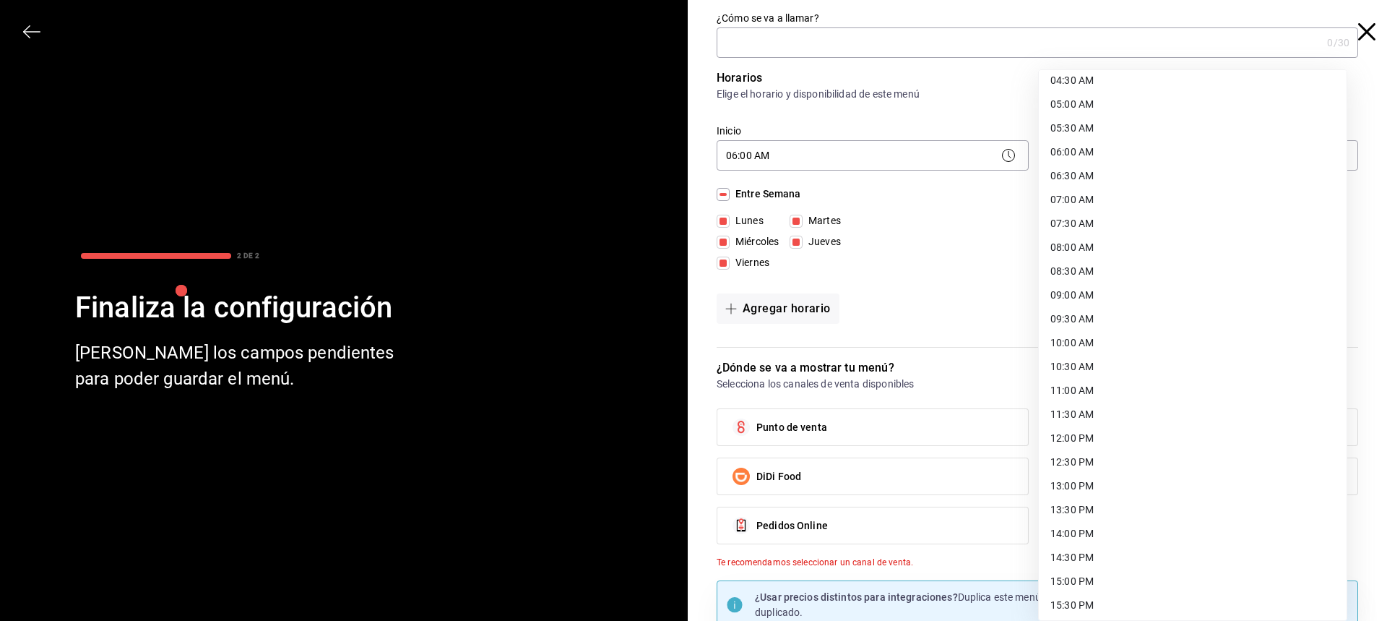
scroll to position [289, 0]
click at [1139, 299] on li "10:30 AM" at bounding box center [1193, 300] width 308 height 24
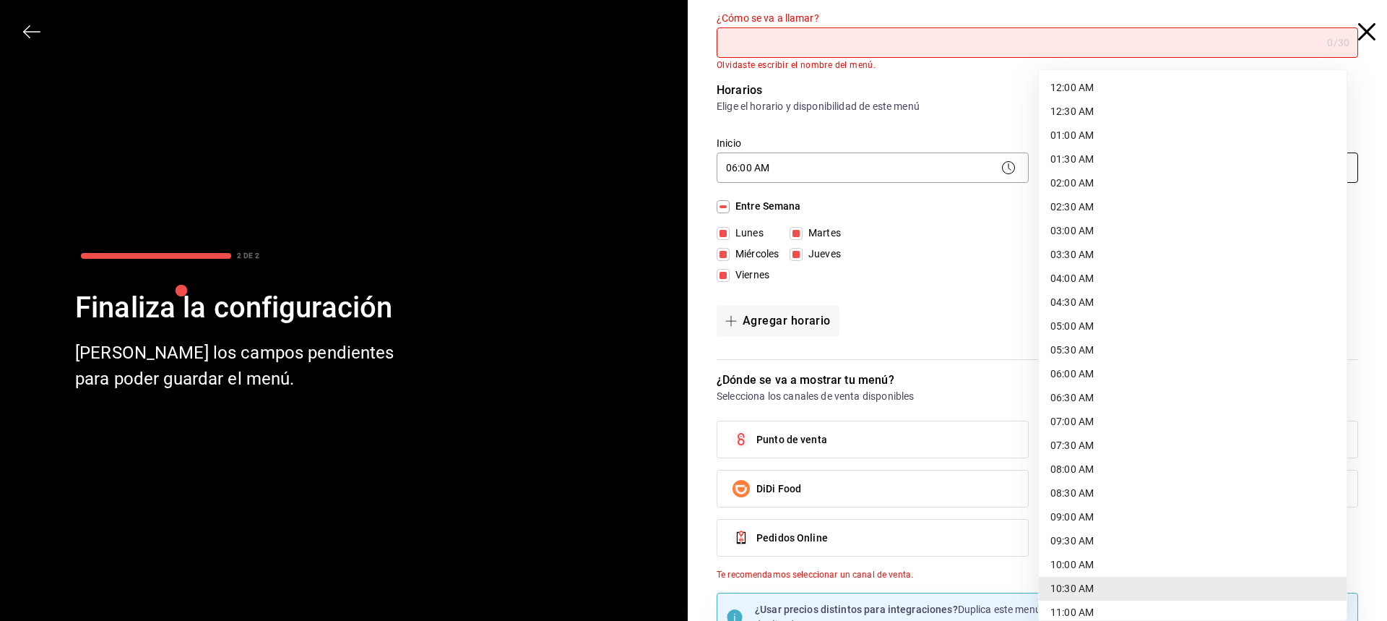
click at [1163, 168] on body "Pregunta a Parrot AI Menú Suscripción Ayuda Recomienda Parrot [PERSON_NAME] Sug…" at bounding box center [693, 310] width 1387 height 621
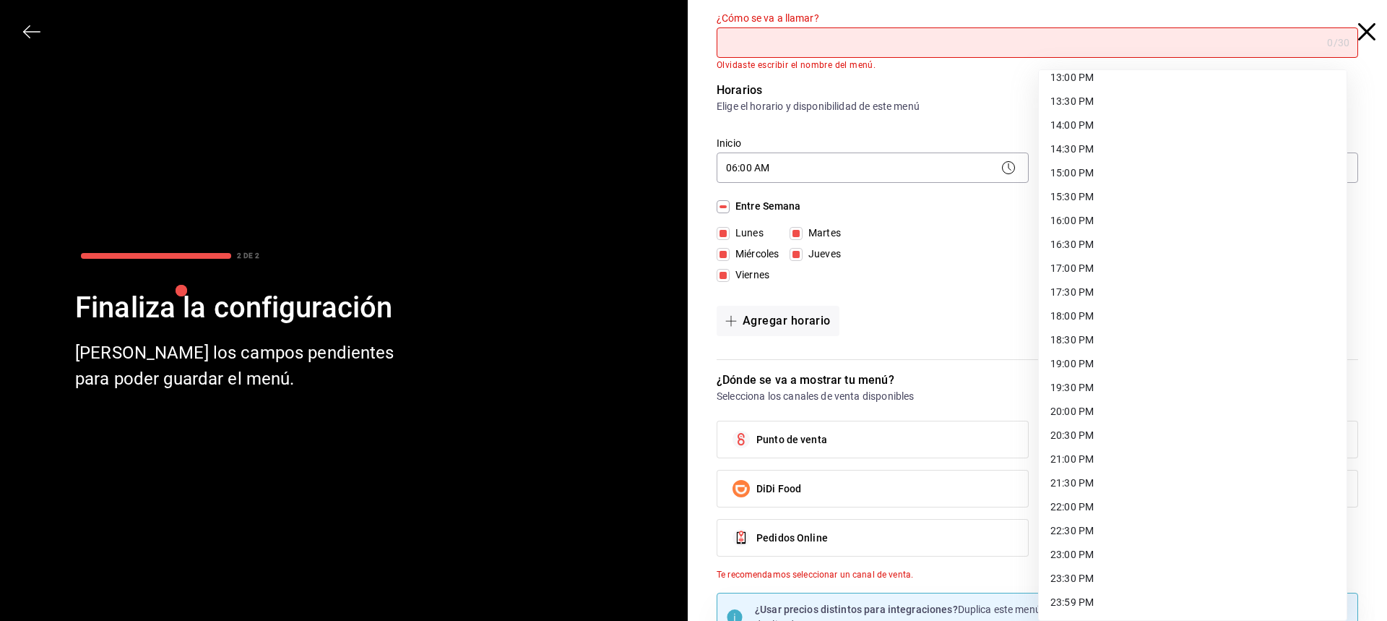
click at [1100, 538] on li "22:30 PM" at bounding box center [1193, 531] width 308 height 24
type input "22:30"
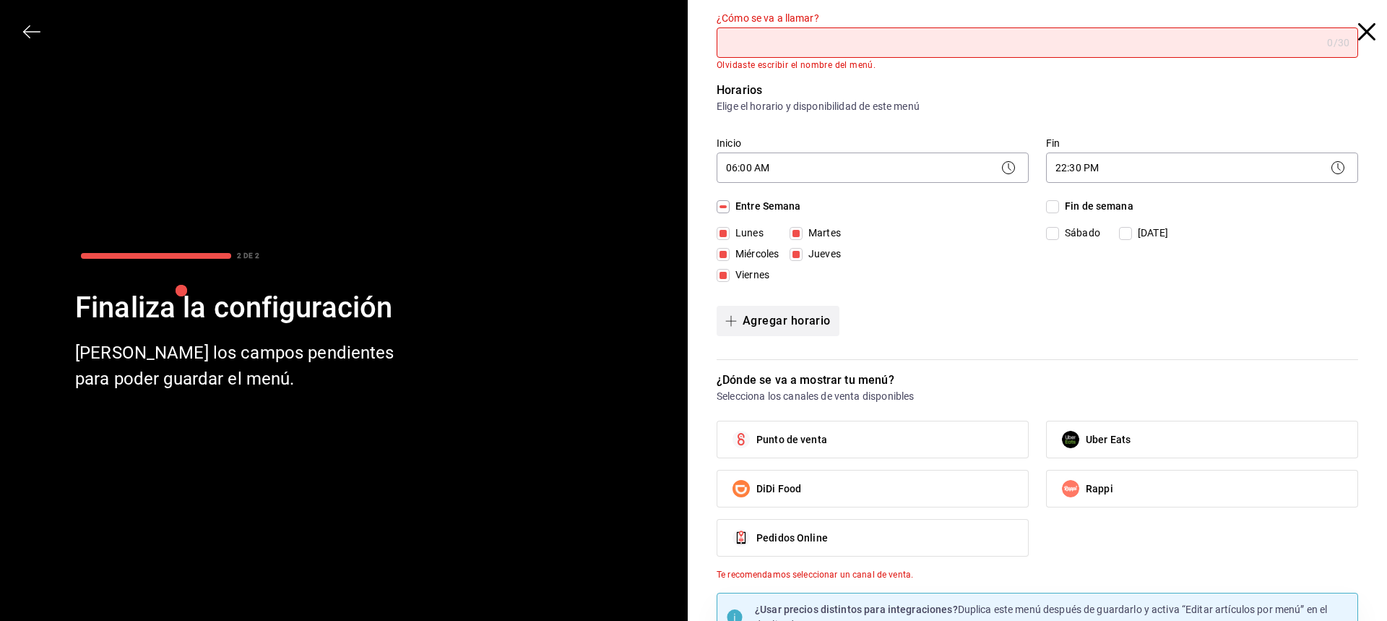
click at [794, 314] on button "Agregar horario" at bounding box center [778, 321] width 123 height 30
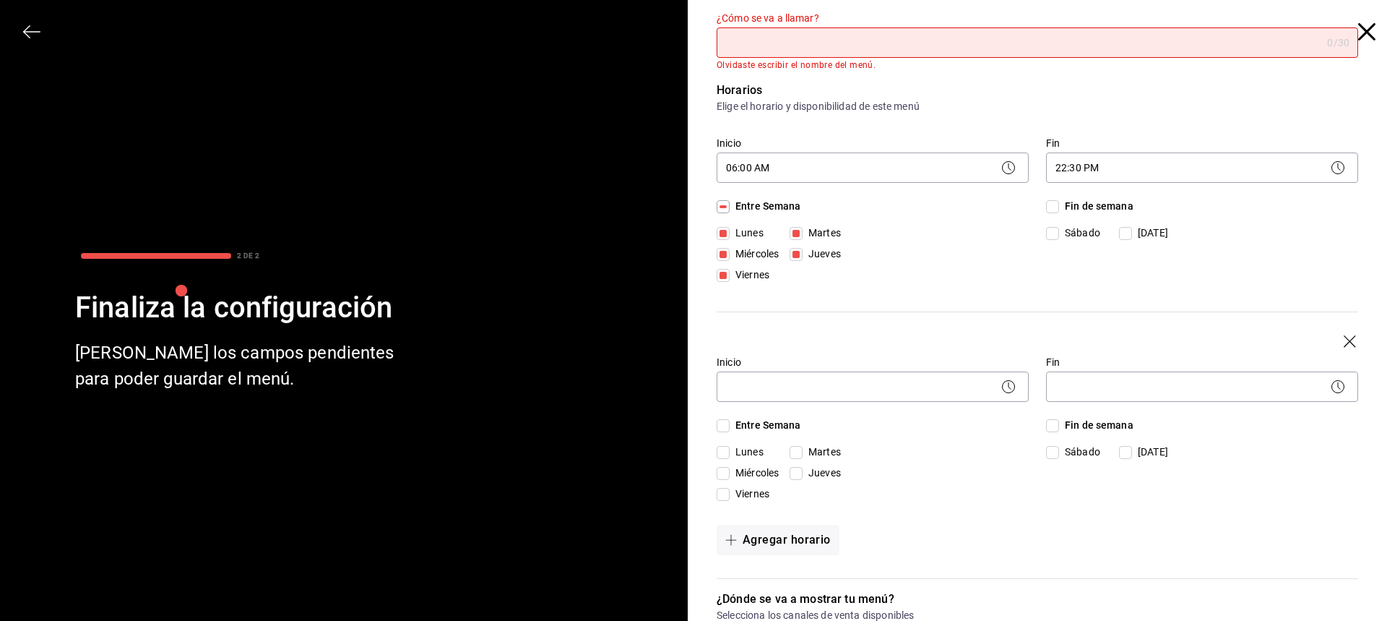
click at [1033, 428] on div "Entre Semana [DATE] [DATE] [DATE] [DATE] [DATE] Fin de semana [DATE][PERSON_NAM…" at bounding box center [1038, 463] width 642 height 90
click at [1046, 426] on input "Fin de semana" at bounding box center [1052, 425] width 13 height 13
checkbox input "true"
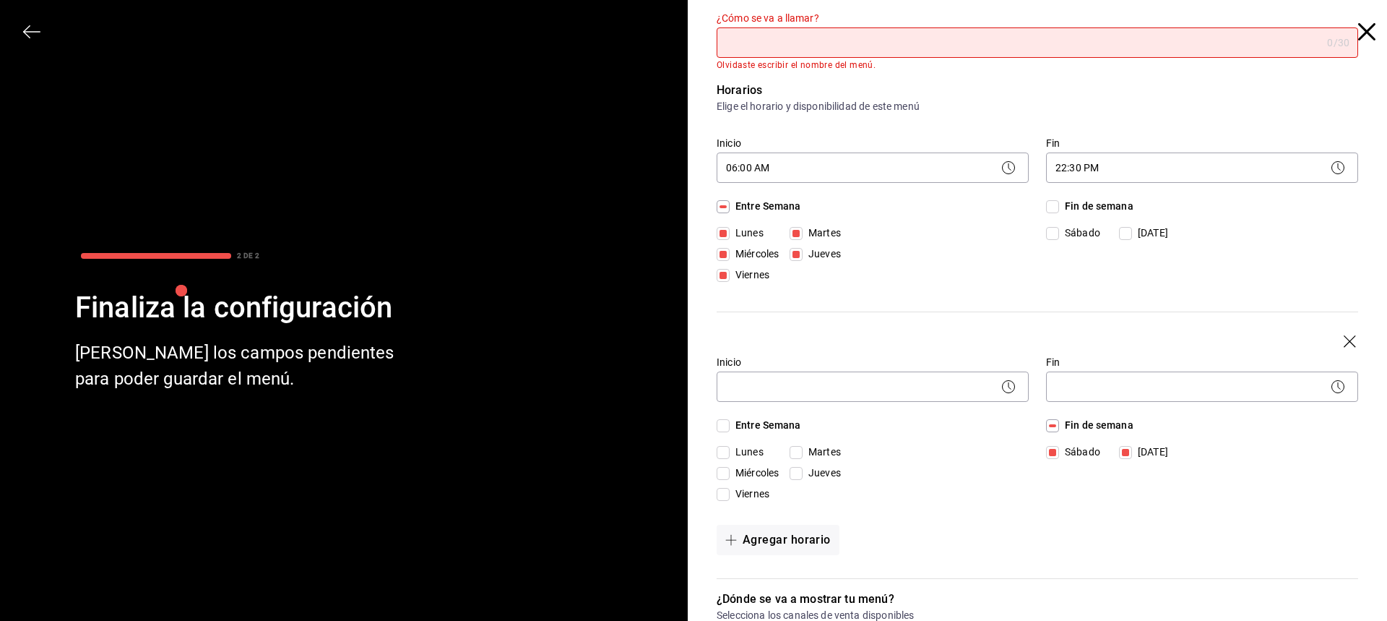
click at [1008, 390] on icon at bounding box center [1008, 386] width 17 height 17
click at [1000, 389] on icon at bounding box center [1008, 386] width 17 height 17
click at [988, 384] on body "Pregunta a Parrot AI Menú Suscripción Ayuda Recomienda Parrot [PERSON_NAME] Sug…" at bounding box center [693, 310] width 1387 height 621
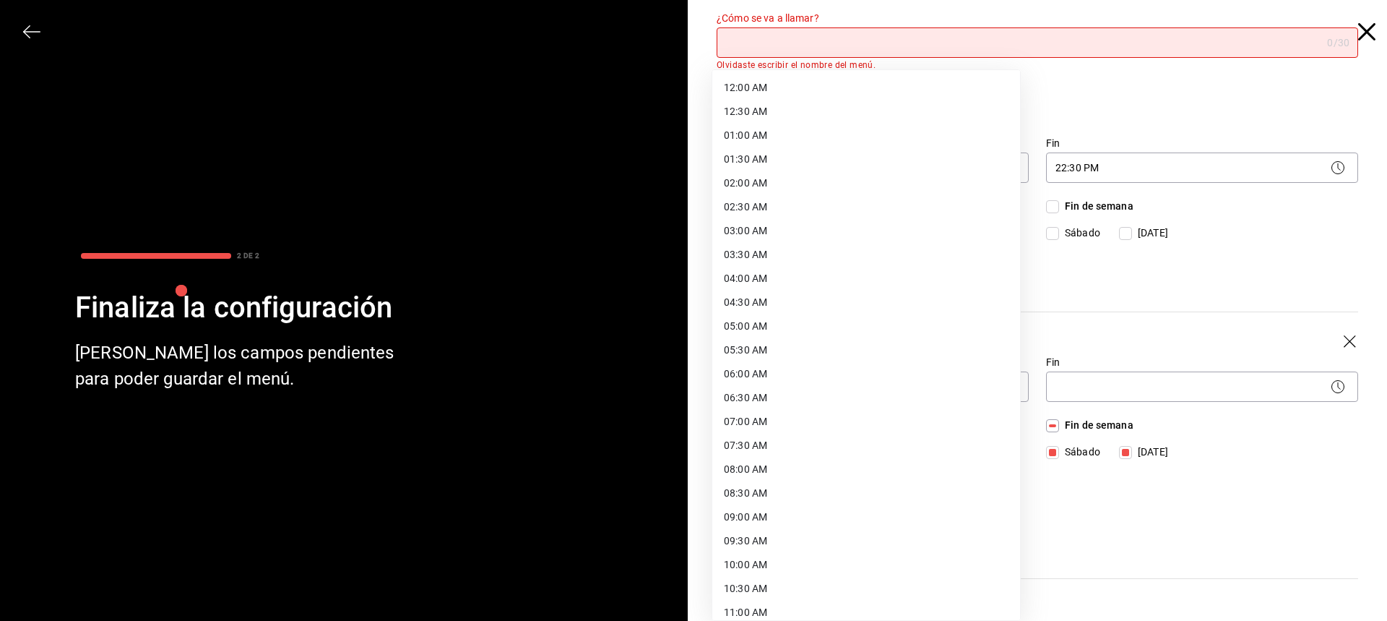
click at [818, 385] on li "06:00 AM" at bounding box center [866, 374] width 308 height 24
type input "06:00"
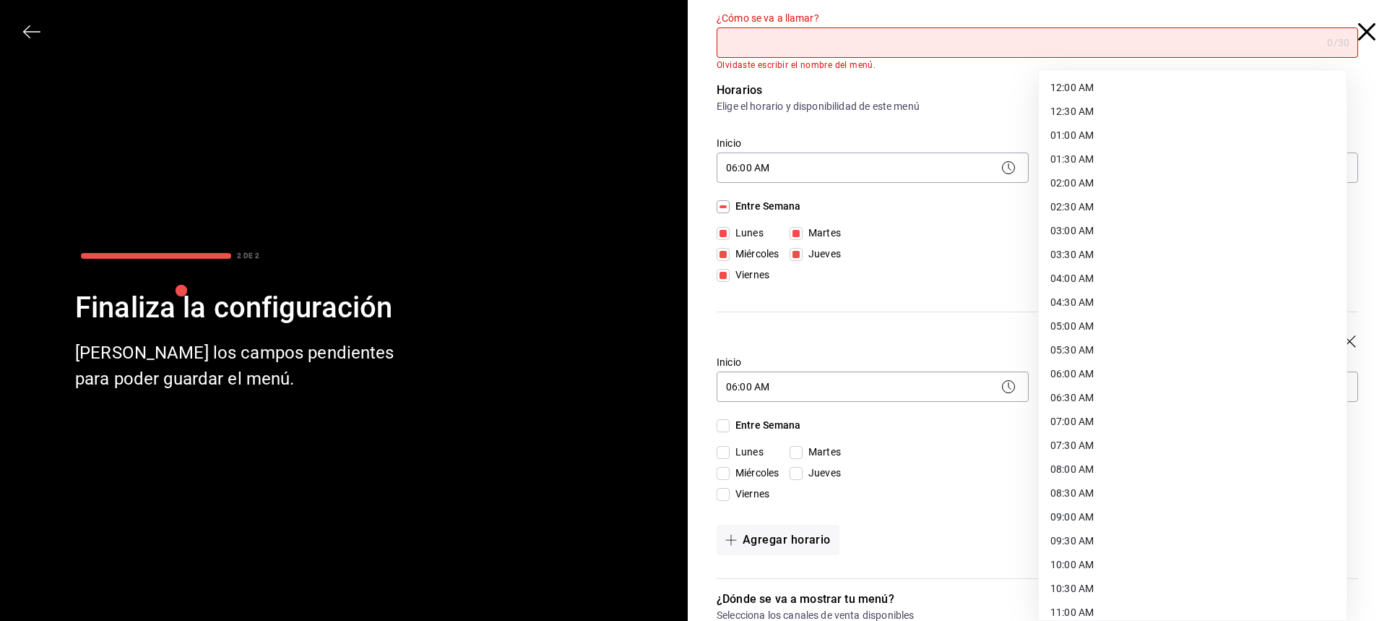
click at [1141, 399] on body "Pregunta a Parrot AI Menú Suscripción Ayuda Recomienda Parrot [PERSON_NAME] Sug…" at bounding box center [693, 310] width 1387 height 621
click at [1103, 489] on li "14:30 PM" at bounding box center [1193, 490] width 308 height 24
type input "14:30"
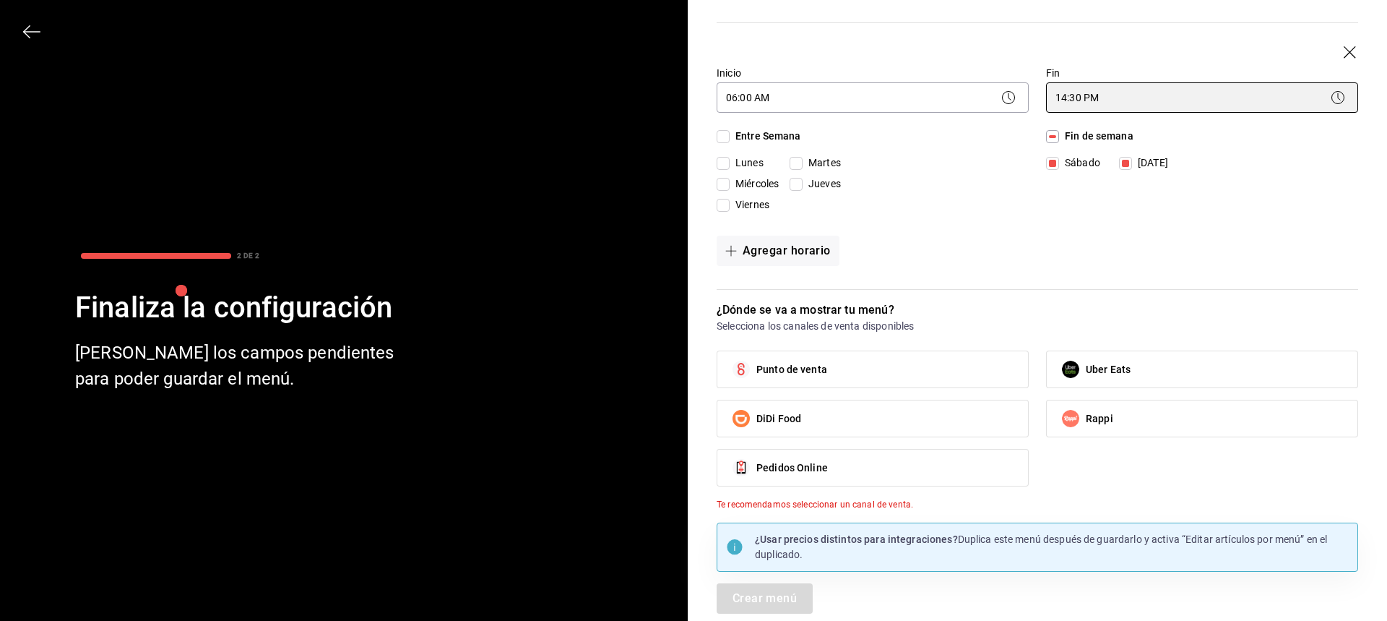
scroll to position [293, 0]
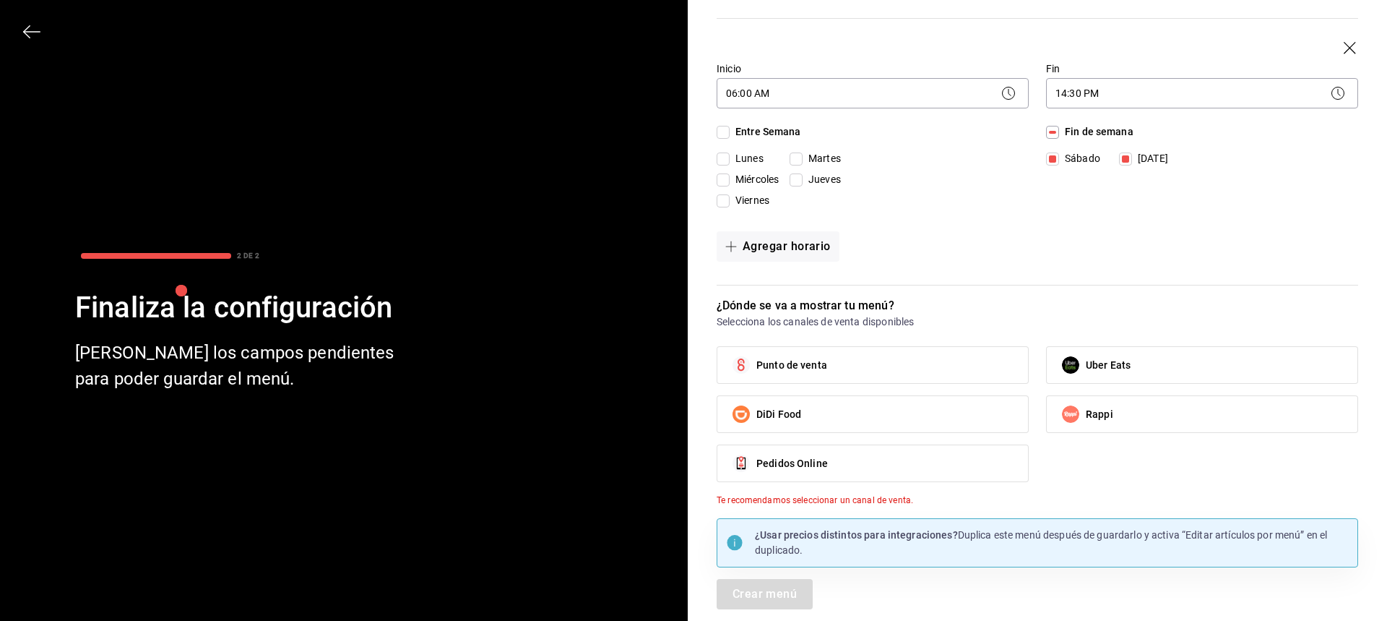
click at [911, 347] on label "Punto de venta" at bounding box center [872, 365] width 311 height 36
click at [757, 350] on input "Punto de venta" at bounding box center [741, 365] width 30 height 30
checkbox input "true"
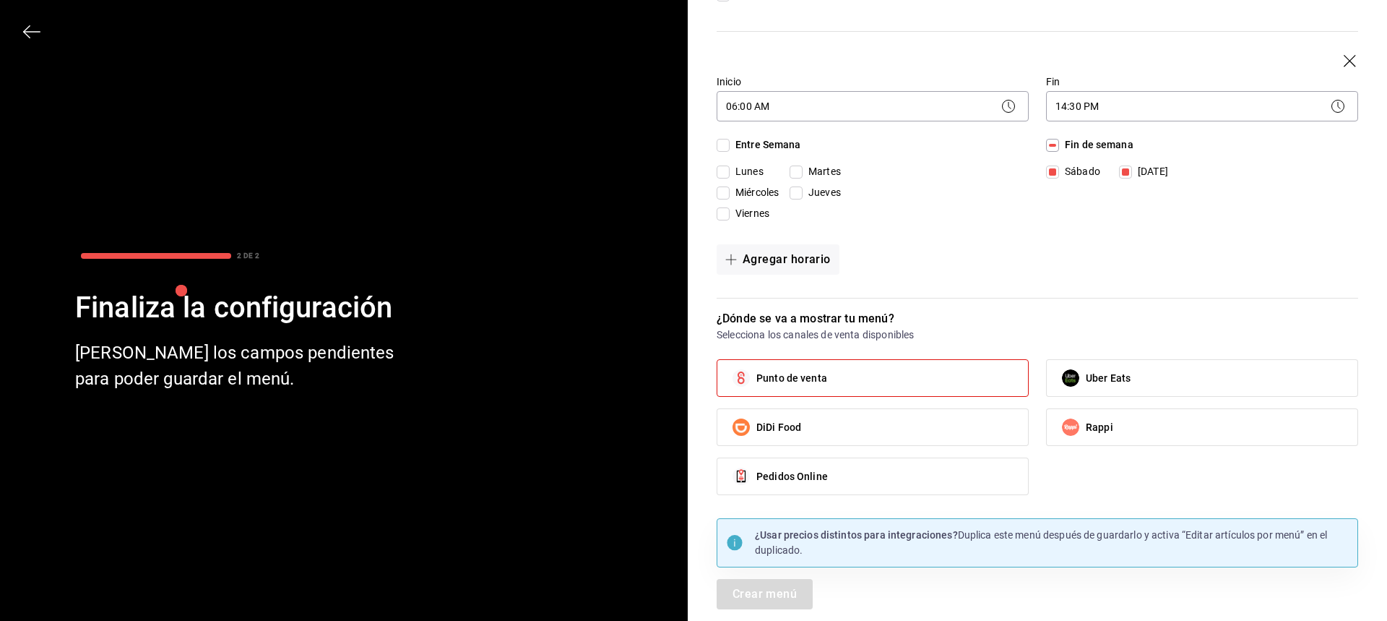
scroll to position [0, 0]
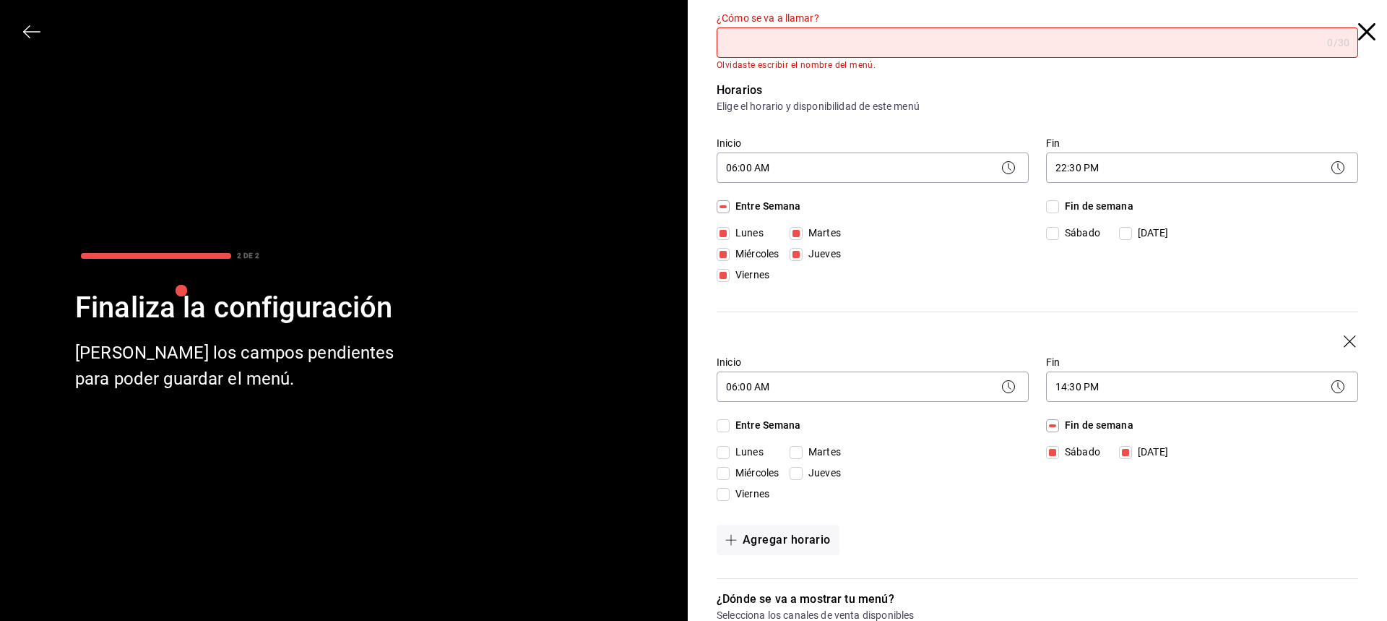
click at [886, 43] on input "¿Cómo se va a llamar?" at bounding box center [1019, 42] width 605 height 29
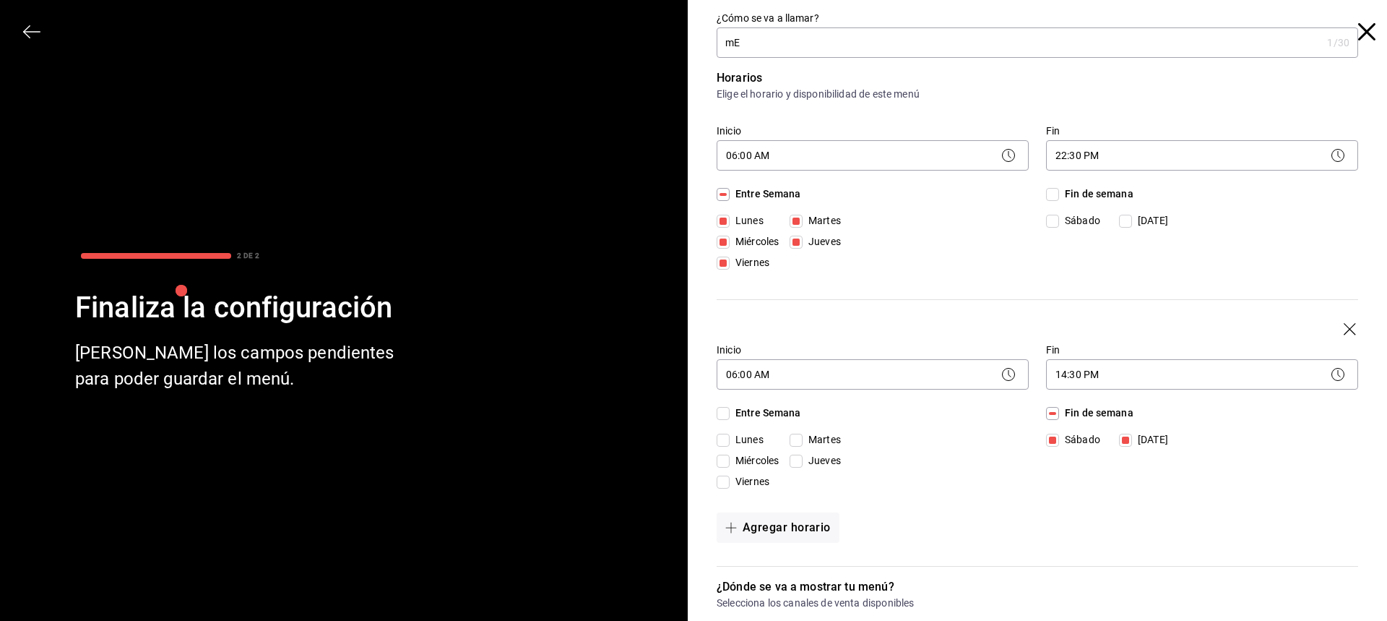
type input "m"
type input "[PERSON_NAME]"
click at [1020, 259] on div "Entre Semana [DATE] [DATE] [DATE] [DATE] [DATE]" at bounding box center [873, 231] width 312 height 90
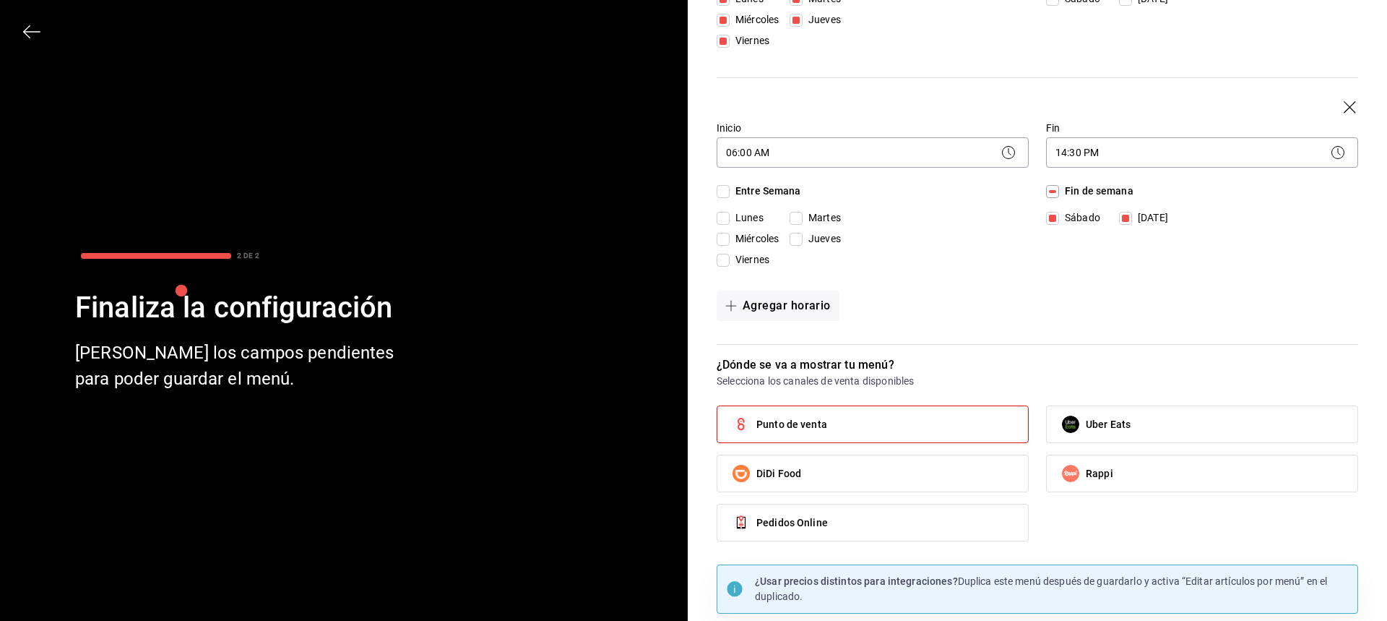
scroll to position [268, 0]
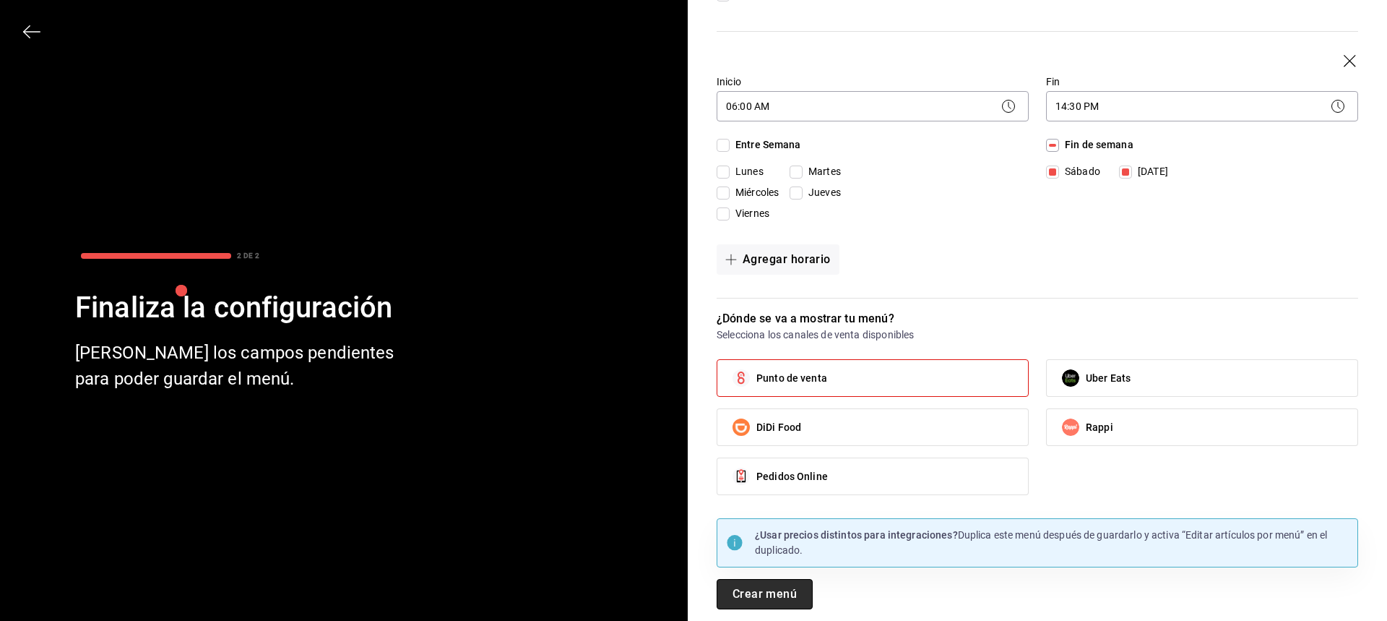
click at [806, 588] on button "Crear menú" at bounding box center [765, 594] width 96 height 30
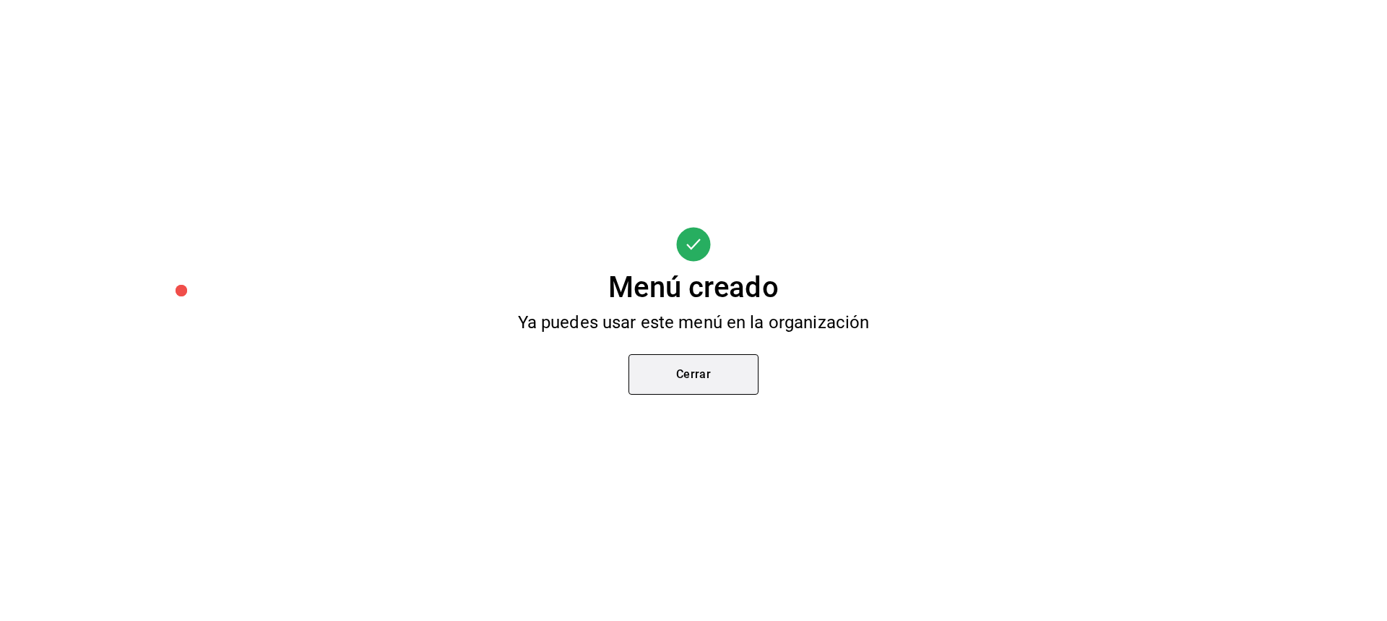
click at [735, 381] on button "Cerrar" at bounding box center [694, 374] width 130 height 40
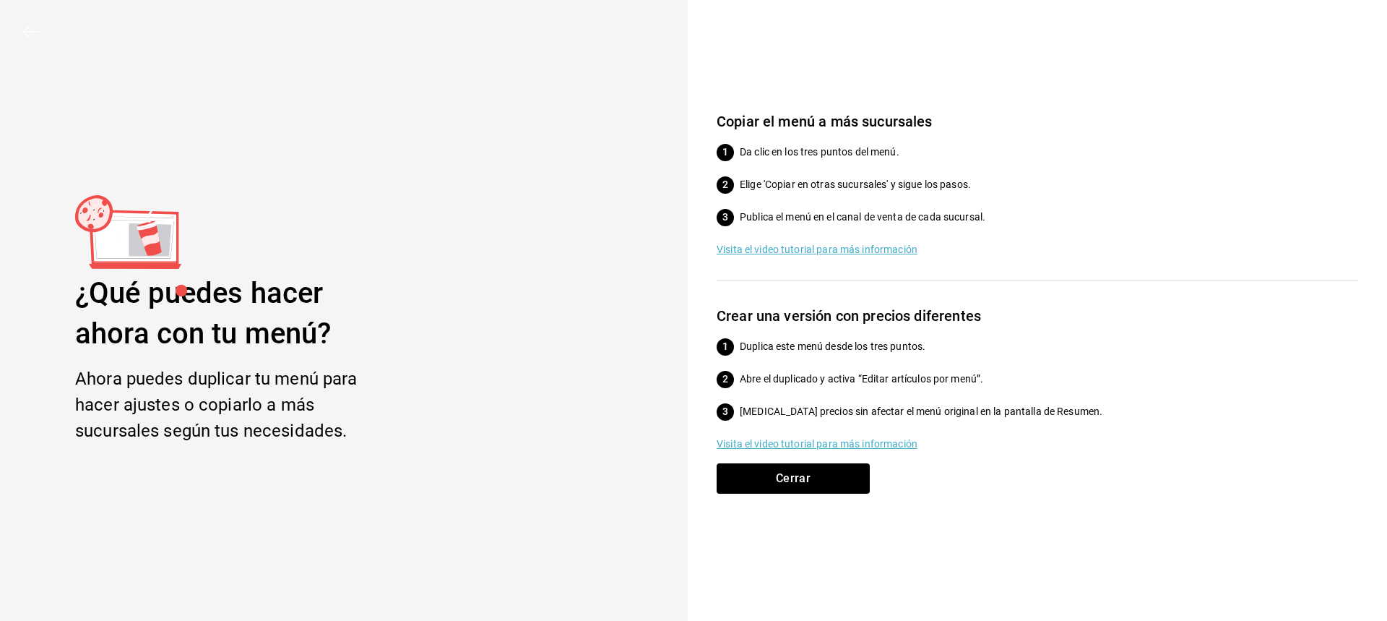
click at [767, 452] on div "Copiar el menú a más sucursales Da clic en los tres puntos del menú. Elige 'Cop…" at bounding box center [1043, 316] width 688 height 413
click at [773, 473] on button "Cerrar" at bounding box center [793, 478] width 153 height 30
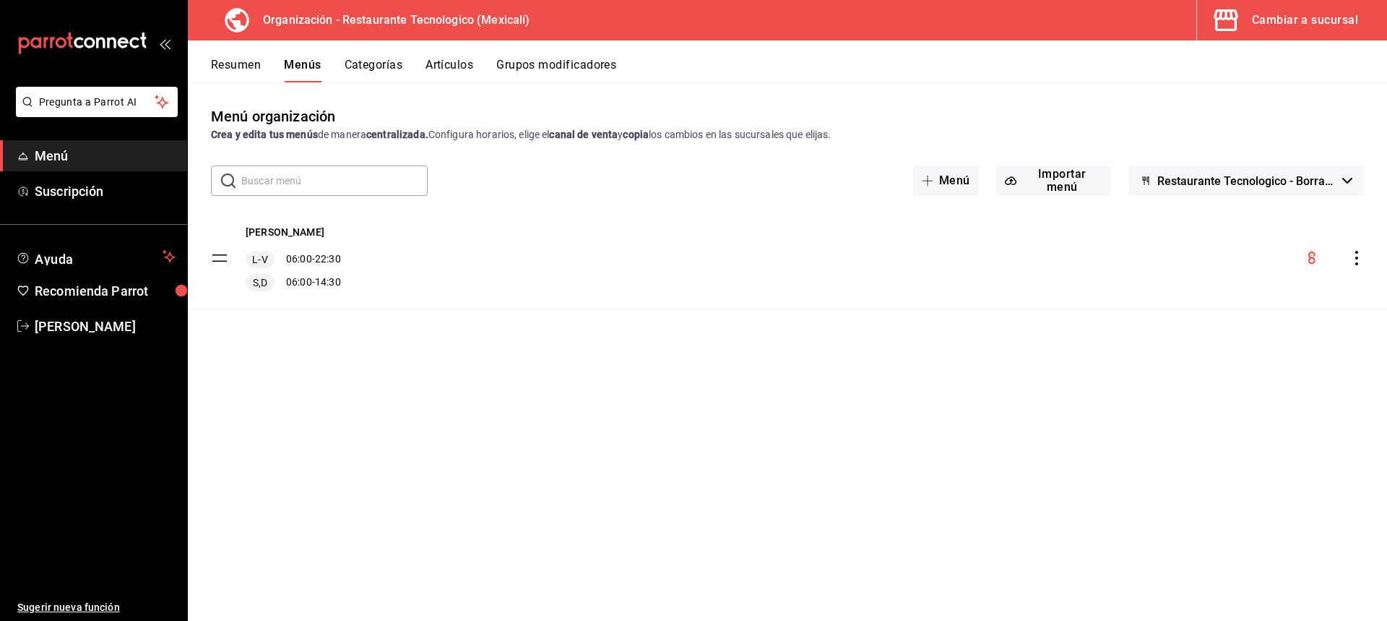
click at [1319, 24] on div "Cambiar a sucursal" at bounding box center [1305, 20] width 106 height 20
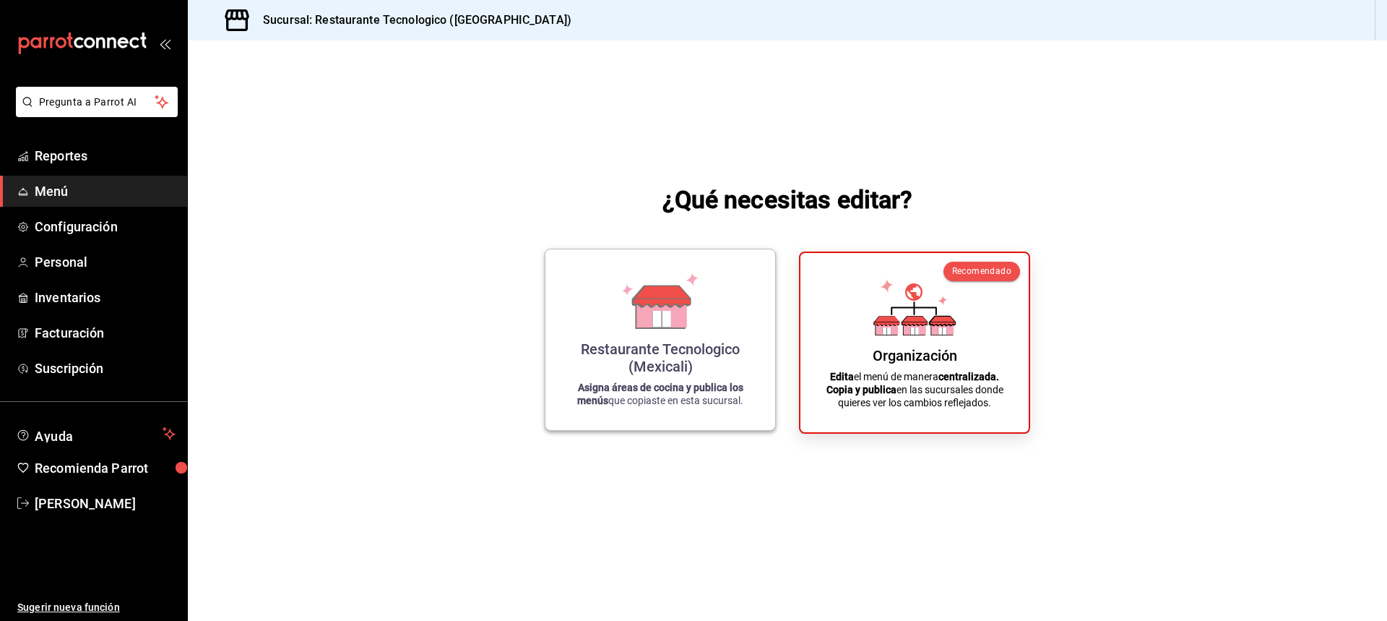
click at [637, 348] on div "Restaurante Tecnologico (Mexicali)" at bounding box center [660, 357] width 195 height 35
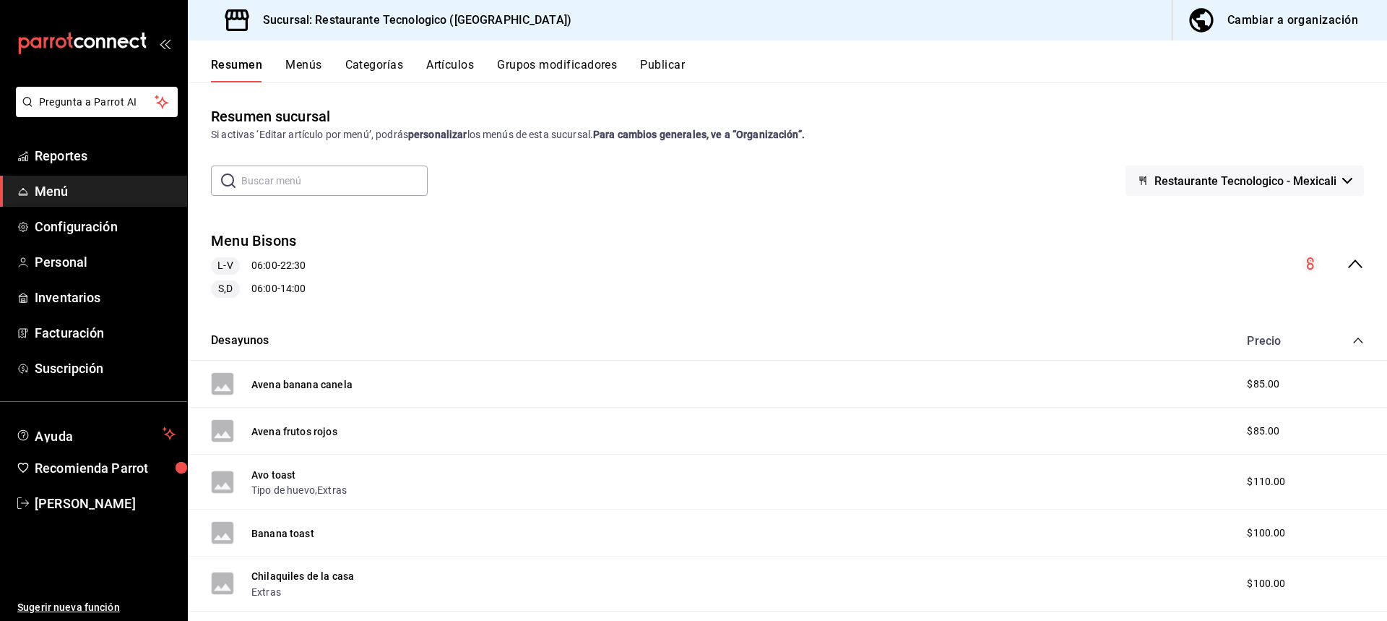
click at [412, 25] on h3 "Sucursal: Restaurante Tecnologico ([GEOGRAPHIC_DATA])" at bounding box center [411, 20] width 320 height 17
click at [474, 14] on h3 "Sucursal: Restaurante Tecnologico ([GEOGRAPHIC_DATA])" at bounding box center [411, 20] width 320 height 17
click at [1276, 181] on span "Restaurante Tecnologico - Mexicali" at bounding box center [1246, 181] width 182 height 14
click at [1249, 172] on div at bounding box center [693, 310] width 1387 height 621
click at [293, 46] on div "Resumen Menús Categorías Artículos Grupos modificadores Publicar" at bounding box center [787, 61] width 1199 height 42
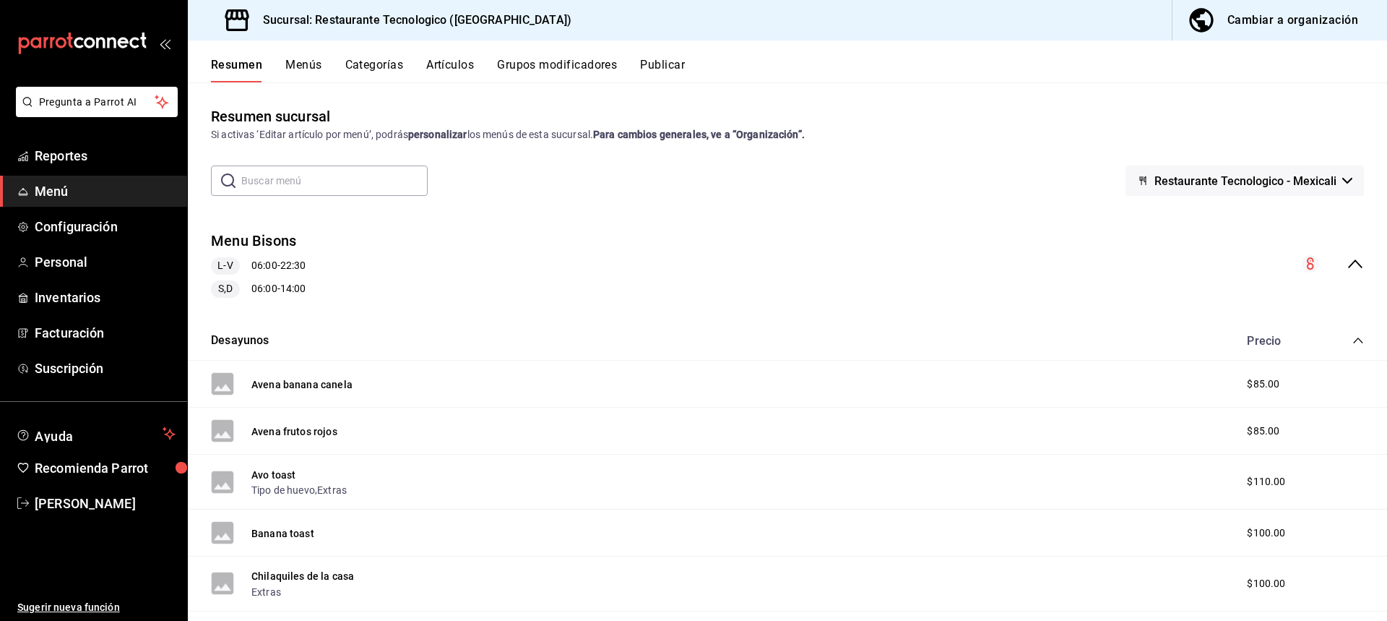
click at [308, 64] on button "Menús" at bounding box center [303, 70] width 36 height 25
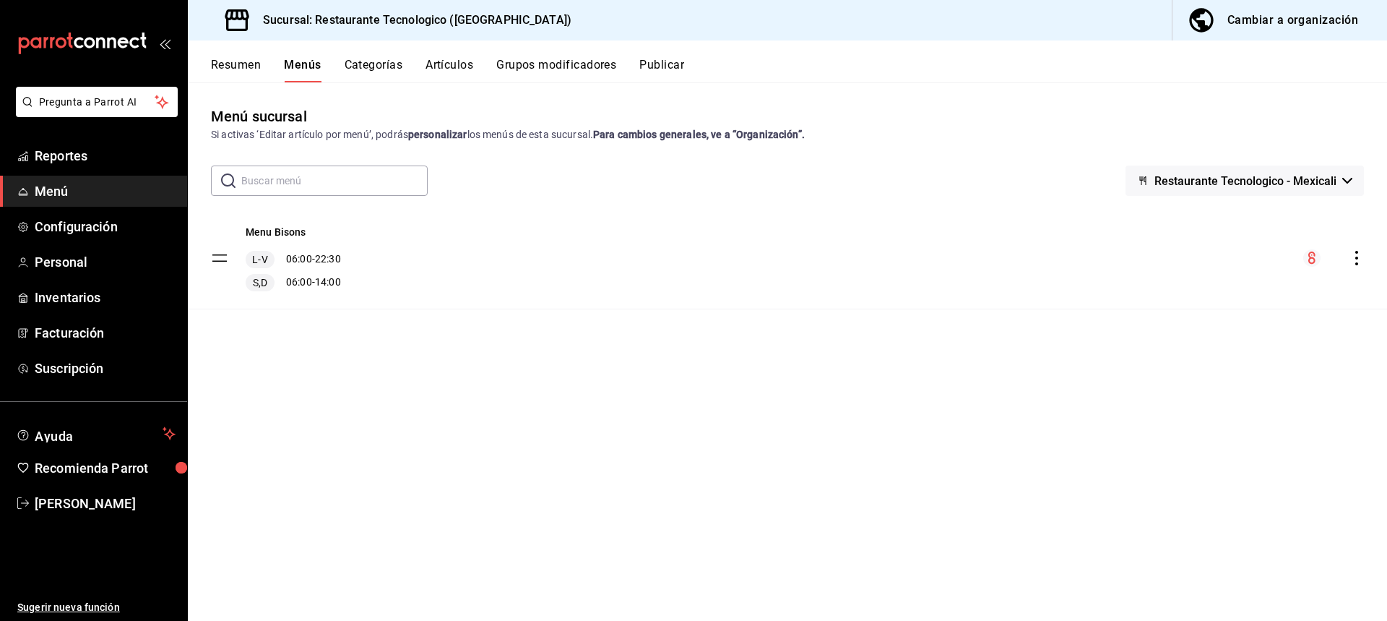
click at [1361, 259] on icon "actions" at bounding box center [1357, 258] width 14 height 14
click at [1255, 331] on li "Eliminar menú y contenido relacionado" at bounding box center [1229, 321] width 225 height 30
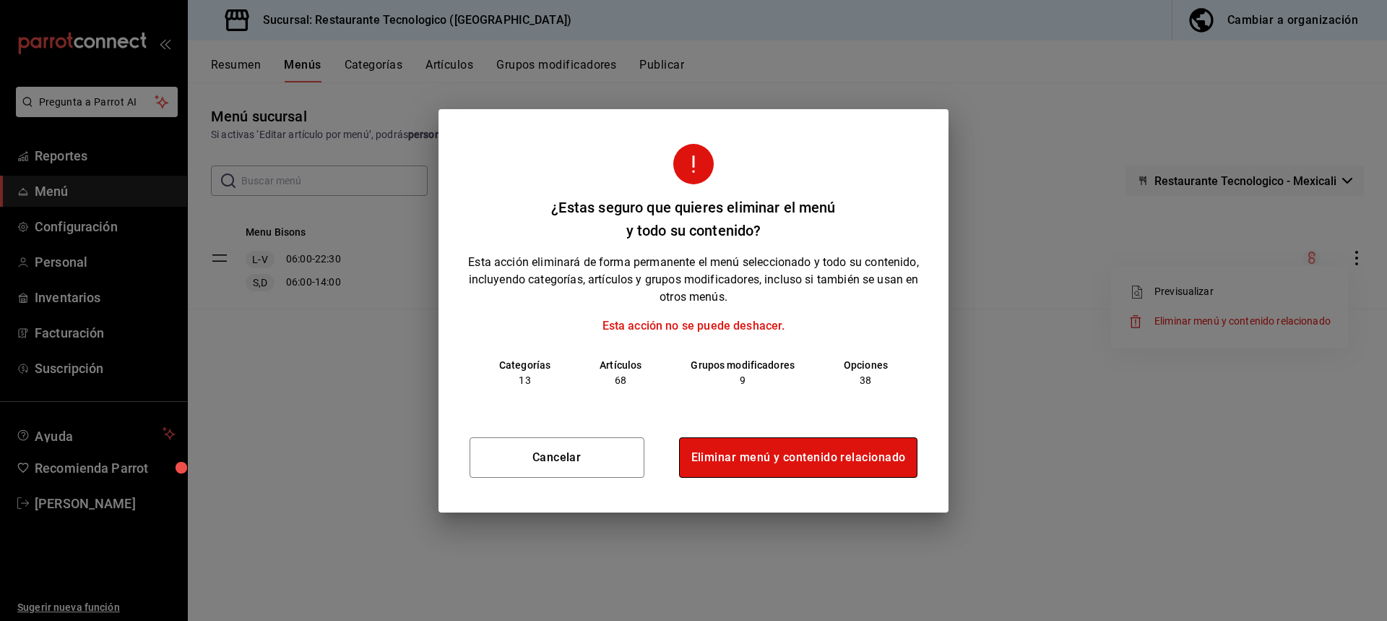
click at [816, 452] on button "Eliminar menú y contenido relacionado" at bounding box center [798, 457] width 239 height 40
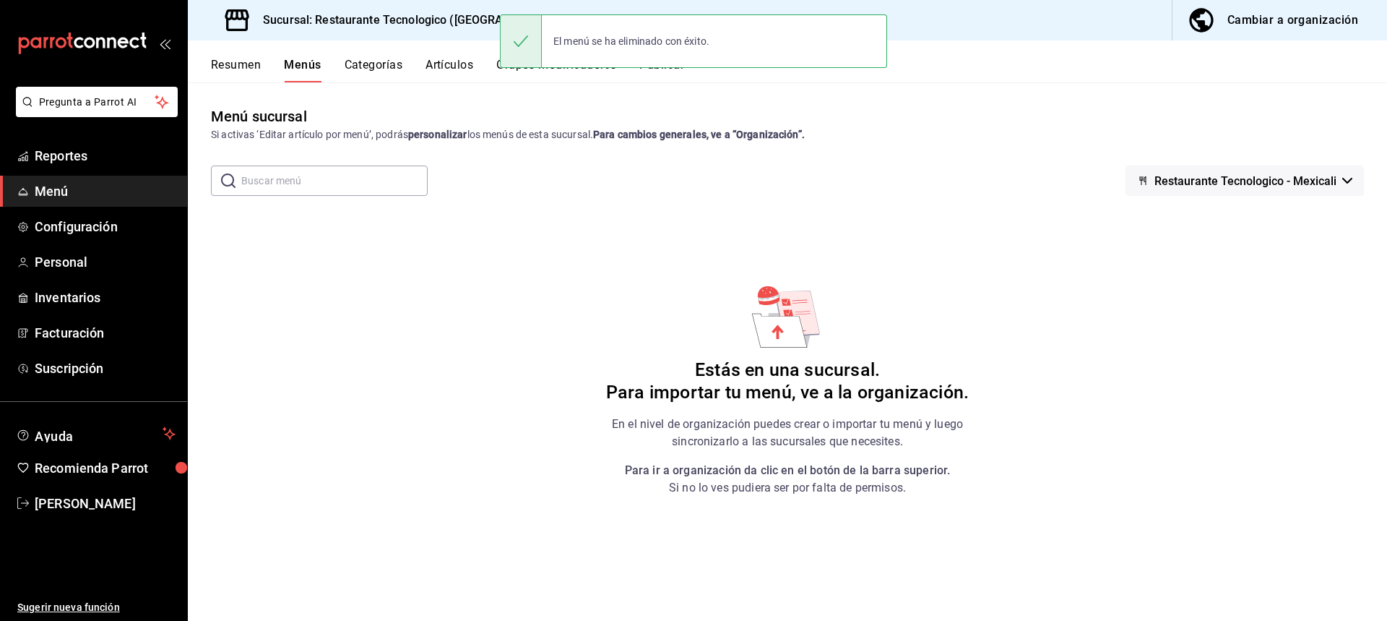
click at [483, 66] on div "Resumen Menús Categorías Artículos Grupos modificadores Publicar" at bounding box center [799, 70] width 1176 height 25
click at [441, 64] on button "Artículos" at bounding box center [450, 70] width 48 height 25
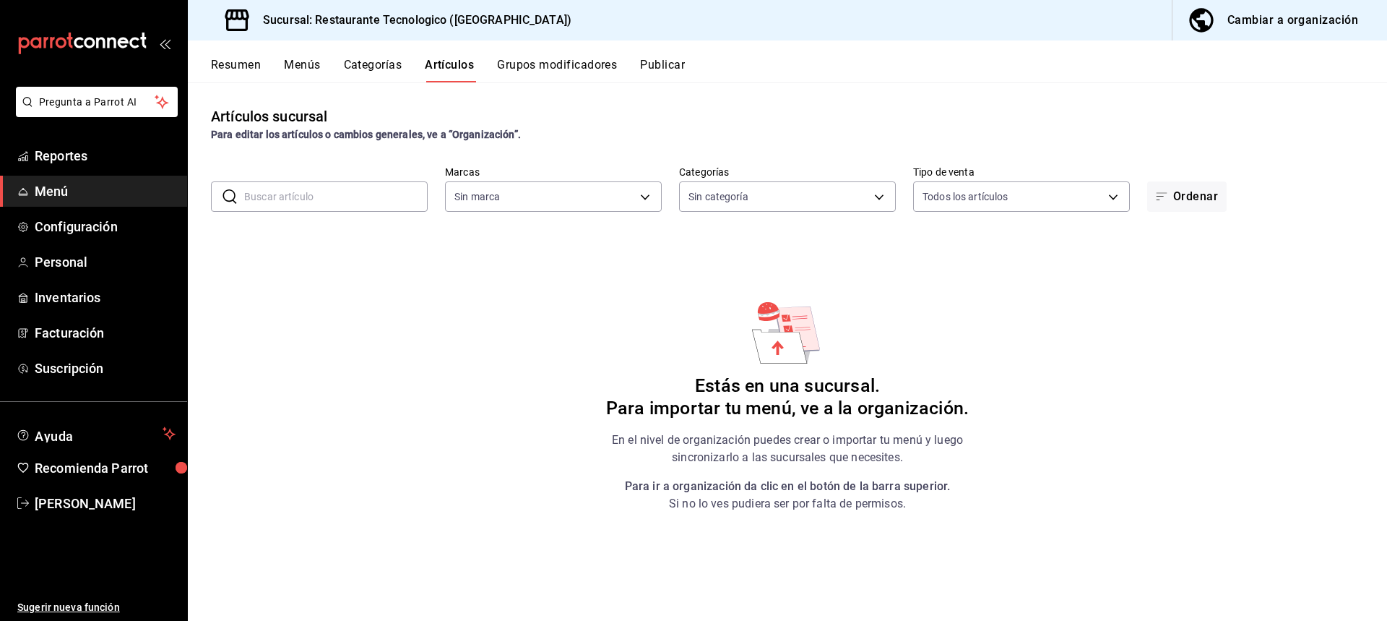
type input "d54f783b-64c6-4104-8304-6ede054a47b1"
click at [571, 74] on button "Grupos modificadores" at bounding box center [557, 70] width 120 height 25
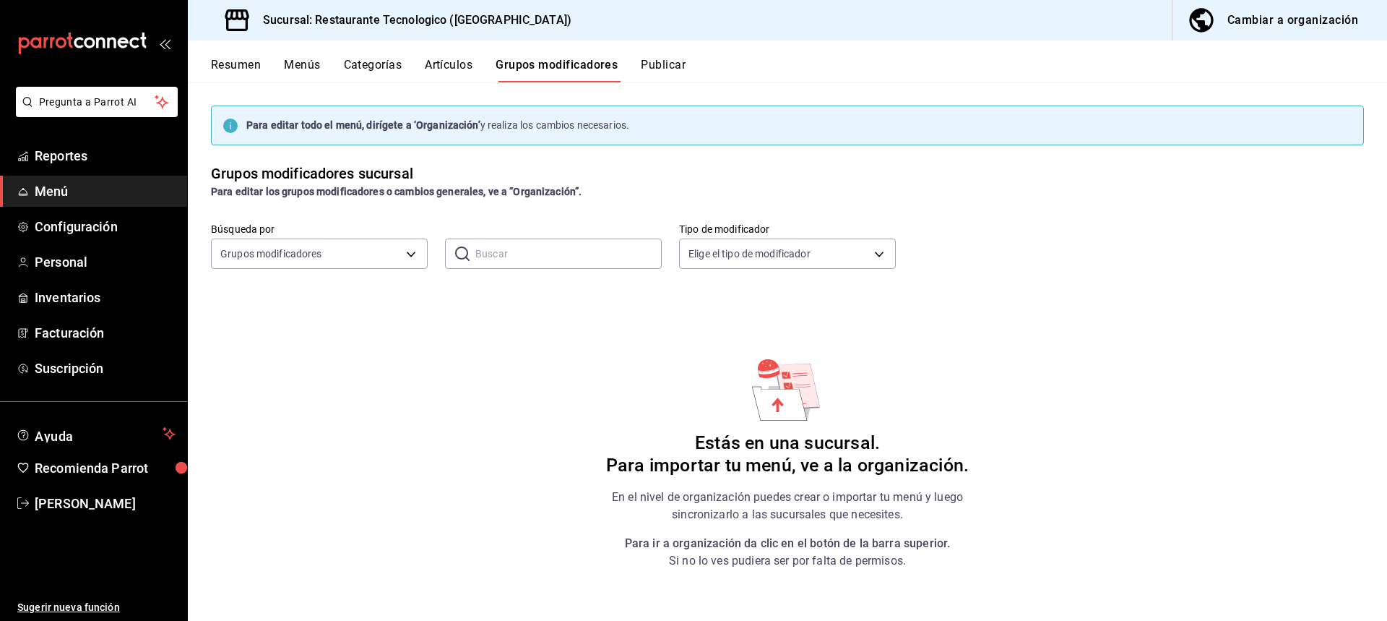
click at [679, 71] on button "Publicar" at bounding box center [663, 70] width 45 height 25
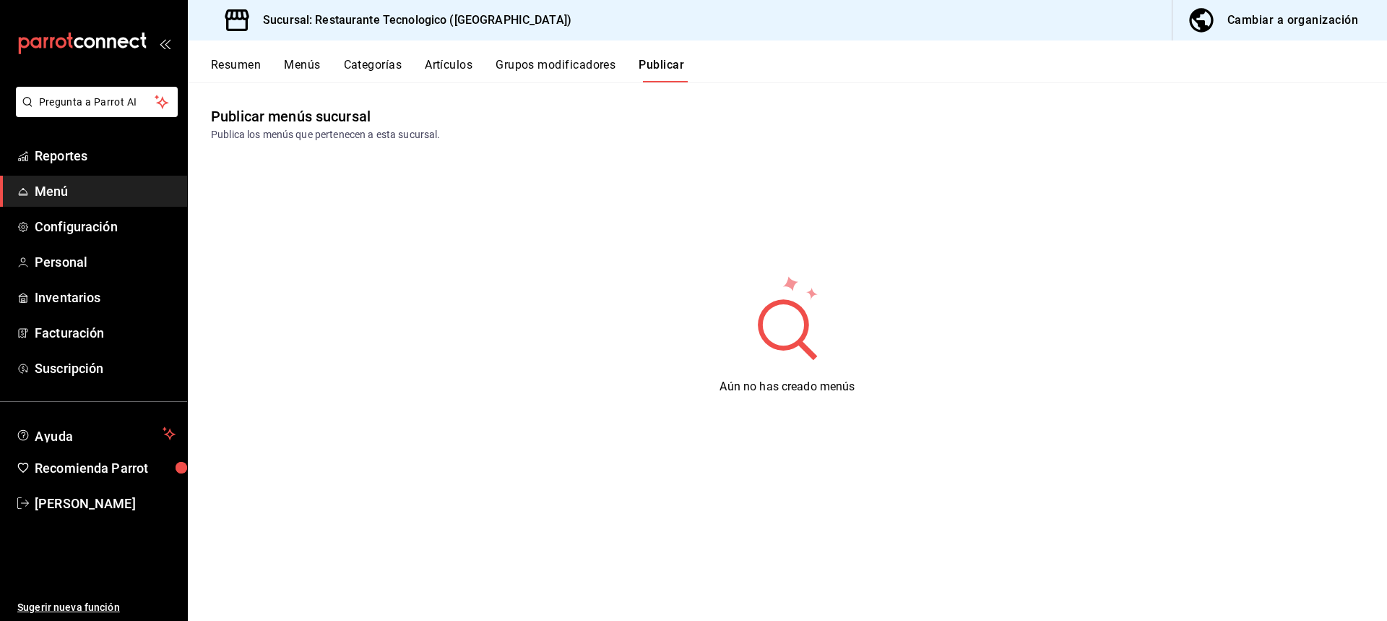
click at [441, 82] on button "Artículos" at bounding box center [449, 70] width 48 height 25
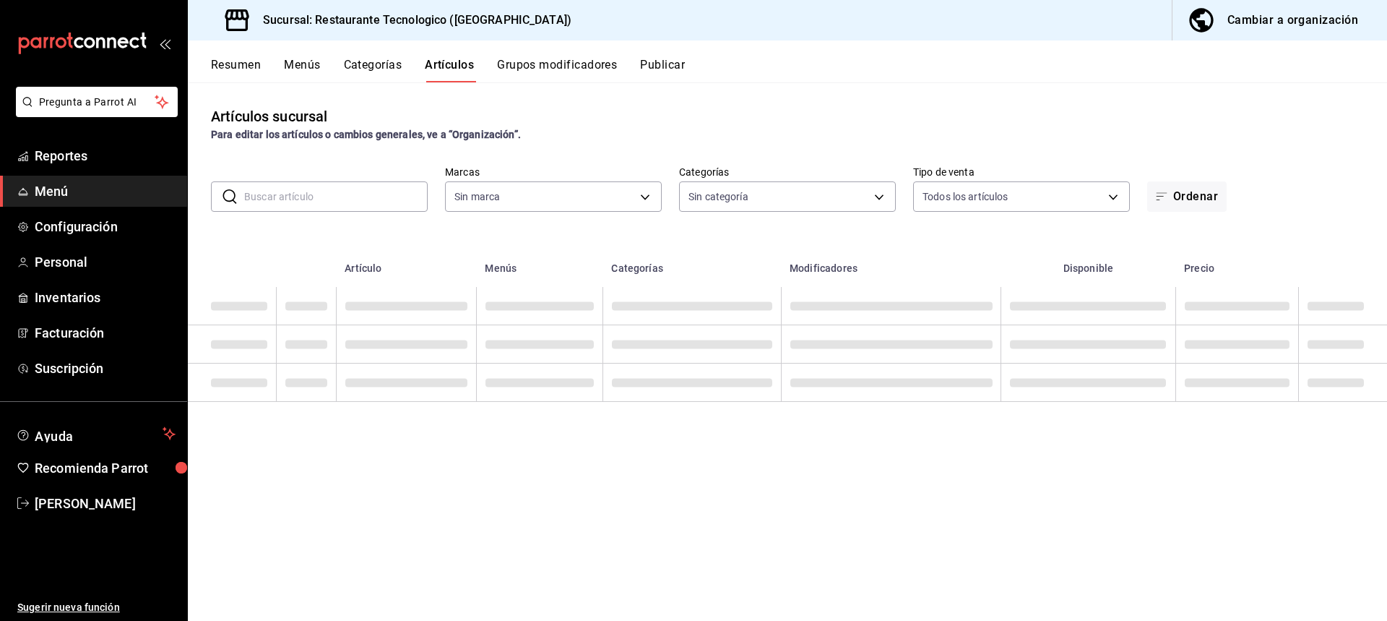
click at [389, 72] on button "Categorías" at bounding box center [373, 70] width 59 height 25
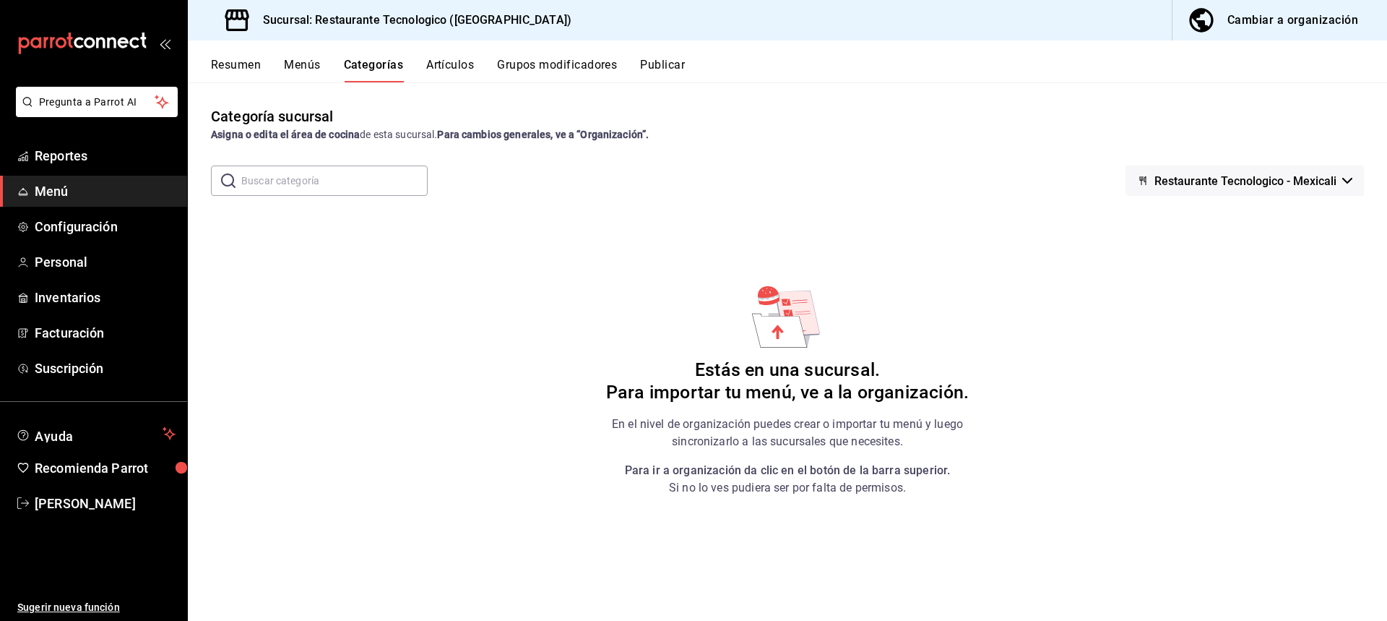
click at [1281, 15] on div "Cambiar a organización" at bounding box center [1293, 20] width 131 height 20
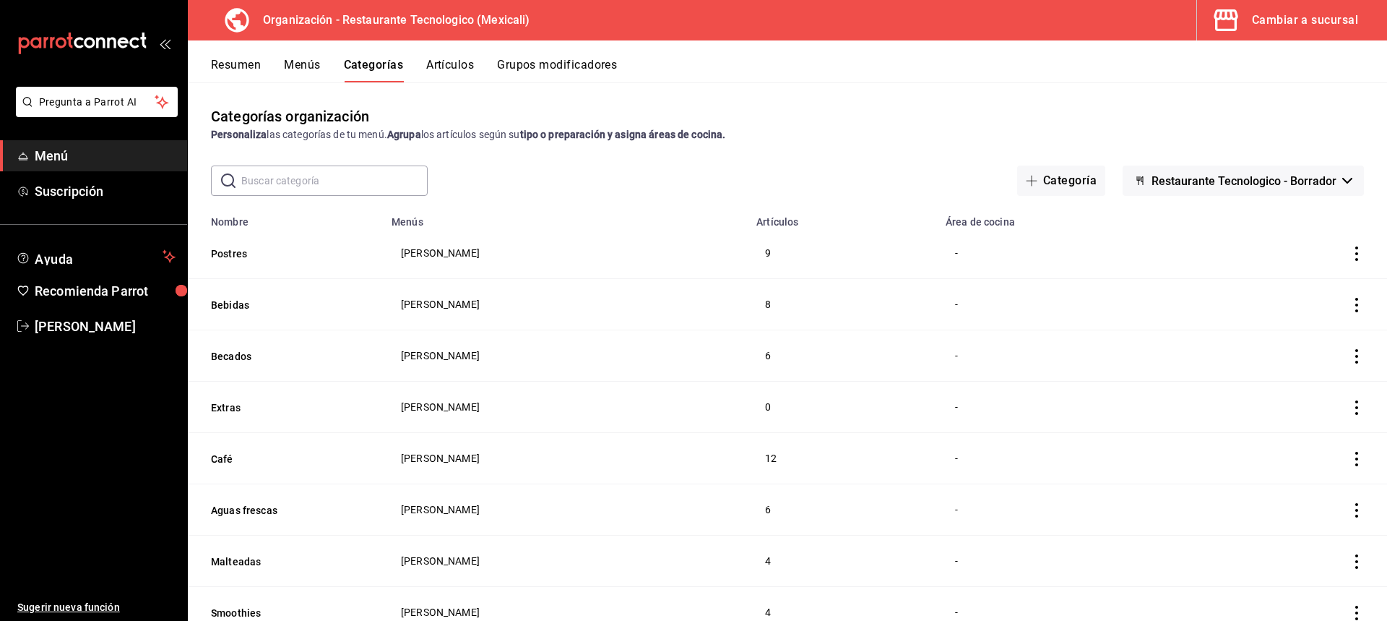
click at [322, 59] on div "Resumen Menús Categorías Artículos Grupos modificadores" at bounding box center [799, 70] width 1176 height 25
click at [286, 69] on button "Menús" at bounding box center [302, 70] width 36 height 25
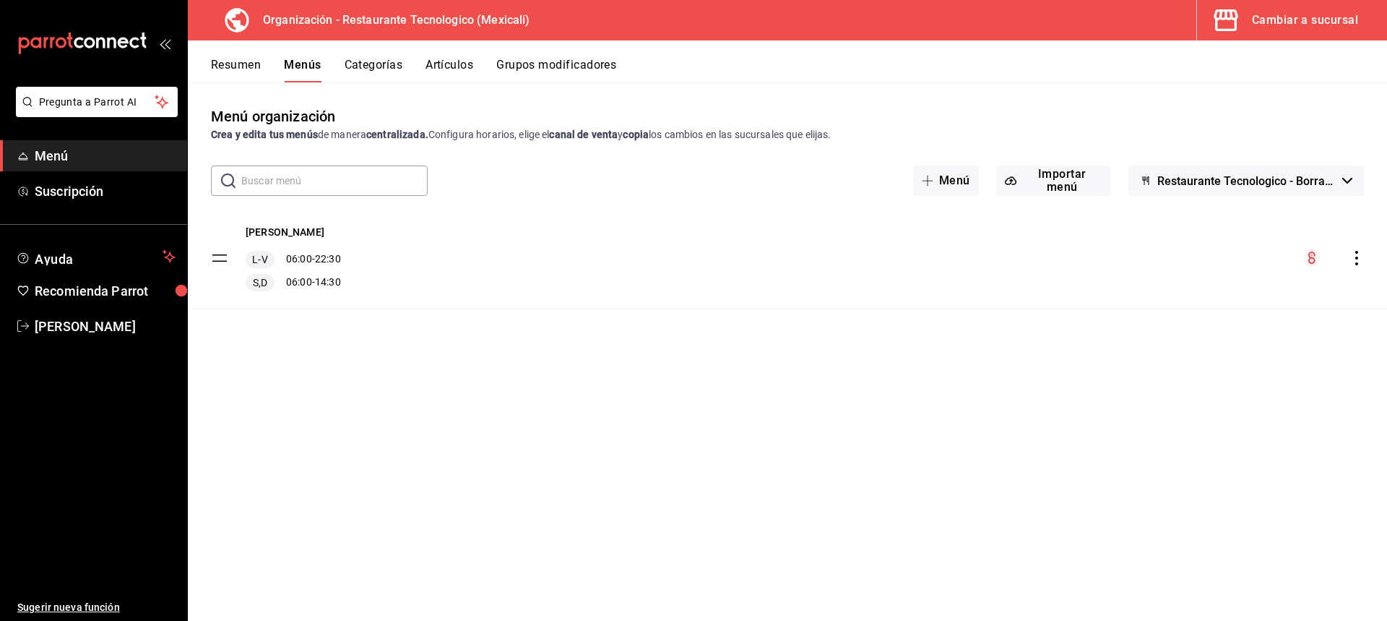
click at [262, 267] on span "L-V" at bounding box center [259, 259] width 21 height 14
click at [1362, 253] on icon "actions" at bounding box center [1357, 258] width 14 height 14
click at [1267, 346] on span "Copiar en otra sucursal" at bounding box center [1243, 350] width 176 height 15
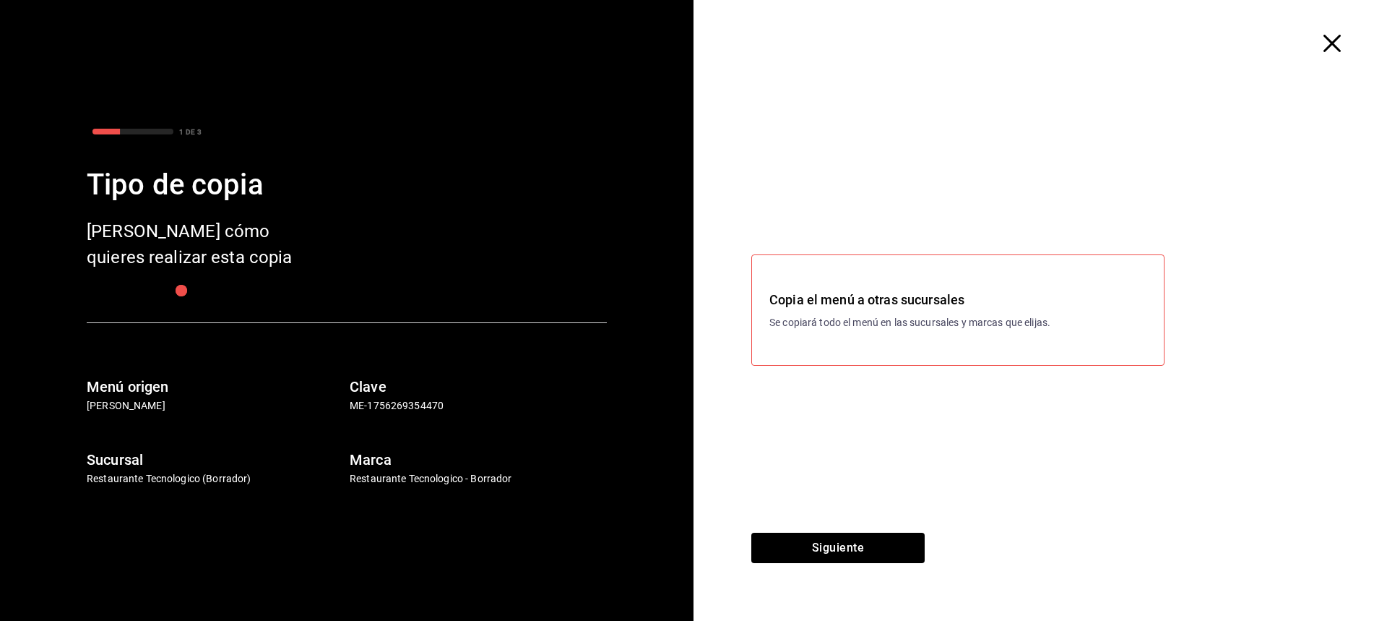
click at [954, 308] on h3 "Copia el menú a otras sucursales" at bounding box center [958, 300] width 377 height 20
click at [931, 323] on p "Se copiará todo el menú en las sucursales y marcas que elijas." at bounding box center [958, 322] width 377 height 15
click at [908, 536] on button "Siguiente" at bounding box center [837, 548] width 173 height 30
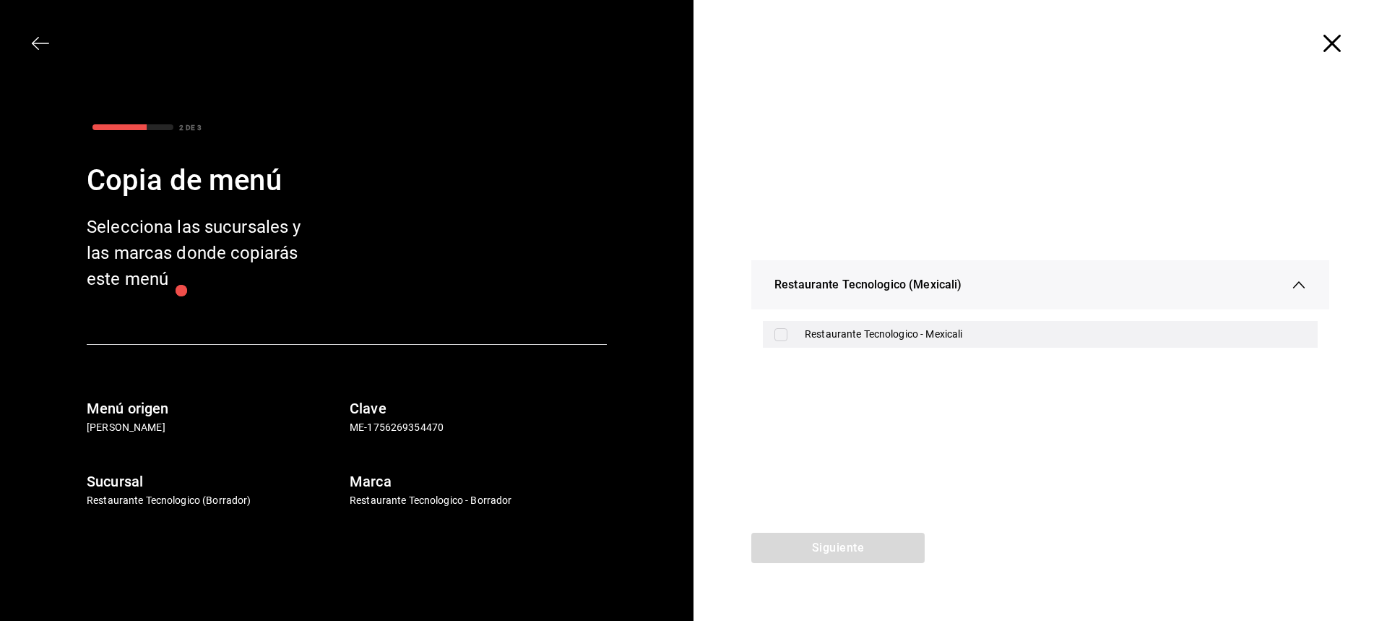
click at [965, 334] on div "Restaurante Tecnologico - Mexicali" at bounding box center [1055, 334] width 501 height 15
checkbox input "true"
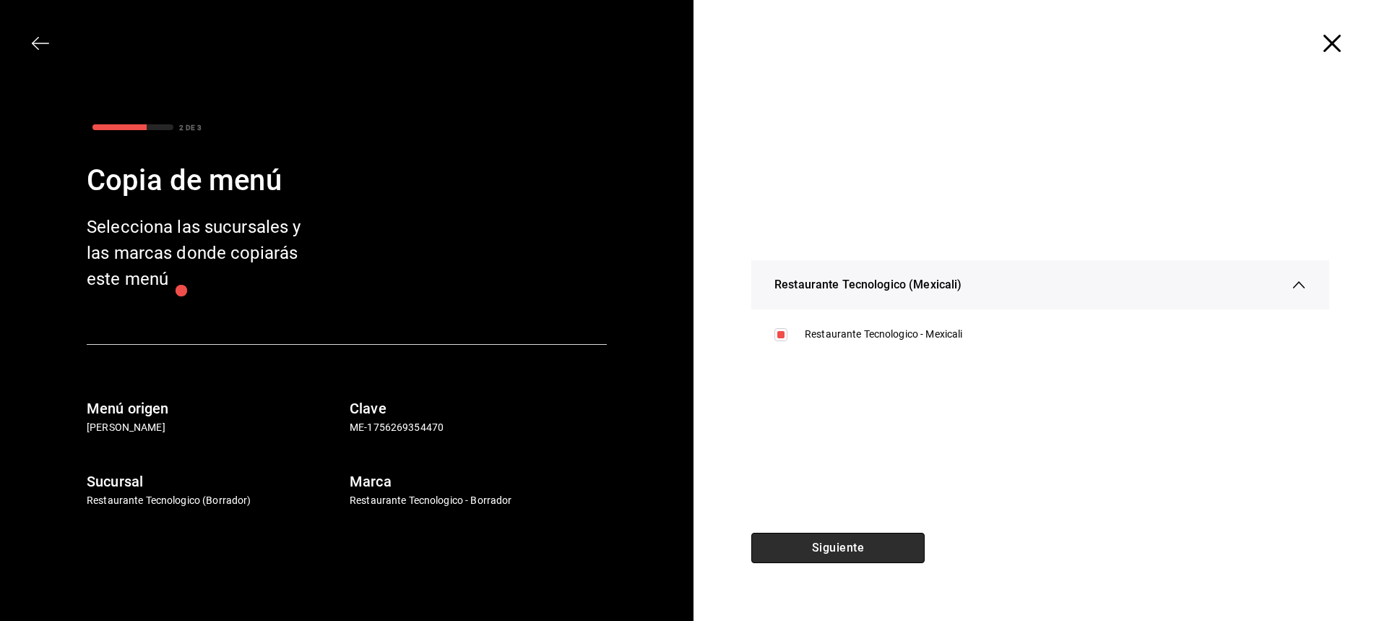
click at [889, 546] on button "Siguiente" at bounding box center [837, 548] width 173 height 30
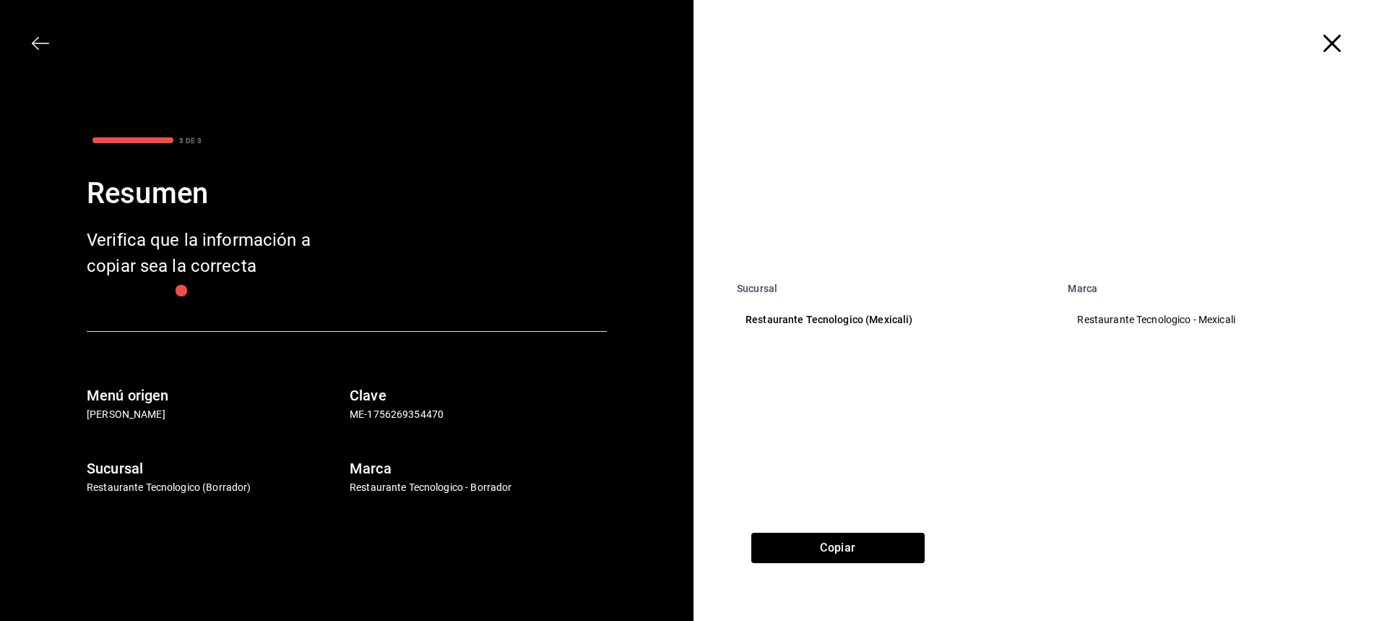
click at [1030, 322] on p "Restaurante Tecnologico (Mexicali)" at bounding box center [894, 319] width 296 height 15
drag, startPoint x: 893, startPoint y: 583, endPoint x: 884, endPoint y: 554, distance: 30.2
click at [887, 579] on div "Copiar" at bounding box center [838, 577] width 289 height 88
click at [884, 554] on button "Copiar" at bounding box center [837, 548] width 173 height 30
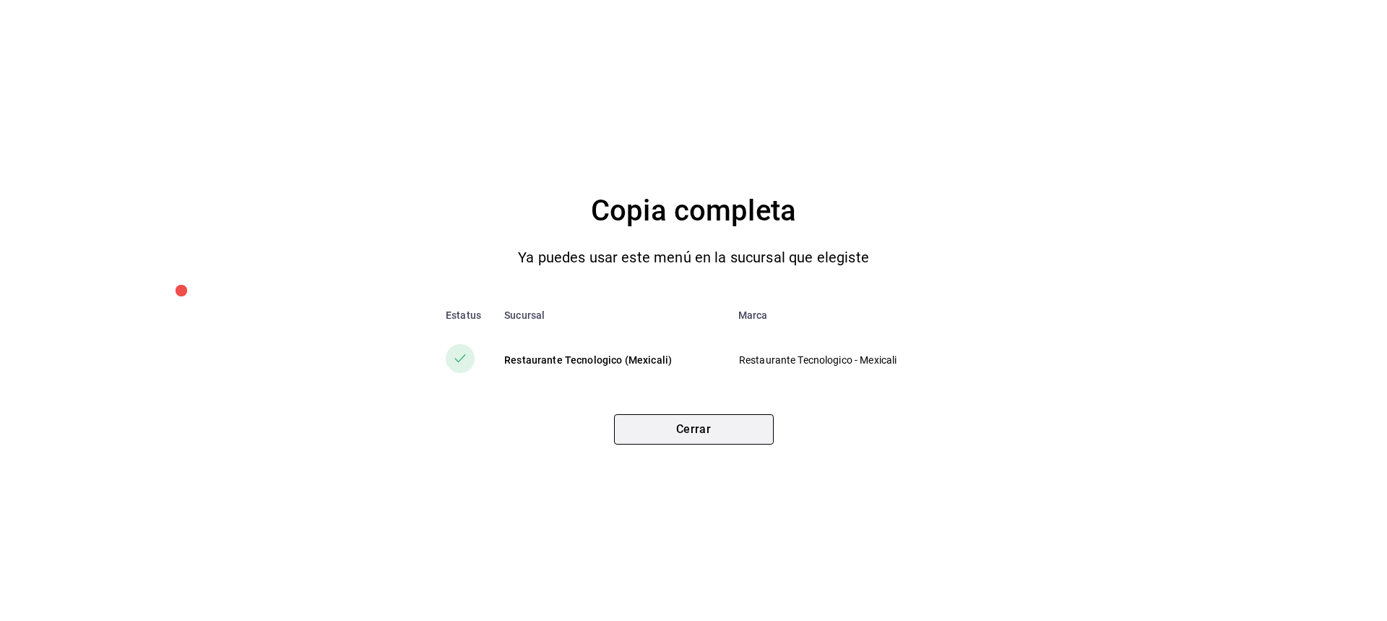
click at [741, 440] on button "Cerrar" at bounding box center [694, 429] width 160 height 30
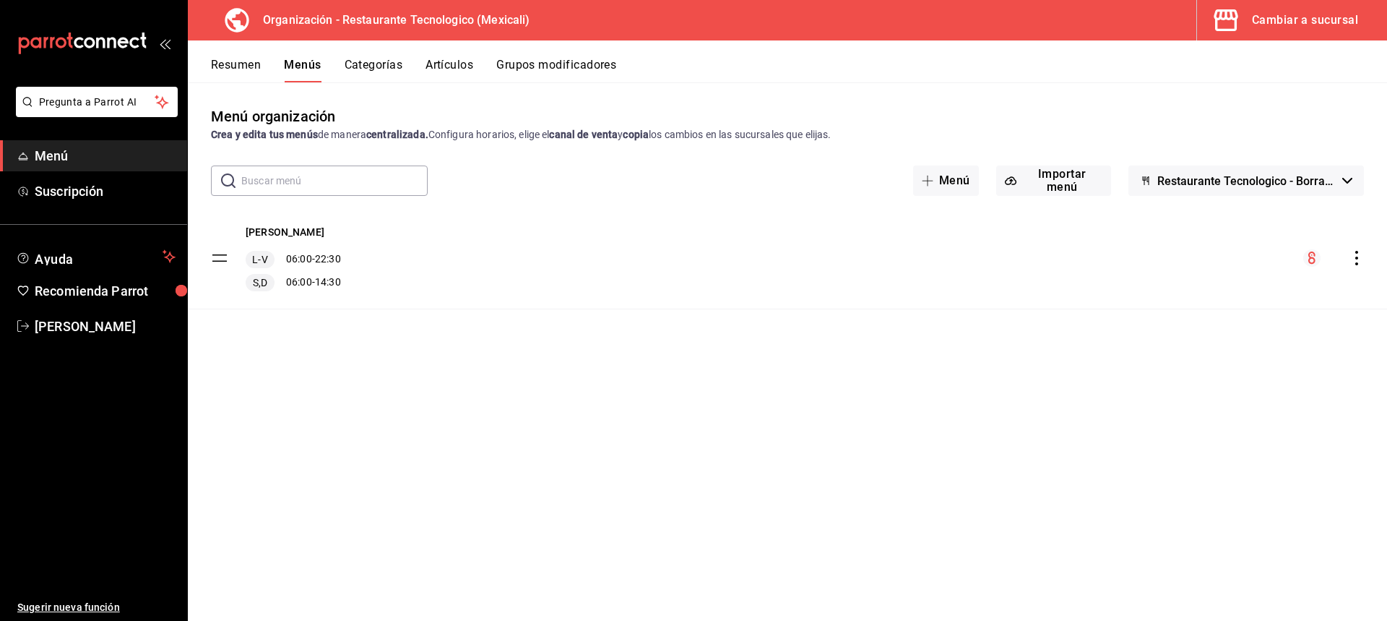
click at [412, 76] on div "Resumen Menús Categorías Artículos Grupos modificadores" at bounding box center [799, 70] width 1176 height 25
click at [439, 70] on button "Artículos" at bounding box center [450, 70] width 48 height 25
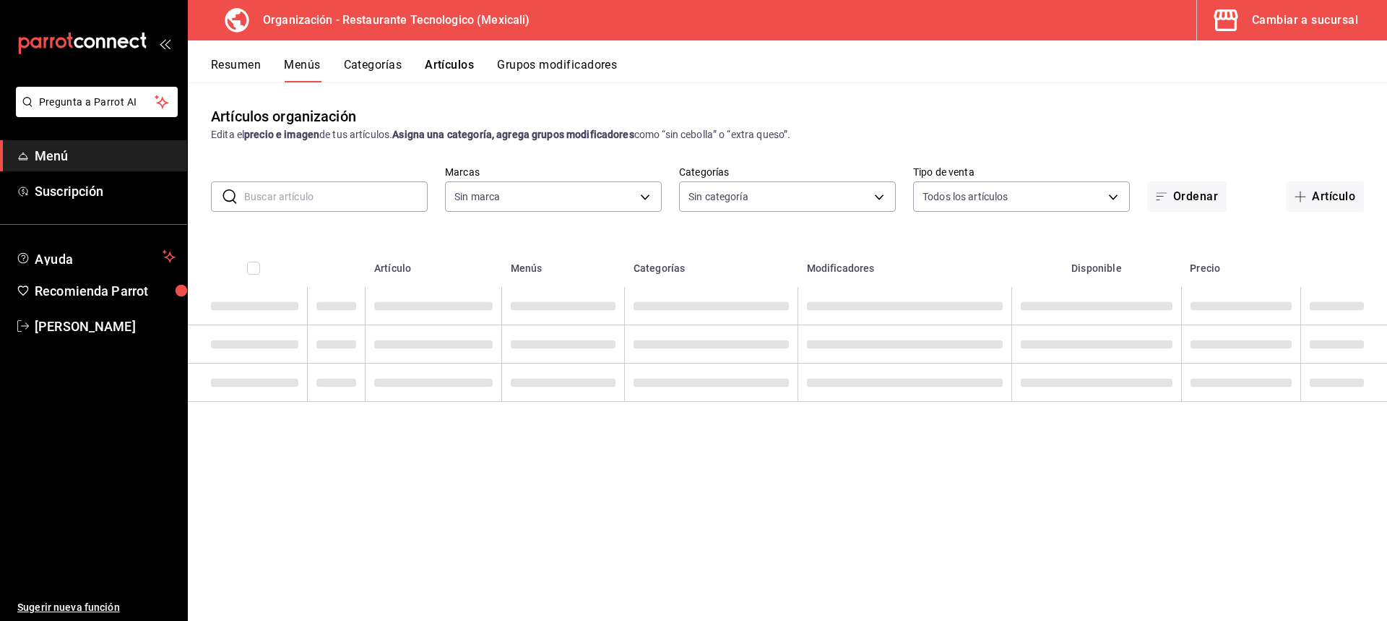
click at [581, 58] on button "Grupos modificadores" at bounding box center [557, 70] width 120 height 25
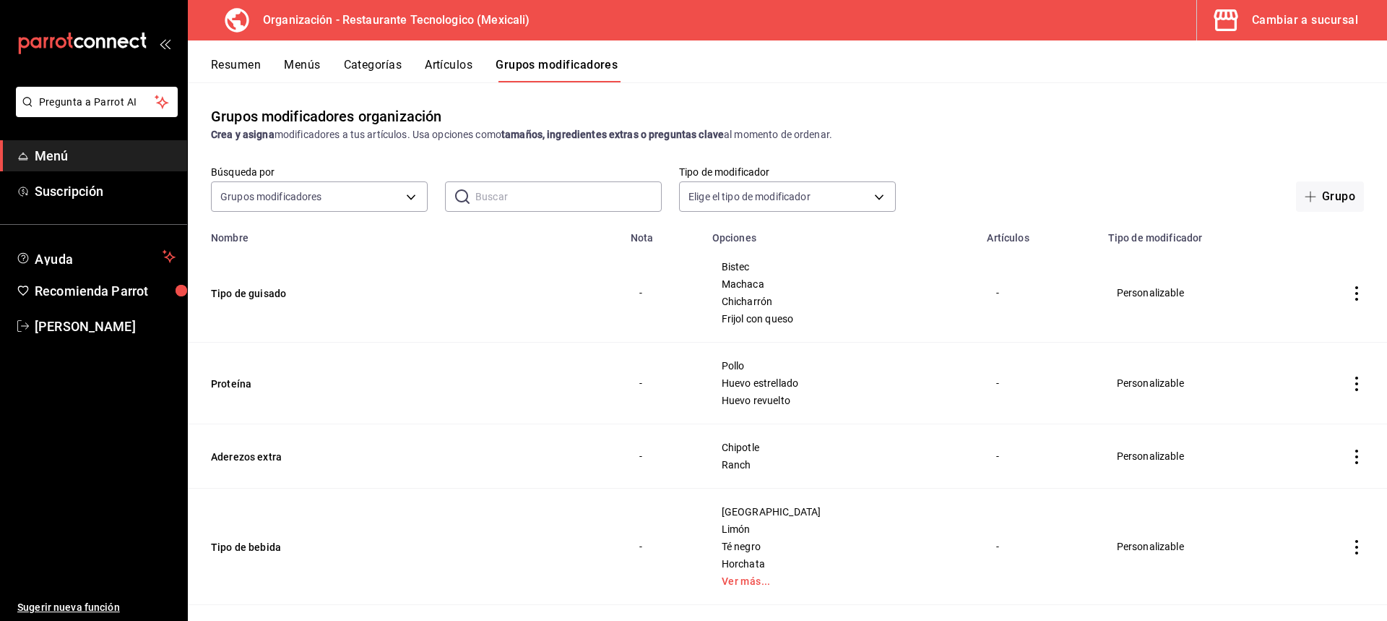
click at [1350, 292] on icon "actions" at bounding box center [1357, 293] width 14 height 14
click at [1311, 327] on span "Editar" at bounding box center [1303, 326] width 38 height 15
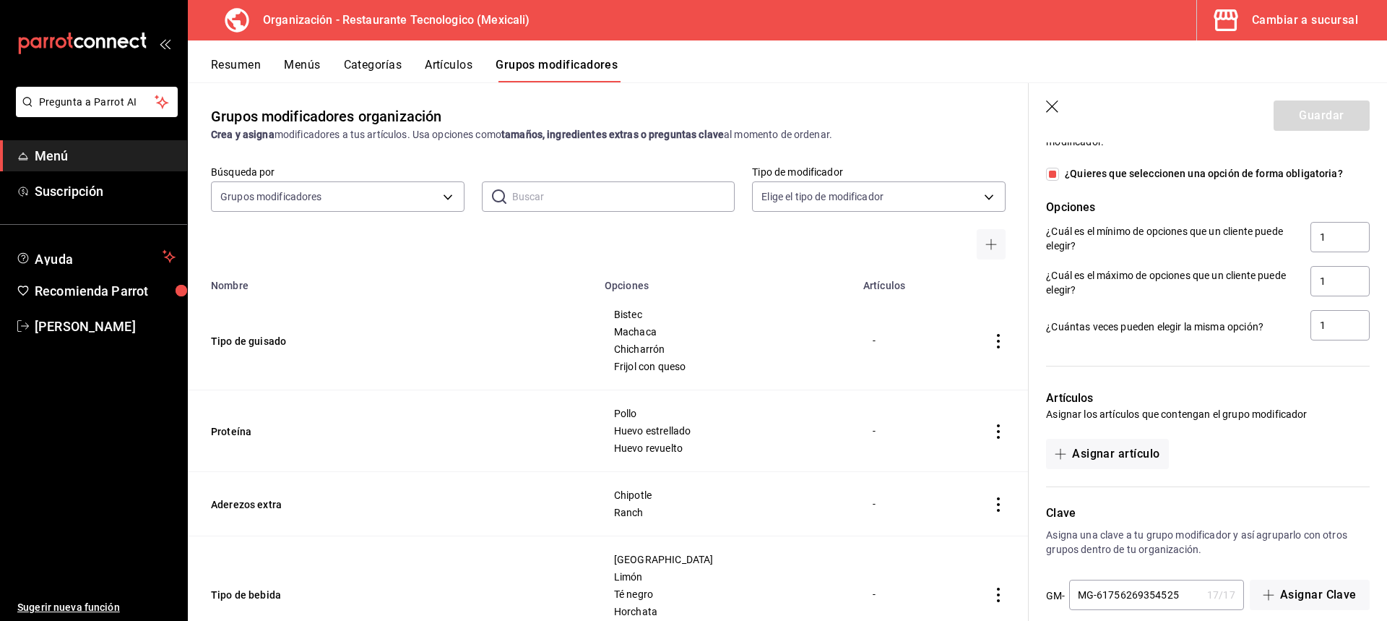
scroll to position [853, 0]
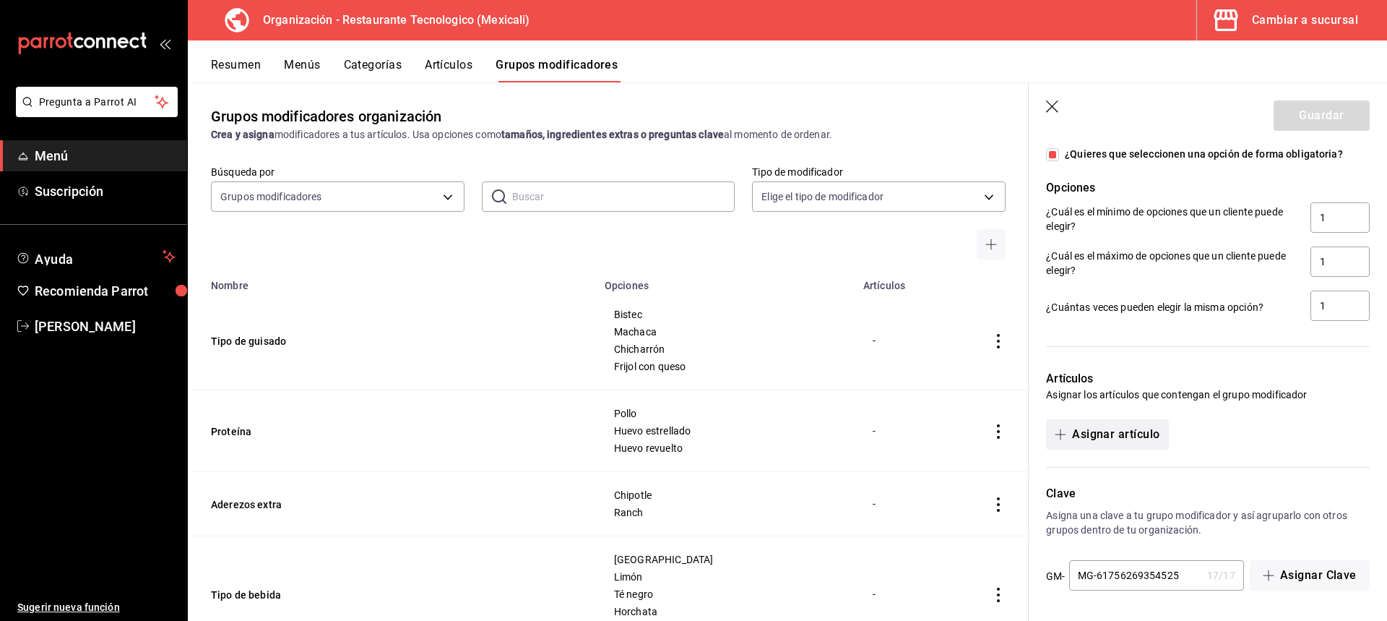
click at [1142, 432] on button "Asignar artículo" at bounding box center [1107, 434] width 122 height 30
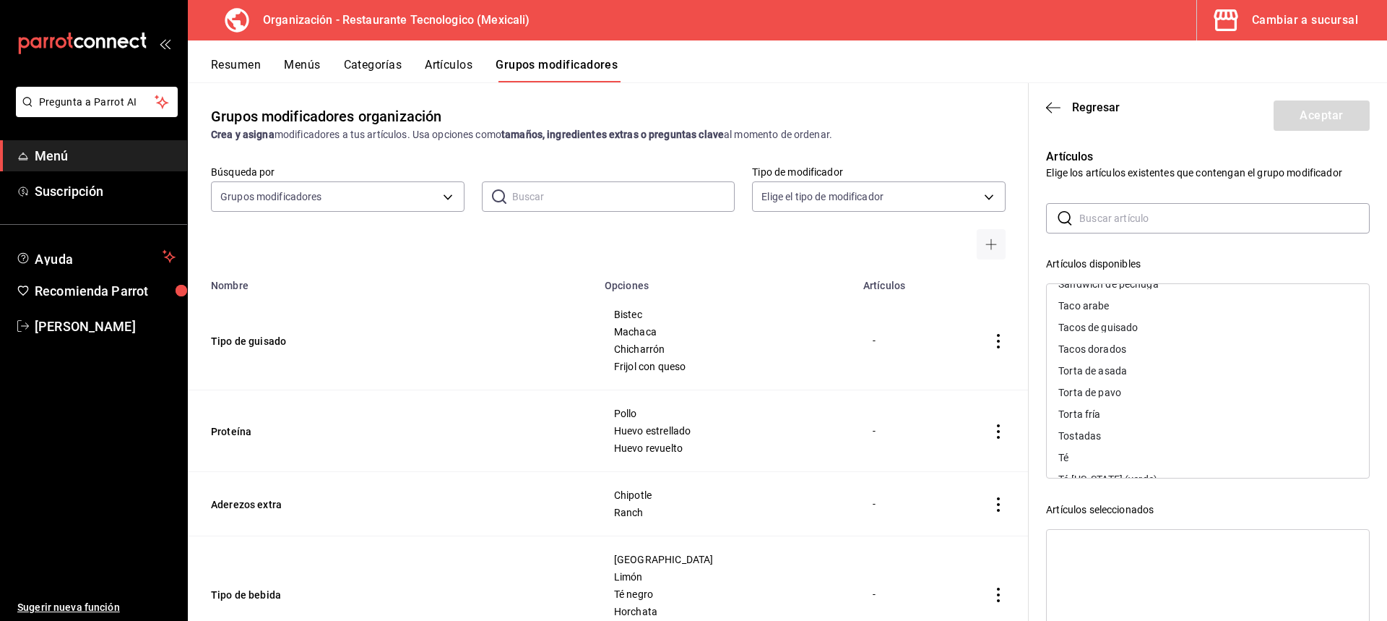
scroll to position [1445, 0]
click at [1163, 356] on div "Tacos de guisado" at bounding box center [1208, 351] width 322 height 22
click at [1326, 132] on header "Regresar Aceptar" at bounding box center [1208, 112] width 358 height 59
click at [1303, 118] on button "Aceptar" at bounding box center [1322, 115] width 96 height 30
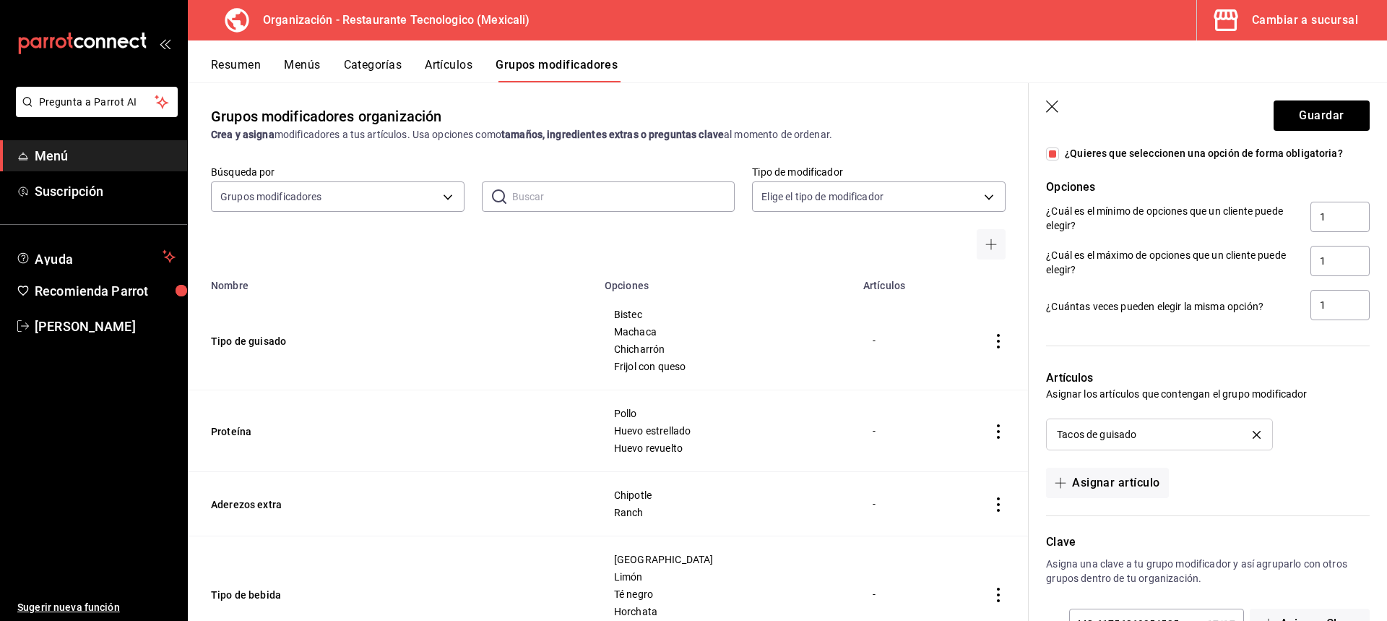
scroll to position [902, 0]
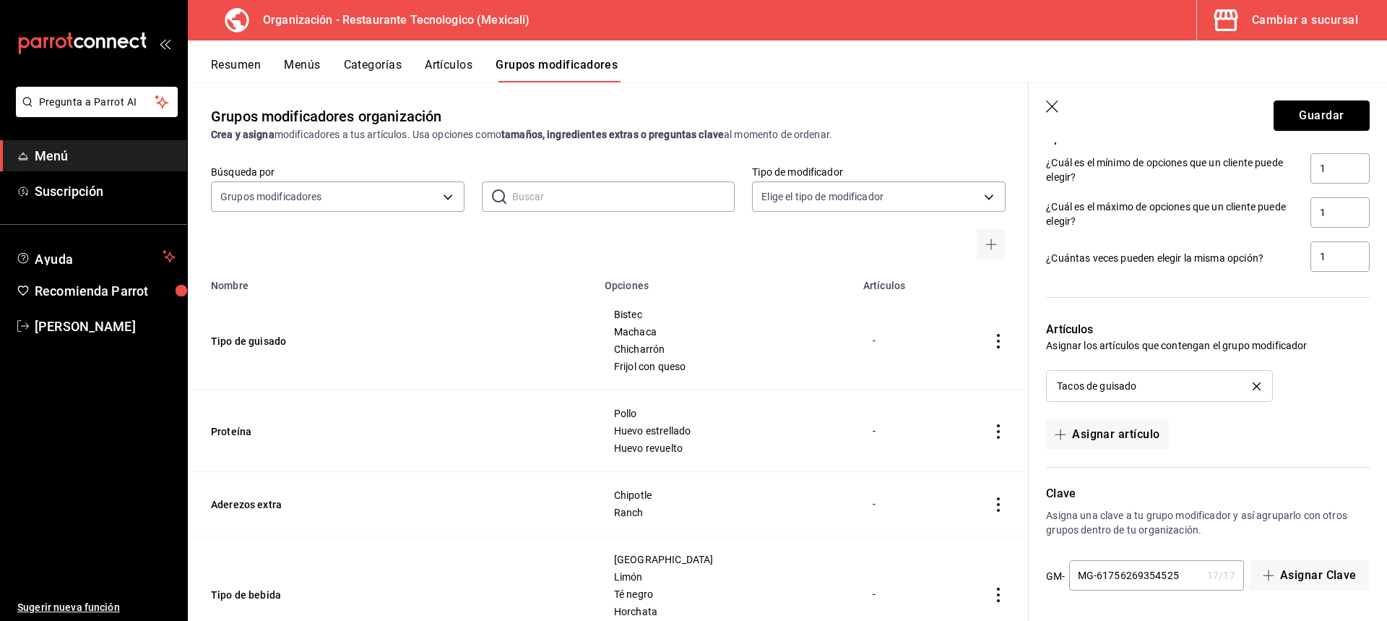
click at [1291, 120] on button "Guardar" at bounding box center [1322, 115] width 96 height 30
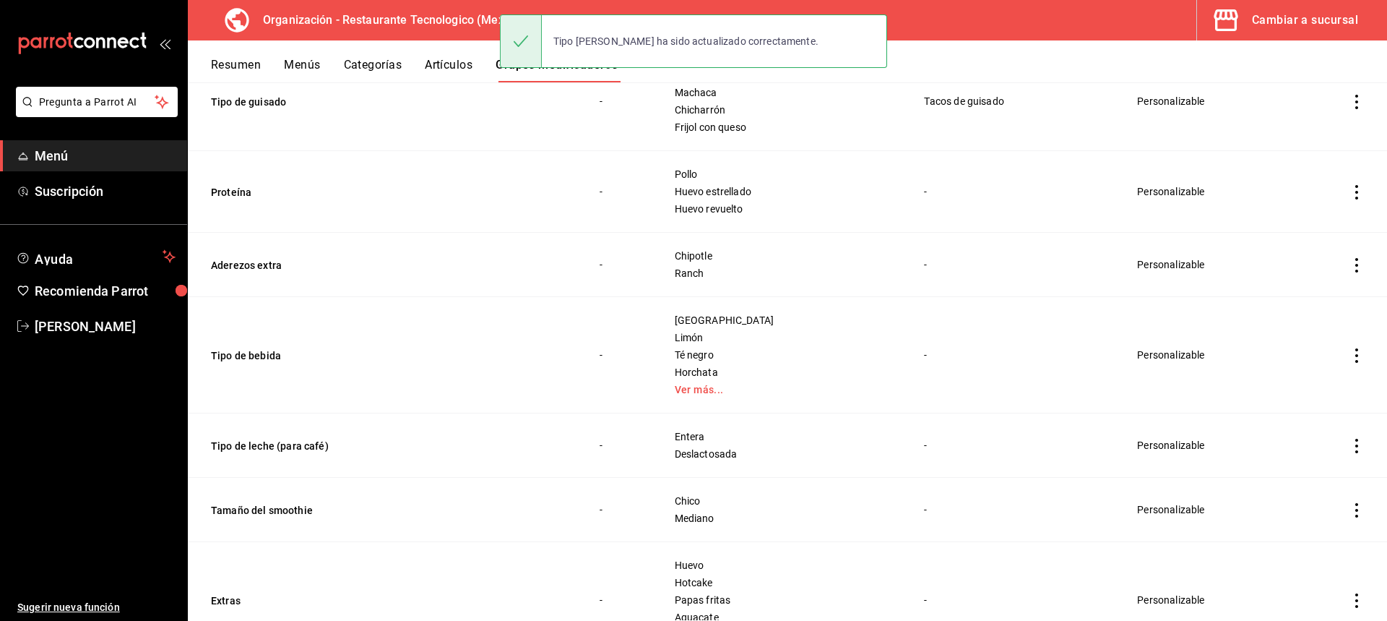
scroll to position [217, 0]
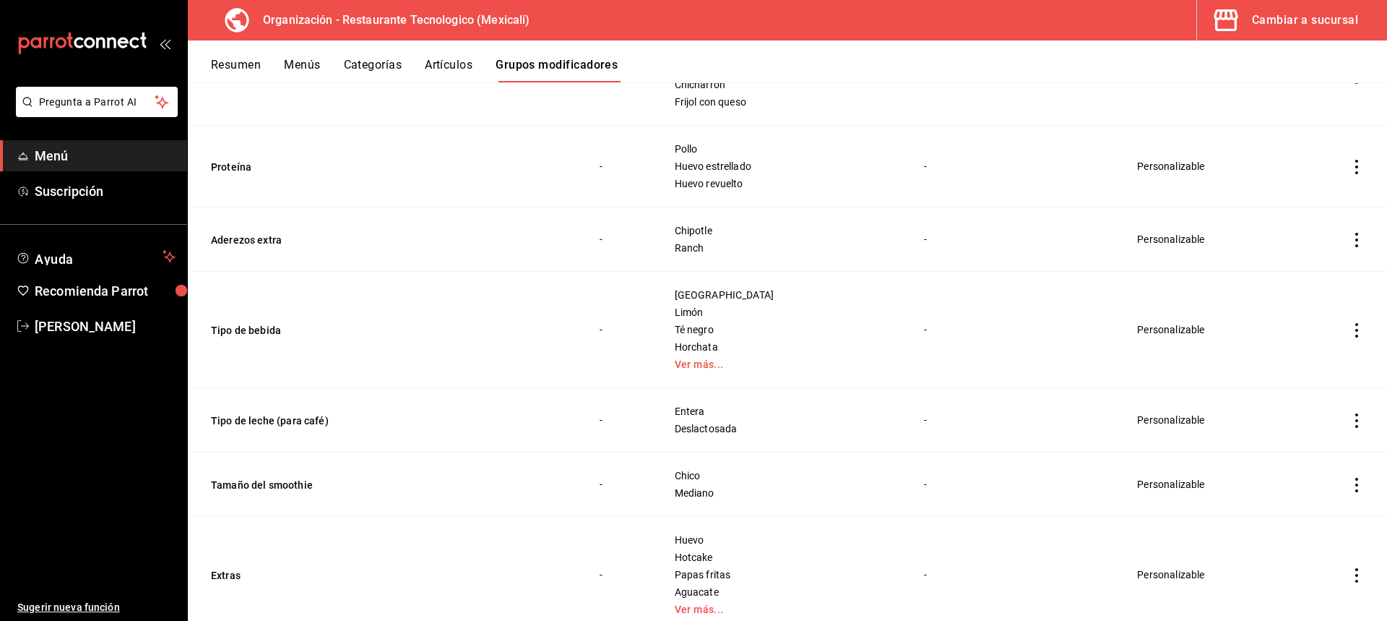
click at [1350, 173] on icon "actions" at bounding box center [1357, 167] width 14 height 14
click at [1318, 211] on li "Editar" at bounding box center [1289, 201] width 87 height 30
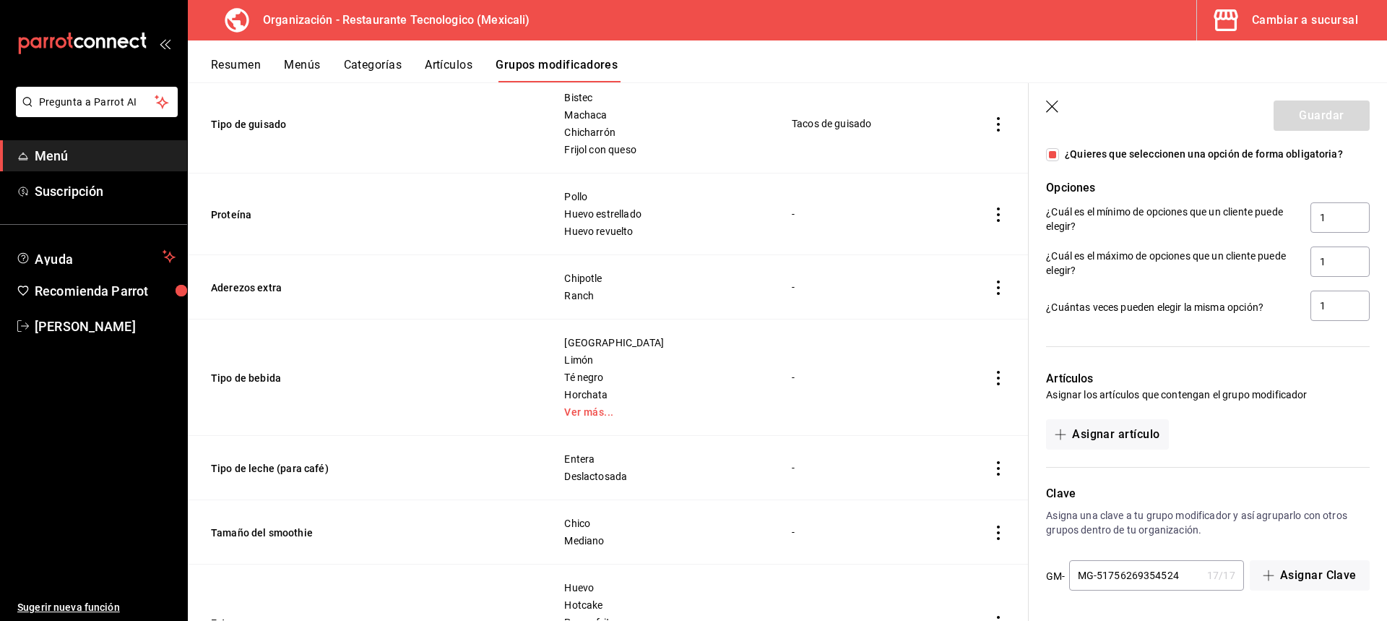
scroll to position [798, 0]
click at [1139, 433] on button "Asignar artículo" at bounding box center [1107, 434] width 122 height 30
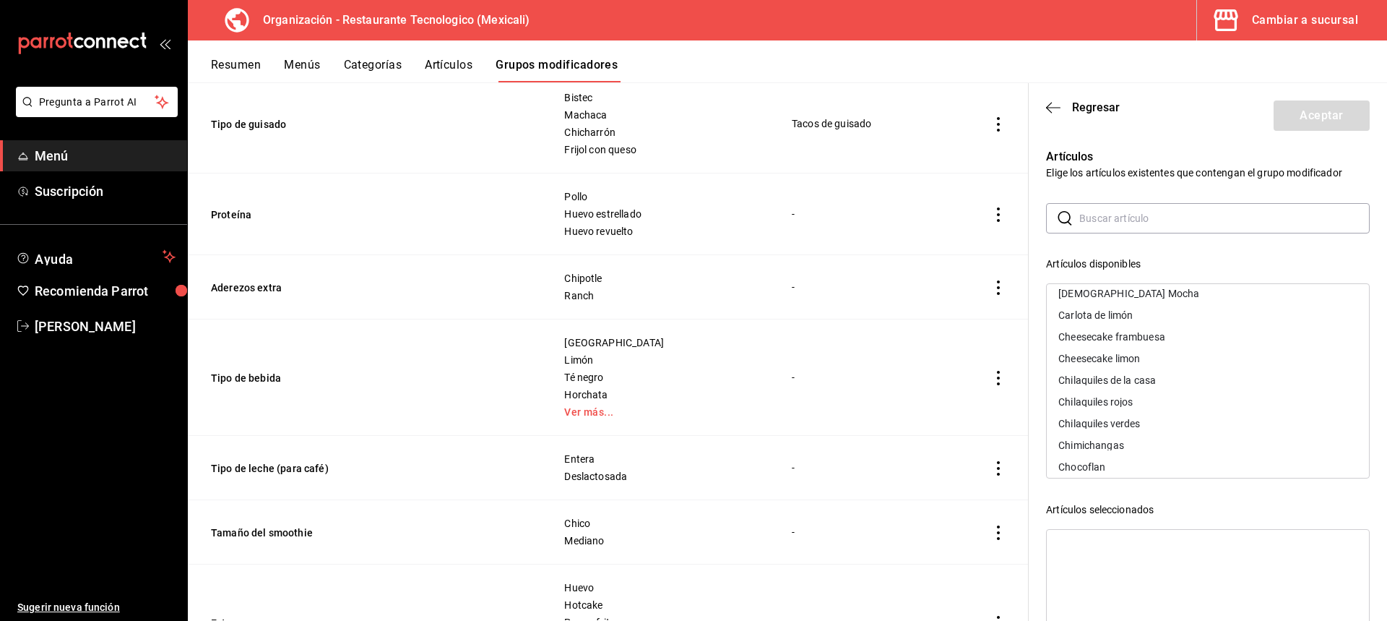
scroll to position [361, 0]
click at [1171, 335] on div "Chilaquiles rojos" at bounding box center [1208, 330] width 322 height 22
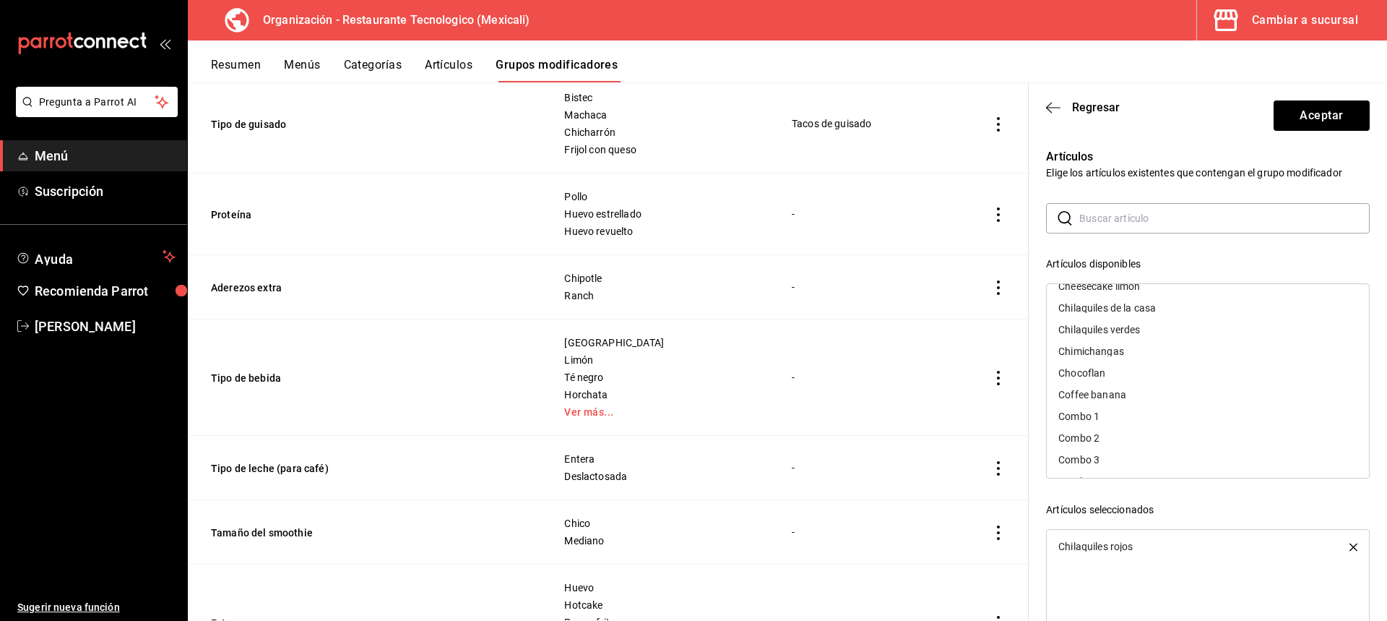
click at [1174, 342] on div "Chimichangas" at bounding box center [1208, 351] width 322 height 22
click at [1178, 331] on div "Chilaquiles verdes" at bounding box center [1208, 330] width 322 height 22
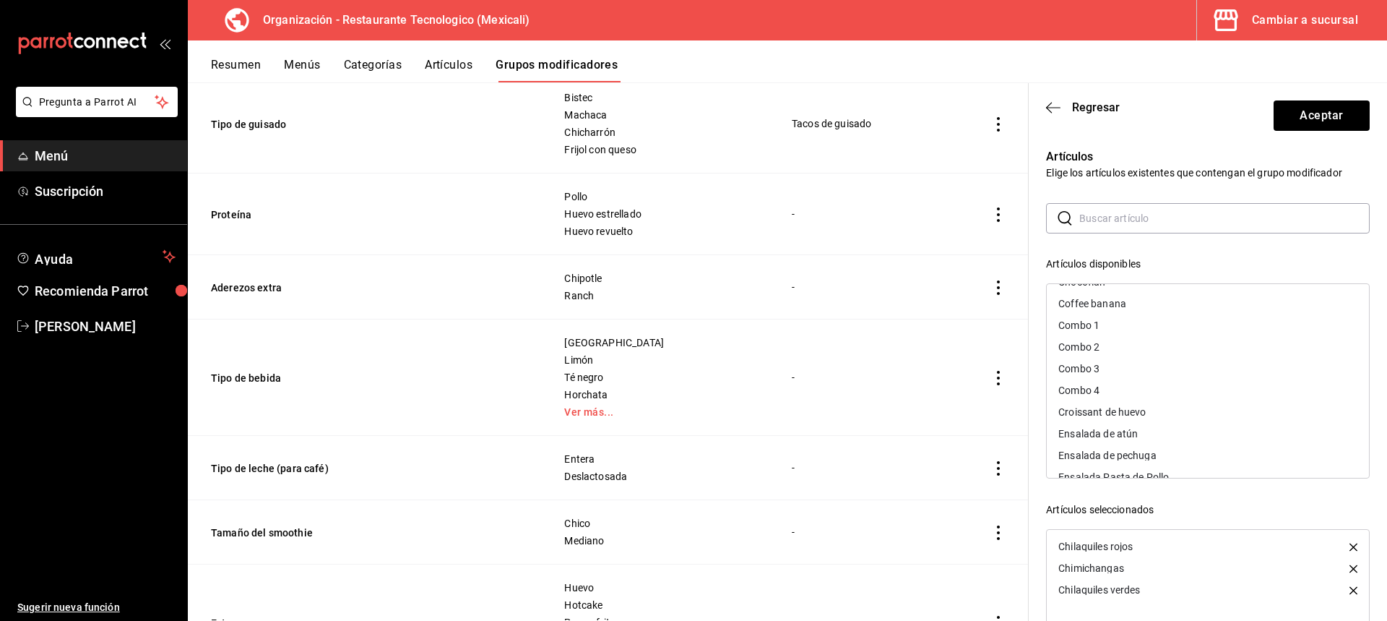
scroll to position [434, 0]
click at [1350, 569] on icon "button" at bounding box center [1354, 568] width 8 height 8
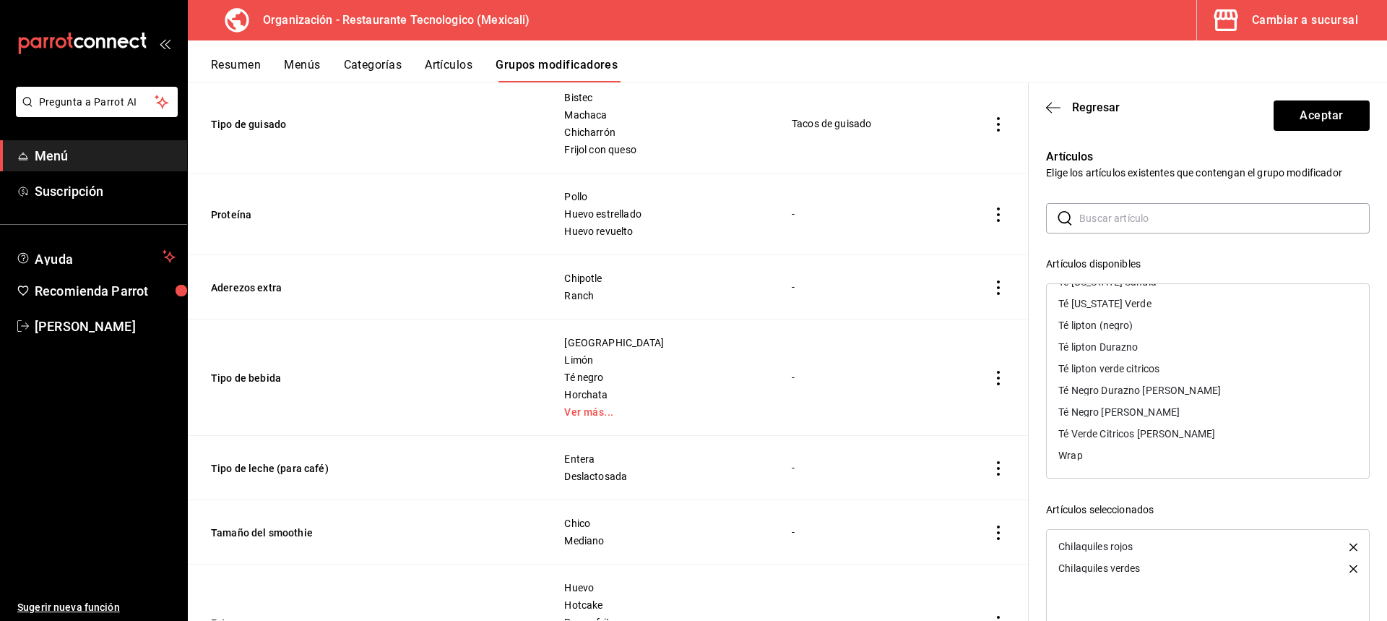
scroll to position [72, 0]
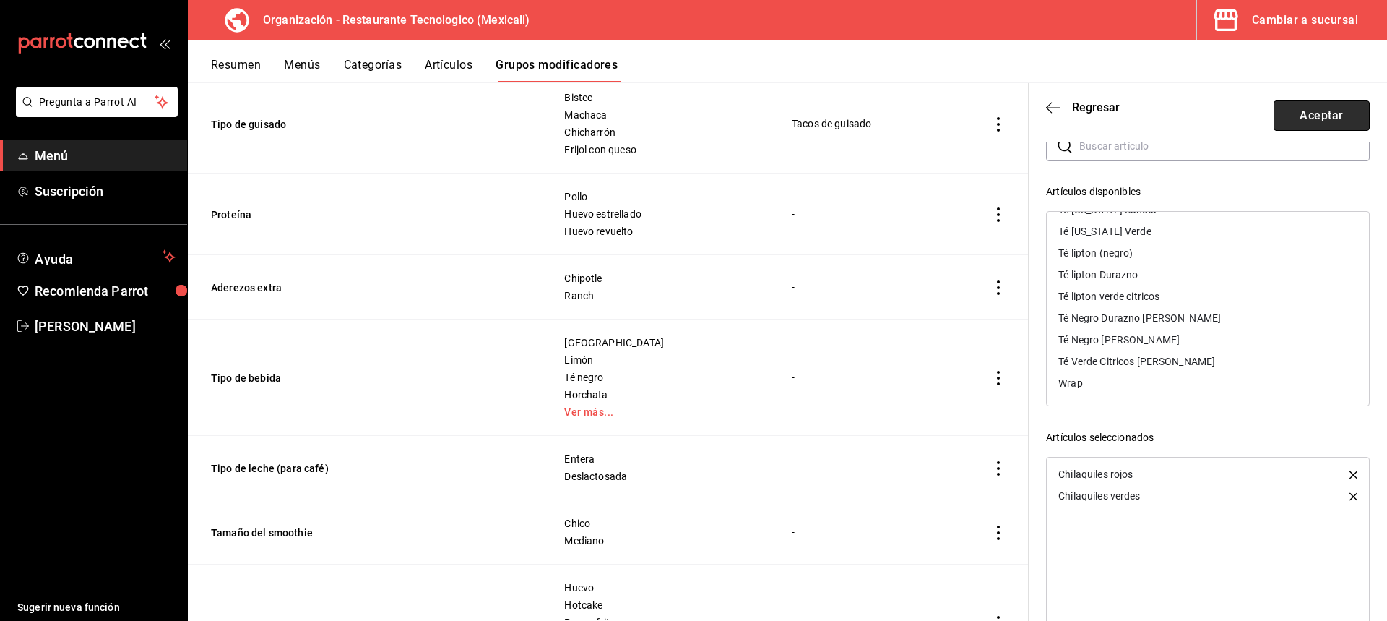
click at [1342, 116] on button "Aceptar" at bounding box center [1322, 115] width 96 height 30
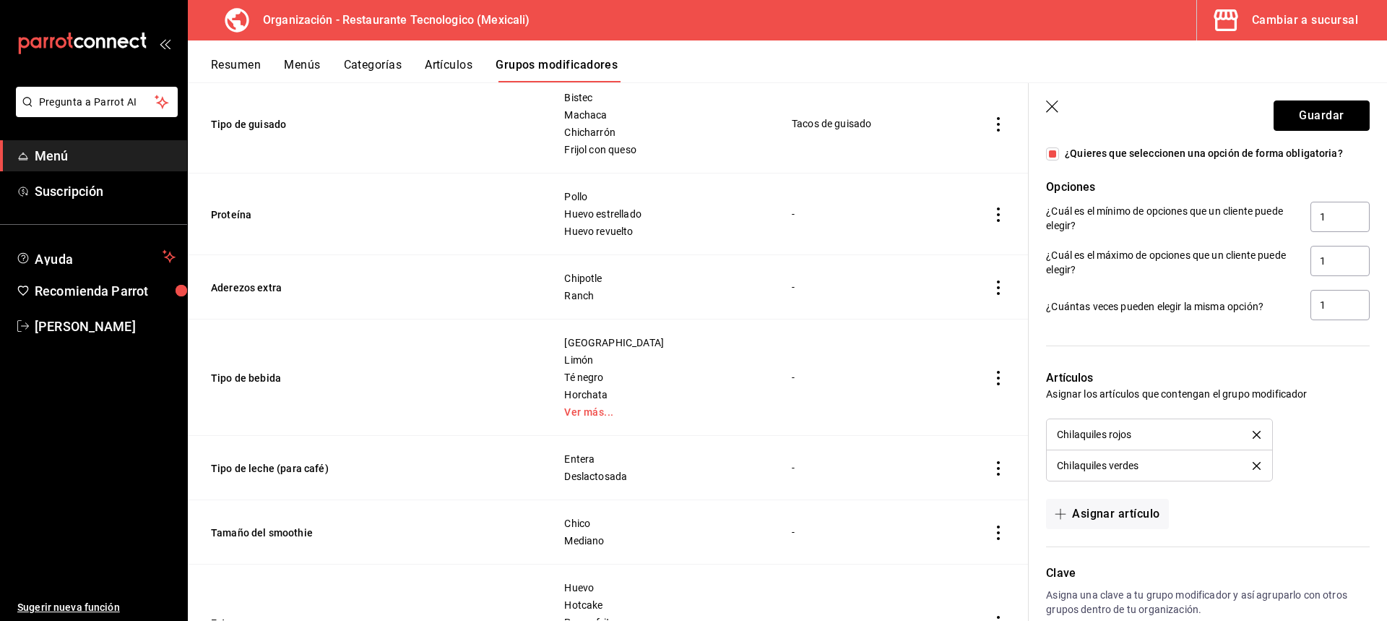
click at [1342, 116] on button "Guardar" at bounding box center [1322, 115] width 96 height 30
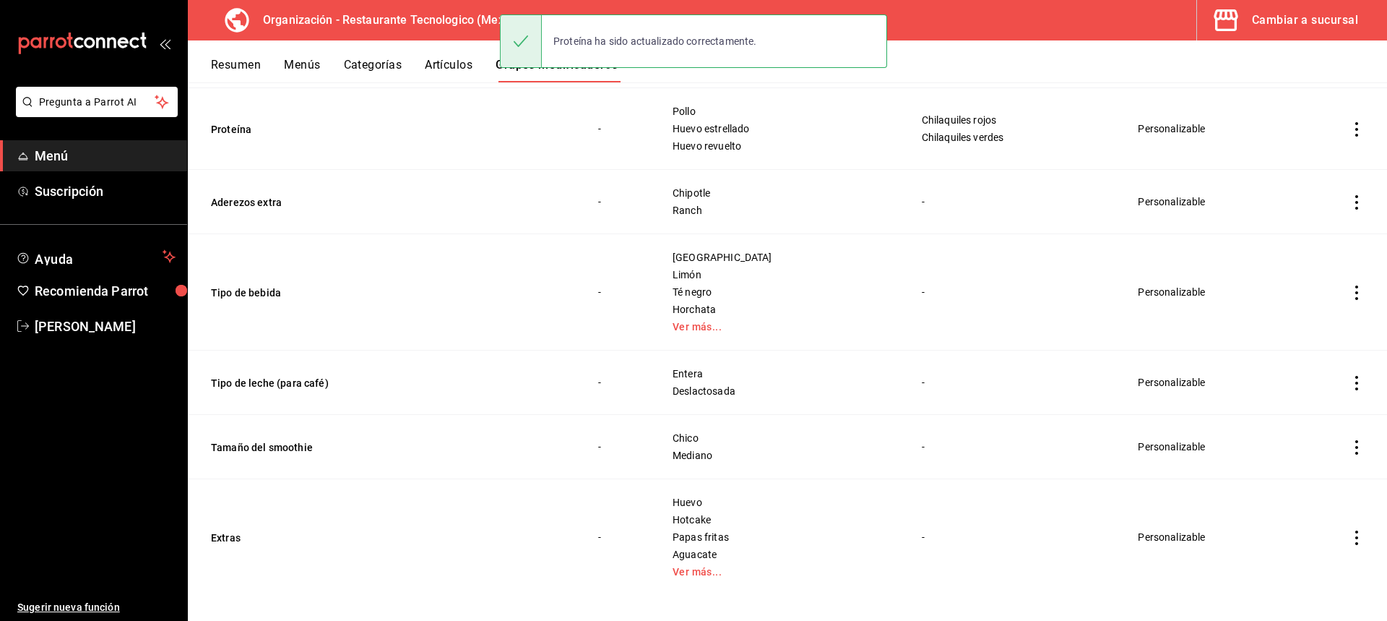
scroll to position [264, 0]
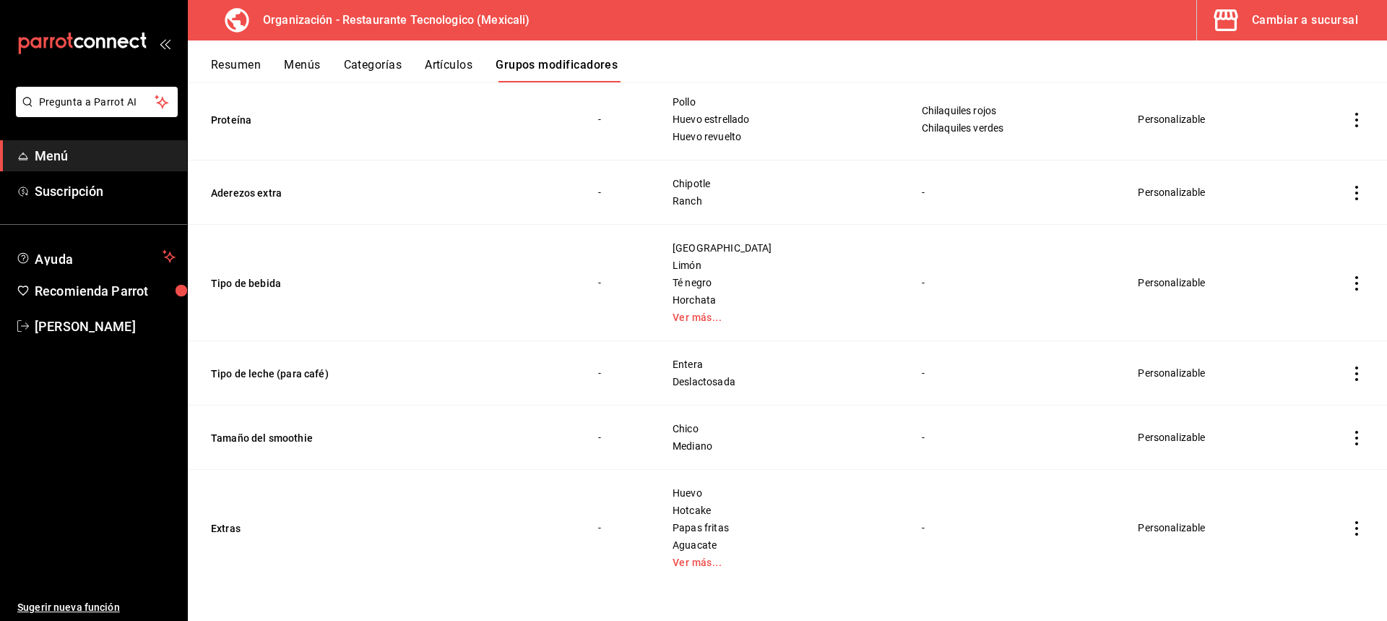
click at [1350, 282] on icon "actions" at bounding box center [1357, 283] width 14 height 14
click at [1319, 313] on span "Editar" at bounding box center [1303, 316] width 38 height 15
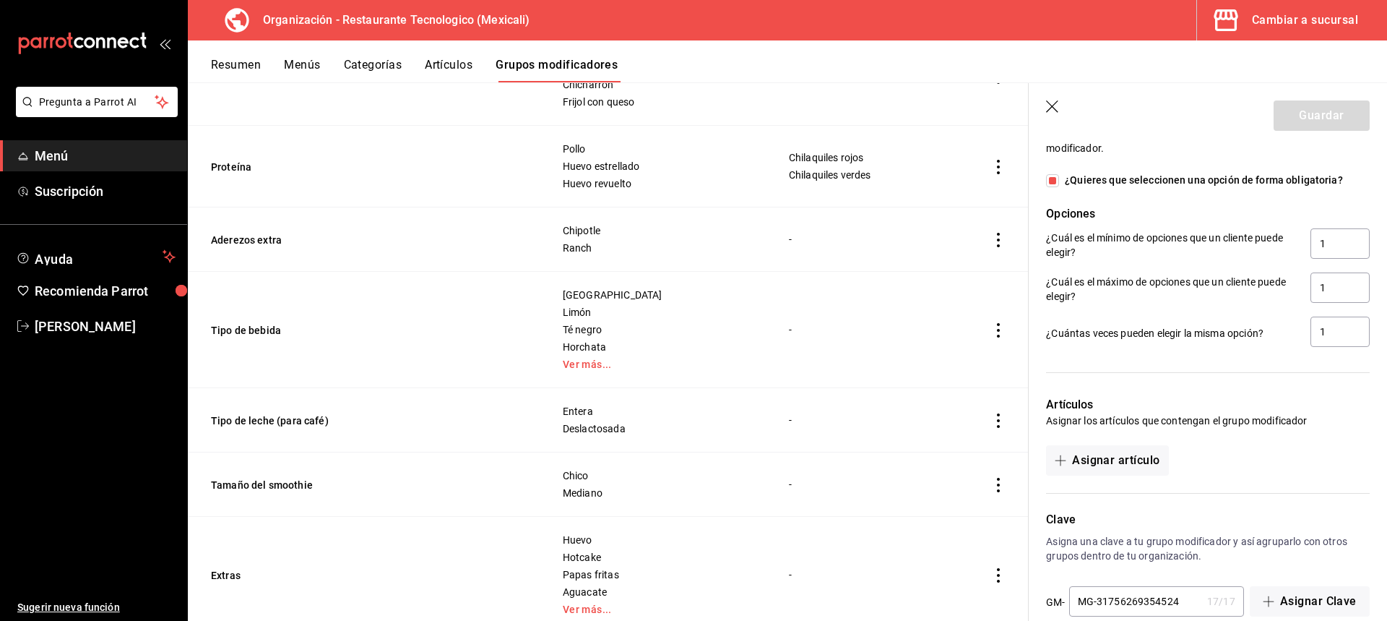
scroll to position [907, 0]
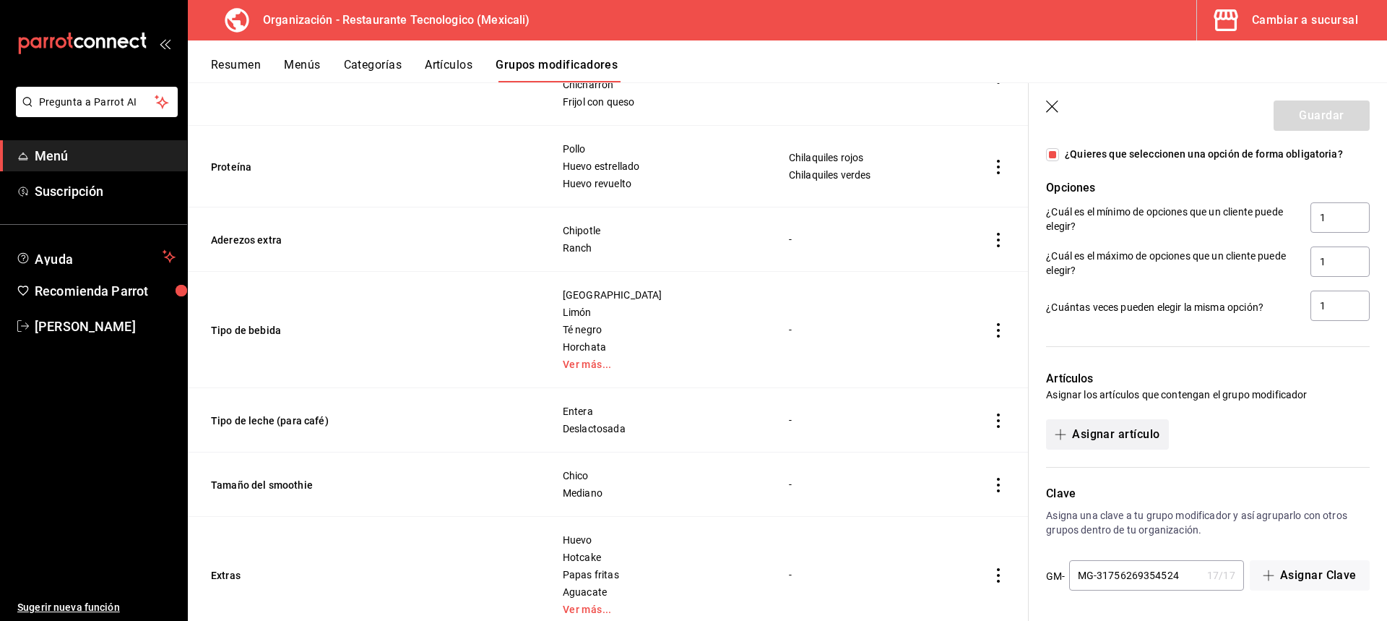
click at [1143, 445] on button "Asignar artículo" at bounding box center [1107, 434] width 122 height 30
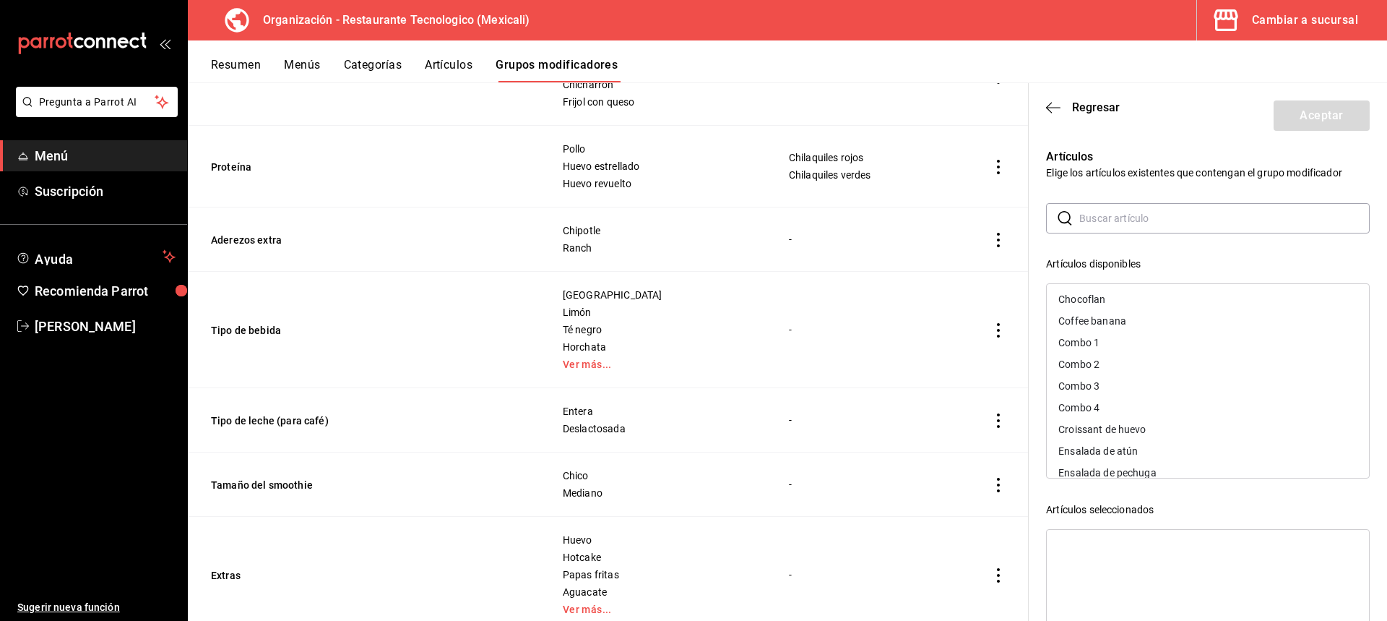
scroll to position [434, 0]
click at [1146, 361] on div "Combo 1" at bounding box center [1208, 366] width 322 height 22
click at [1146, 361] on div "Combo 2" at bounding box center [1208, 366] width 322 height 22
click at [1146, 361] on div "Combo 3" at bounding box center [1208, 366] width 322 height 22
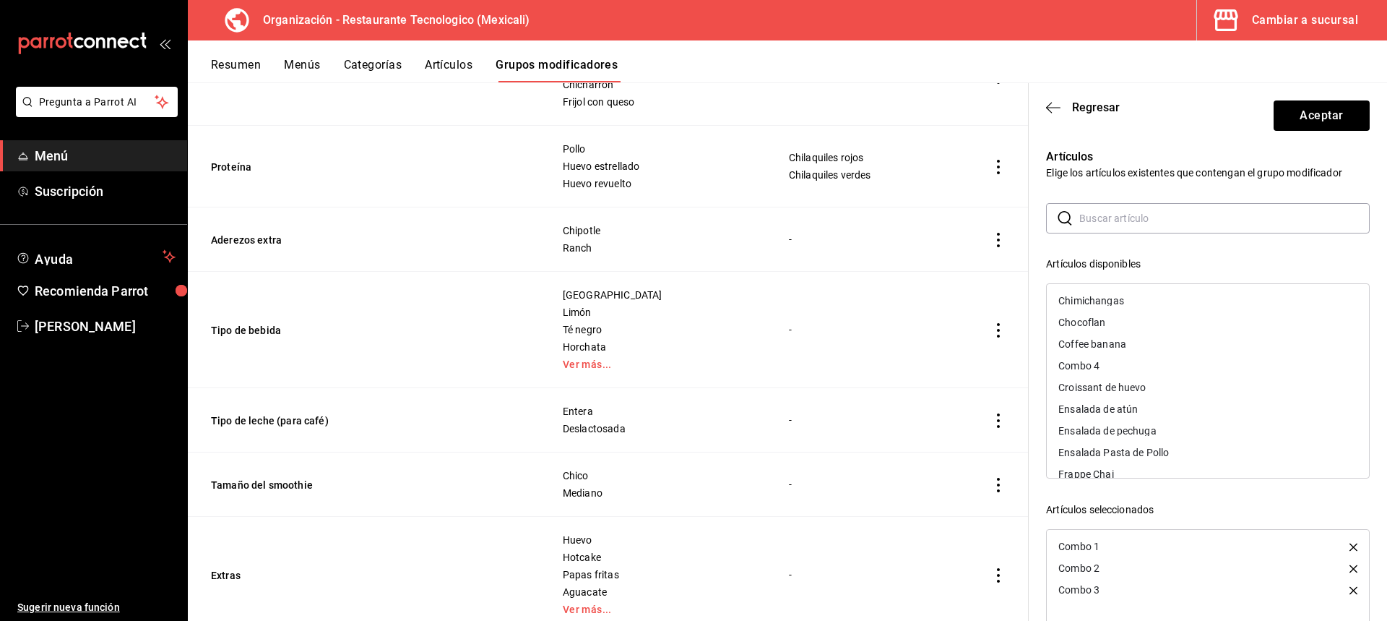
click at [1146, 361] on div "Combo 4" at bounding box center [1208, 366] width 322 height 22
click at [1337, 116] on button "Aceptar" at bounding box center [1322, 115] width 96 height 30
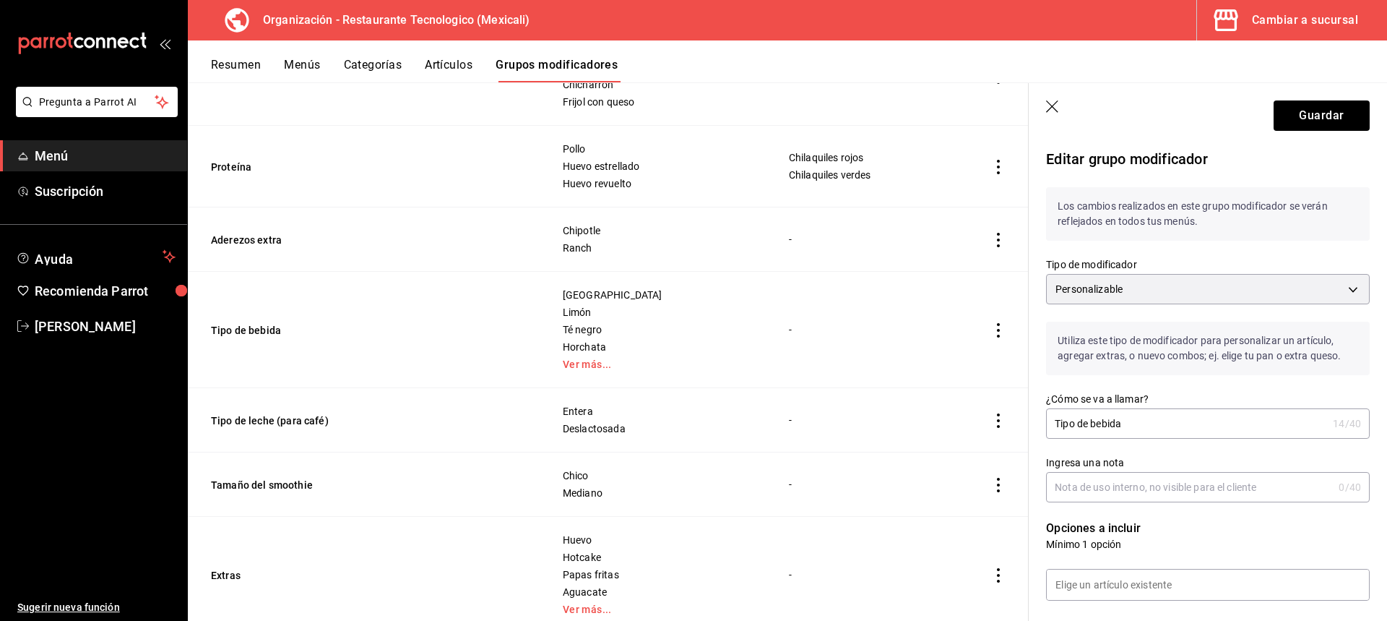
scroll to position [1049, 0]
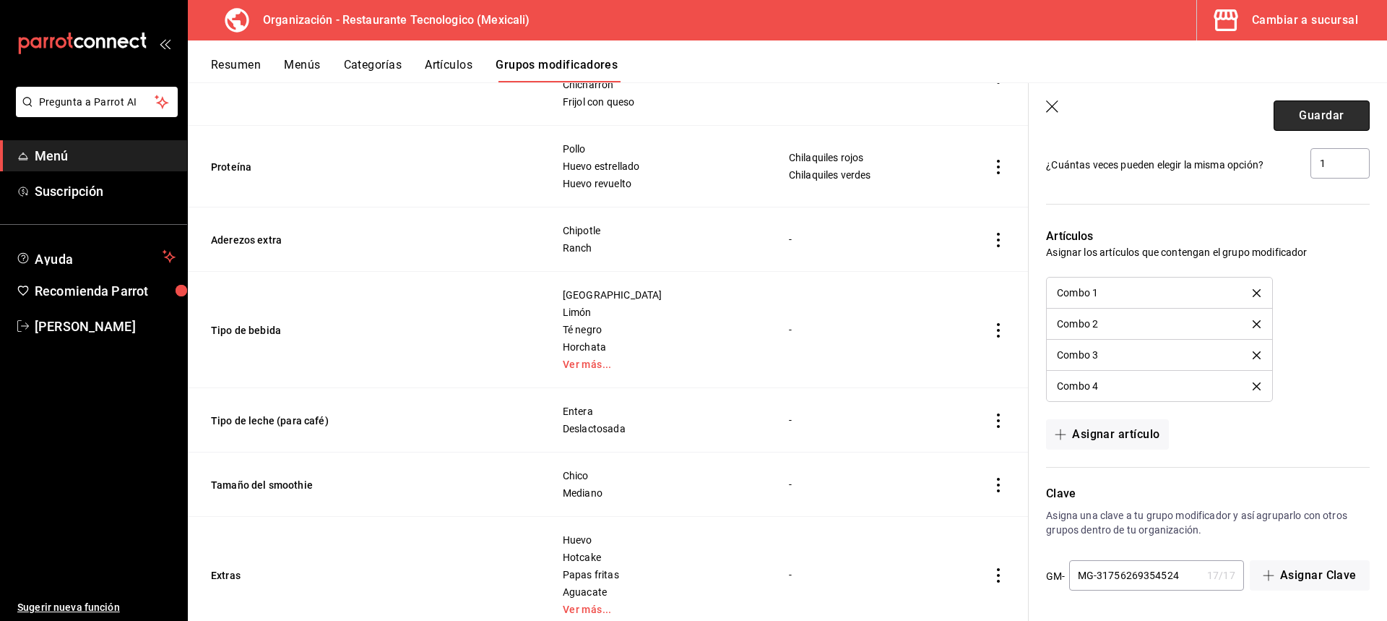
click at [1355, 119] on button "Guardar" at bounding box center [1322, 115] width 96 height 30
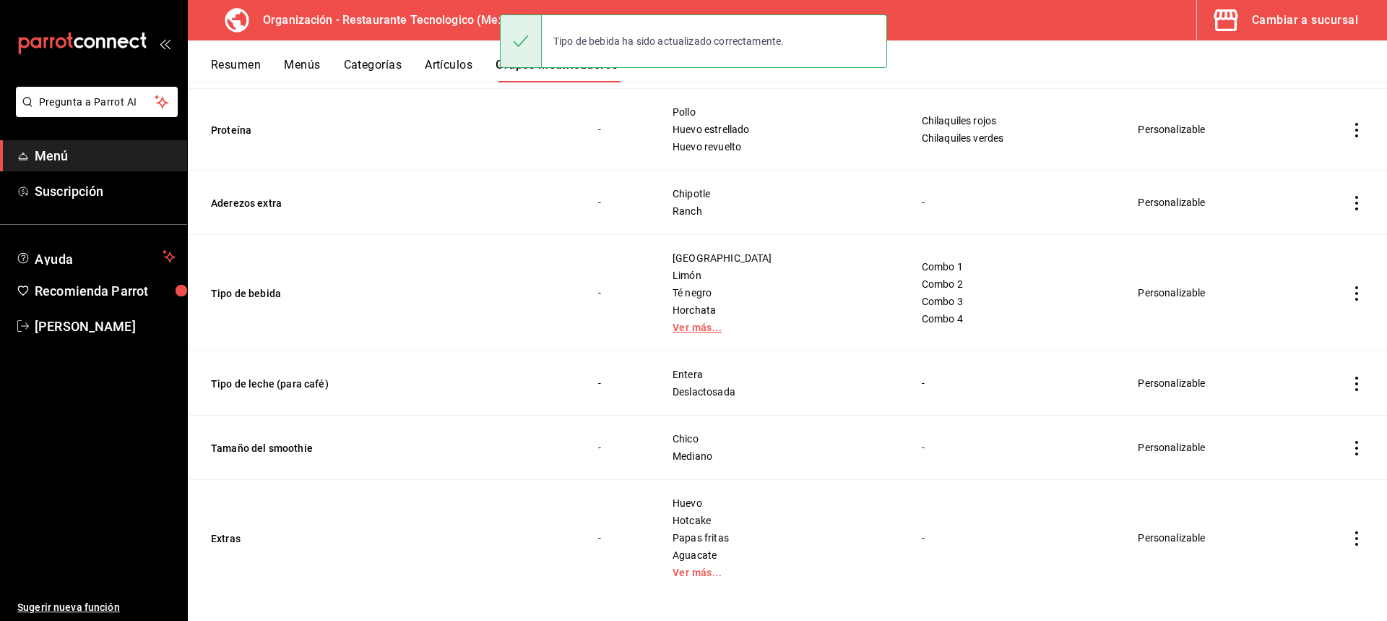
scroll to position [264, 0]
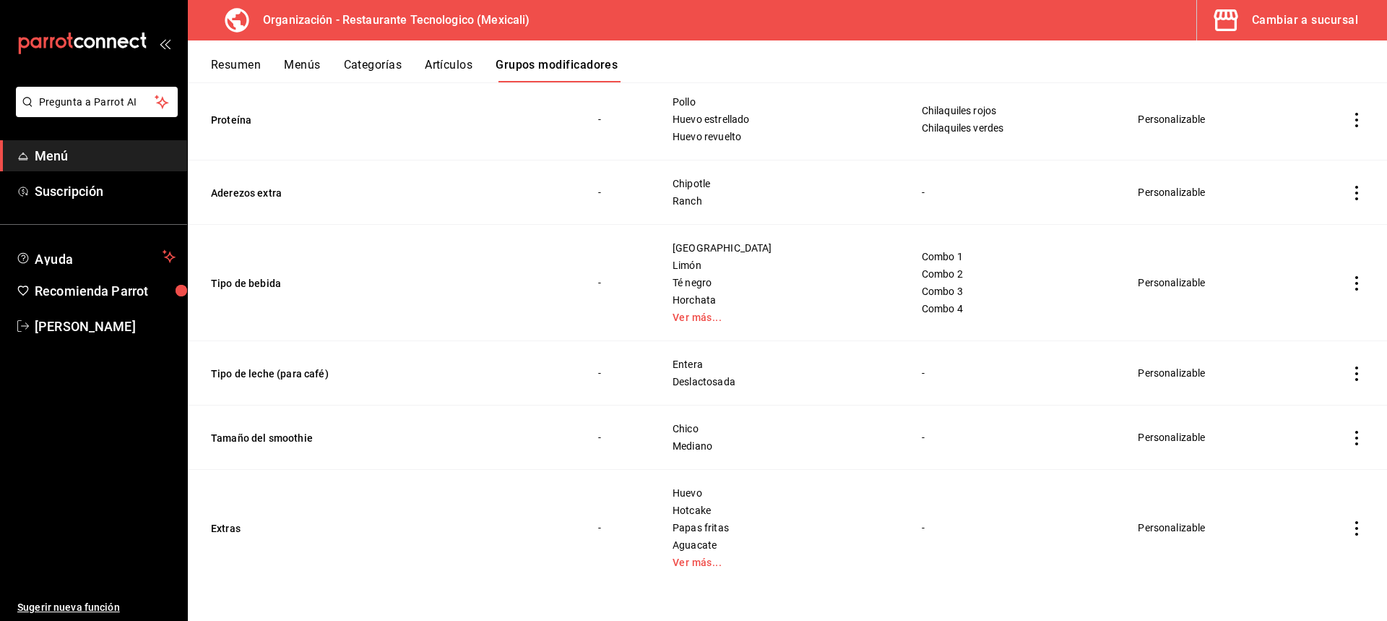
drag, startPoint x: 1337, startPoint y: 190, endPoint x: 1348, endPoint y: 194, distance: 11.7
click at [1339, 189] on td "simple table" at bounding box center [1357, 192] width 61 height 64
click at [1350, 195] on icon "actions" at bounding box center [1357, 193] width 14 height 14
click at [1302, 223] on span "Editar" at bounding box center [1303, 225] width 38 height 15
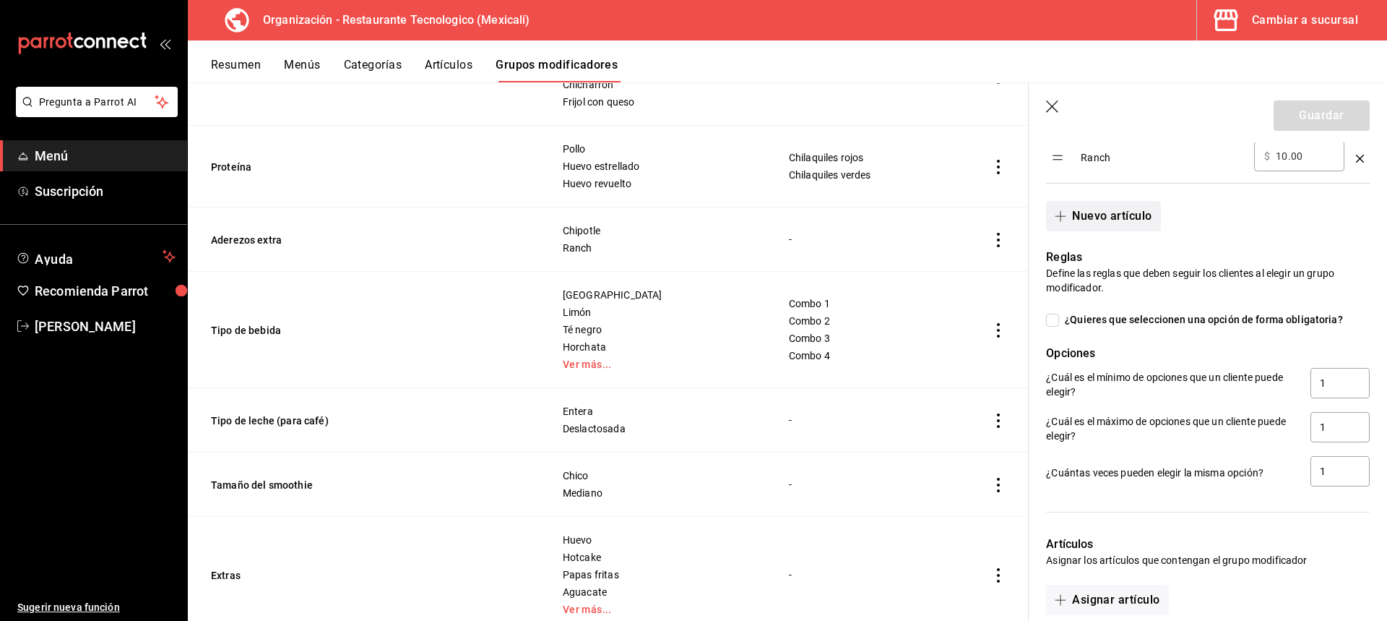
scroll to position [506, 0]
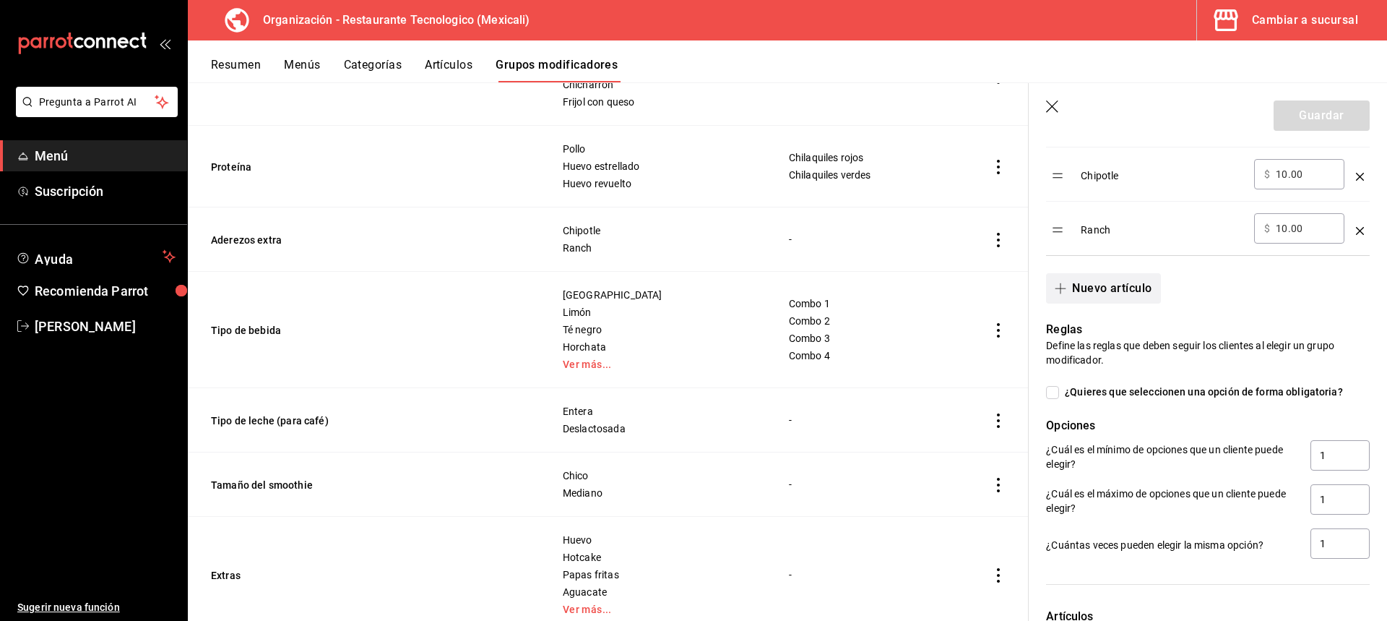
click at [1139, 290] on button "Nuevo artículo" at bounding box center [1103, 288] width 114 height 30
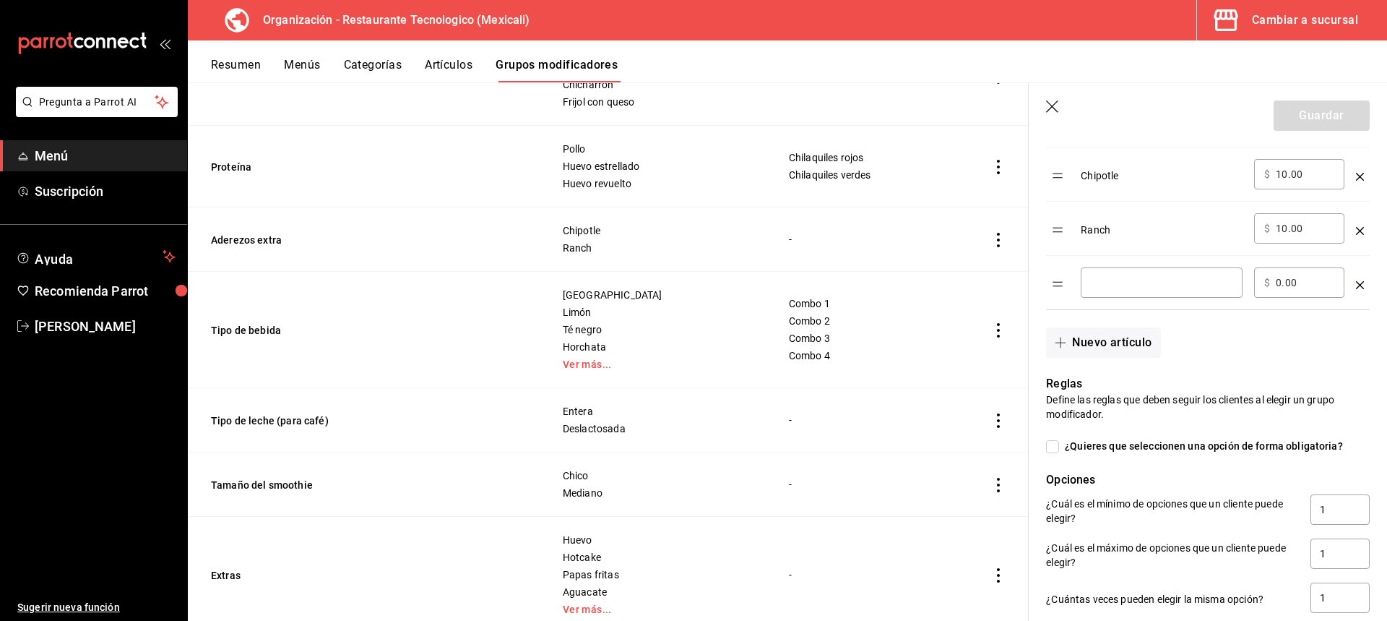
click at [1051, 112] on icon "button" at bounding box center [1053, 107] width 14 height 14
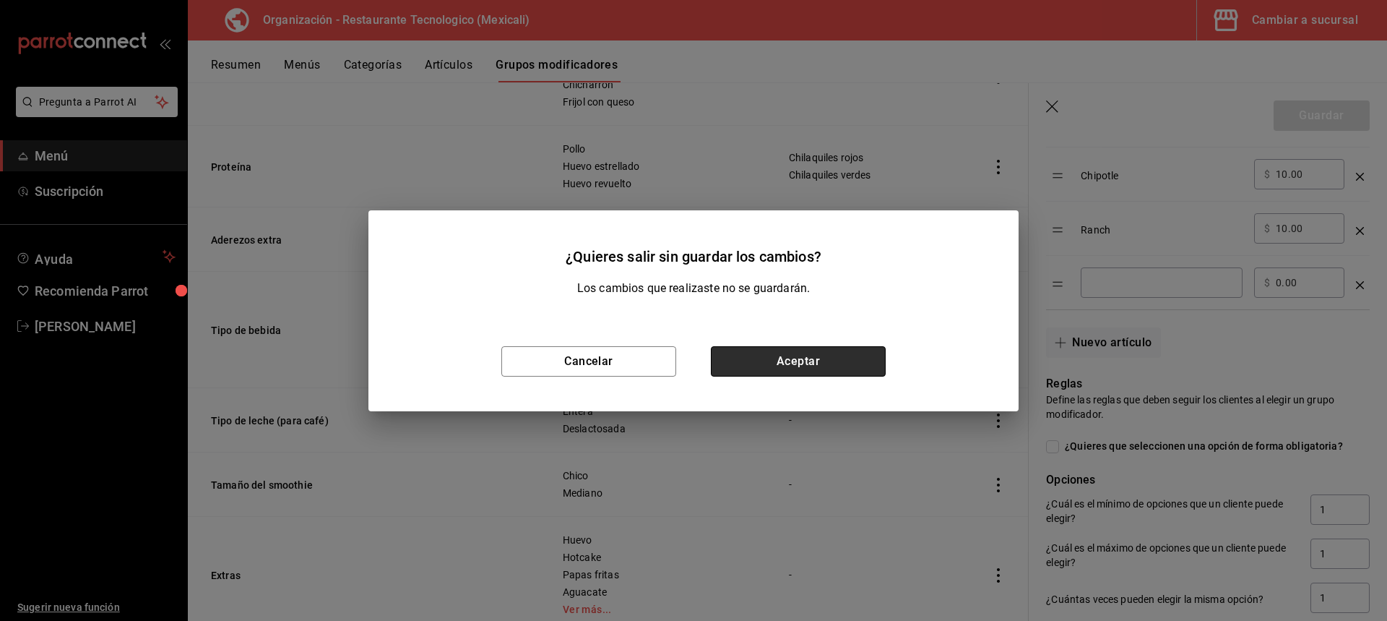
click at [773, 361] on button "Aceptar" at bounding box center [798, 361] width 175 height 30
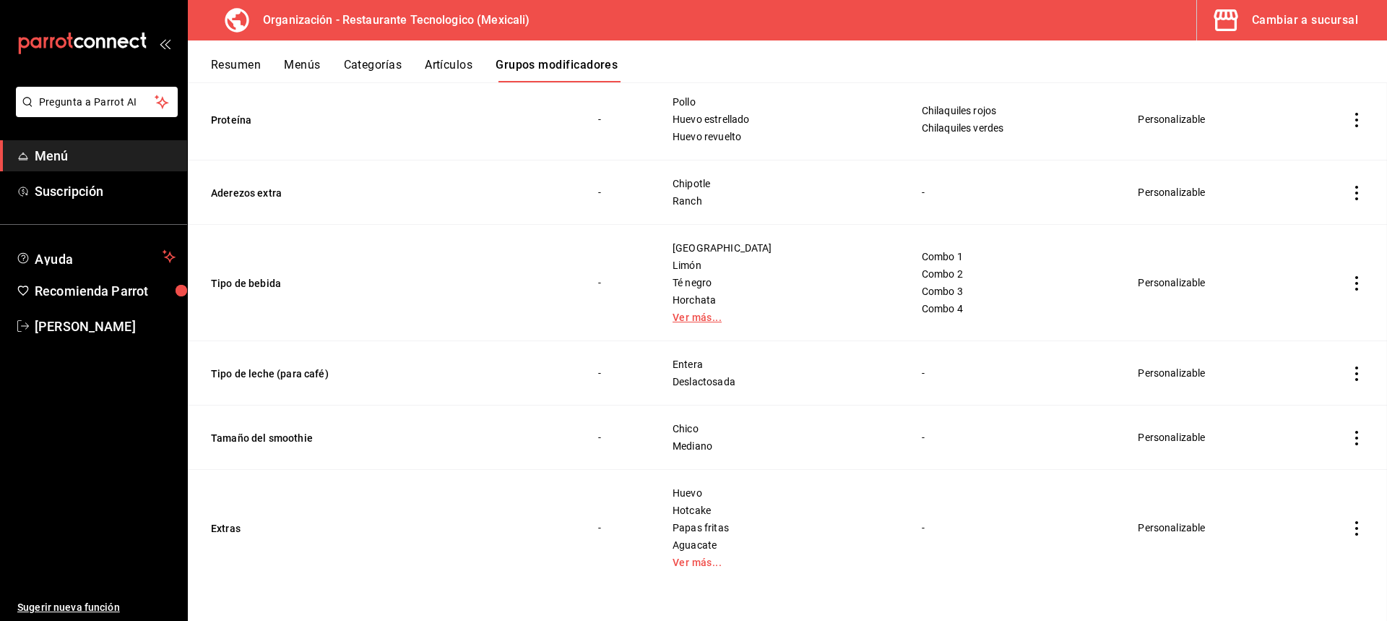
scroll to position [217, 0]
